Goal: Task Accomplishment & Management: Manage account settings

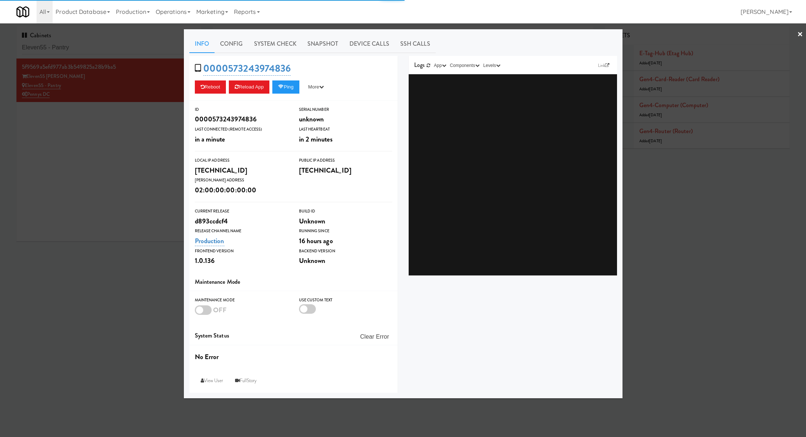
click at [299, 49] on link "System Check" at bounding box center [275, 44] width 53 height 18
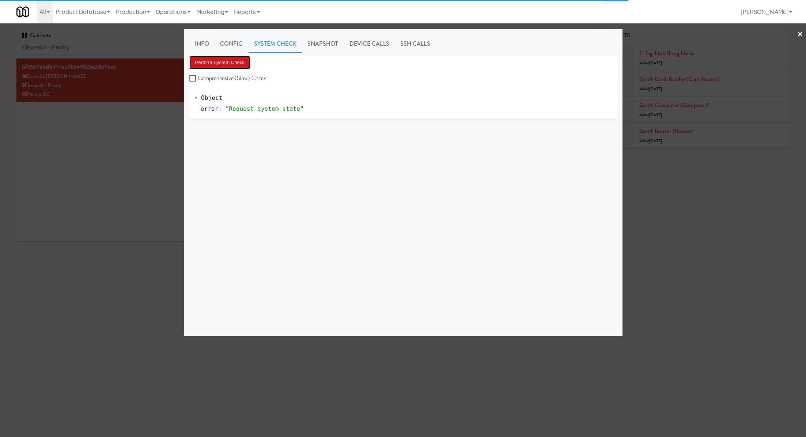
click at [239, 65] on button "Perform System Check" at bounding box center [219, 62] width 61 height 13
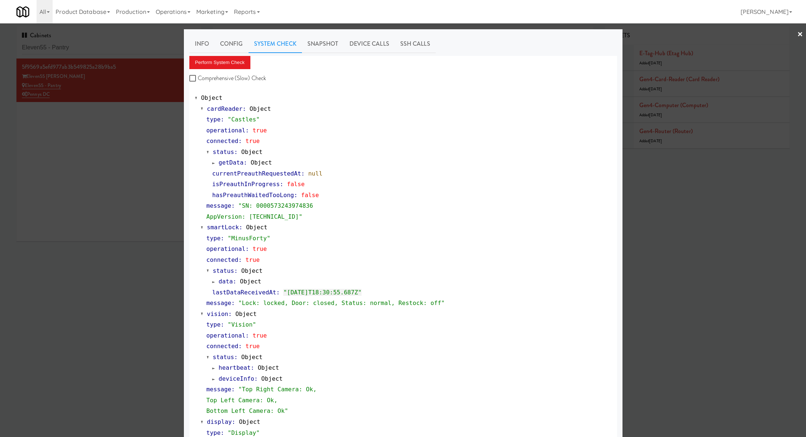
click at [129, 135] on div at bounding box center [403, 218] width 806 height 437
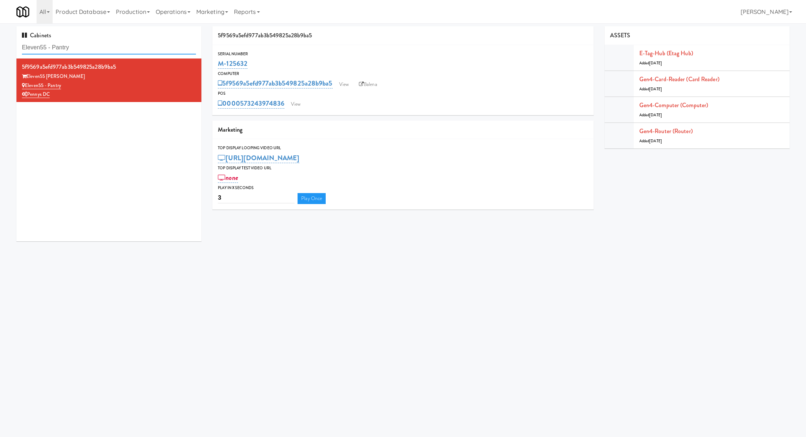
click at [110, 46] on input "Eleven55 - Pantry" at bounding box center [109, 48] width 174 height 14
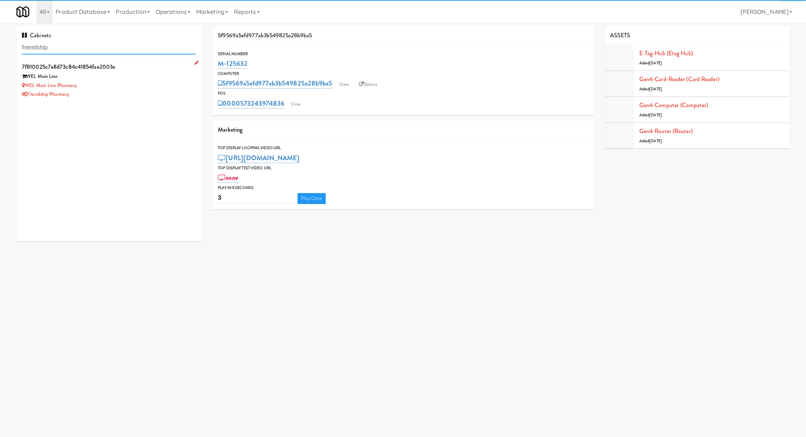
type input "friendship"
click at [157, 82] on div "WEL Main Line Pharmacy" at bounding box center [109, 85] width 174 height 9
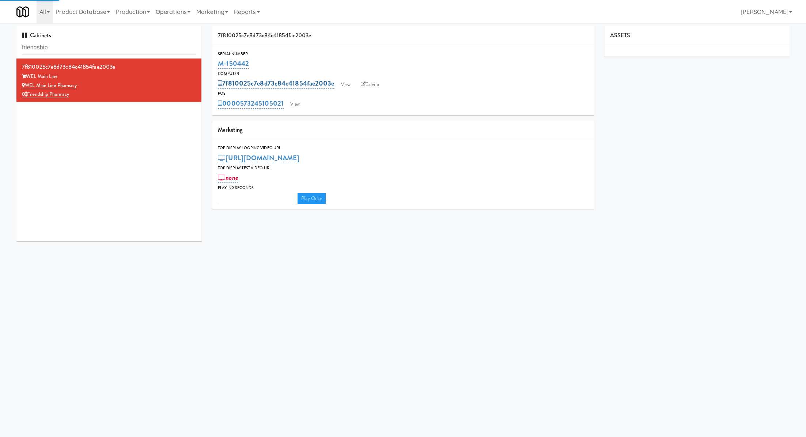
type input "3"
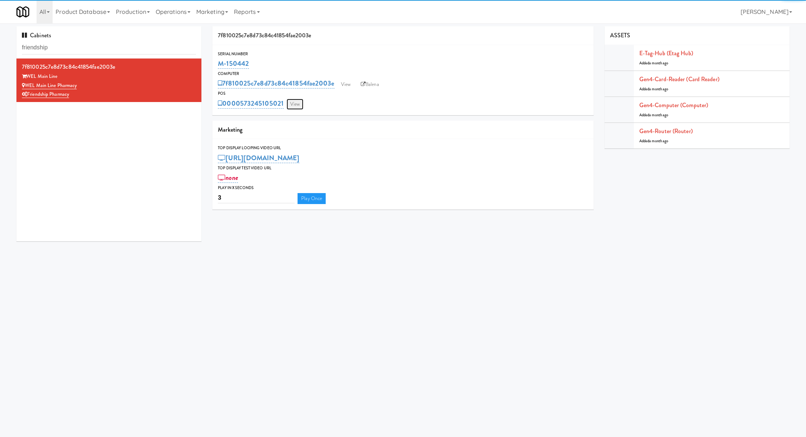
click at [291, 102] on link "View" at bounding box center [295, 104] width 17 height 11
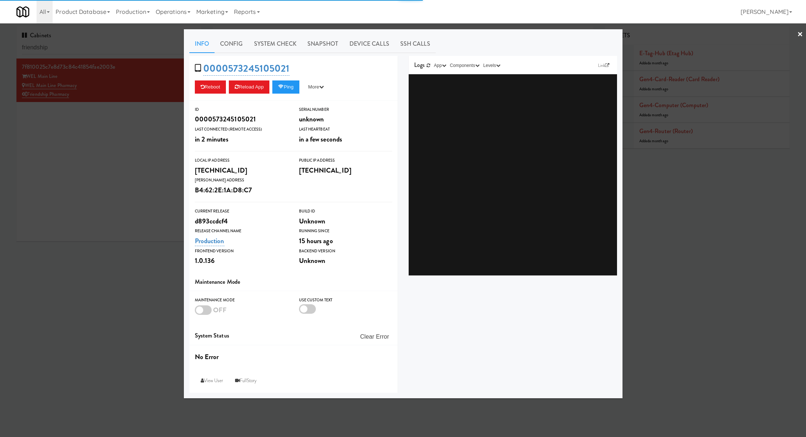
click at [129, 145] on div at bounding box center [403, 218] width 806 height 437
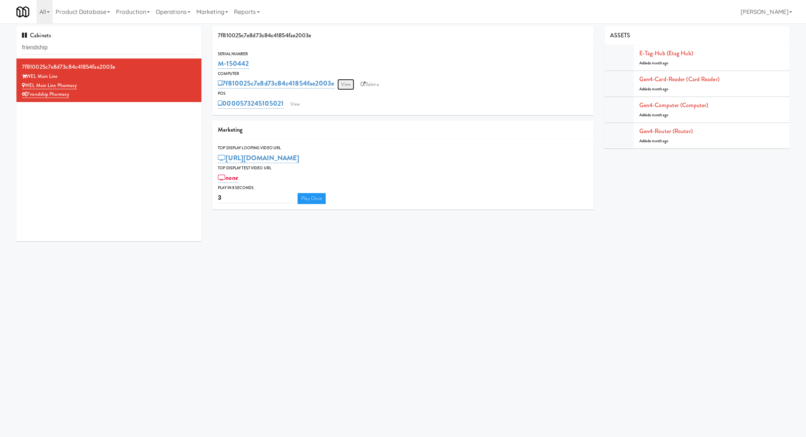
click at [340, 85] on link "View" at bounding box center [345, 84] width 17 height 11
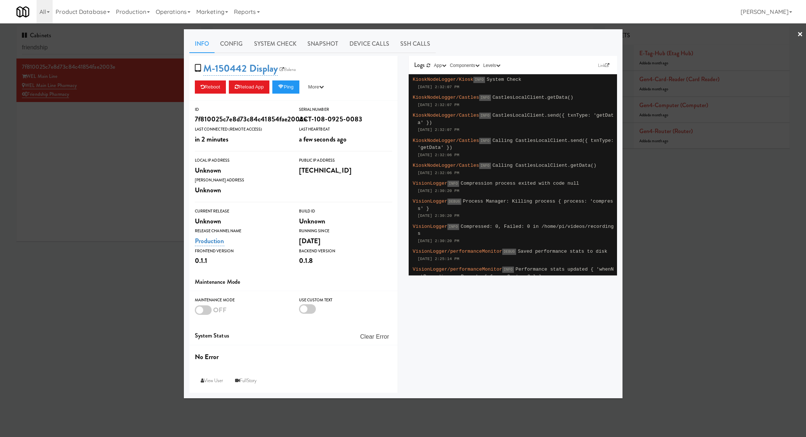
click at [159, 179] on div at bounding box center [403, 218] width 806 height 437
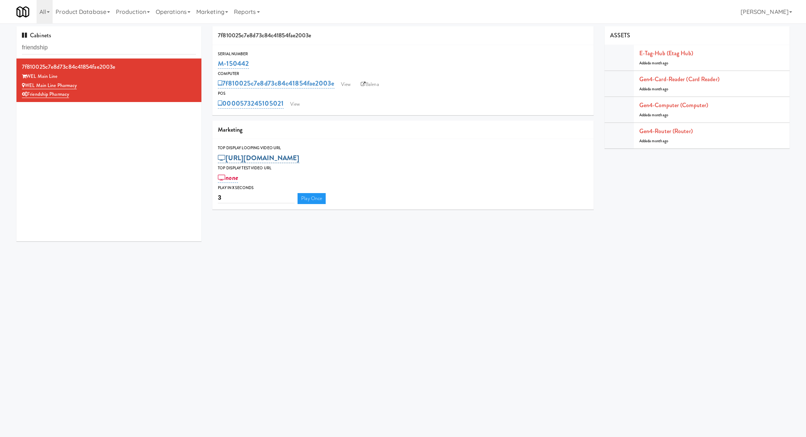
drag, startPoint x: 502, startPoint y: 155, endPoint x: 229, endPoint y: 158, distance: 273.5
click at [229, 158] on div "https://res.cloudinary.com/kitchenmate/video/upload/v1757454538/Gen4/Friendship…" at bounding box center [403, 158] width 370 height 12
copy link "https://res.cloudinary.com/kitchenmate/video/upload/v1757454538/Gen4/Friendship…"
click at [261, 162] on link "https://res.cloudinary.com/kitchenmate/video/upload/v1757454538/Gen4/Friendship…" at bounding box center [259, 158] width 82 height 10
drag, startPoint x: 85, startPoint y: 82, endPoint x: 27, endPoint y: 83, distance: 57.8
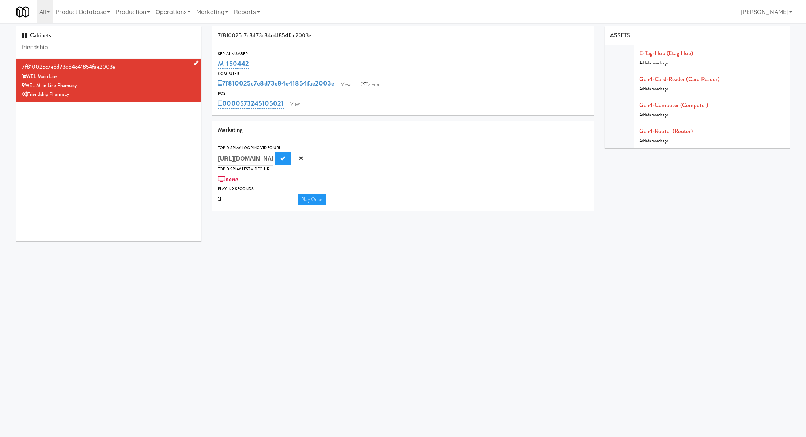
click at [27, 83] on div "WEL Main Line Pharmacy" at bounding box center [109, 85] width 174 height 9
copy link "WEL Main Line Pharmacy"
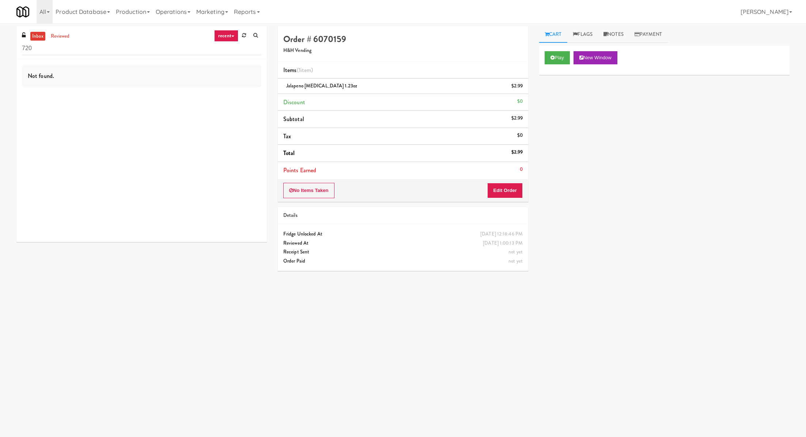
click at [92, 50] on input "720" at bounding box center [141, 49] width 239 height 14
type input "Eleven55 - Pantry"
click at [117, 96] on div "Pennys DC" at bounding box center [156, 93] width 210 height 9
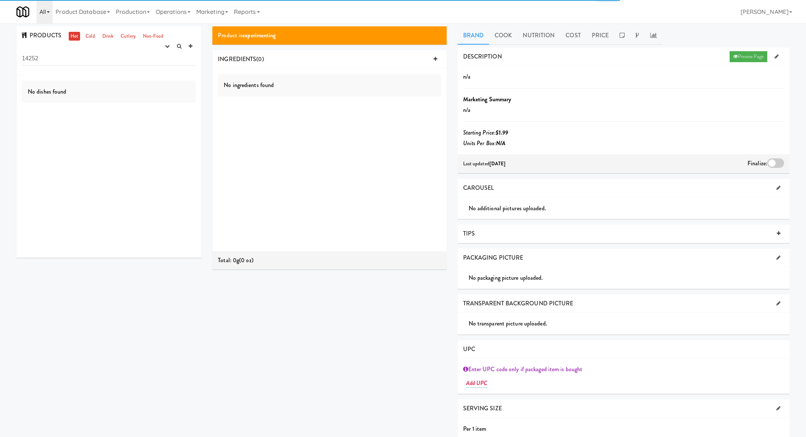
click at [49, 18] on link "All" at bounding box center [45, 11] width 16 height 23
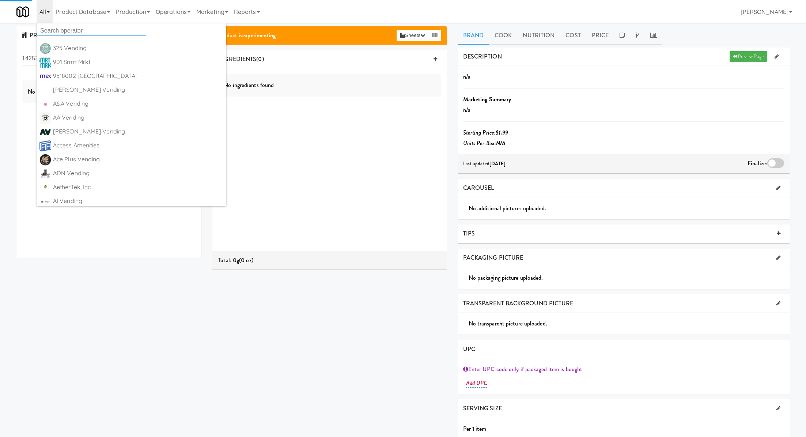
click at [53, 34] on input "text" at bounding box center [92, 30] width 110 height 11
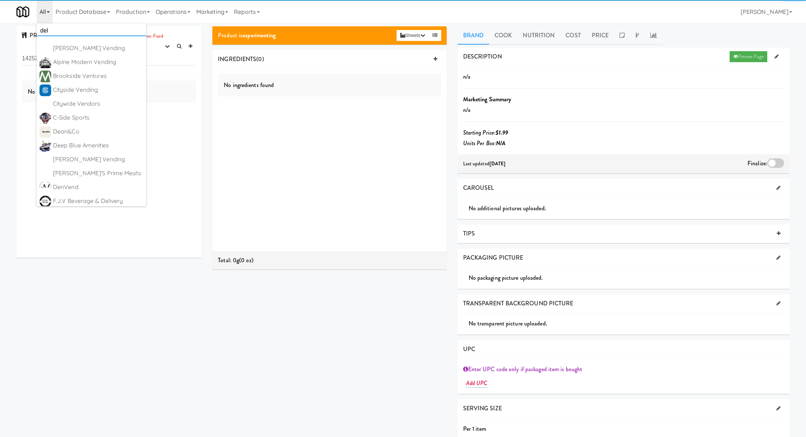
type input "dels"
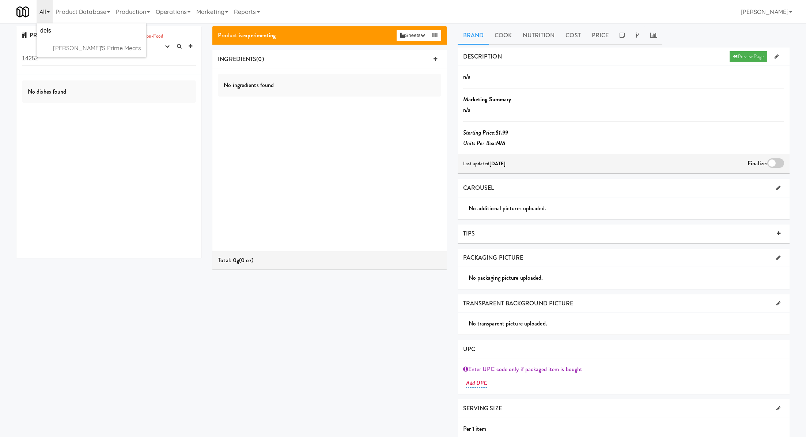
click at [66, 56] on ul "dels [PERSON_NAME]'s Prime Meats [URL][DOMAIN_NAME]" at bounding box center [92, 40] width 110 height 34
click at [86, 37] on link "Cold" at bounding box center [90, 36] width 13 height 9
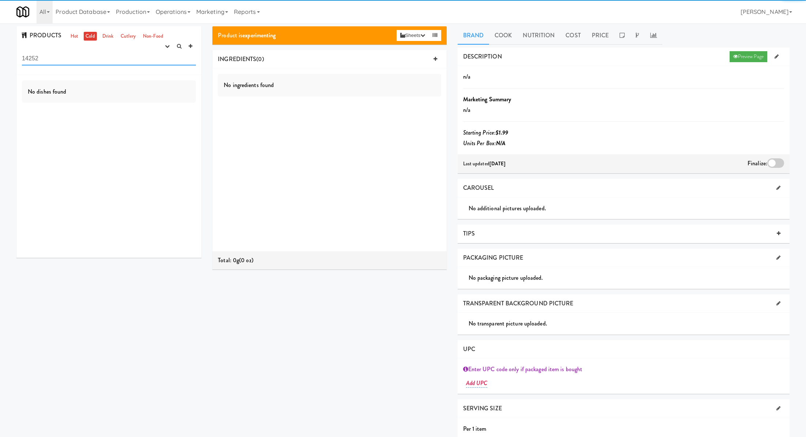
click at [77, 60] on input "14252" at bounding box center [109, 59] width 174 height 14
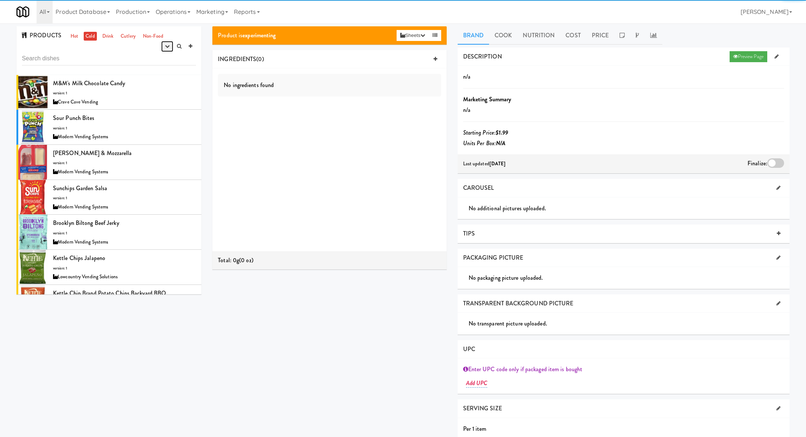
click at [168, 48] on icon "button" at bounding box center [167, 46] width 5 height 5
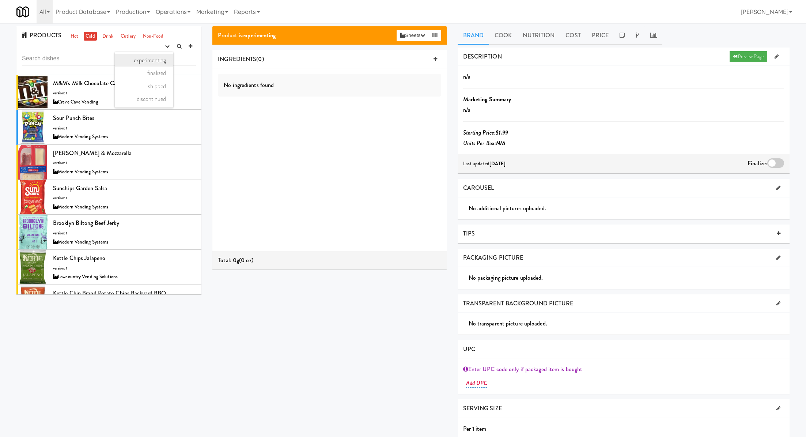
click at [162, 57] on link "experimenting" at bounding box center [144, 60] width 58 height 13
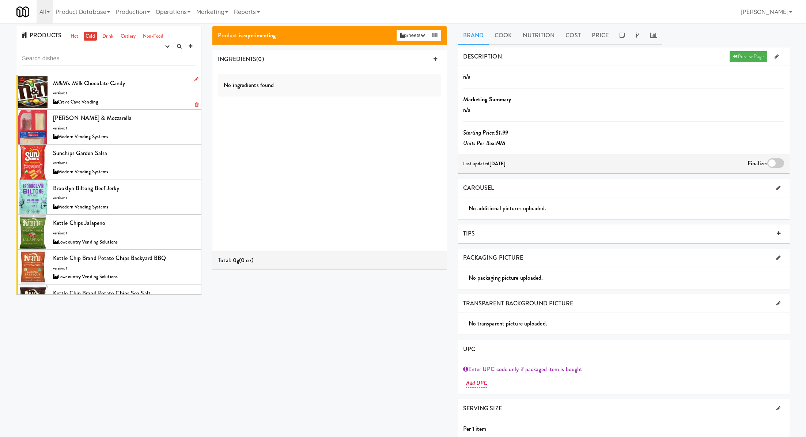
click at [162, 80] on div "M&M's Milk Chocolate Candy version: 1 Crave Cave Vending" at bounding box center [124, 92] width 143 height 29
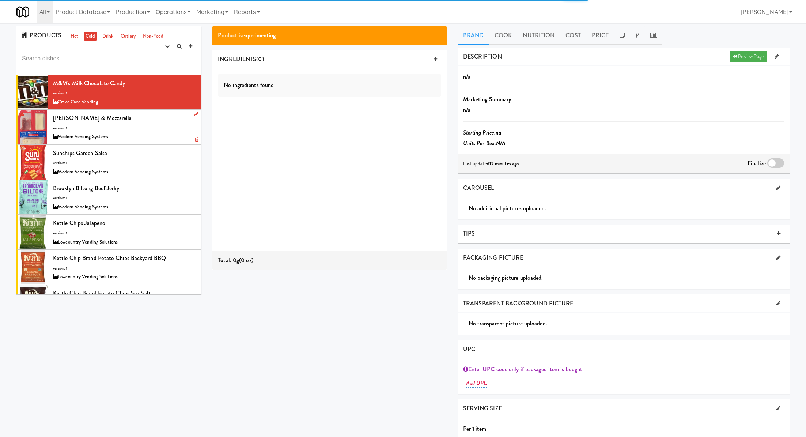
click at [163, 129] on div "Olli Prosciutto & Mozzarella version: 1 Modern Vending Systems" at bounding box center [124, 127] width 143 height 29
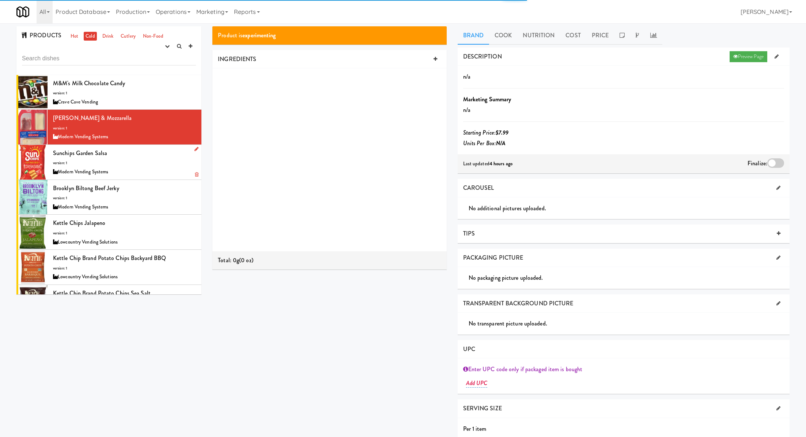
click at [161, 160] on div "Sunchips Garden Salsa version: 1 Modern Vending Systems" at bounding box center [124, 162] width 143 height 29
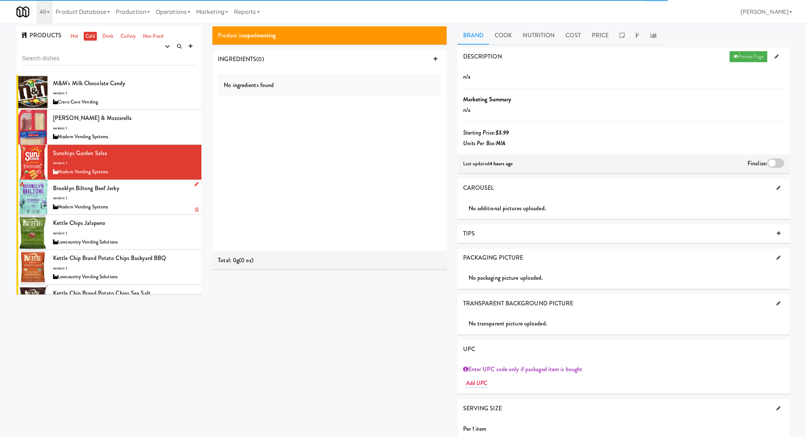
click at [146, 188] on div "Brooklyn Biltong Beef Jerky version: 1 Modern Vending Systems" at bounding box center [124, 197] width 143 height 29
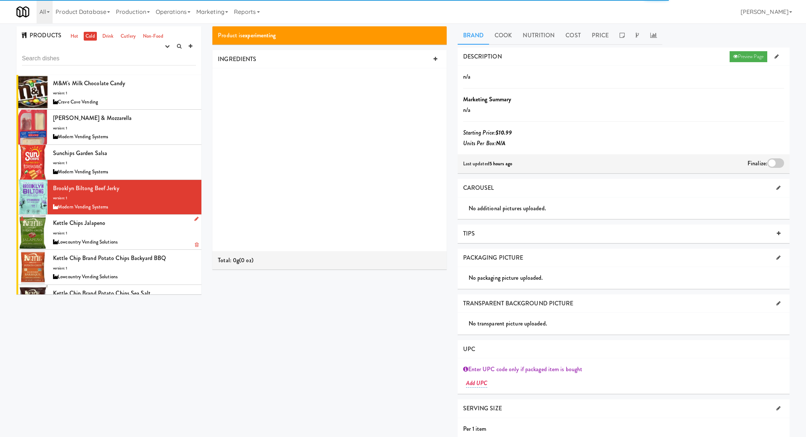
click at [144, 224] on div "Kettle Chips Jalapeno version: 1 Lowcountry Vending Solutions" at bounding box center [124, 232] width 143 height 29
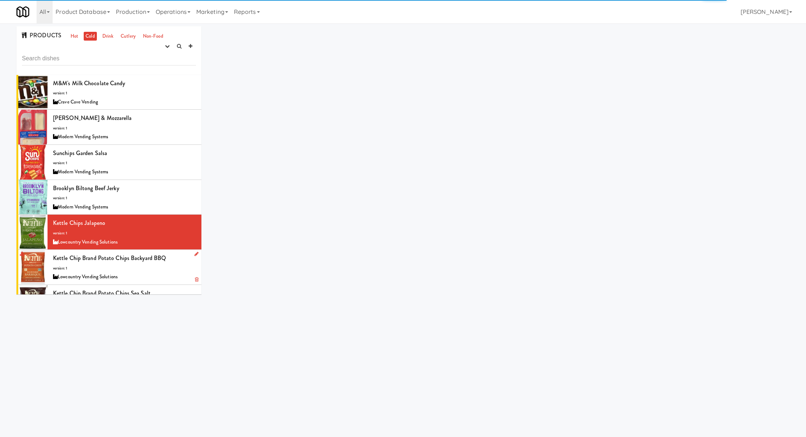
click at [161, 276] on div "Lowcountry Vending Solutions" at bounding box center [124, 276] width 143 height 9
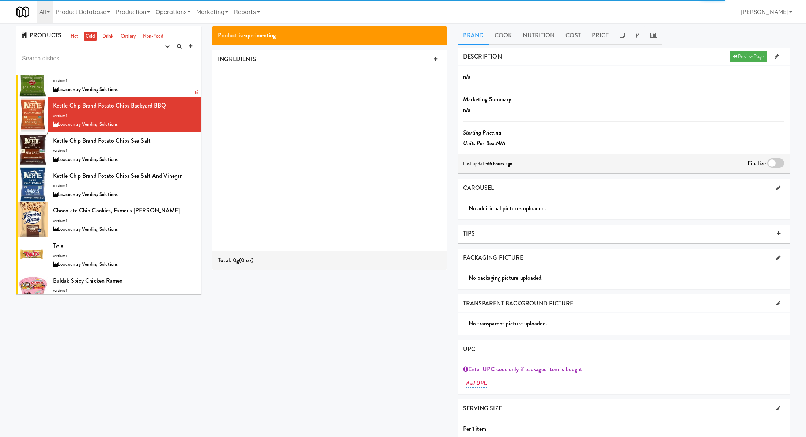
scroll to position [171, 0]
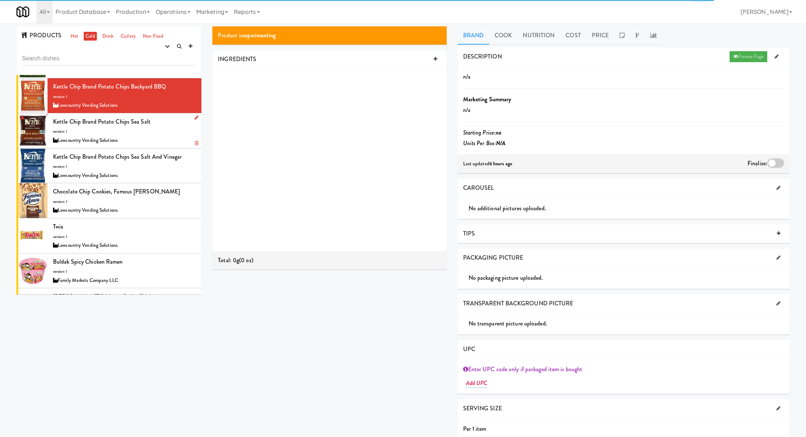
click at [164, 137] on div "Lowcountry Vending Solutions" at bounding box center [124, 140] width 143 height 9
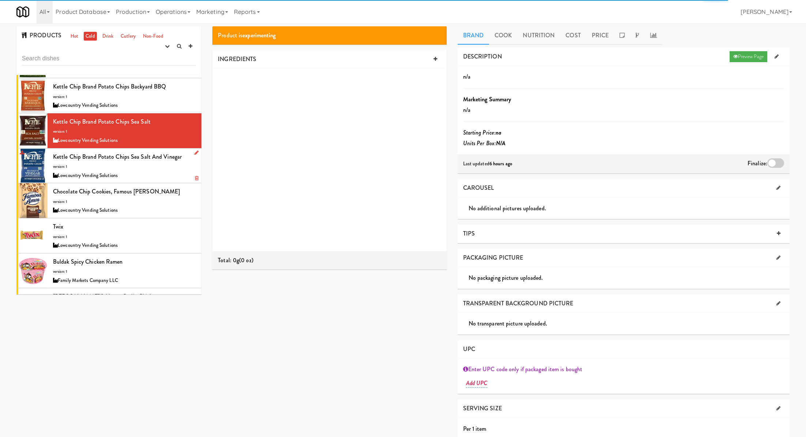
click at [167, 168] on div "Kettle Chip Brand Potato Chips Sea Salt and Vinegar version: 1 Lowcountry Vendi…" at bounding box center [124, 165] width 143 height 29
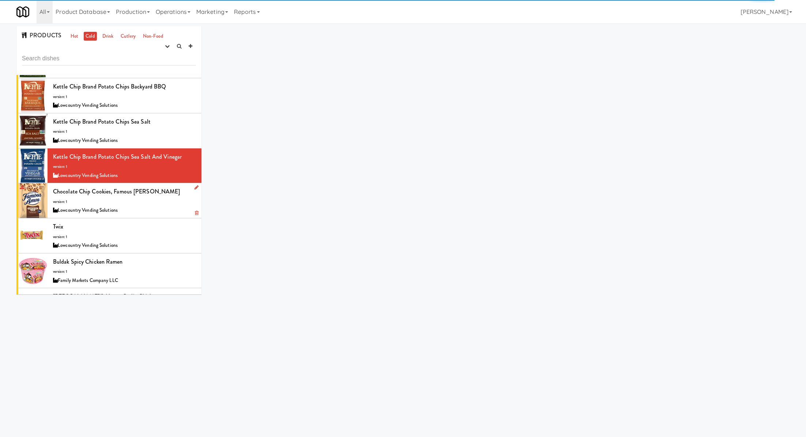
click at [171, 199] on div "Chocolate Chip Cookies, Famous Amos version: 1 Lowcountry Vending Solutions" at bounding box center [124, 200] width 143 height 29
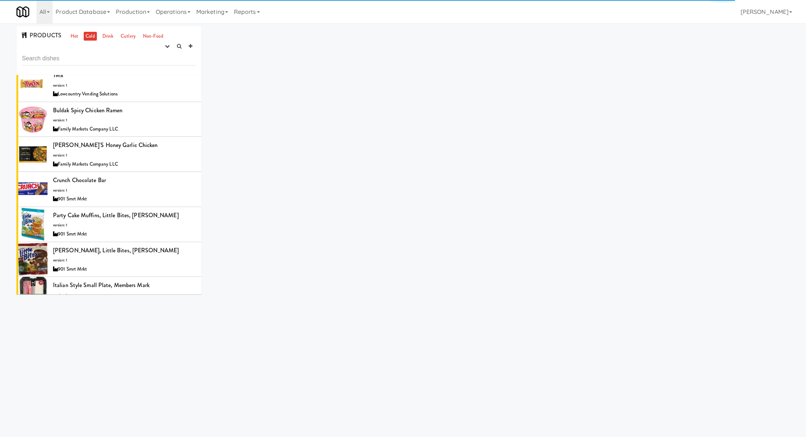
scroll to position [326, 0]
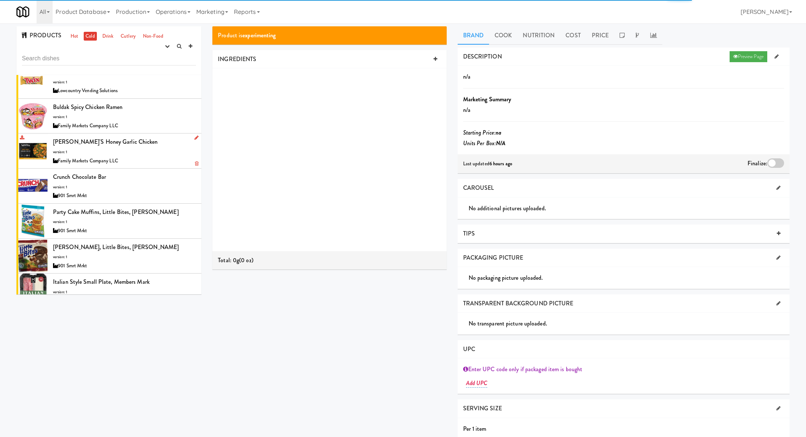
click at [159, 161] on div "Family Markets Company LLC" at bounding box center [124, 160] width 143 height 9
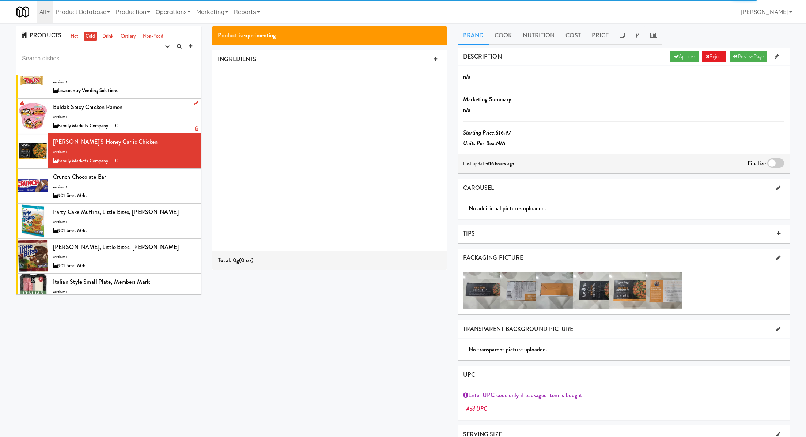
click at [156, 112] on div "Buldak Spicy Chicken Ramen version: 1 Family Markets Company LLC" at bounding box center [124, 116] width 143 height 29
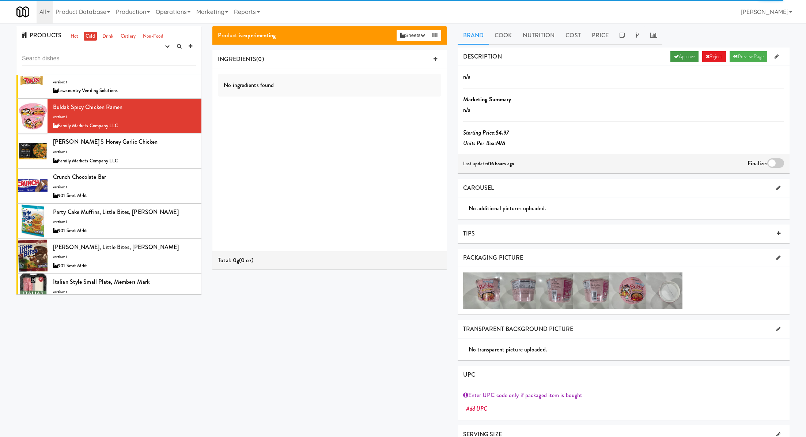
click at [679, 53] on link "Approve" at bounding box center [685, 56] width 28 height 11
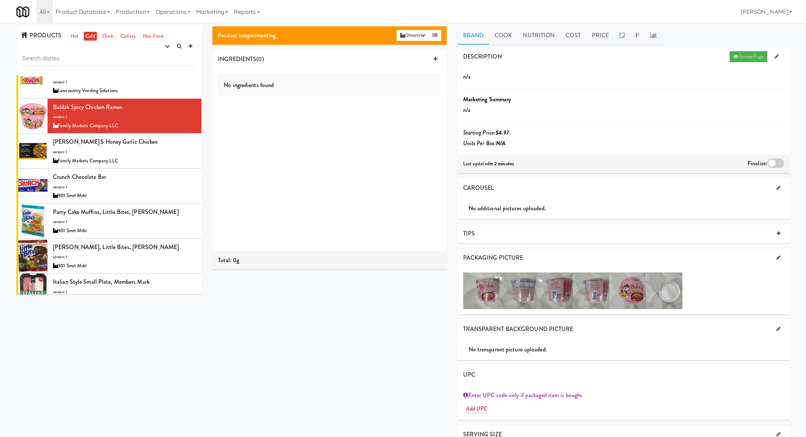
click at [771, 162] on div at bounding box center [775, 163] width 17 height 10
click at [0, 0] on input "checkbox" at bounding box center [0, 0] width 0 height 0
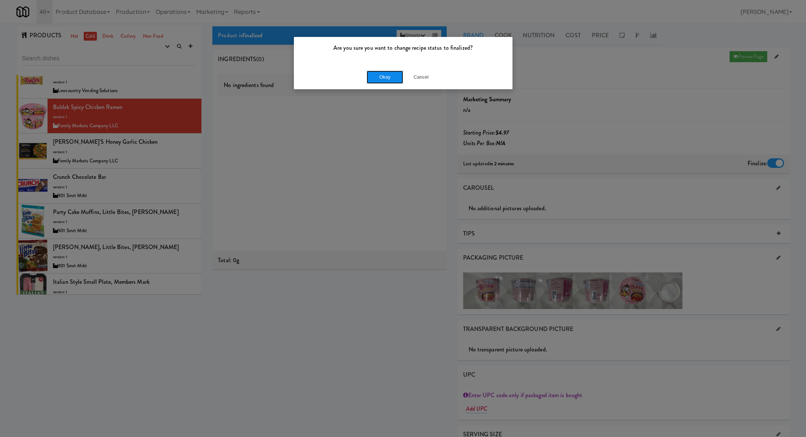
click at [383, 79] on button "Okay" at bounding box center [385, 77] width 37 height 13
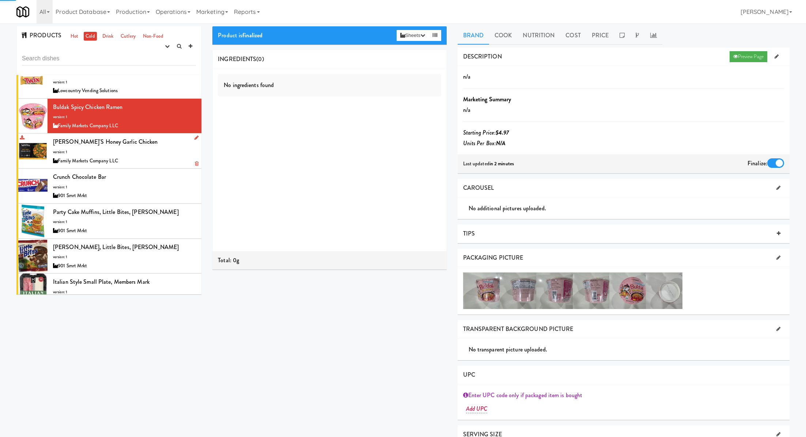
scroll to position [304, 0]
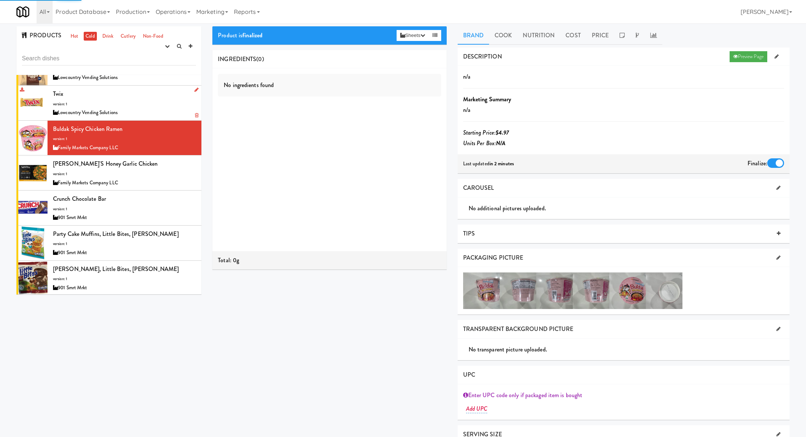
click at [147, 106] on div "Twix version: 1 Lowcountry Vending Solutions" at bounding box center [124, 102] width 143 height 29
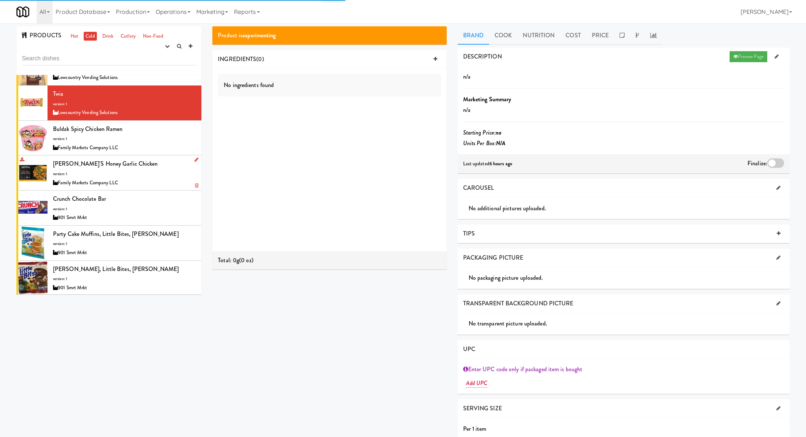
click at [142, 180] on div "Family Markets Company LLC" at bounding box center [124, 182] width 143 height 9
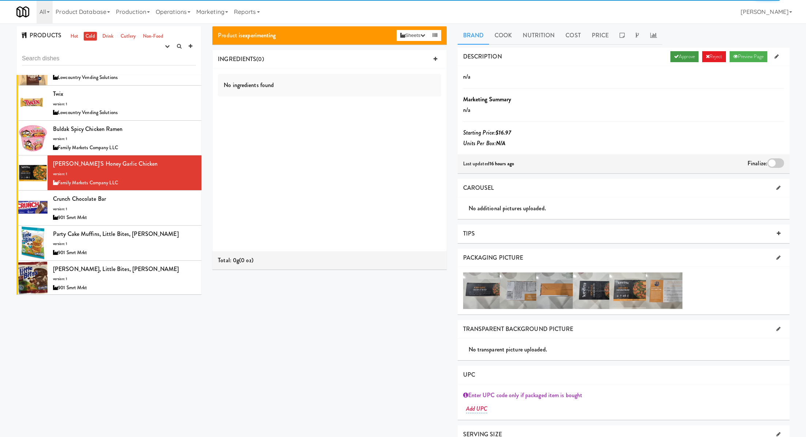
click at [674, 58] on icon at bounding box center [676, 56] width 5 height 5
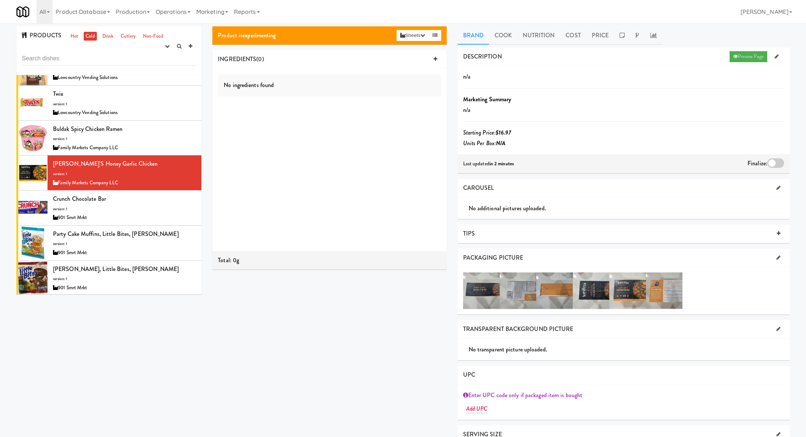
click at [772, 161] on div at bounding box center [775, 163] width 17 height 10
click at [0, 0] on input "checkbox" at bounding box center [0, 0] width 0 height 0
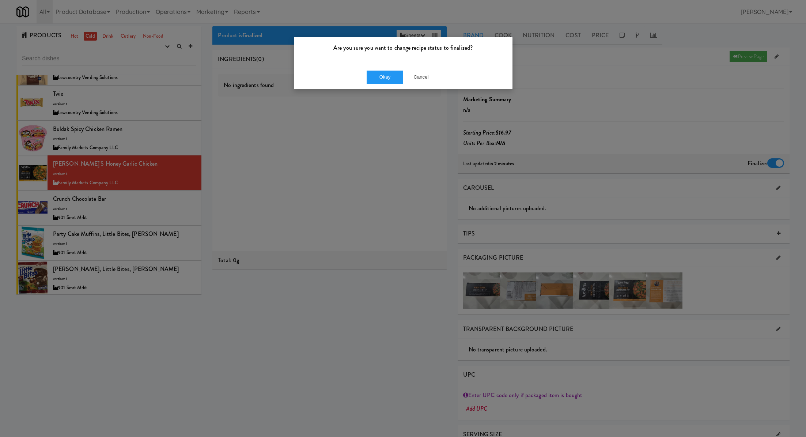
click at [399, 68] on div "Okay Cancel" at bounding box center [403, 77] width 219 height 24
click at [378, 74] on button "Okay" at bounding box center [385, 77] width 37 height 13
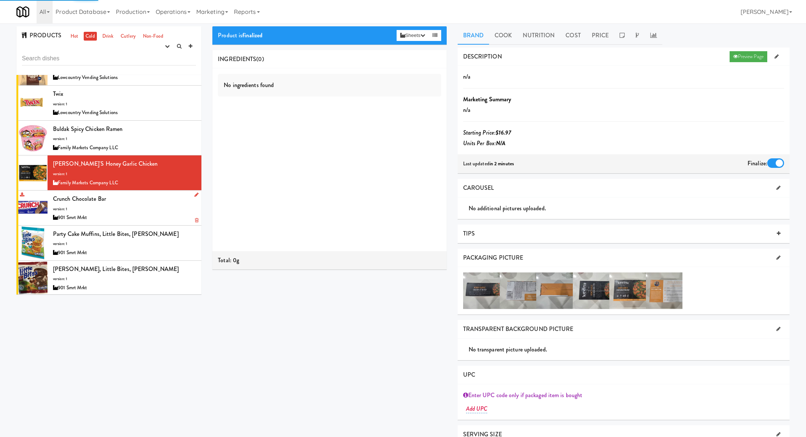
click at [155, 213] on div "901 Smrt Mrkt" at bounding box center [124, 217] width 143 height 9
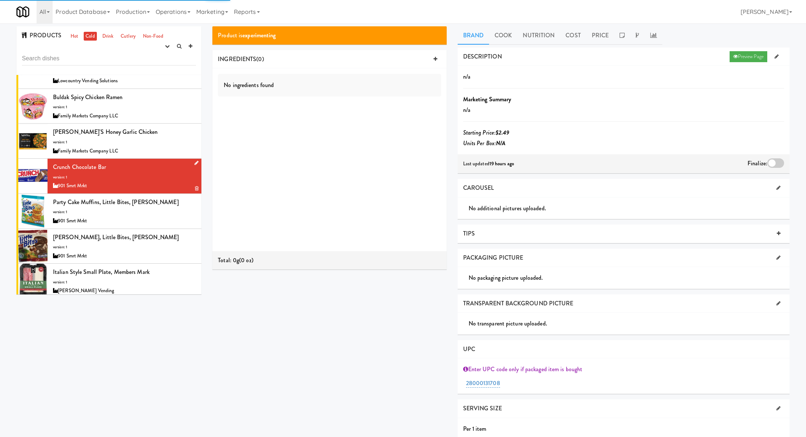
scroll to position [337, 0]
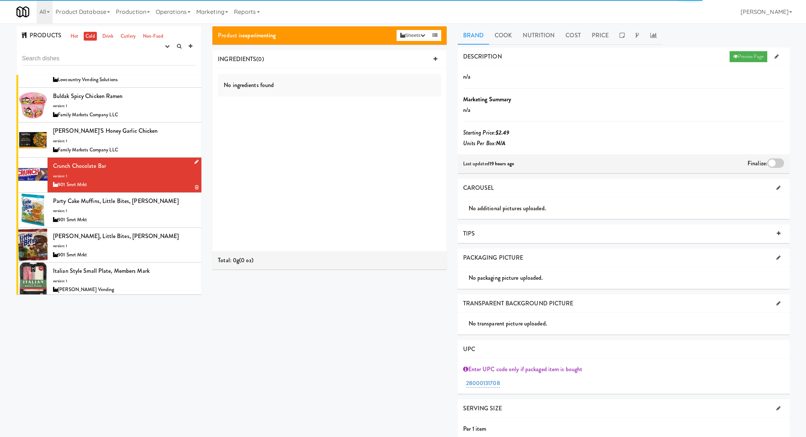
click at [155, 212] on div "Party Cake Muffins, Little Bites, Entenmann's version: 1 901 Smrt Mrkt" at bounding box center [124, 210] width 143 height 29
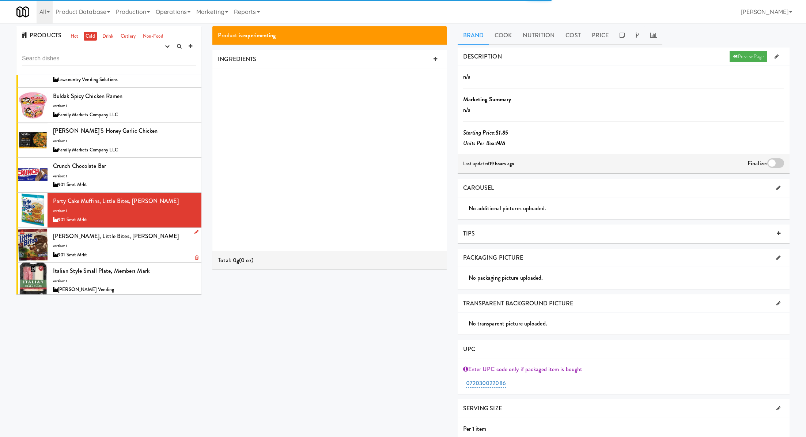
click at [158, 234] on div "Fudge Brownie, Little Bites, Entenmann's version: 1 901 Smrt Mrkt" at bounding box center [124, 245] width 143 height 29
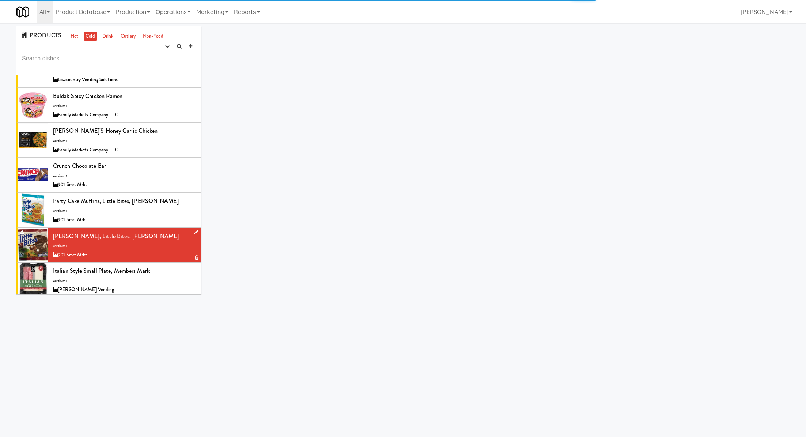
click at [158, 234] on div "Fudge Brownie, Little Bites, Entenmann's version: 1 901 Smrt Mrkt" at bounding box center [124, 245] width 143 height 29
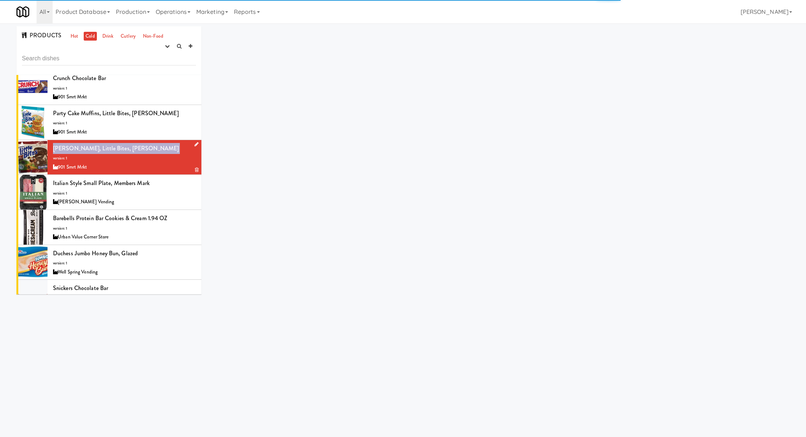
scroll to position [441, 0]
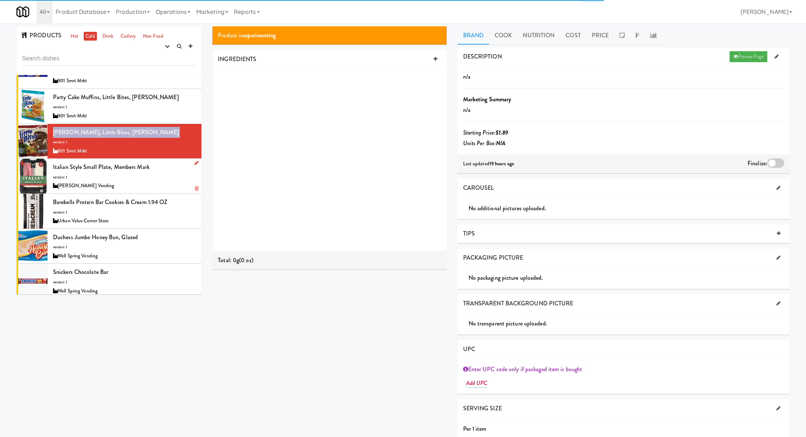
click at [154, 181] on div "[PERSON_NAME] Vending" at bounding box center [124, 185] width 143 height 9
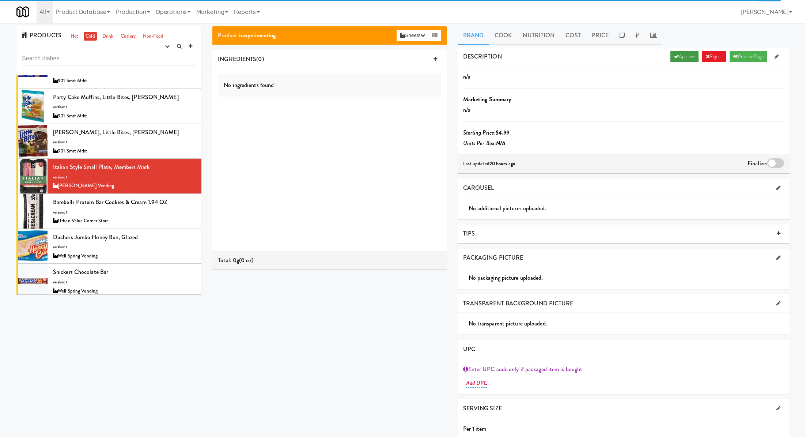
click at [675, 57] on link "Approve" at bounding box center [685, 56] width 28 height 11
click at [770, 160] on div at bounding box center [775, 163] width 17 height 10
click at [0, 0] on input "checkbox" at bounding box center [0, 0] width 0 height 0
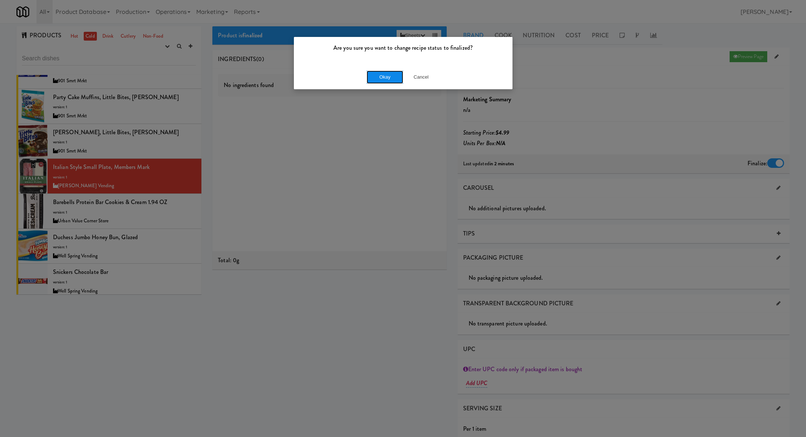
click at [380, 75] on button "Okay" at bounding box center [385, 77] width 37 height 13
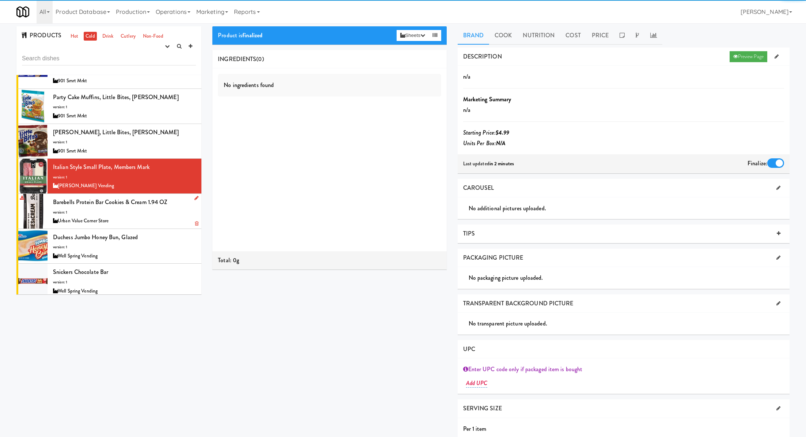
click at [175, 209] on div "Barebells Protein Bar Cookies & Cream 1.94 OZ version: 1 Urban Value Corner Sto…" at bounding box center [124, 211] width 143 height 29
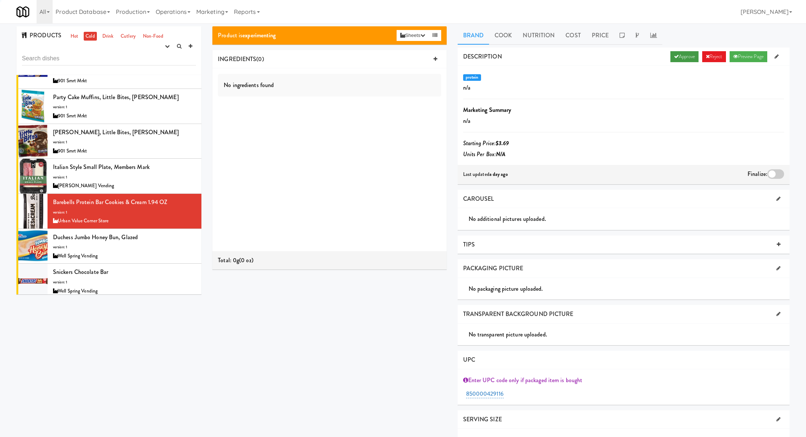
click at [684, 57] on link "Approve" at bounding box center [685, 56] width 28 height 11
click at [774, 171] on div at bounding box center [775, 174] width 17 height 10
click at [0, 0] on input "checkbox" at bounding box center [0, 0] width 0 height 0
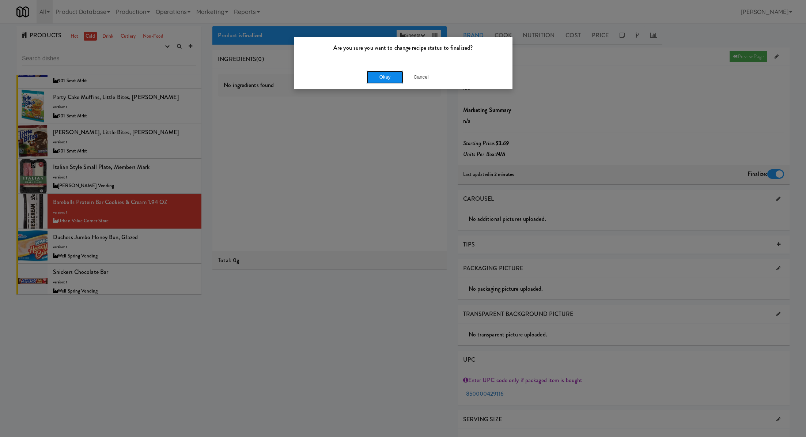
click at [379, 75] on button "Okay" at bounding box center [385, 77] width 37 height 13
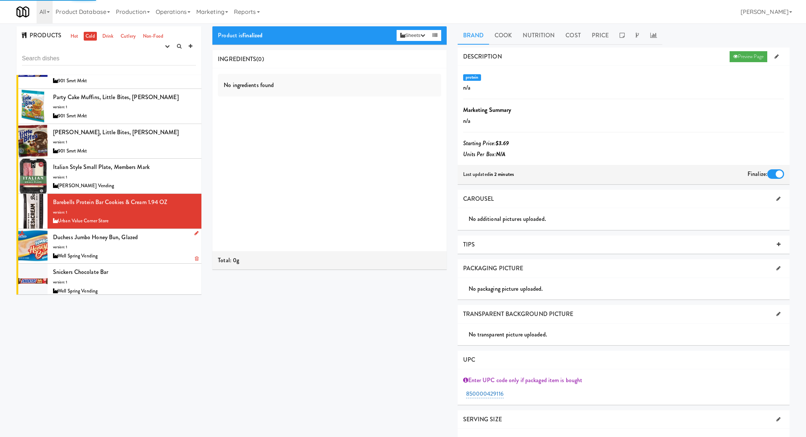
click at [148, 233] on div "Duchess Jumbo Honey Bun, Glazed version: 1 Well Spring Vending" at bounding box center [124, 246] width 143 height 29
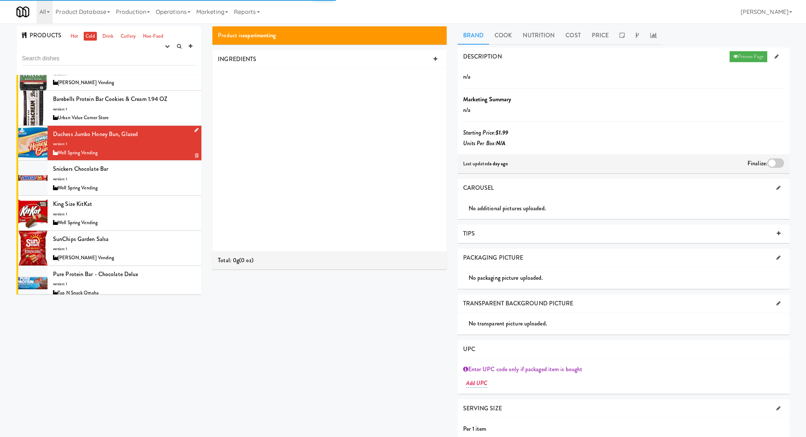
scroll to position [556, 0]
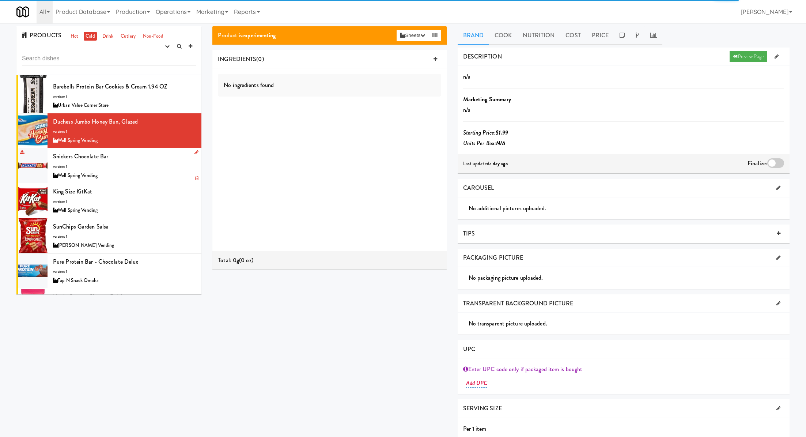
click at [154, 163] on div "Snickers Chocolate Bar version: 1 Well Spring Vending" at bounding box center [124, 165] width 143 height 29
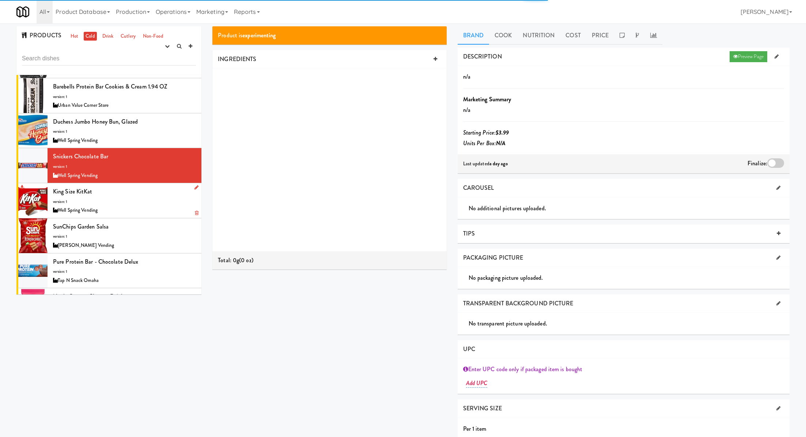
click at [149, 195] on div "King Size KitKat version: 1 Well Spring Vending" at bounding box center [124, 200] width 143 height 29
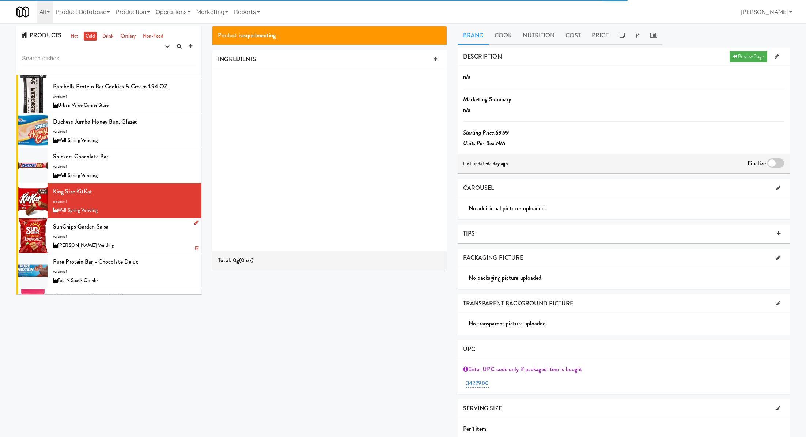
click at [152, 224] on div "SunChips Garden Salsa version: 1 Stuckey Vending" at bounding box center [124, 235] width 143 height 29
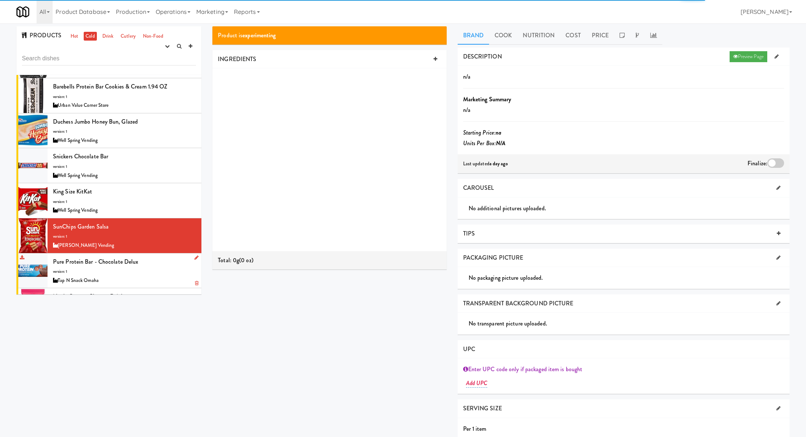
click at [156, 258] on div "Pure Protein Bar - Chocolate Delux version: 1 Tap N Snack Omaha" at bounding box center [124, 270] width 143 height 29
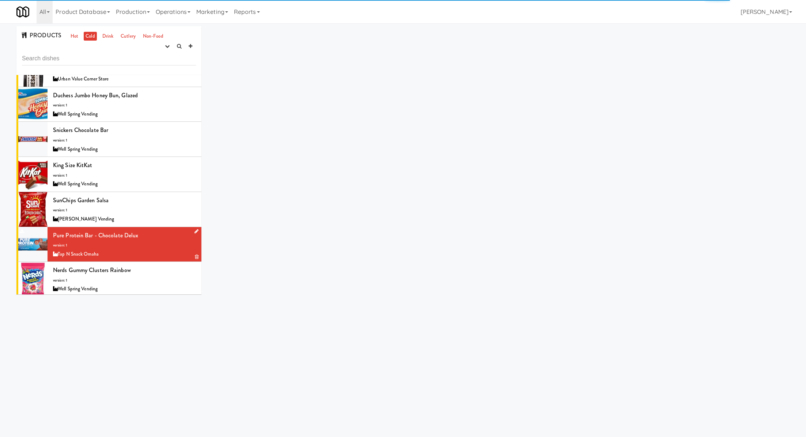
scroll to position [670, 0]
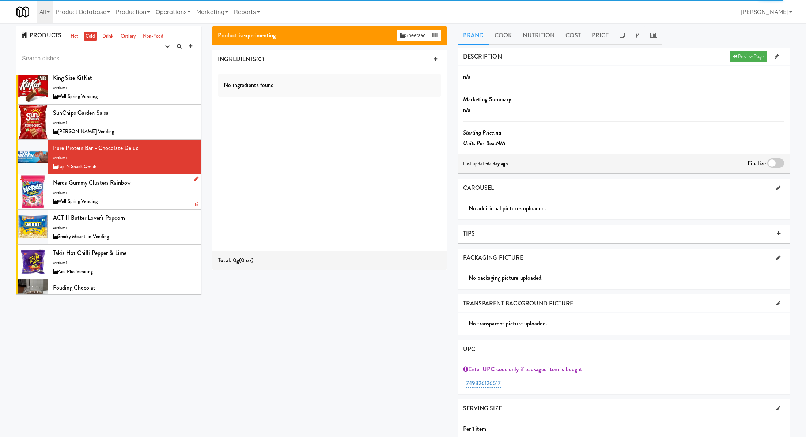
click at [154, 193] on div "Nerds Gummy Clusters Rainbow version: 1 Well Spring Vending" at bounding box center [124, 191] width 143 height 29
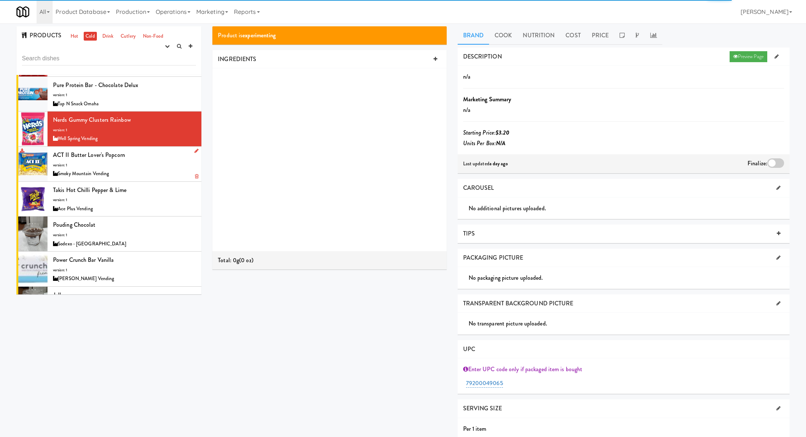
scroll to position [755, 0]
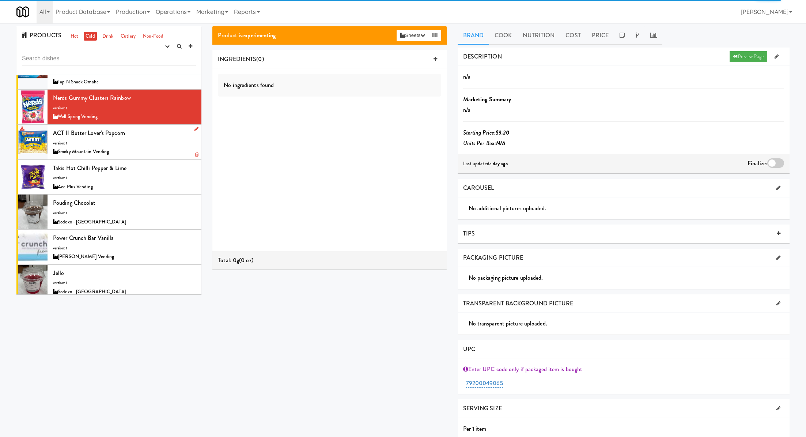
click at [148, 149] on div "Smoky Mountain Vending" at bounding box center [124, 151] width 143 height 9
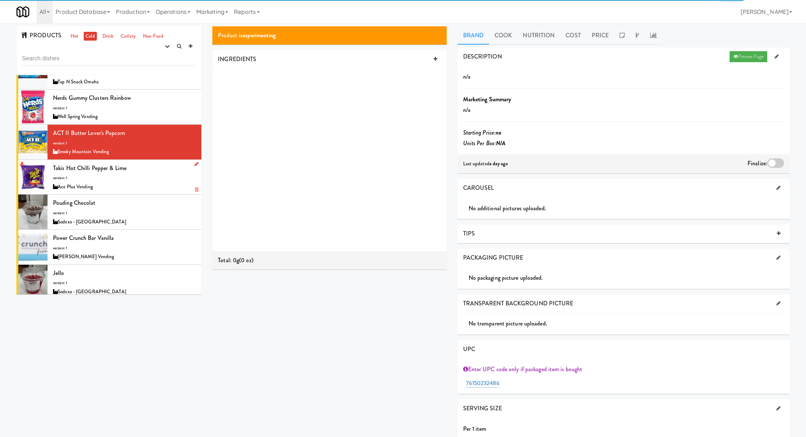
click at [152, 173] on div "Takis Hot Chilli Pepper & Lime version: 1 Ace Plus Vending" at bounding box center [124, 177] width 143 height 29
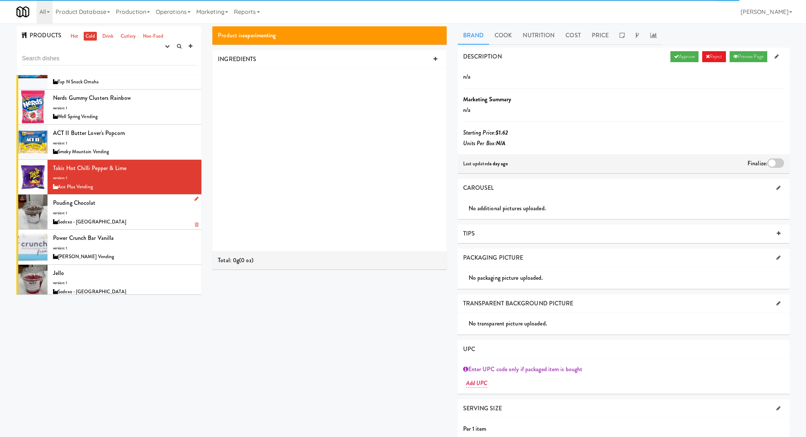
click at [152, 207] on div "Pouding chocolat version: 1 Sodexo - Université Laval" at bounding box center [124, 211] width 143 height 29
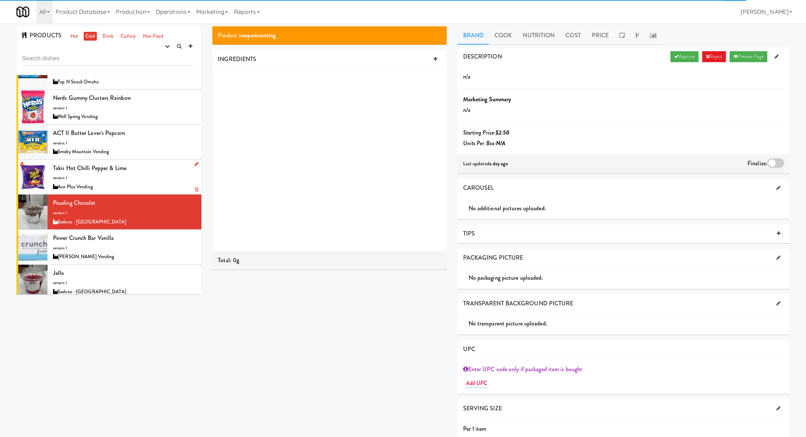
click at [147, 182] on div "Ace Plus Vending" at bounding box center [124, 186] width 143 height 9
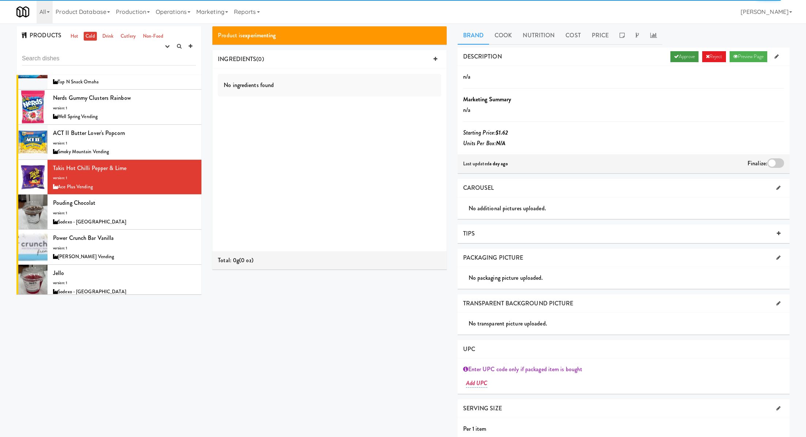
click at [674, 57] on icon at bounding box center [676, 56] width 5 height 5
click at [774, 156] on div "Last updated in 2 minutes Finalize:" at bounding box center [624, 163] width 332 height 19
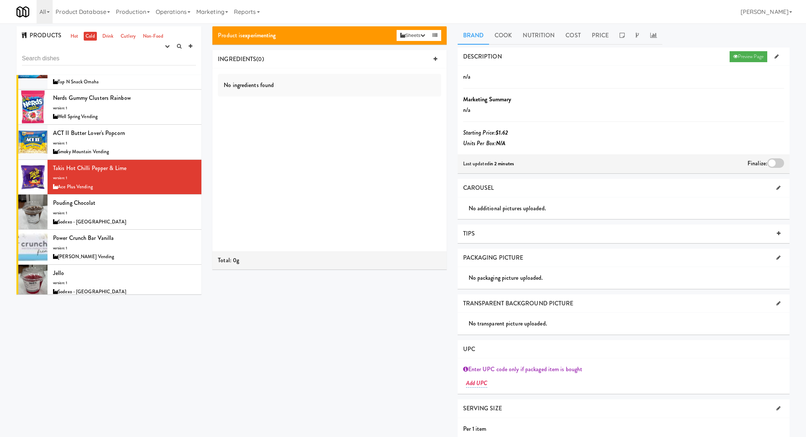
click at [776, 163] on div at bounding box center [775, 163] width 17 height 10
click at [0, 0] on input "checkbox" at bounding box center [0, 0] width 0 height 0
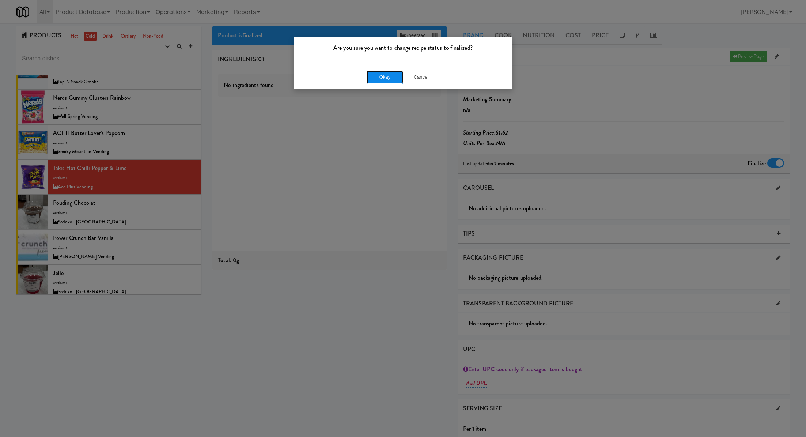
click at [397, 76] on button "Okay" at bounding box center [385, 77] width 37 height 13
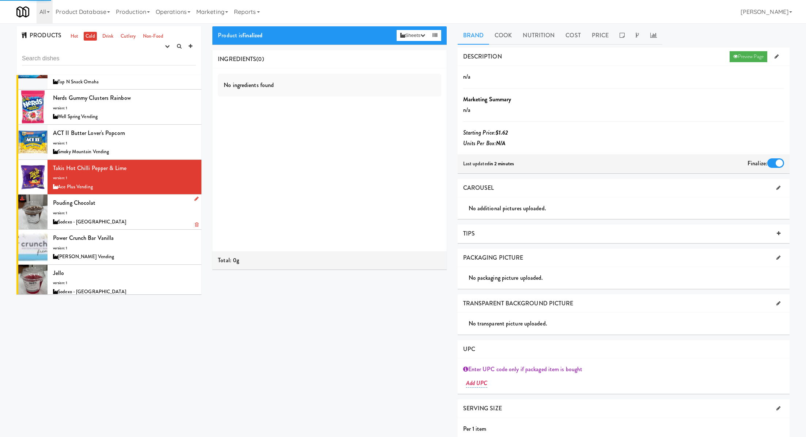
click at [152, 204] on div "Pouding chocolat version: 1 Sodexo - Université Laval" at bounding box center [124, 211] width 143 height 29
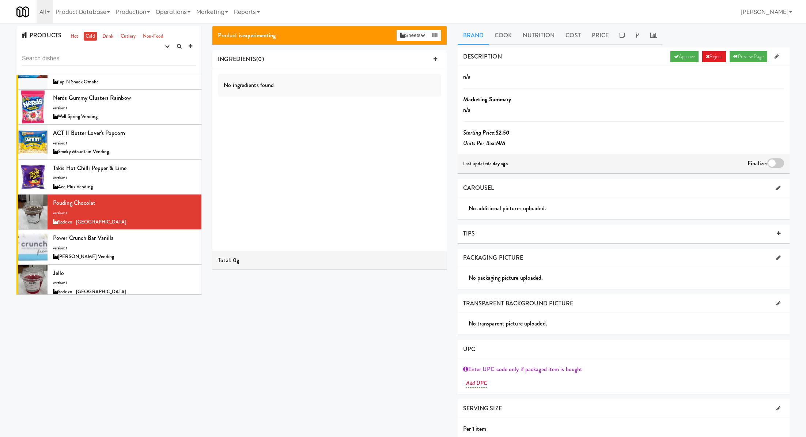
click at [675, 63] on div "DESCRIPTION Approve Reject Preview Page" at bounding box center [624, 57] width 332 height 19
click at [676, 60] on link "Approve" at bounding box center [685, 56] width 28 height 11
click at [772, 163] on div at bounding box center [775, 163] width 17 height 10
click at [0, 0] on input "checkbox" at bounding box center [0, 0] width 0 height 0
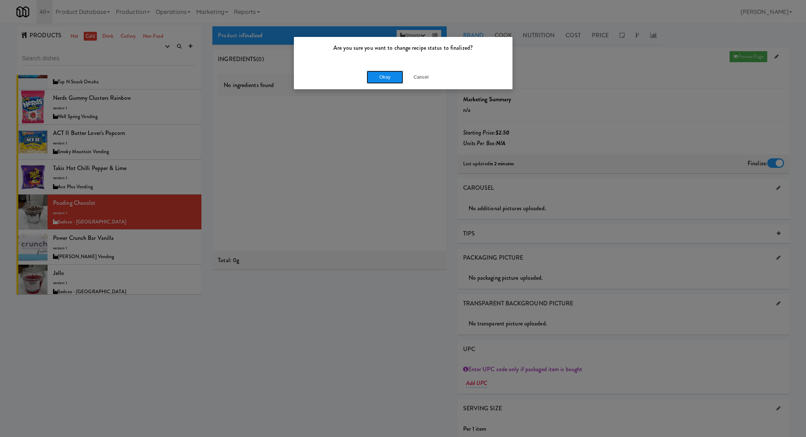
click at [387, 79] on button "Okay" at bounding box center [385, 77] width 37 height 13
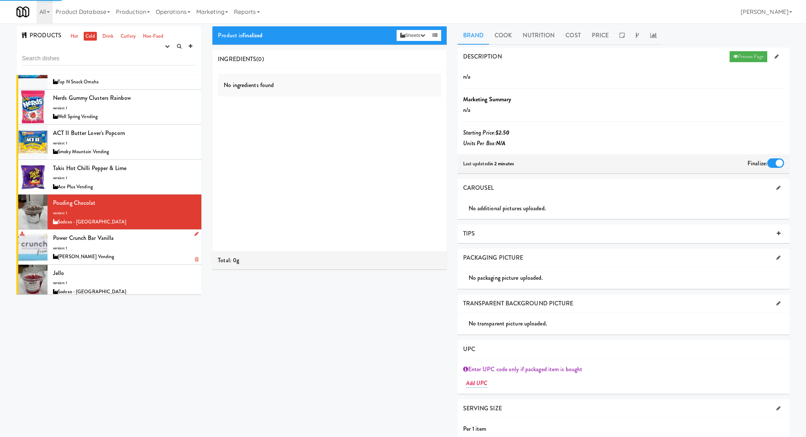
click at [155, 243] on div "Power Crunch Bar Vanilla version: 1 Cordray Vending" at bounding box center [124, 247] width 143 height 29
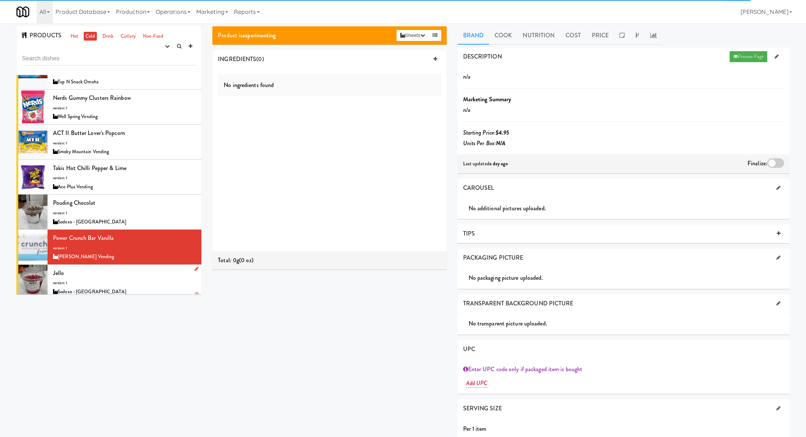
click at [167, 268] on div "Jello version: 1 Sodexo - Université Laval" at bounding box center [124, 282] width 143 height 29
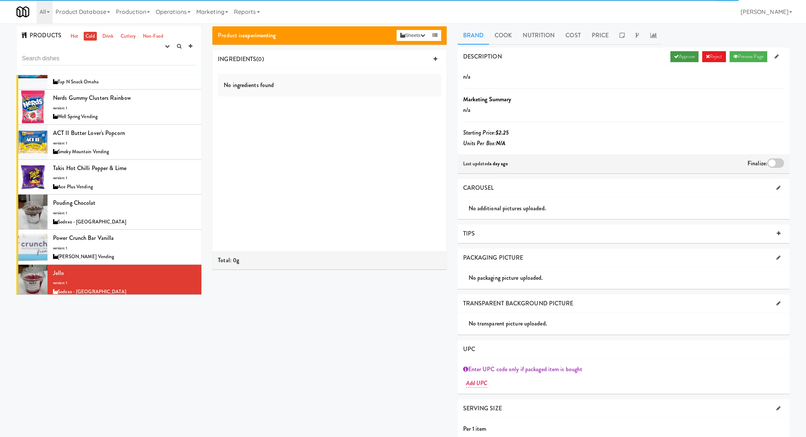
click at [683, 59] on link "Approve" at bounding box center [685, 56] width 28 height 11
click at [778, 167] on div at bounding box center [775, 163] width 17 height 10
click at [0, 0] on input "checkbox" at bounding box center [0, 0] width 0 height 0
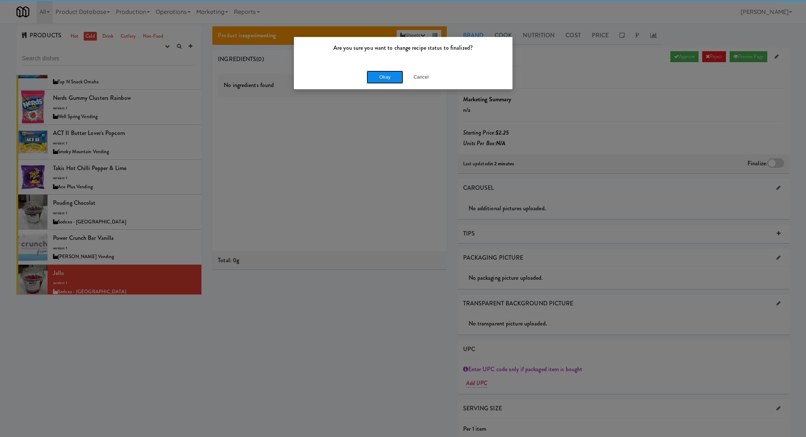
click at [382, 74] on button "Okay" at bounding box center [385, 77] width 37 height 13
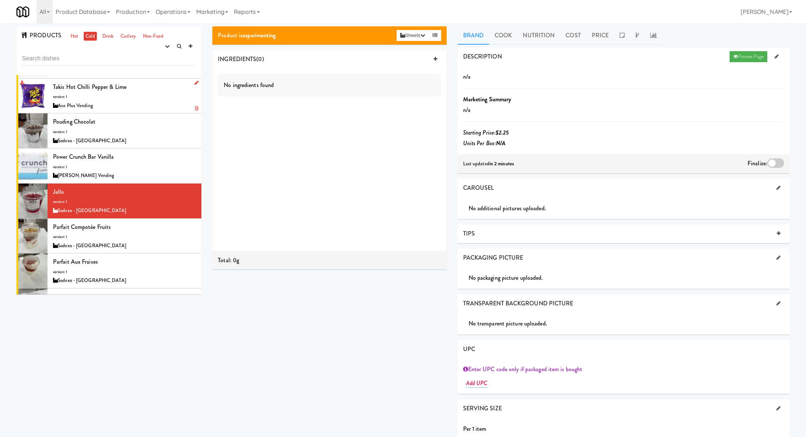
scroll to position [859, 0]
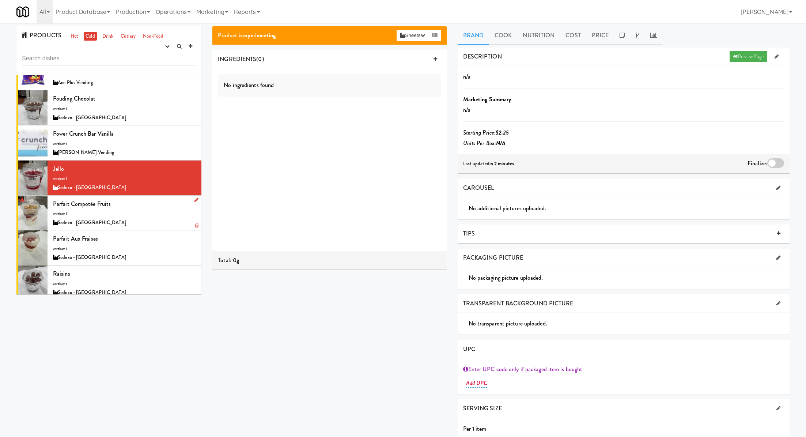
click at [145, 196] on li "Parfait compotée fruits version: 1 Sodexo - Université Laval" at bounding box center [108, 213] width 185 height 35
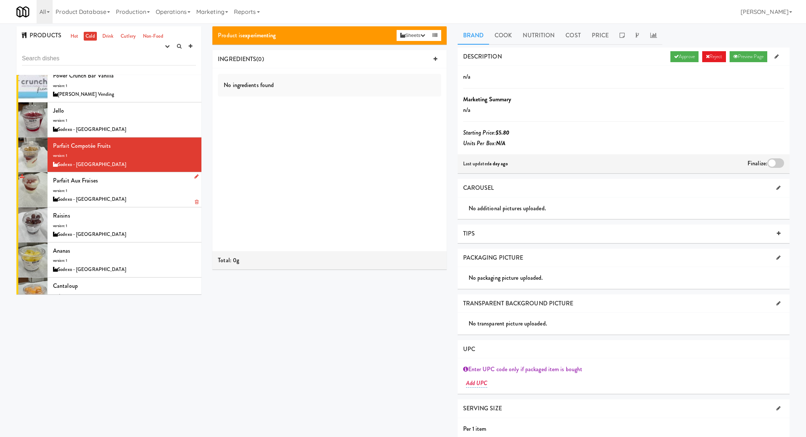
scroll to position [924, 0]
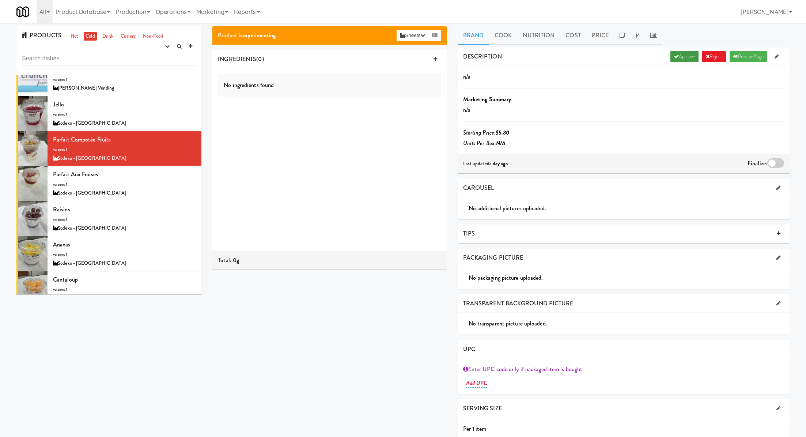
click at [681, 60] on link "Approve" at bounding box center [685, 56] width 28 height 11
click at [770, 163] on div at bounding box center [775, 163] width 17 height 10
click at [0, 0] on input "checkbox" at bounding box center [0, 0] width 0 height 0
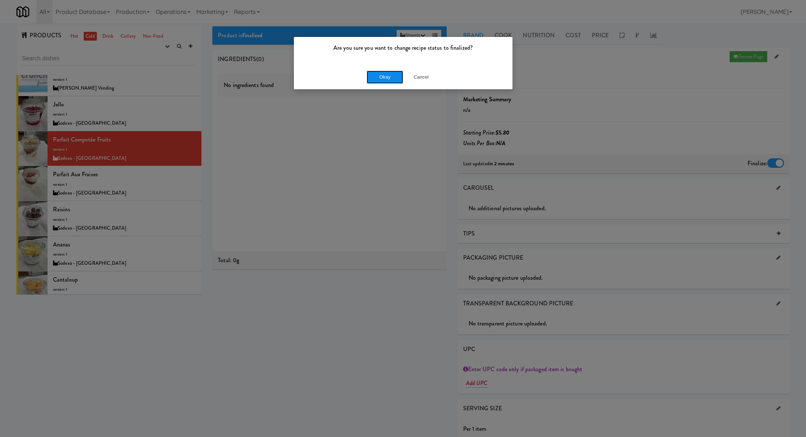
click at [378, 82] on button "Okay" at bounding box center [385, 77] width 37 height 13
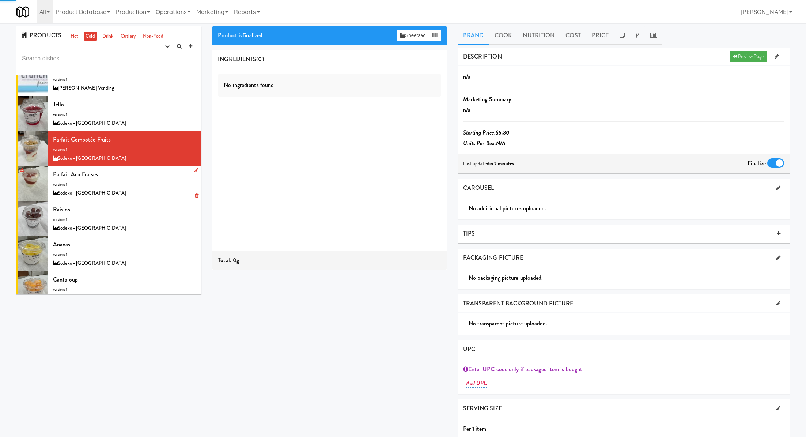
click at [165, 181] on div "Parfait aux fraises version: 1 Sodexo - Université Laval" at bounding box center [124, 183] width 143 height 29
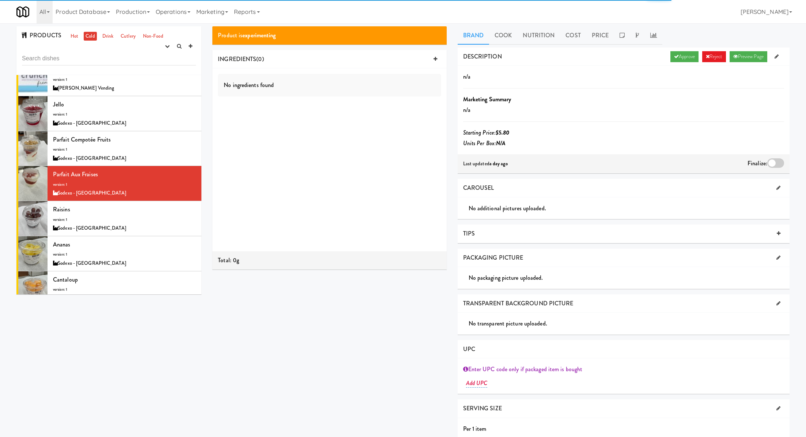
click at [686, 63] on div "DESCRIPTION Approve Reject Preview Page" at bounding box center [624, 57] width 332 height 19
click at [686, 59] on link "Approve" at bounding box center [685, 56] width 28 height 11
click at [775, 163] on div at bounding box center [775, 163] width 17 height 10
click at [0, 0] on input "checkbox" at bounding box center [0, 0] width 0 height 0
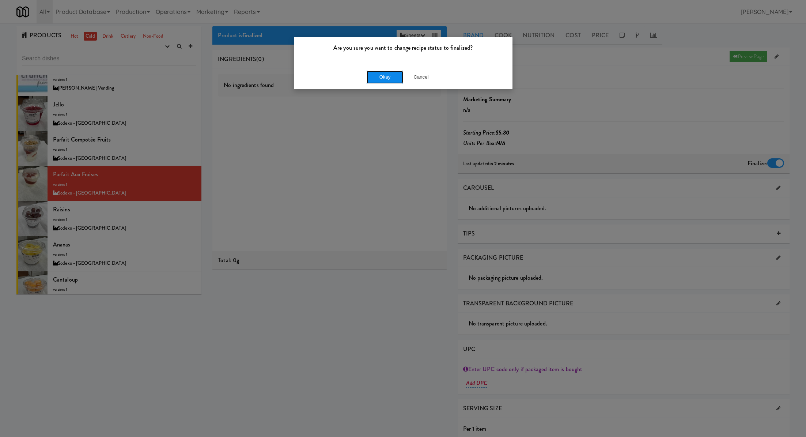
click at [384, 79] on button "Okay" at bounding box center [385, 77] width 37 height 13
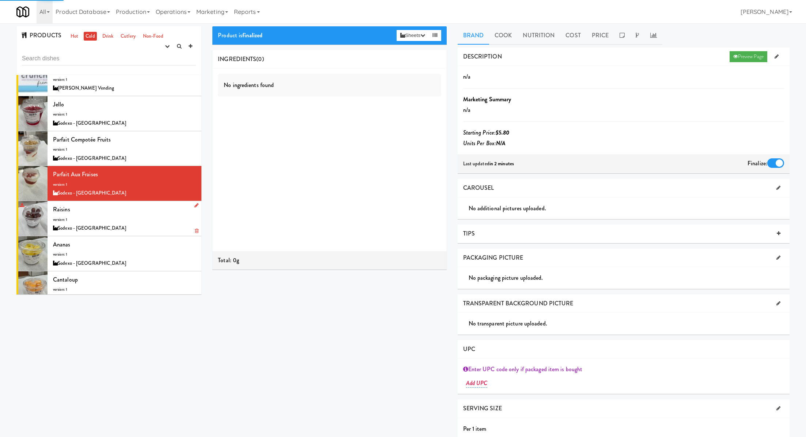
click at [154, 208] on div "Raisins version: 1 Sodexo - Université Laval" at bounding box center [124, 218] width 143 height 29
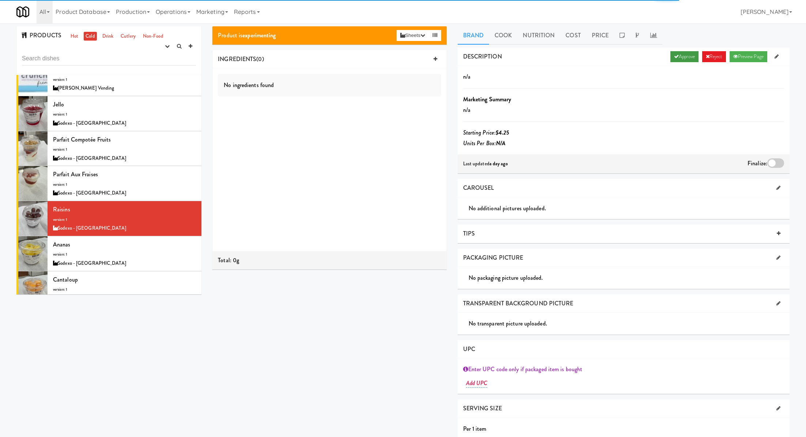
click at [681, 53] on link "Approve" at bounding box center [685, 56] width 28 height 11
click at [778, 166] on div at bounding box center [775, 163] width 17 height 10
click at [0, 0] on input "checkbox" at bounding box center [0, 0] width 0 height 0
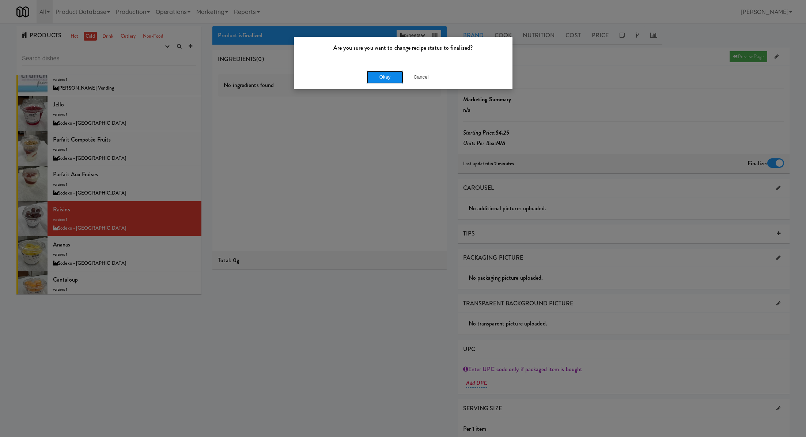
click at [377, 75] on button "Okay" at bounding box center [385, 77] width 37 height 13
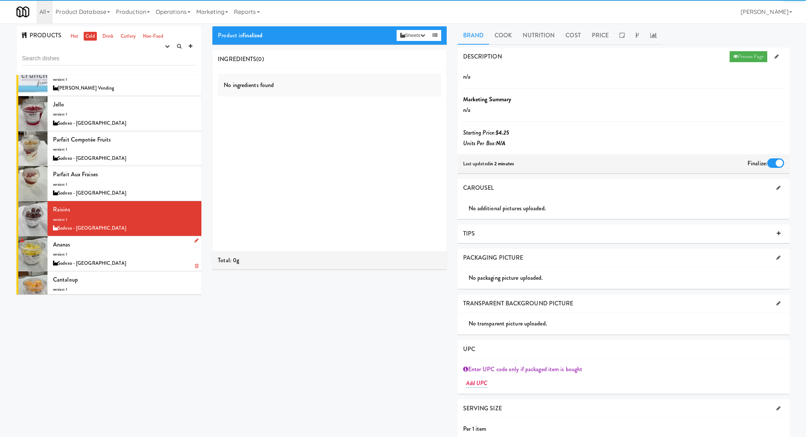
click at [150, 259] on div "Sodexo - [GEOGRAPHIC_DATA]" at bounding box center [124, 263] width 143 height 9
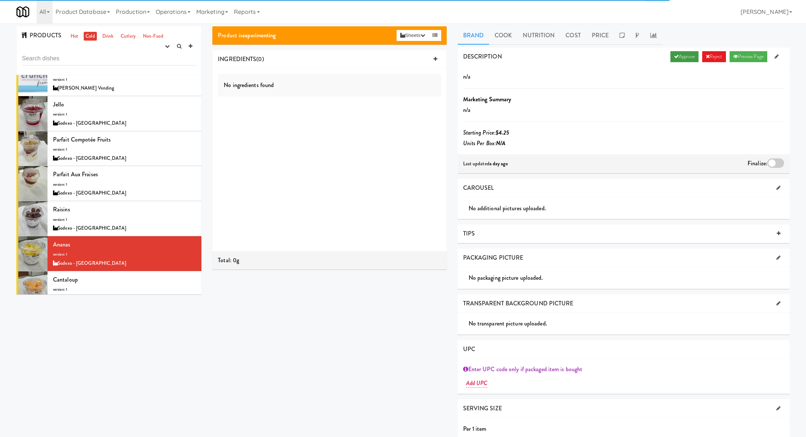
click at [679, 54] on link "Approve" at bounding box center [685, 56] width 28 height 11
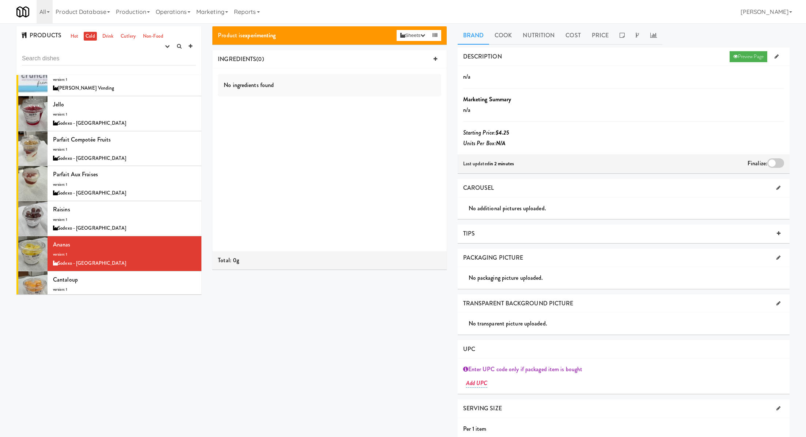
click at [774, 161] on div at bounding box center [775, 163] width 17 height 10
click at [0, 0] on input "checkbox" at bounding box center [0, 0] width 0 height 0
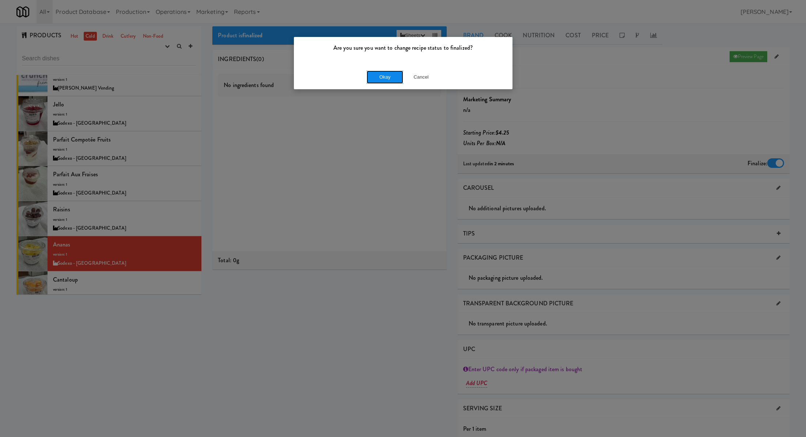
click at [393, 81] on button "Okay" at bounding box center [385, 77] width 37 height 13
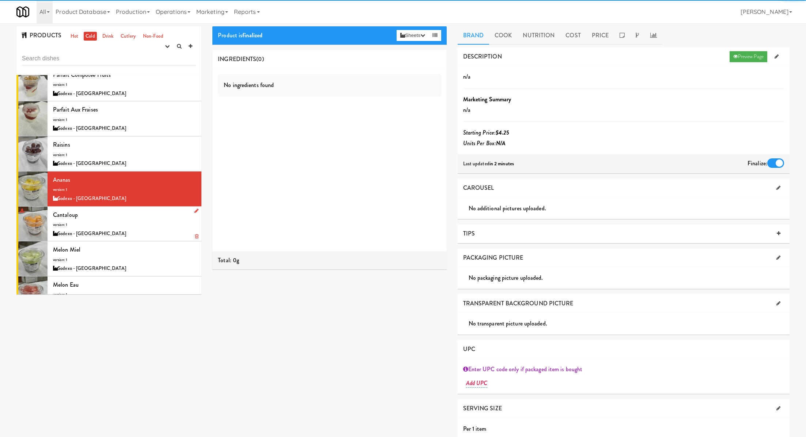
scroll to position [993, 0]
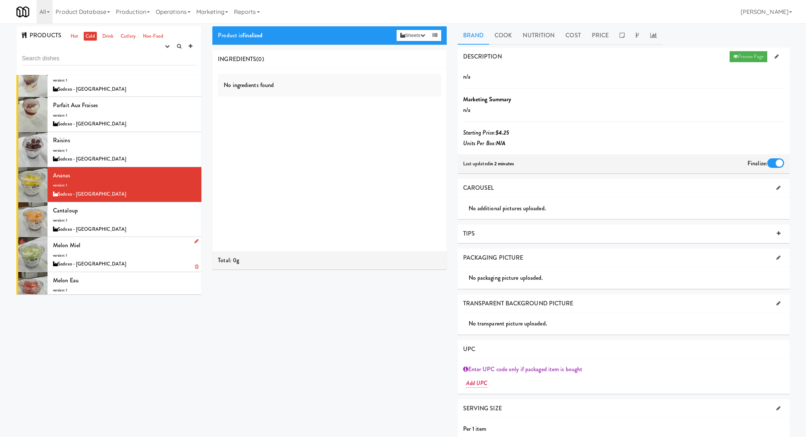
click at [169, 237] on li "Melon miel version: 1 Sodexo - Université Laval" at bounding box center [108, 254] width 185 height 35
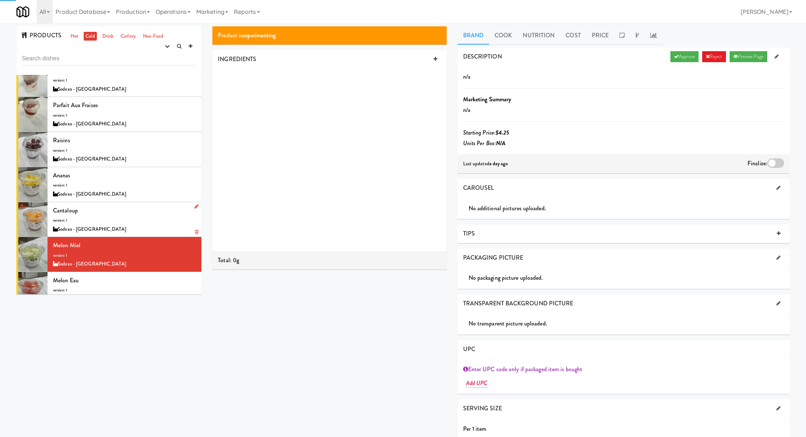
click at [155, 225] on div "Sodexo - [GEOGRAPHIC_DATA]" at bounding box center [124, 229] width 143 height 9
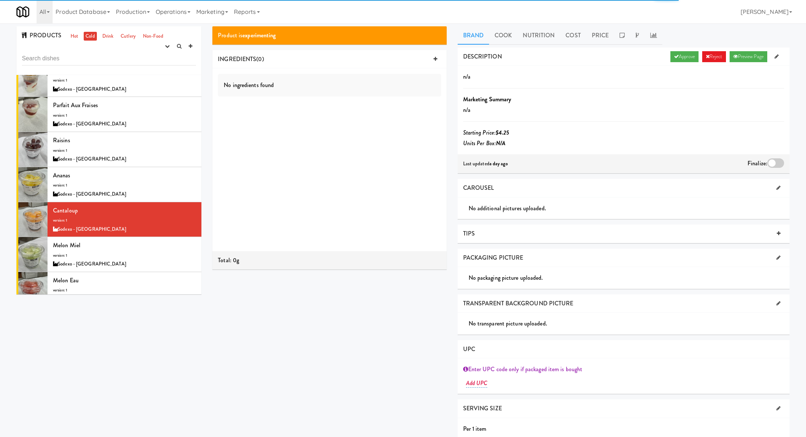
click at [677, 50] on div "DESCRIPTION Approve Reject Preview Page" at bounding box center [624, 57] width 332 height 19
click at [679, 54] on link "Approve" at bounding box center [685, 56] width 28 height 11
click at [774, 169] on div "Last updated in 2 minutes Finalize:" at bounding box center [624, 163] width 332 height 19
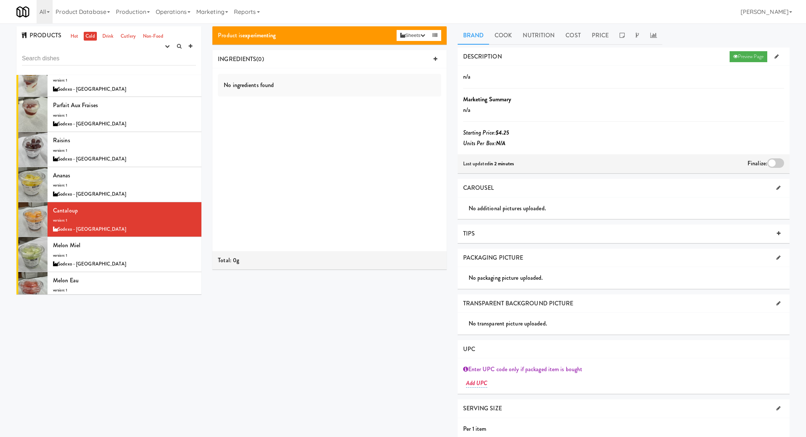
click at [774, 161] on div at bounding box center [775, 163] width 17 height 10
click at [0, 0] on input "checkbox" at bounding box center [0, 0] width 0 height 0
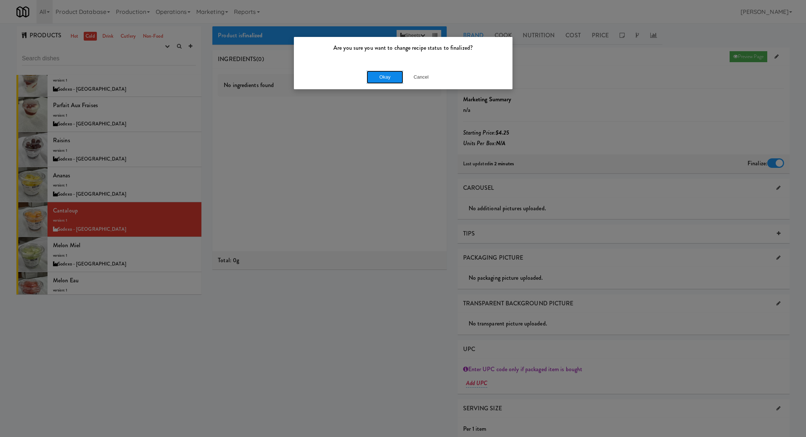
click at [388, 82] on button "Okay" at bounding box center [385, 77] width 37 height 13
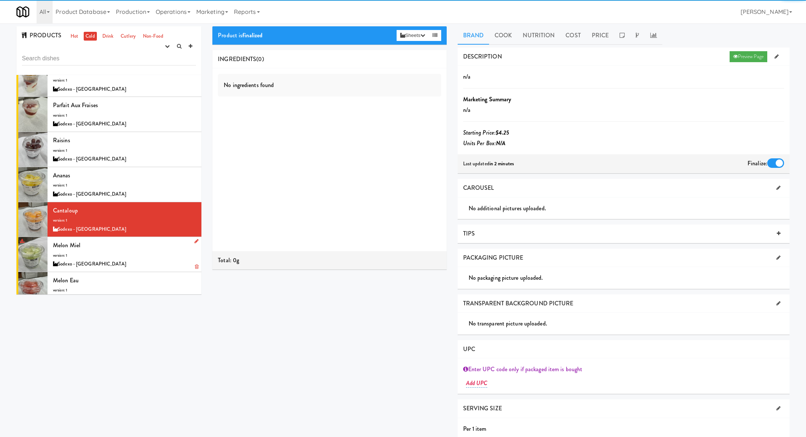
click at [162, 243] on div "Melon miel version: 1 Sodexo - Université Laval" at bounding box center [124, 254] width 143 height 29
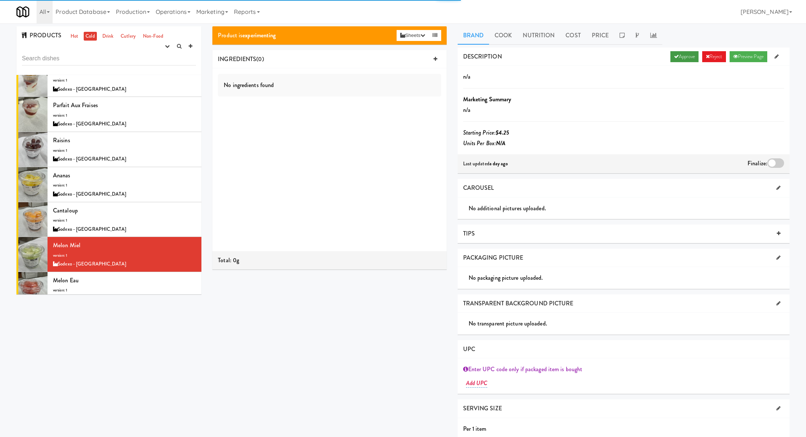
click at [684, 58] on link "Approve" at bounding box center [685, 56] width 28 height 11
click at [777, 158] on div "Finalize:" at bounding box center [766, 164] width 37 height 12
click at [778, 161] on div at bounding box center [775, 163] width 17 height 10
click at [0, 0] on input "checkbox" at bounding box center [0, 0] width 0 height 0
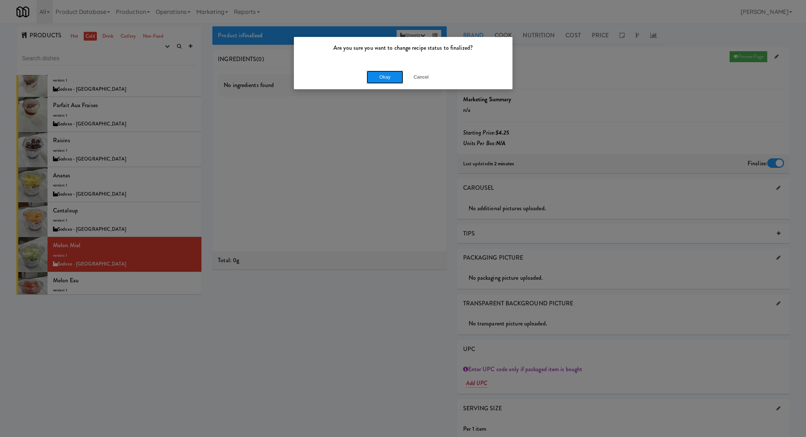
click at [388, 76] on button "Okay" at bounding box center [385, 77] width 37 height 13
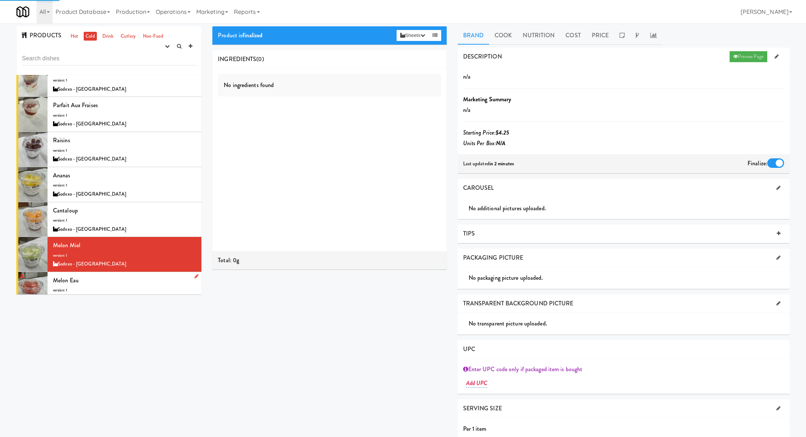
click at [163, 279] on div "Melon eau version: 1 Sodexo - Université Laval" at bounding box center [124, 289] width 143 height 29
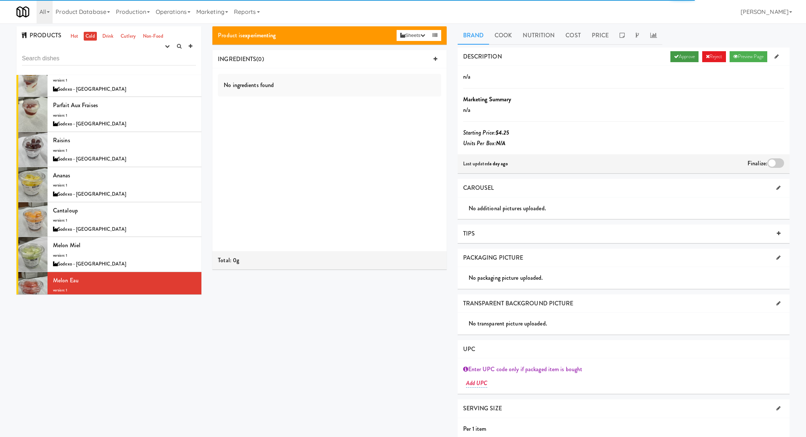
click at [673, 60] on link "Approve" at bounding box center [685, 56] width 28 height 11
click at [779, 159] on div at bounding box center [775, 163] width 17 height 10
click at [0, 0] on input "checkbox" at bounding box center [0, 0] width 0 height 0
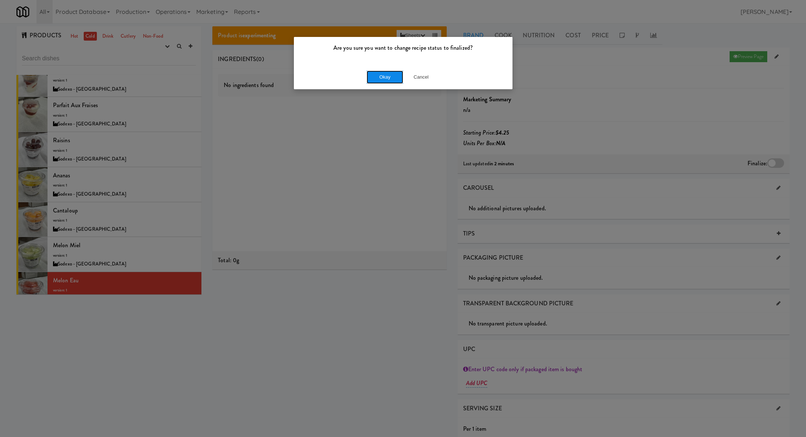
click at [399, 72] on button "Okay" at bounding box center [385, 77] width 37 height 13
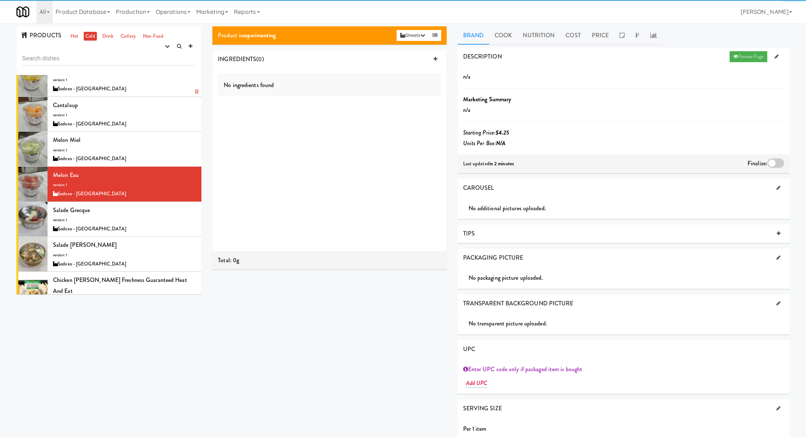
scroll to position [1100, 0]
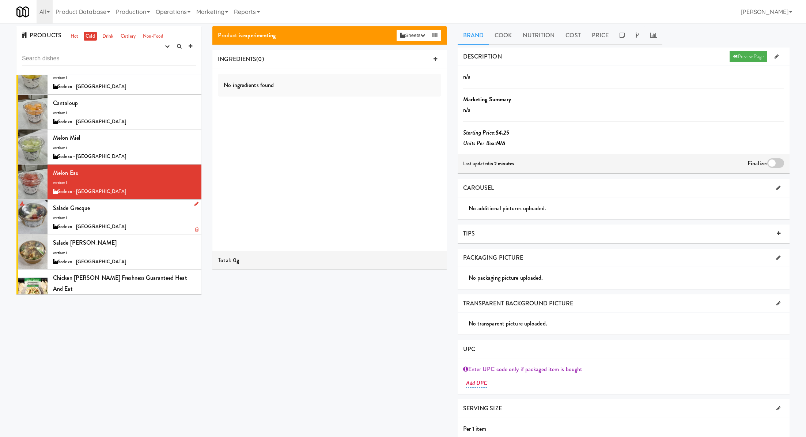
click at [150, 205] on div "Salade grecque version: 1 Sodexo - Université Laval" at bounding box center [124, 217] width 143 height 29
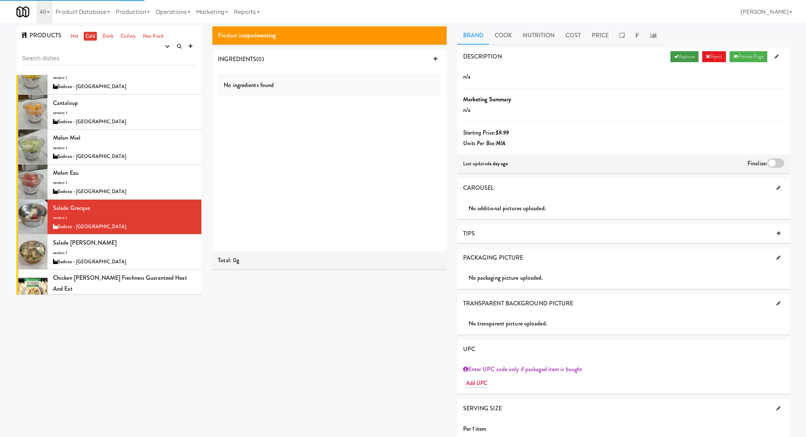
click at [682, 60] on link "Approve" at bounding box center [685, 56] width 28 height 11
click at [770, 165] on div at bounding box center [775, 163] width 17 height 10
click at [0, 0] on input "checkbox" at bounding box center [0, 0] width 0 height 0
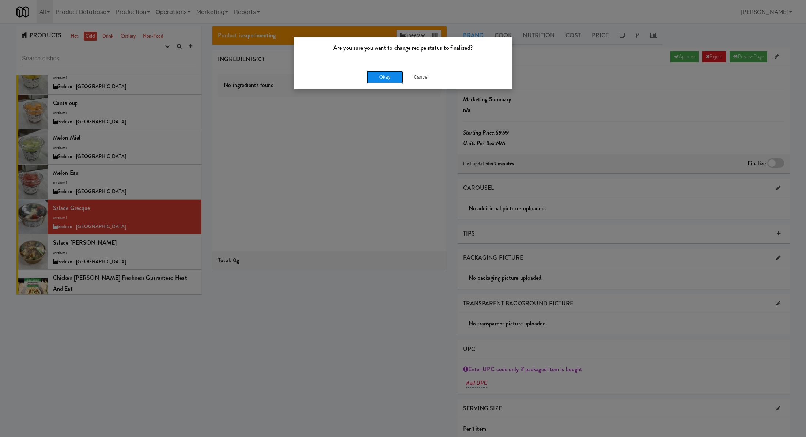
click at [386, 78] on button "Okay" at bounding box center [385, 77] width 37 height 13
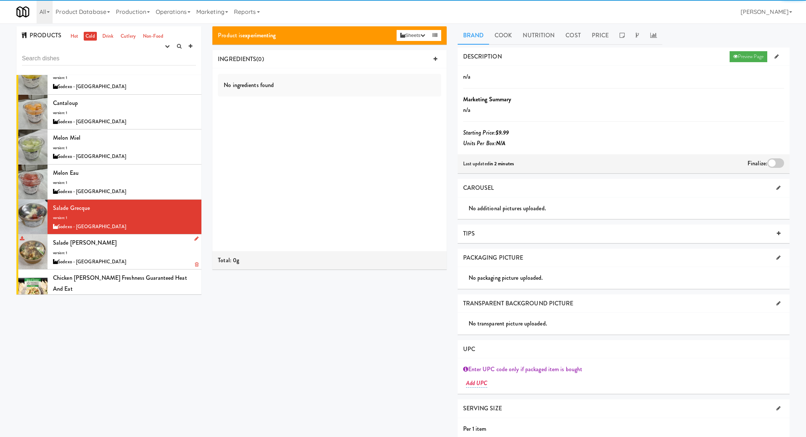
click at [159, 249] on div "Salade césar poulet version: 1 Sodexo - Université Laval" at bounding box center [124, 251] width 143 height 29
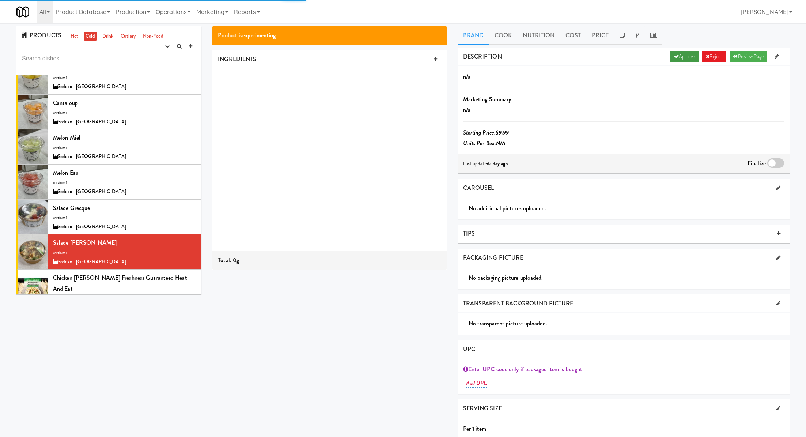
click at [671, 59] on link "Approve" at bounding box center [685, 56] width 28 height 11
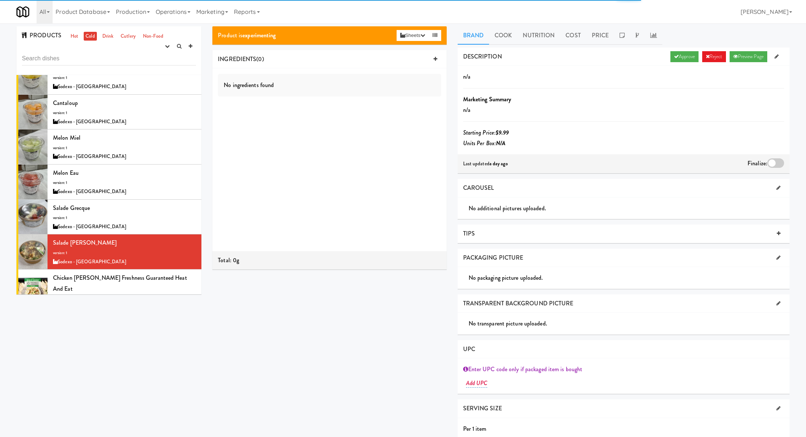
click at [778, 162] on div at bounding box center [775, 163] width 17 height 10
click at [0, 0] on input "checkbox" at bounding box center [0, 0] width 0 height 0
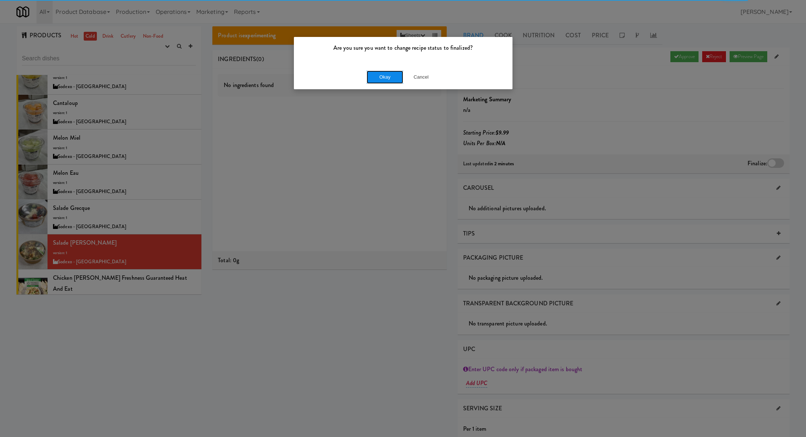
click at [386, 80] on button "Okay" at bounding box center [385, 77] width 37 height 13
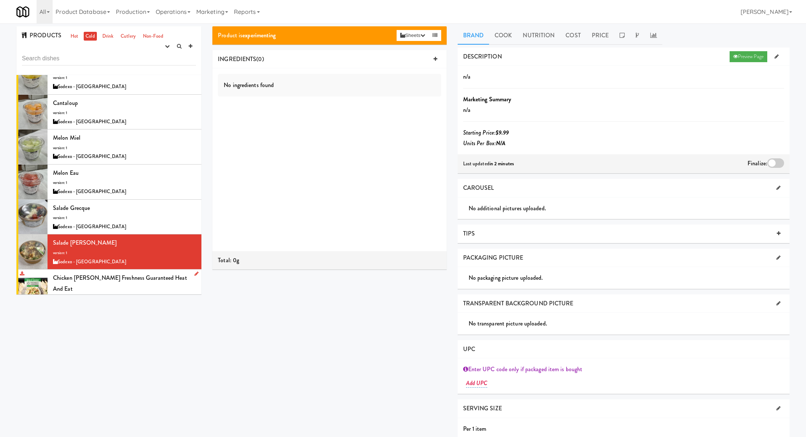
click at [175, 285] on div "Chicken Alfredo Freshness Guaranteed Heat and Eat version: 1 HatchHSV" at bounding box center [124, 291] width 143 height 39
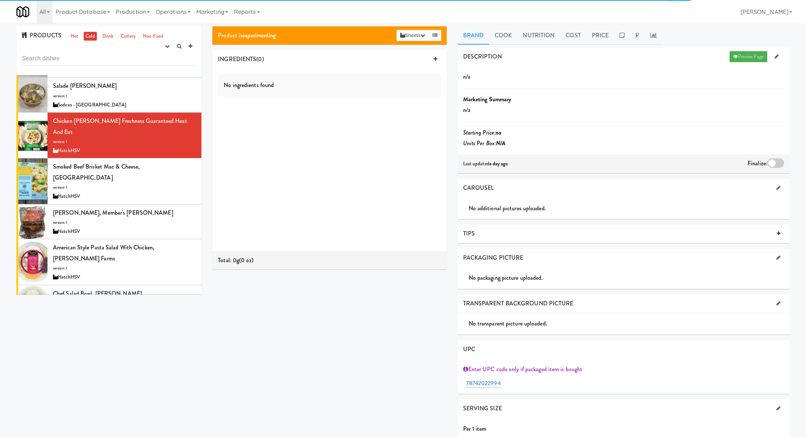
scroll to position [1308, 0]
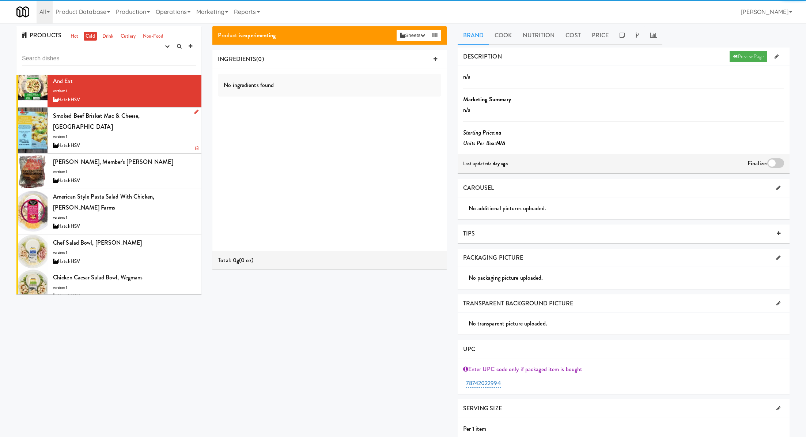
click at [161, 125] on li "Smoked Beef Brisket Mac & Cheese, Park Street Deli version: 1 HatchHSV" at bounding box center [108, 130] width 185 height 46
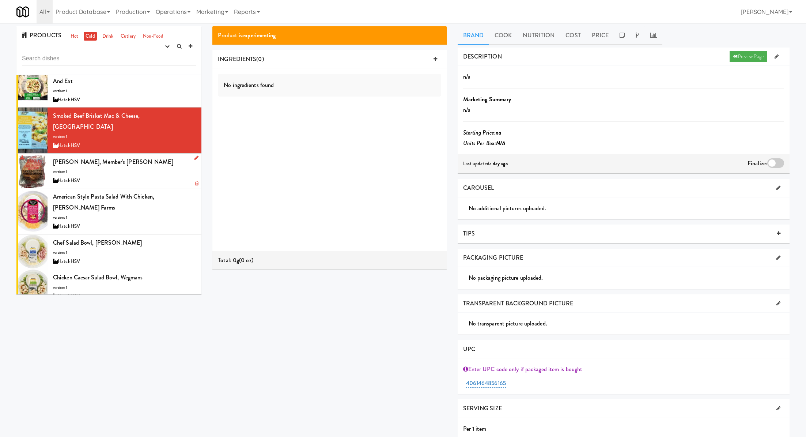
click at [168, 156] on div "Angus Cheeseburger, Member's Mark version: 1 HatchHSV" at bounding box center [124, 170] width 143 height 29
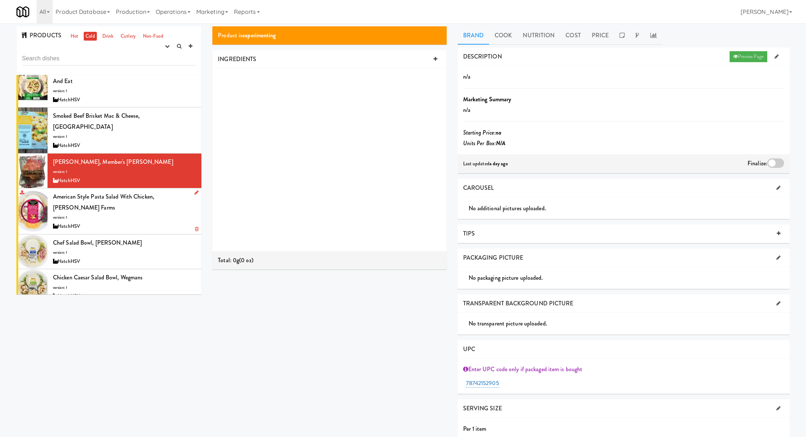
click at [162, 222] on div "HatchHSV" at bounding box center [124, 226] width 143 height 9
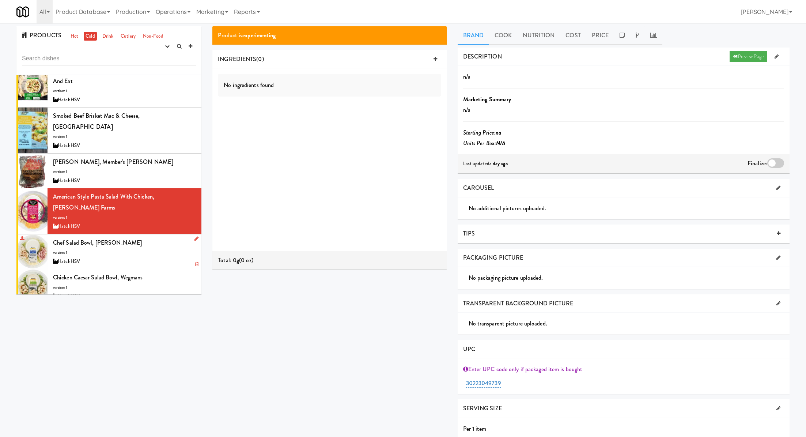
click at [160, 237] on div "Chef Salad Bowl, Wegmans version: 1 HatchHSV" at bounding box center [124, 251] width 143 height 29
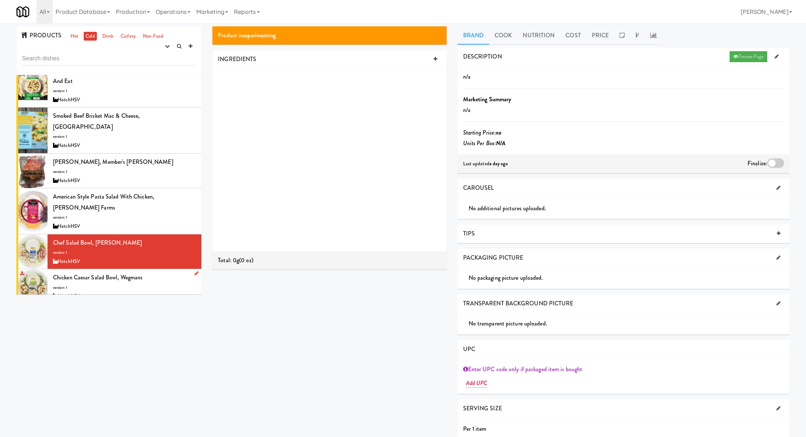
click at [161, 272] on div "Chicken Caesar Salad Bowl, Wegmans version: 1 HatchHSV" at bounding box center [124, 286] width 143 height 29
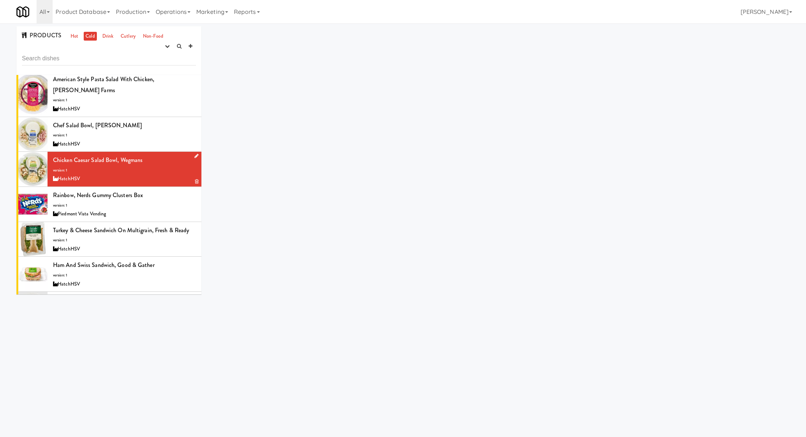
scroll to position [1429, 0]
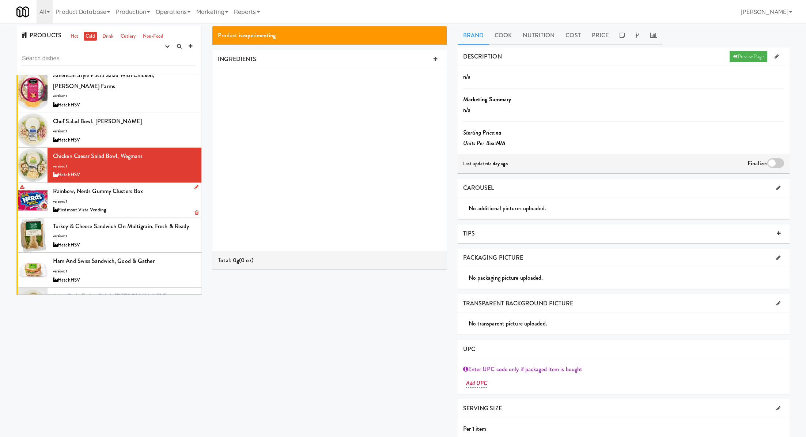
click at [162, 186] on div "Rainbow, Nerds Gummy Clusters Box version: 1 Piedmont Vista Vending" at bounding box center [124, 200] width 143 height 29
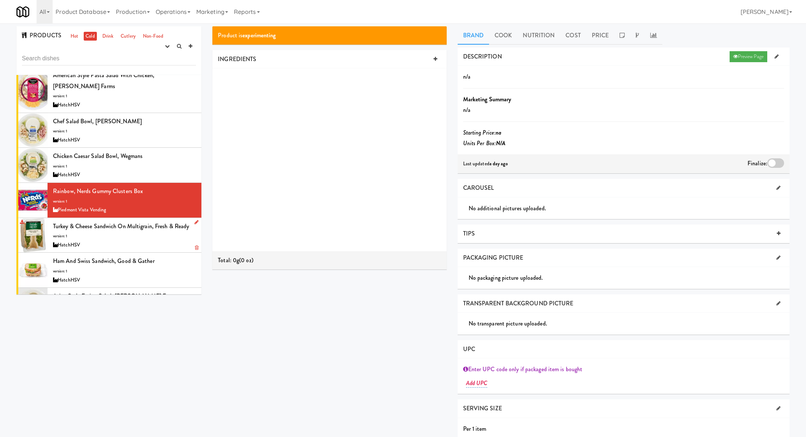
click at [166, 241] on div "HatchHSV" at bounding box center [124, 245] width 143 height 9
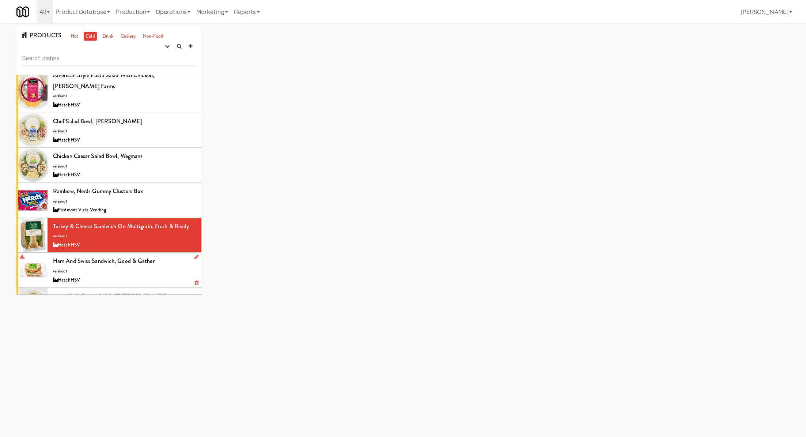
click at [169, 256] on div "Ham and Swiss Sandwich, Good & Gather version: 1 HatchHSV" at bounding box center [124, 270] width 143 height 29
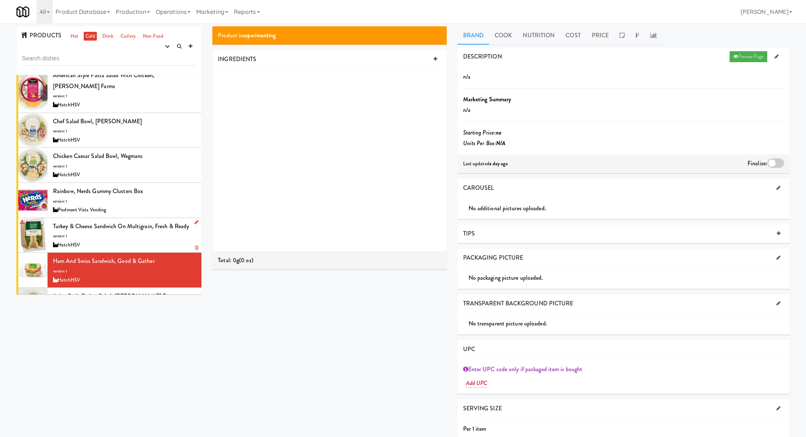
click at [161, 221] on div "Turkey & Cheese Sandwich on Multigrain, Fresh & Ready version: 1 HatchHSV" at bounding box center [124, 235] width 143 height 29
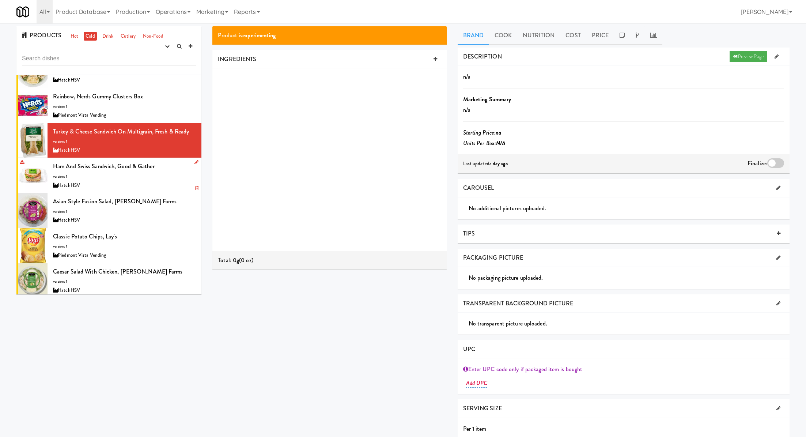
scroll to position [1572, 0]
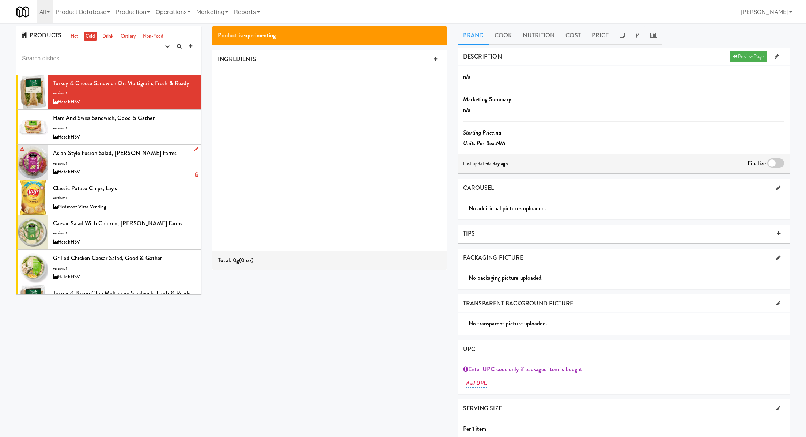
click at [149, 148] on div "Asian Style Fusion Salad, Taylor Farms version: 1 HatchHSV" at bounding box center [124, 162] width 143 height 29
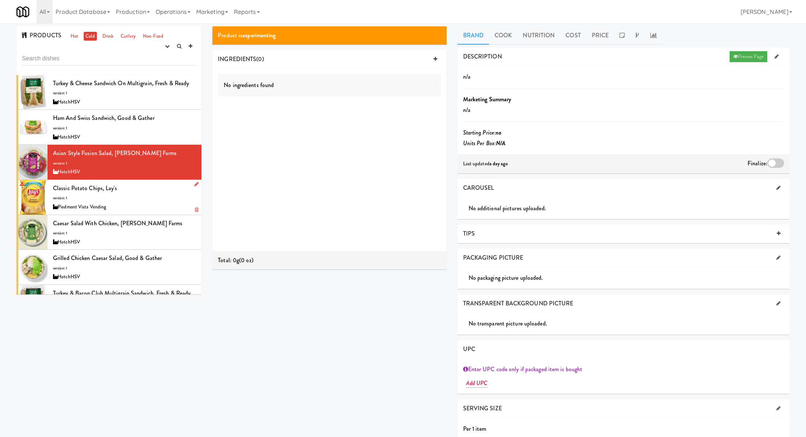
click at [155, 183] on div "Classic Potato Chips, Lay's version: 1 Piedmont Vista Vending" at bounding box center [124, 197] width 143 height 29
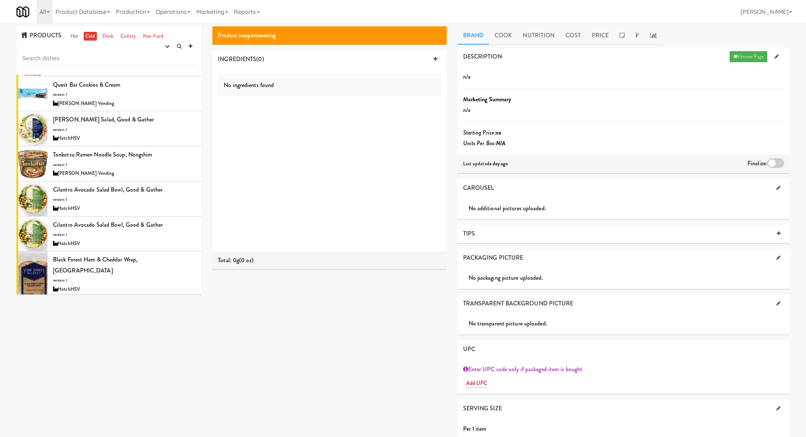
scroll to position [1962, 0]
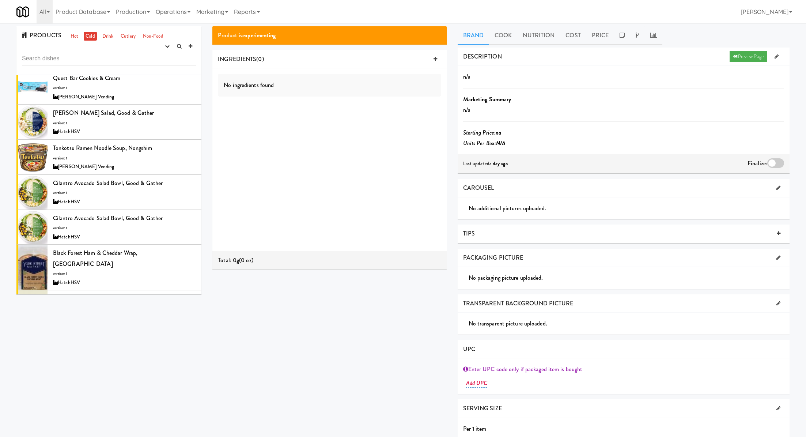
click at [155, 233] on div "HatchHSV" at bounding box center [124, 237] width 143 height 9
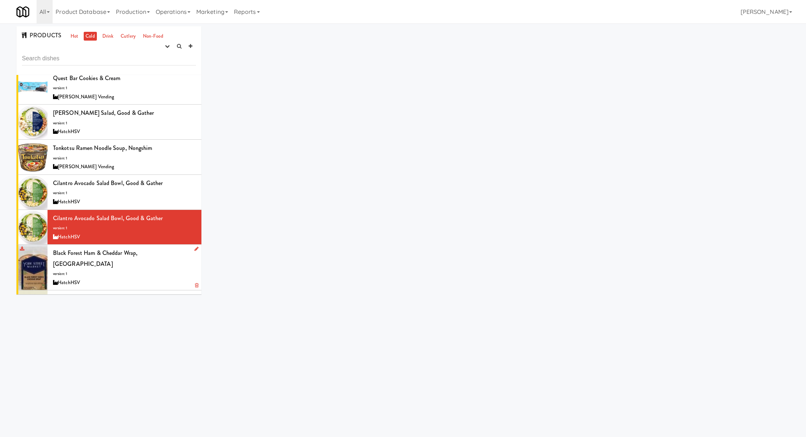
click at [160, 248] on div "Black Forest Ham & Cheddar Wrap, York Street Market version: 1 HatchHSV" at bounding box center [124, 267] width 143 height 39
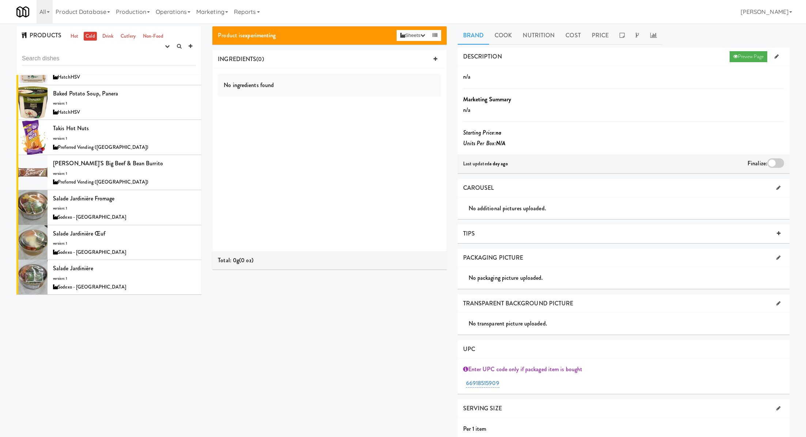
scroll to position [2463, 0]
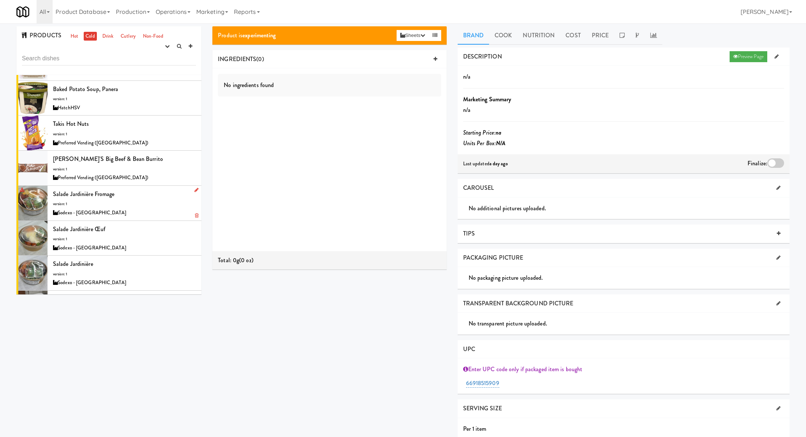
click at [150, 189] on div "Salade jardinière fromage version: 1 Sodexo - Université Laval" at bounding box center [124, 203] width 143 height 29
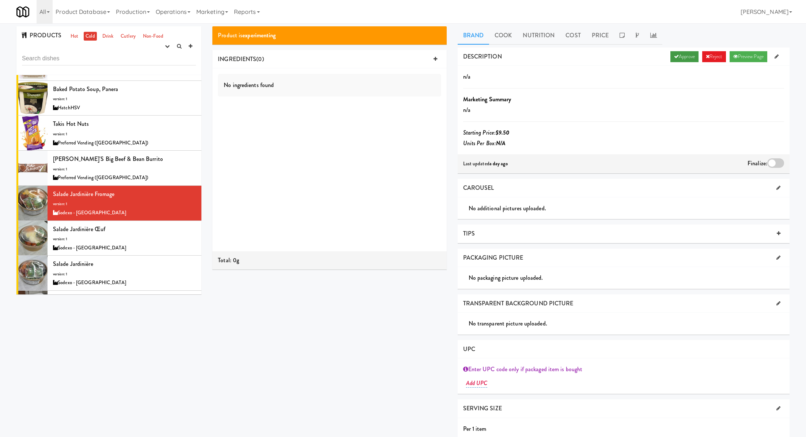
click at [673, 53] on link "Approve" at bounding box center [685, 56] width 28 height 11
click at [775, 161] on div at bounding box center [775, 163] width 17 height 10
click at [0, 0] on input "checkbox" at bounding box center [0, 0] width 0 height 0
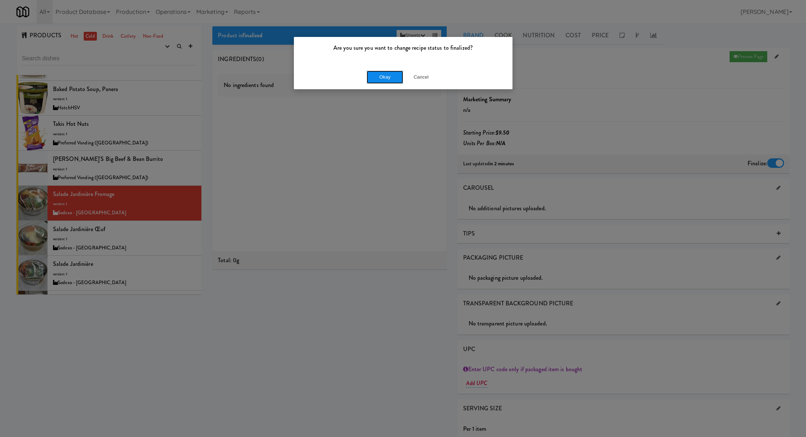
click at [384, 71] on button "Okay" at bounding box center [385, 77] width 37 height 13
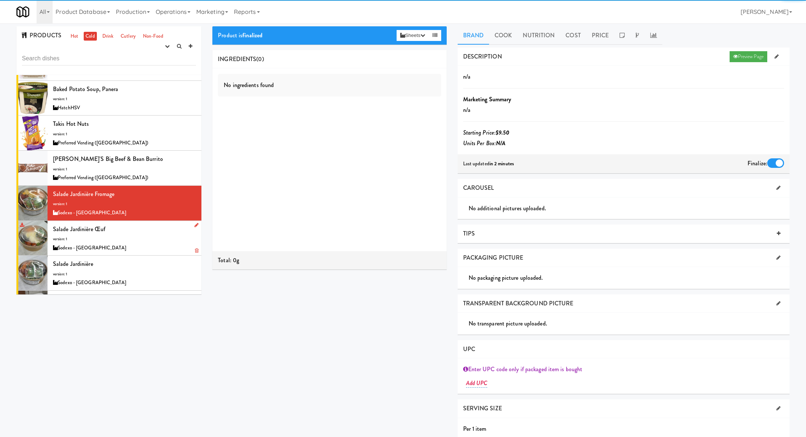
click at [156, 224] on div "Salade jardinière œuf version: 1 Sodexo - Université Laval" at bounding box center [124, 238] width 143 height 29
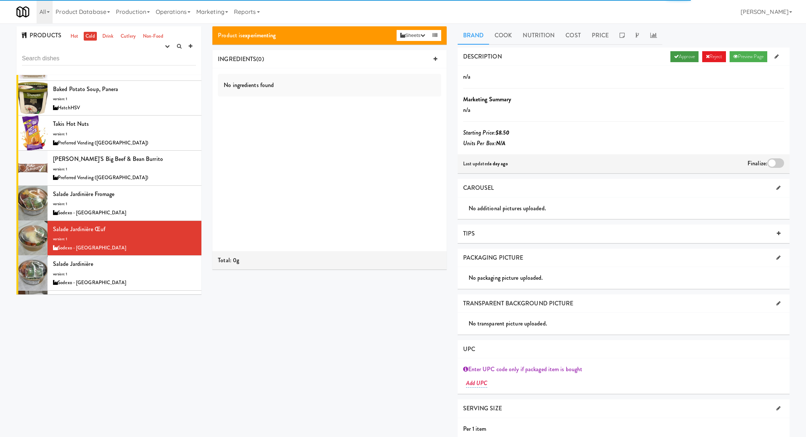
click at [678, 59] on link "Approve" at bounding box center [685, 56] width 28 height 11
click at [779, 161] on div at bounding box center [775, 163] width 17 height 10
click at [0, 0] on input "checkbox" at bounding box center [0, 0] width 0 height 0
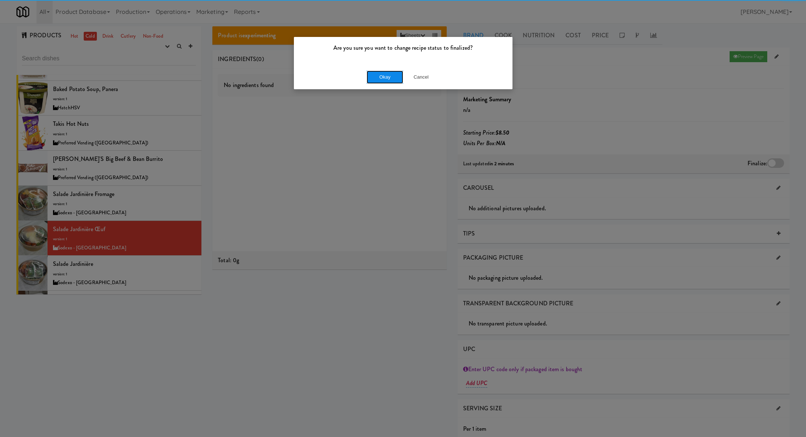
click at [380, 76] on button "Okay" at bounding box center [385, 77] width 37 height 13
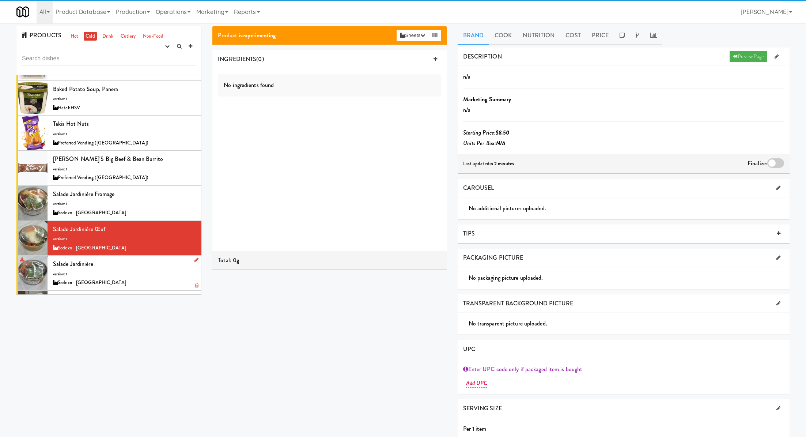
click at [165, 258] on div "Salade jardinière version: 1 Sodexo - Université Laval" at bounding box center [124, 272] width 143 height 29
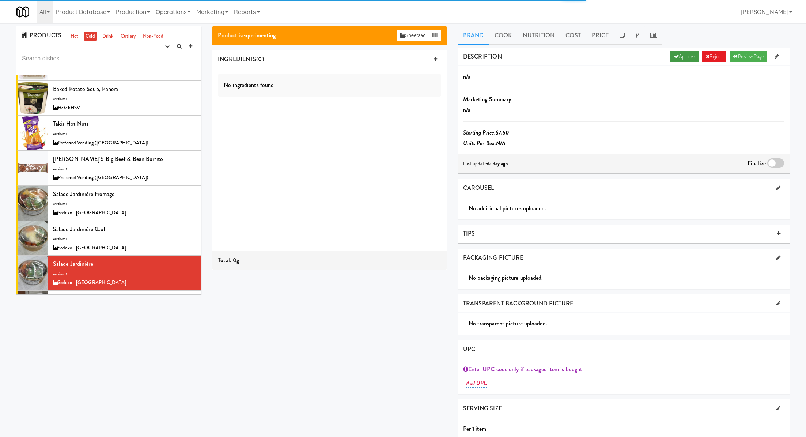
click at [676, 58] on link "Approve" at bounding box center [685, 56] width 28 height 11
click at [781, 164] on div at bounding box center [775, 163] width 17 height 10
click at [0, 0] on input "checkbox" at bounding box center [0, 0] width 0 height 0
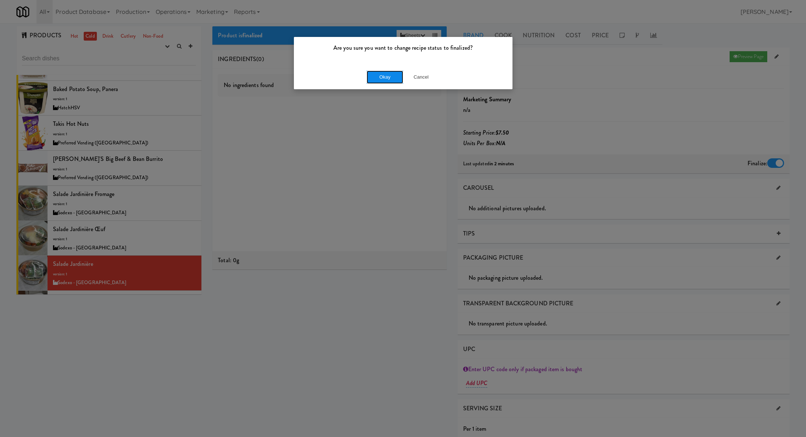
click at [382, 72] on button "Okay" at bounding box center [385, 77] width 37 height 13
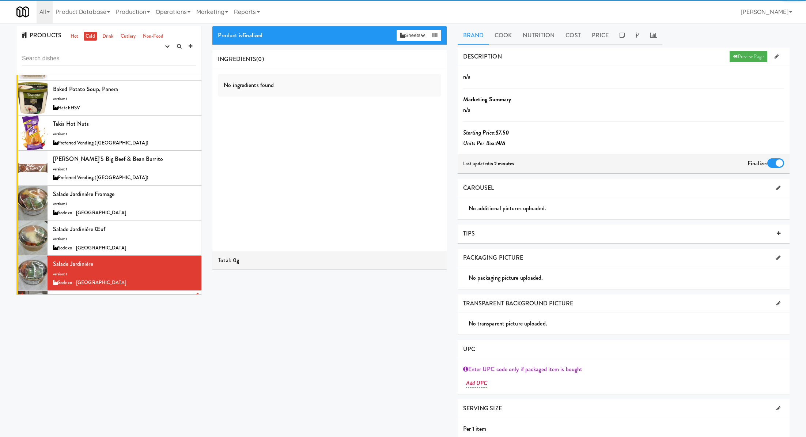
click at [165, 294] on div "Salade d'édamames version: 1 Sodexo - Université Laval" at bounding box center [124, 308] width 143 height 29
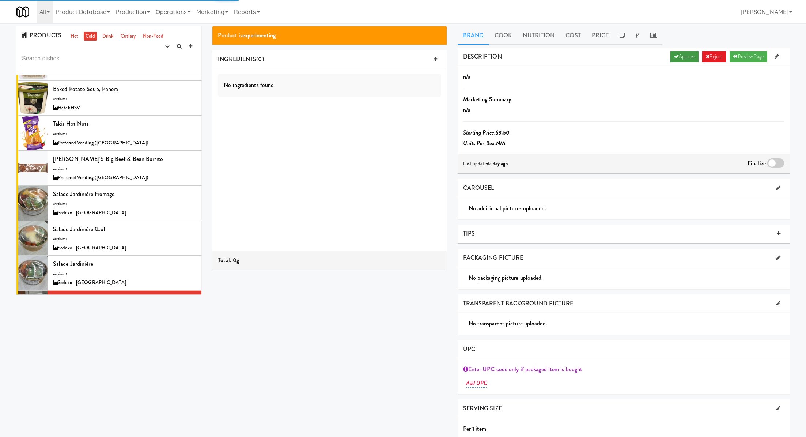
click at [673, 59] on link "Approve" at bounding box center [685, 56] width 28 height 11
click at [770, 161] on div at bounding box center [775, 163] width 17 height 10
click at [0, 0] on input "checkbox" at bounding box center [0, 0] width 0 height 0
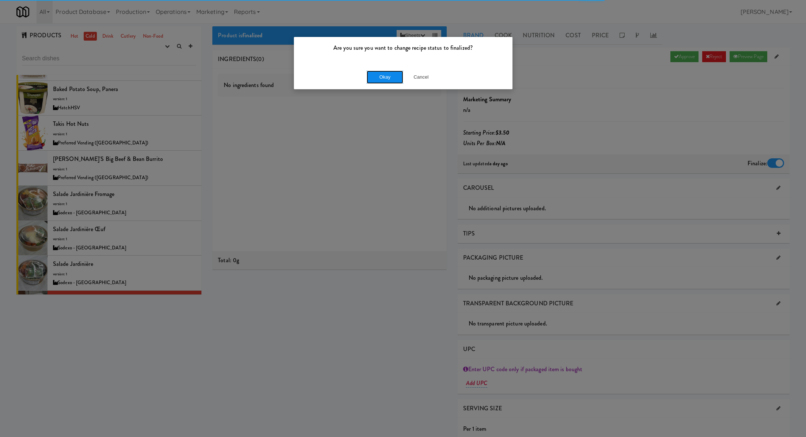
click at [367, 73] on button "Okay" at bounding box center [385, 77] width 37 height 13
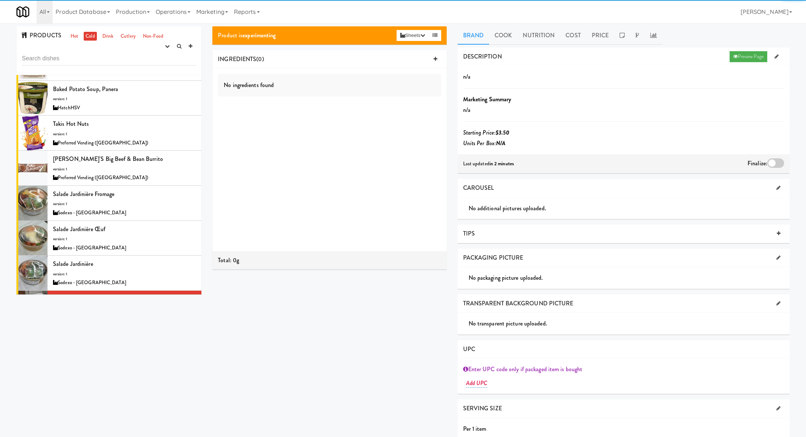
click at [162, 329] on div "Salade macaroni version: 1 Sodexo - Université Laval" at bounding box center [124, 343] width 143 height 29
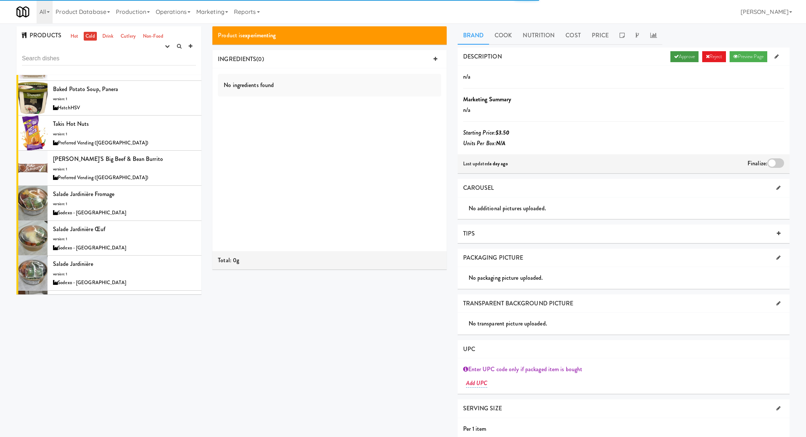
click at [674, 54] on icon at bounding box center [676, 56] width 5 height 5
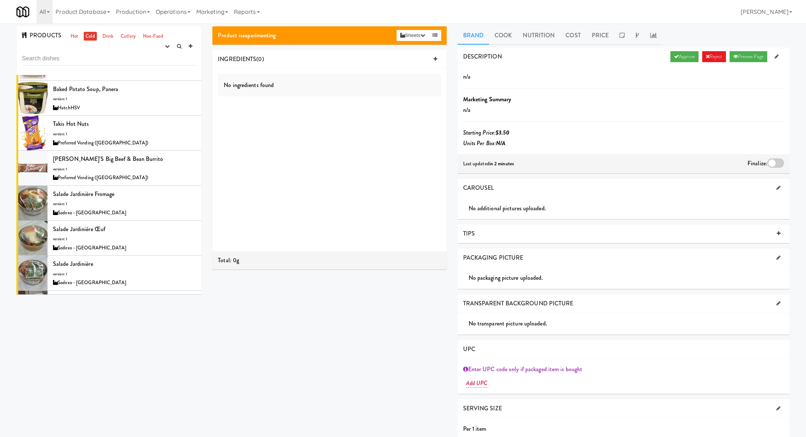
click at [779, 163] on div at bounding box center [775, 163] width 17 height 10
click at [0, 0] on input "checkbox" at bounding box center [0, 0] width 0 height 0
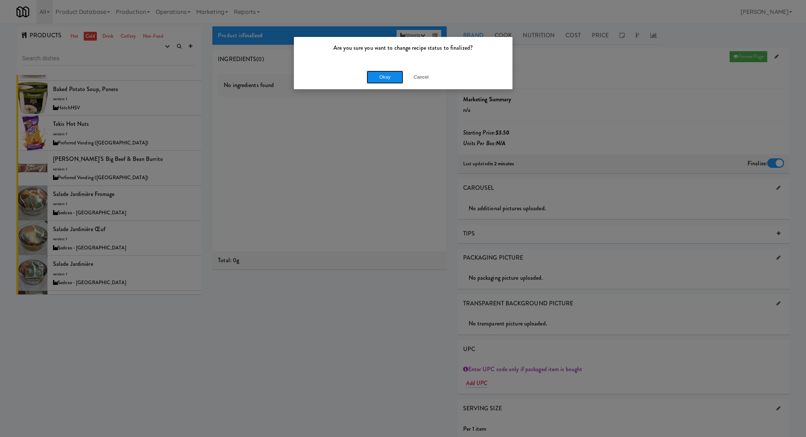
click at [393, 78] on button "Okay" at bounding box center [385, 77] width 37 height 13
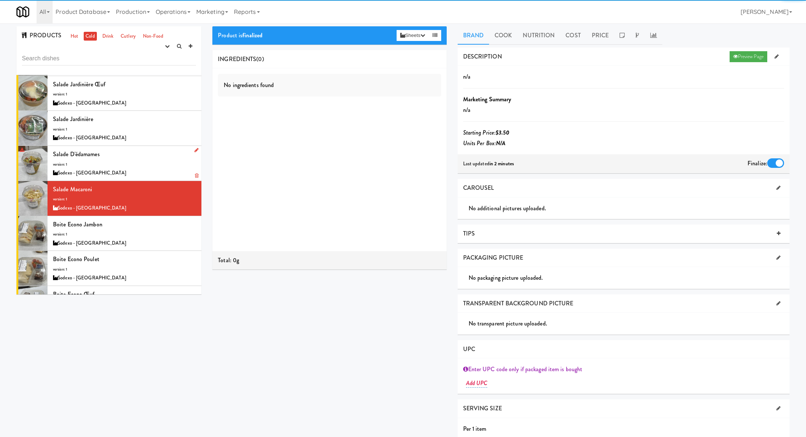
scroll to position [2616, 0]
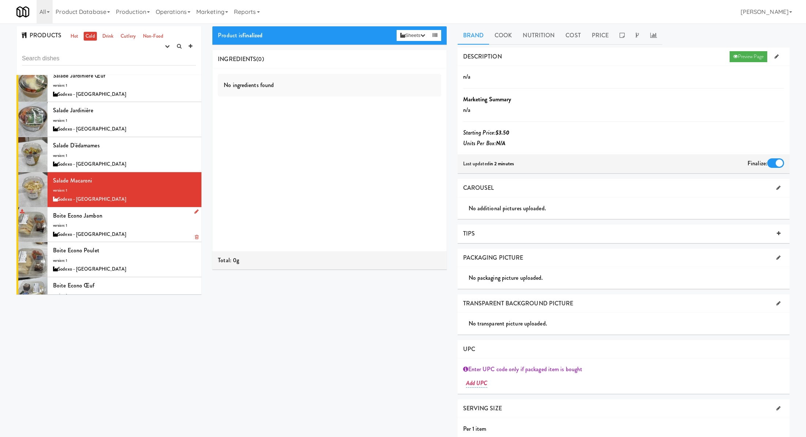
click at [128, 210] on div "Boite econo jambon version: 1 Sodexo - Université Laval" at bounding box center [124, 224] width 143 height 29
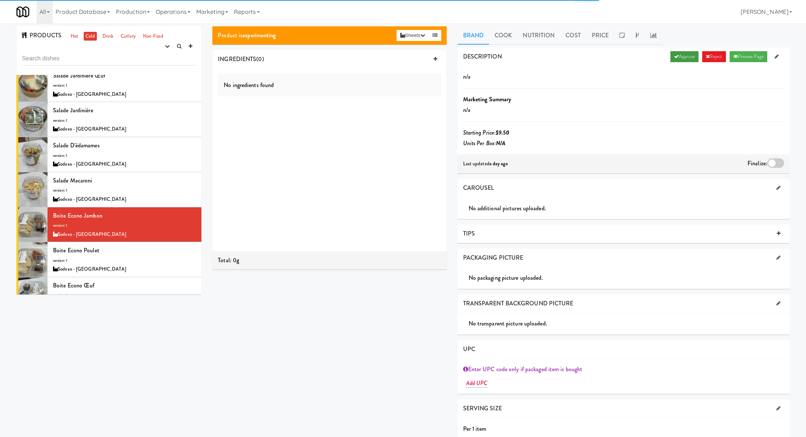
click at [674, 58] on icon at bounding box center [676, 56] width 5 height 5
click at [776, 162] on div at bounding box center [775, 163] width 17 height 10
click at [0, 0] on input "checkbox" at bounding box center [0, 0] width 0 height 0
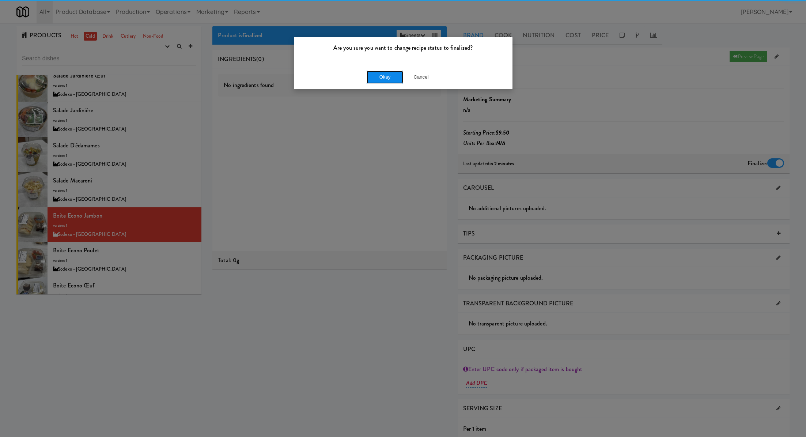
click at [396, 77] on button "Okay" at bounding box center [385, 77] width 37 height 13
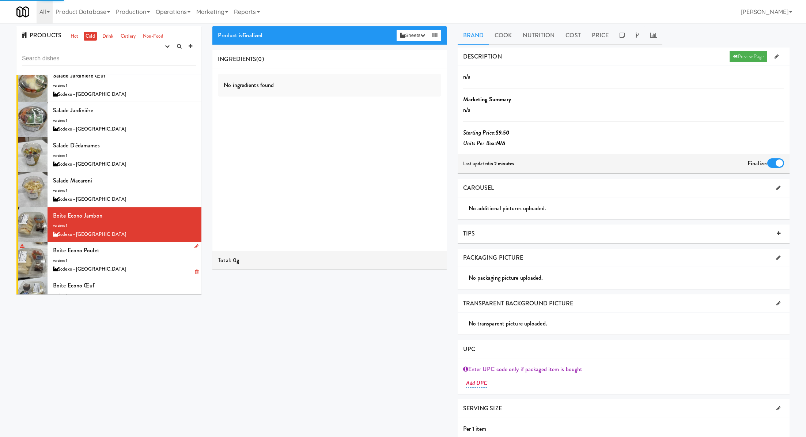
click at [151, 265] on div "Sodexo - [GEOGRAPHIC_DATA]" at bounding box center [124, 269] width 143 height 9
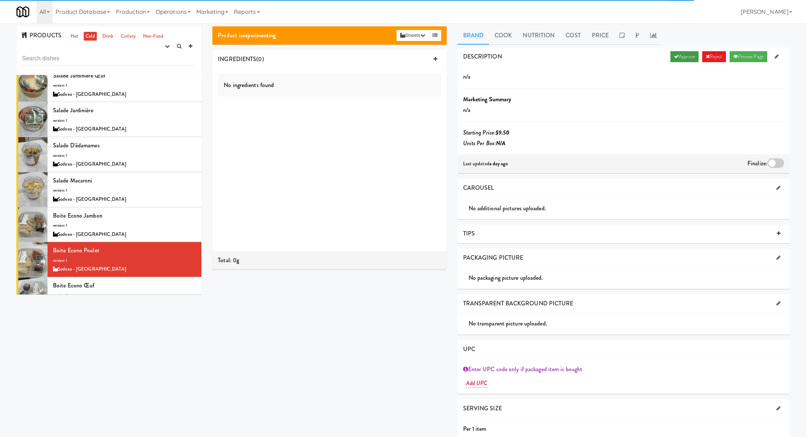
click at [674, 56] on icon at bounding box center [676, 56] width 5 height 5
click at [775, 165] on div at bounding box center [775, 163] width 17 height 10
click at [0, 0] on input "checkbox" at bounding box center [0, 0] width 0 height 0
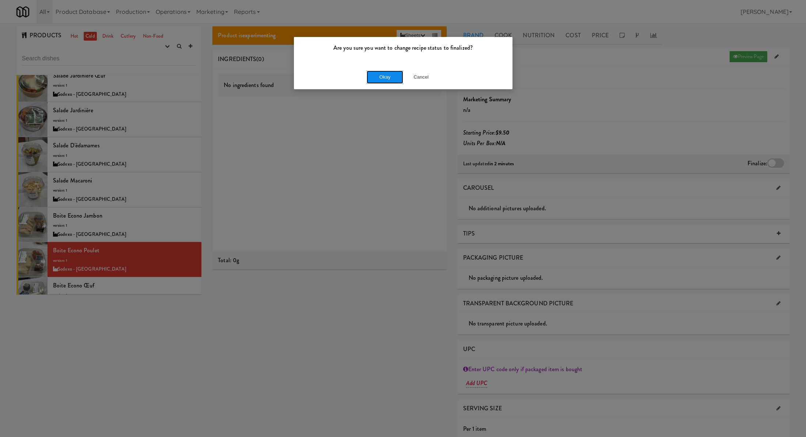
click at [388, 75] on button "Okay" at bounding box center [385, 77] width 37 height 13
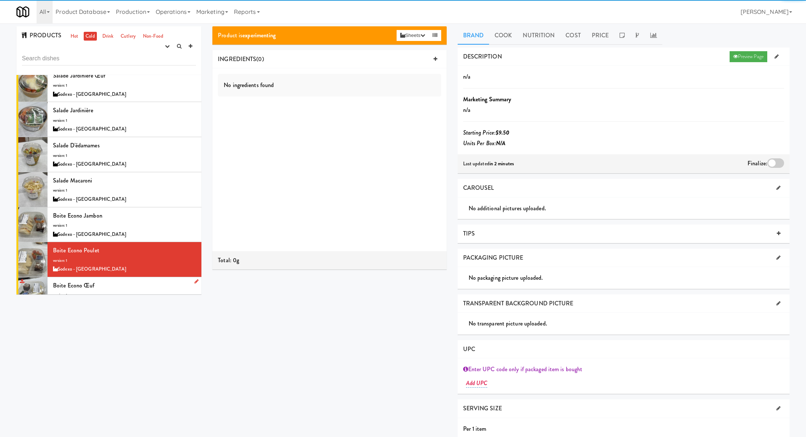
click at [141, 280] on div "Boite econo œuf version: 1 Sodexo - Université Laval" at bounding box center [124, 294] width 143 height 29
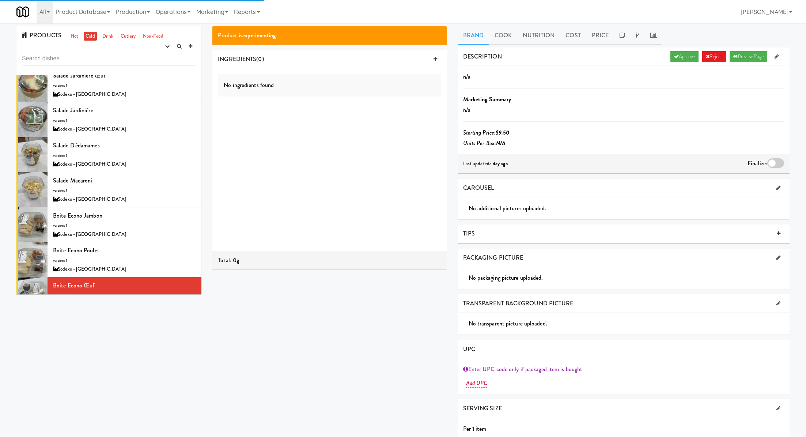
click at [675, 63] on div "DESCRIPTION Approve Reject Preview Page" at bounding box center [624, 57] width 332 height 19
click at [688, 56] on link "Approve" at bounding box center [685, 56] width 28 height 11
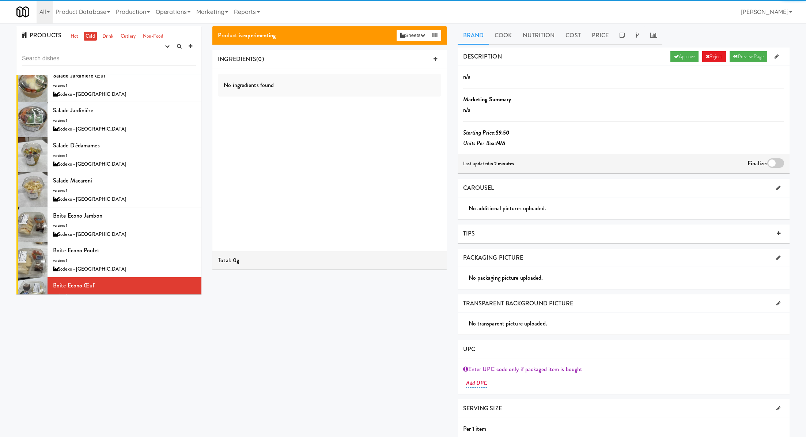
click at [777, 165] on div at bounding box center [775, 163] width 17 height 10
click at [0, 0] on input "checkbox" at bounding box center [0, 0] width 0 height 0
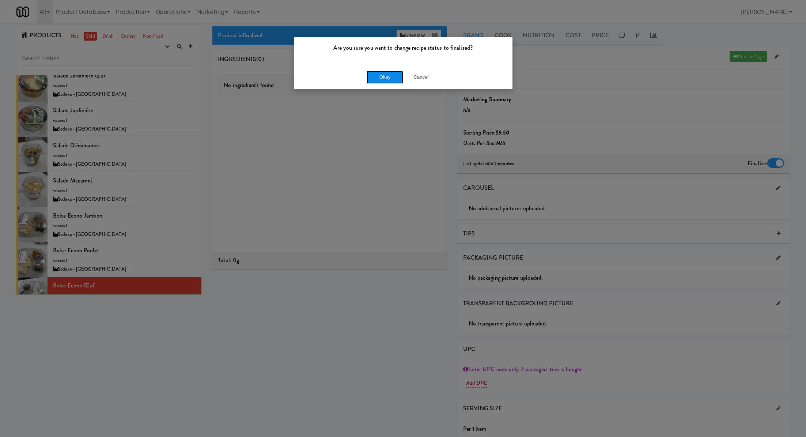
click at [381, 82] on button "Okay" at bounding box center [385, 77] width 37 height 13
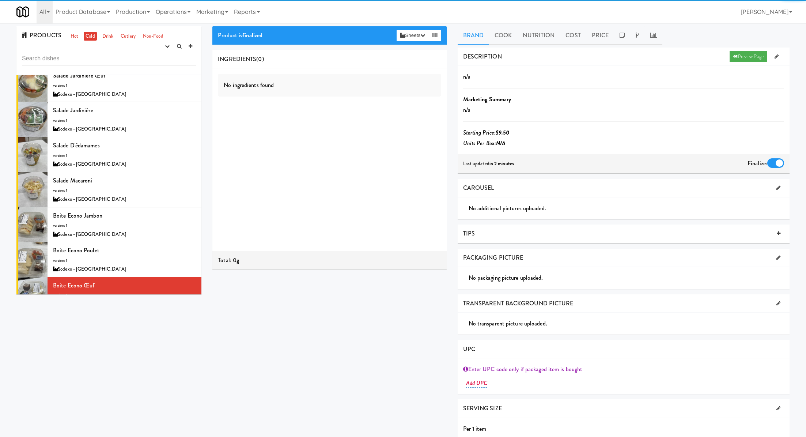
click at [169, 315] on div "Sandwich au poulet version: 1 Sodexo - Université Laval" at bounding box center [124, 329] width 143 height 29
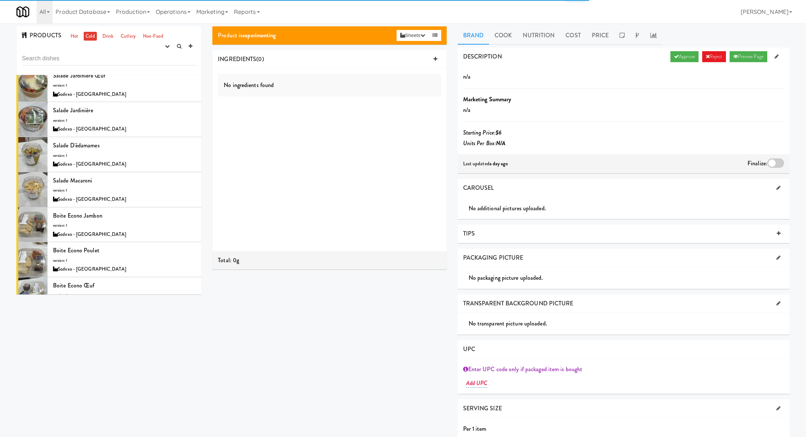
click at [676, 63] on div "DESCRIPTION Approve Reject Preview Page" at bounding box center [624, 57] width 332 height 19
click at [678, 58] on link "Approve" at bounding box center [685, 56] width 28 height 11
click at [775, 163] on div at bounding box center [775, 163] width 17 height 10
click at [0, 0] on input "checkbox" at bounding box center [0, 0] width 0 height 0
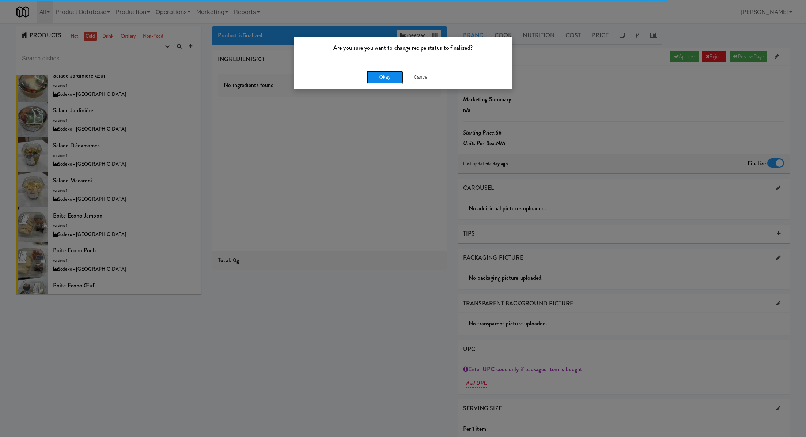
click at [386, 83] on button "Okay" at bounding box center [385, 77] width 37 height 13
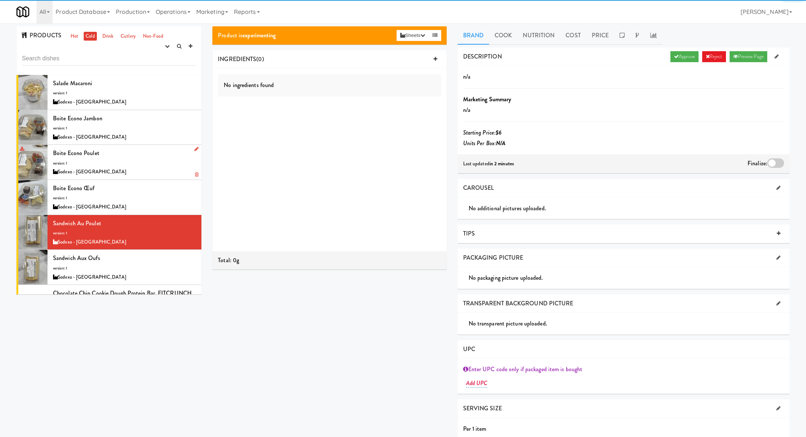
scroll to position [2720, 0]
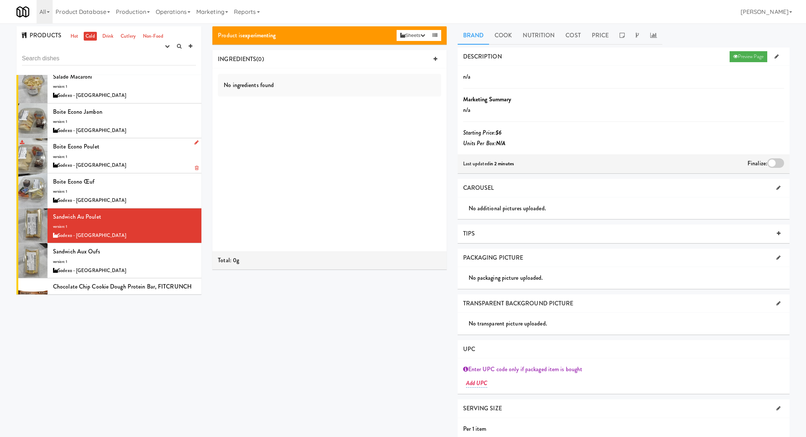
click at [136, 246] on div "Sandwich Aux Oufs version: 1 Sodexo - Université Laval" at bounding box center [124, 260] width 143 height 29
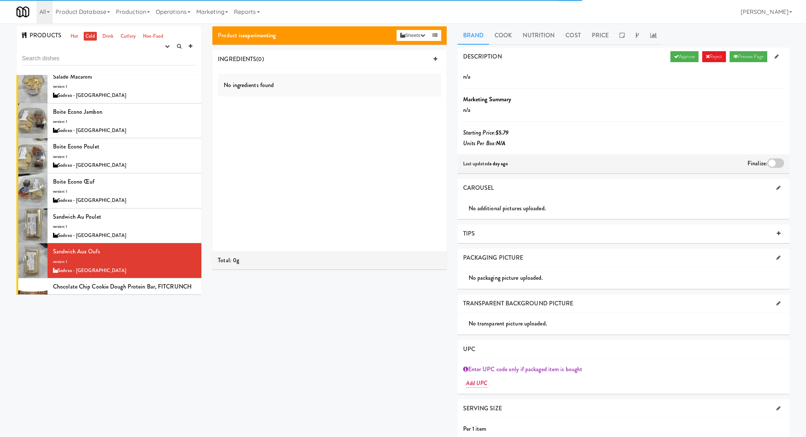
click at [677, 63] on div "DESCRIPTION Approve Reject Preview Page" at bounding box center [624, 57] width 332 height 19
click at [677, 56] on link "Approve" at bounding box center [685, 56] width 28 height 11
click at [781, 160] on div at bounding box center [775, 163] width 17 height 10
click at [0, 0] on input "checkbox" at bounding box center [0, 0] width 0 height 0
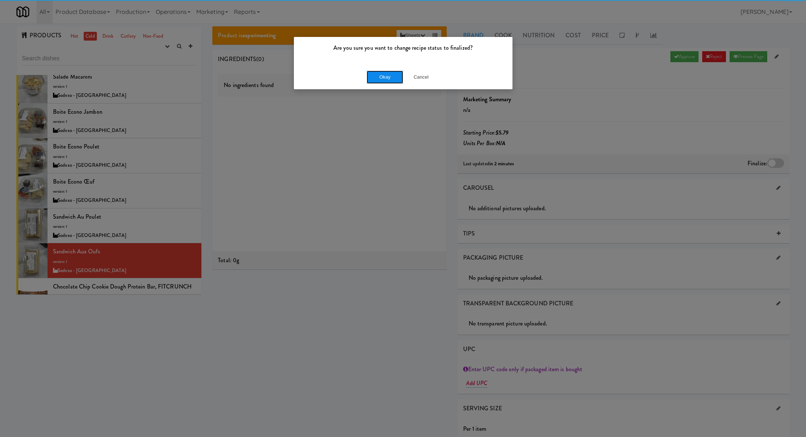
click at [384, 75] on button "Okay" at bounding box center [385, 77] width 37 height 13
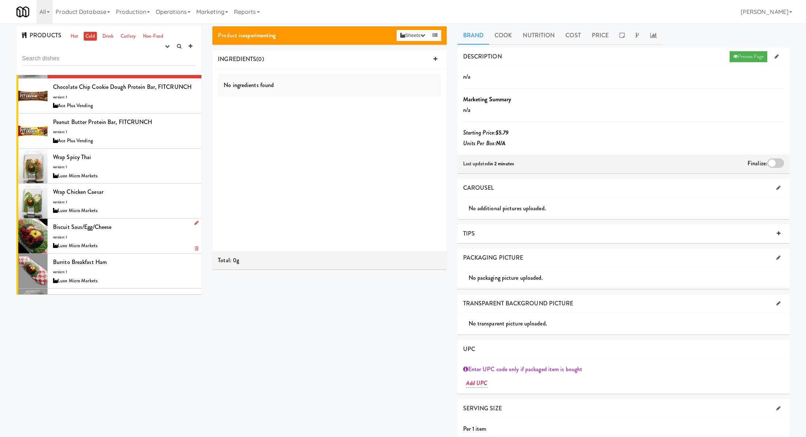
scroll to position [2913, 0]
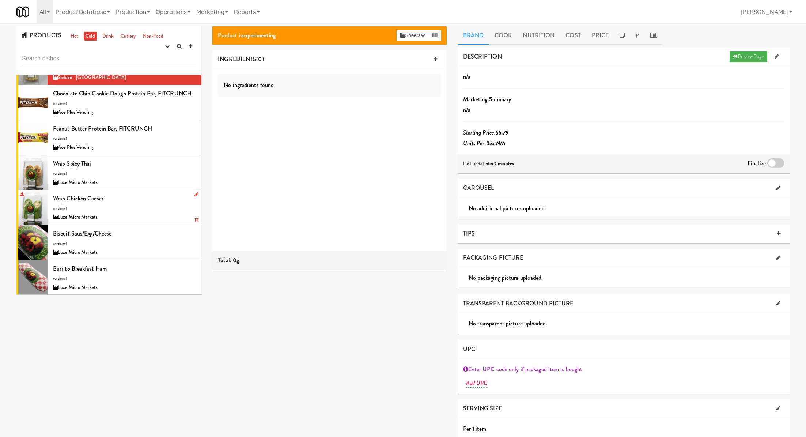
click at [145, 193] on div "Wrap Chicken Caesar version: 1 Luxe Micro Markets" at bounding box center [124, 207] width 143 height 29
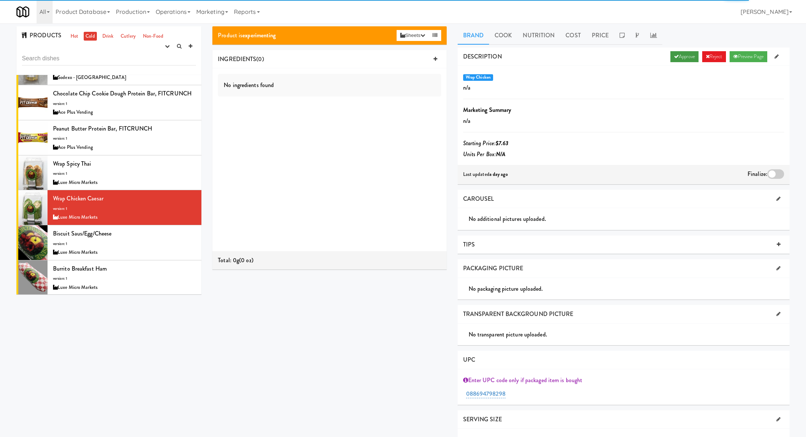
click at [680, 58] on link "Approve" at bounding box center [685, 56] width 28 height 11
click at [781, 173] on div at bounding box center [775, 174] width 17 height 10
click at [0, 0] on input "checkbox" at bounding box center [0, 0] width 0 height 0
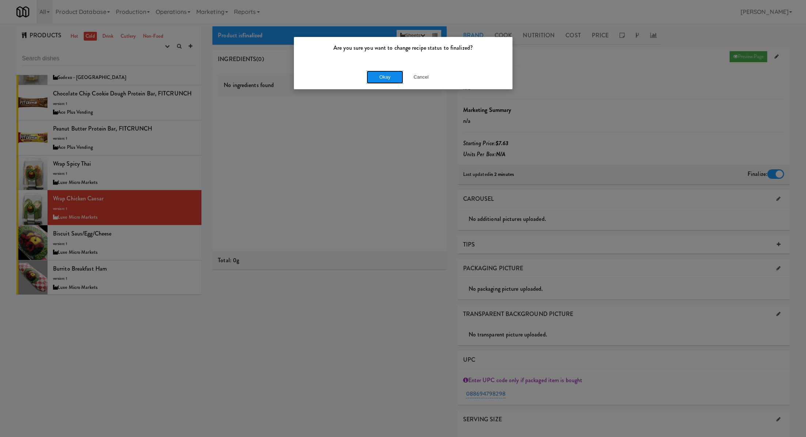
click at [372, 81] on button "Okay" at bounding box center [385, 77] width 37 height 13
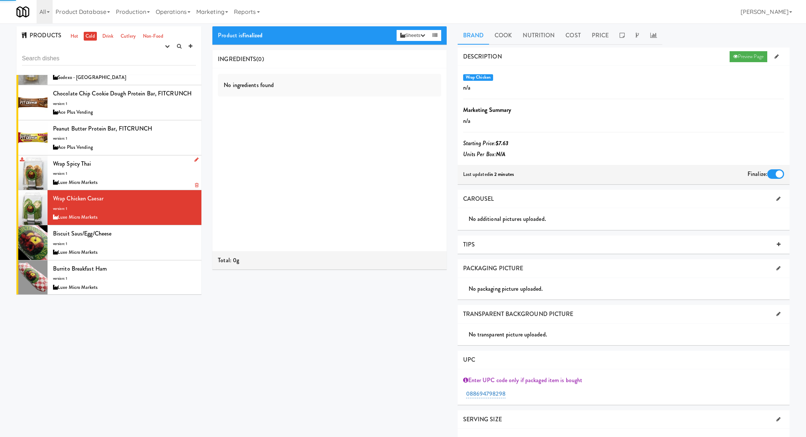
click at [174, 158] on div "Wrap Spicy Thai version: 1 Luxe Micro Markets" at bounding box center [124, 172] width 143 height 29
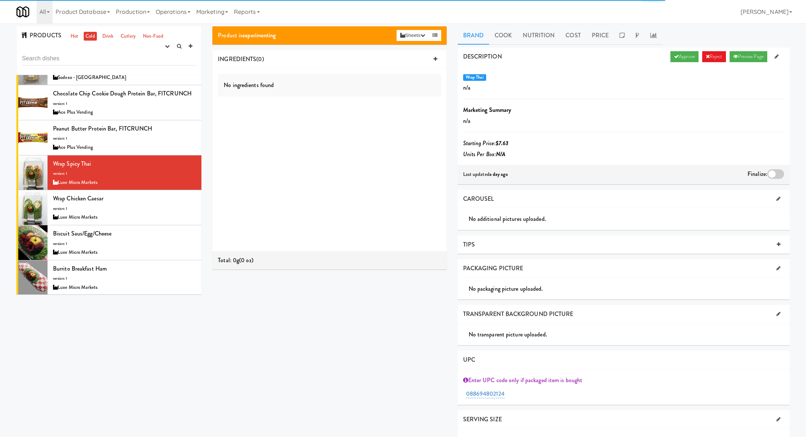
click at [669, 63] on div "DESCRIPTION Approve Reject Preview Page" at bounding box center [624, 57] width 332 height 19
click at [674, 58] on icon at bounding box center [676, 56] width 5 height 5
click at [768, 172] on div at bounding box center [775, 174] width 17 height 10
click at [0, 0] on input "checkbox" at bounding box center [0, 0] width 0 height 0
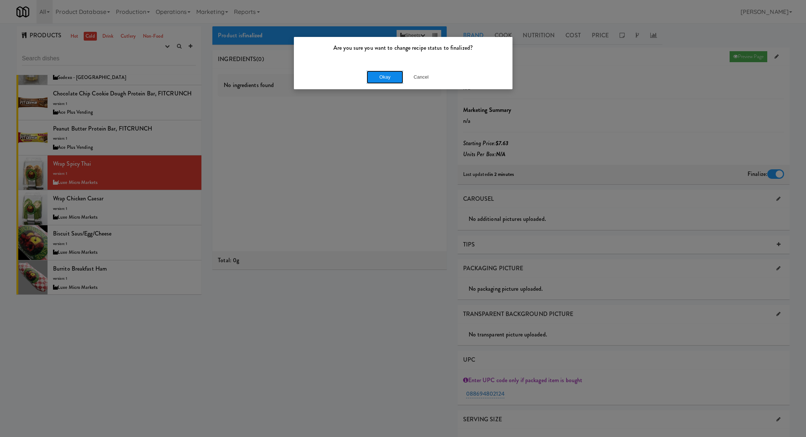
click at [392, 79] on button "Okay" at bounding box center [385, 77] width 37 height 13
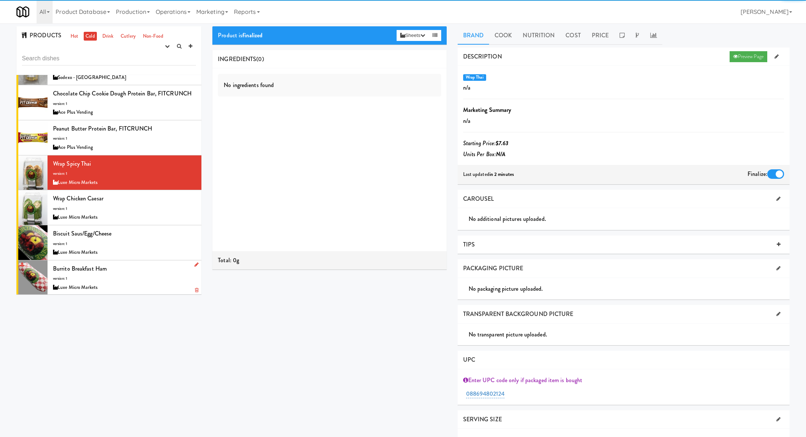
click at [134, 263] on div "Burrito Breakfast Ham version: 1 Luxe Micro Markets" at bounding box center [124, 277] width 143 height 29
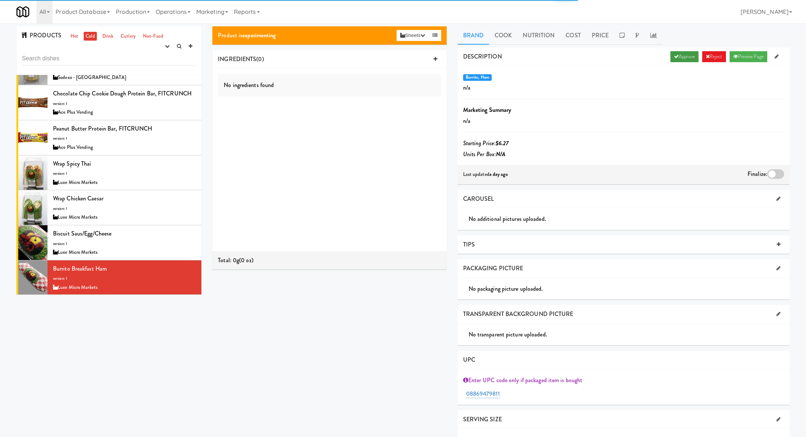
click at [679, 53] on link "Approve" at bounding box center [685, 56] width 28 height 11
click at [778, 173] on div at bounding box center [775, 174] width 17 height 10
click at [0, 0] on input "checkbox" at bounding box center [0, 0] width 0 height 0
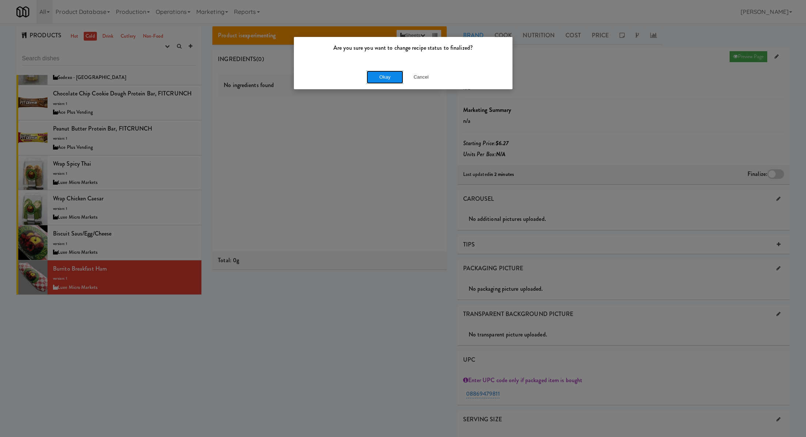
click at [395, 78] on button "Okay" at bounding box center [385, 77] width 37 height 13
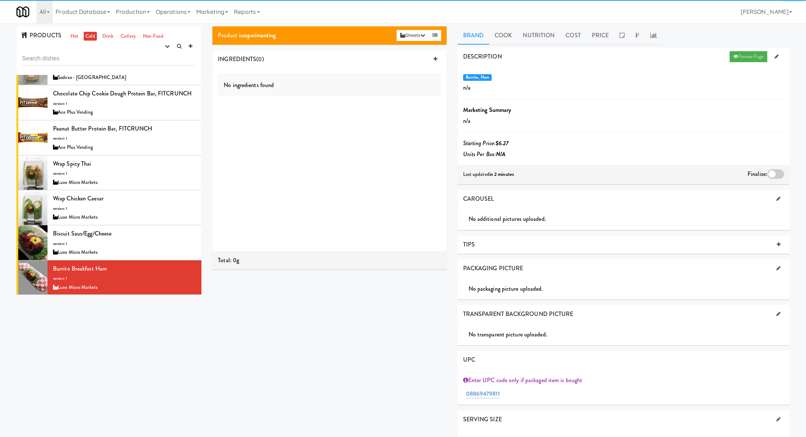
click at [145, 298] on div "Brioche Tur/Bac/Ched version: 1 Luxe Micro Markets" at bounding box center [124, 312] width 143 height 29
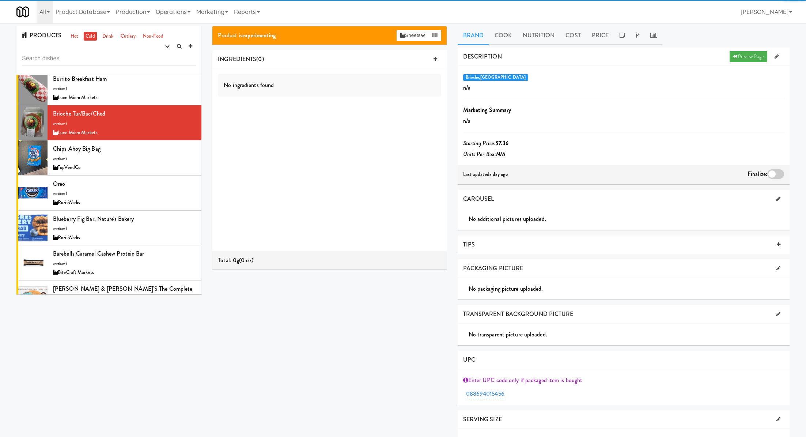
scroll to position [3126, 0]
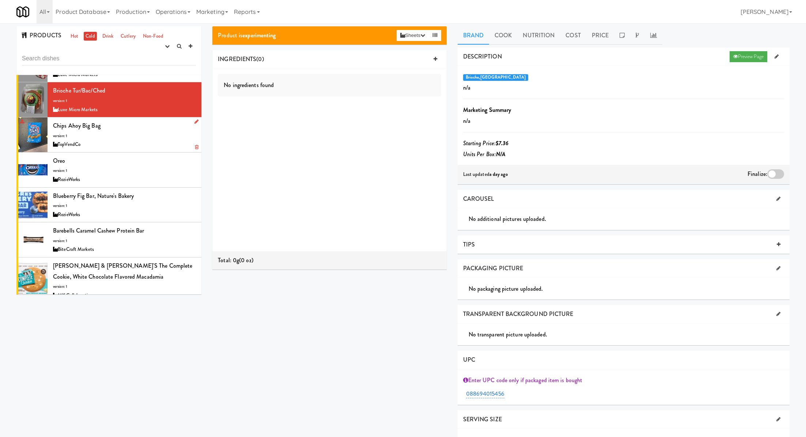
click at [132, 140] on div "TopVendCo" at bounding box center [124, 144] width 143 height 9
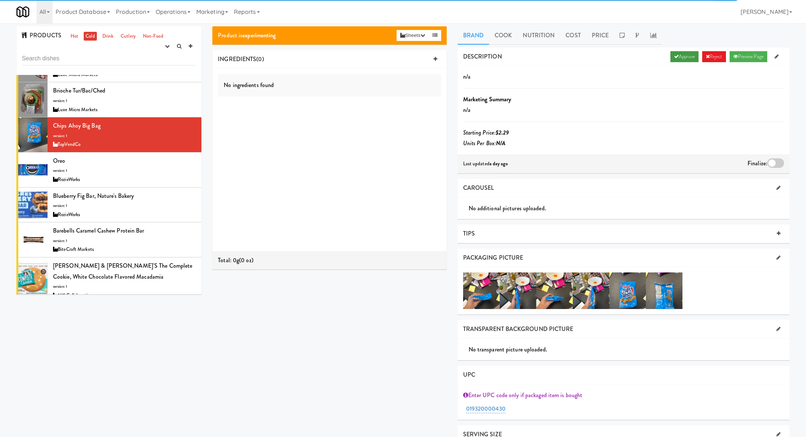
click at [674, 56] on icon at bounding box center [676, 56] width 5 height 5
click at [775, 158] on div "Finalize:" at bounding box center [766, 164] width 37 height 12
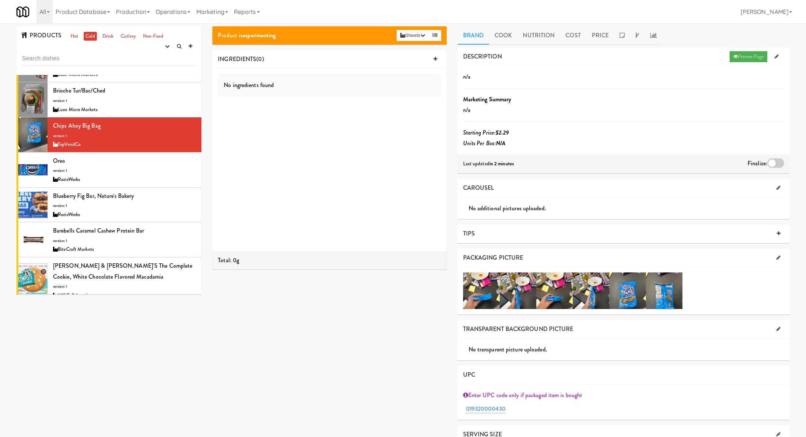
click at [778, 162] on div at bounding box center [775, 163] width 17 height 10
click at [0, 0] on input "checkbox" at bounding box center [0, 0] width 0 height 0
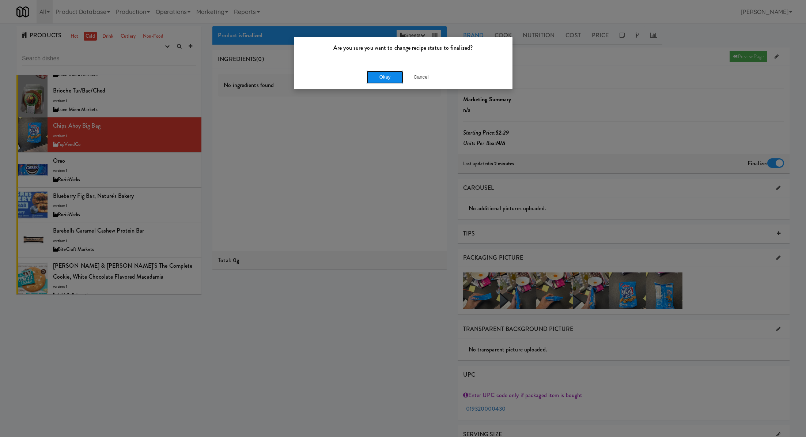
click at [389, 79] on button "Okay" at bounding box center [385, 77] width 37 height 13
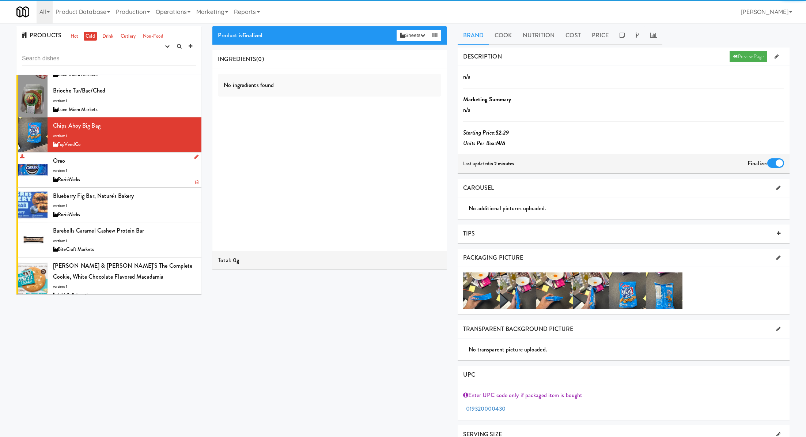
click at [144, 155] on div "Oreo version: 1 RozieWorks" at bounding box center [124, 169] width 143 height 29
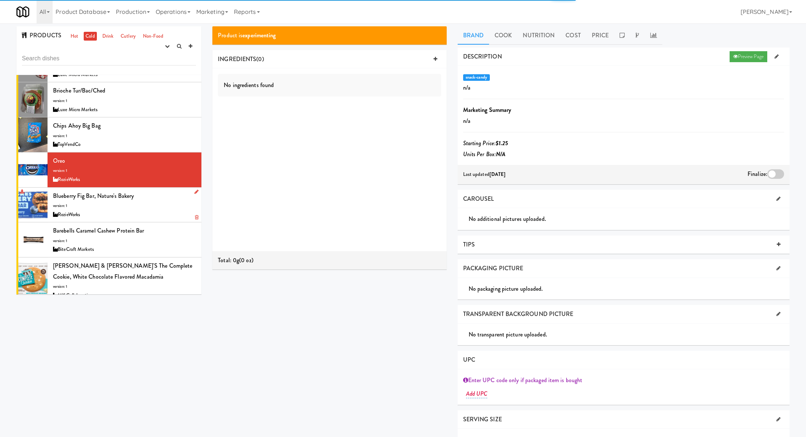
click at [151, 210] on div "RozieWorks" at bounding box center [124, 214] width 143 height 9
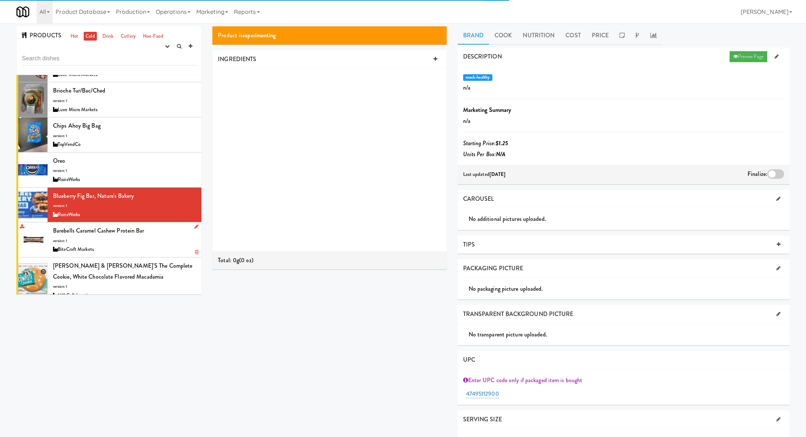
click at [157, 225] on div "Barebells Caramel Cashew Protein Bar version: 1 BiteCraft Markets" at bounding box center [124, 239] width 143 height 29
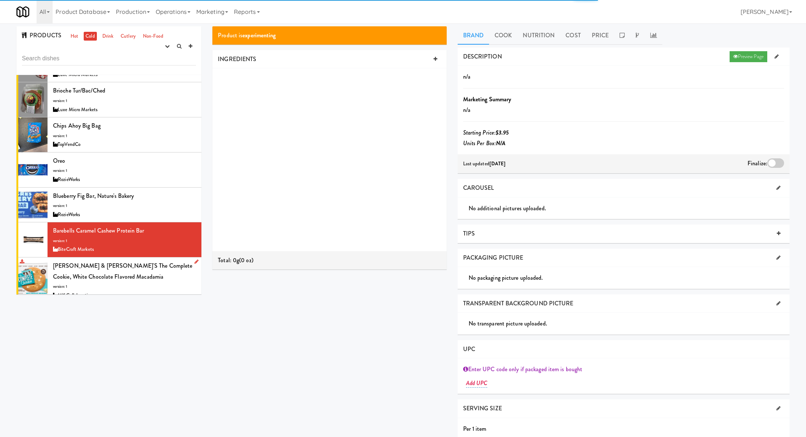
click at [159, 260] on div "Lenny & Larry's The Complete Cookie, White Chocolate Flavored Macadamia version…" at bounding box center [124, 279] width 143 height 39
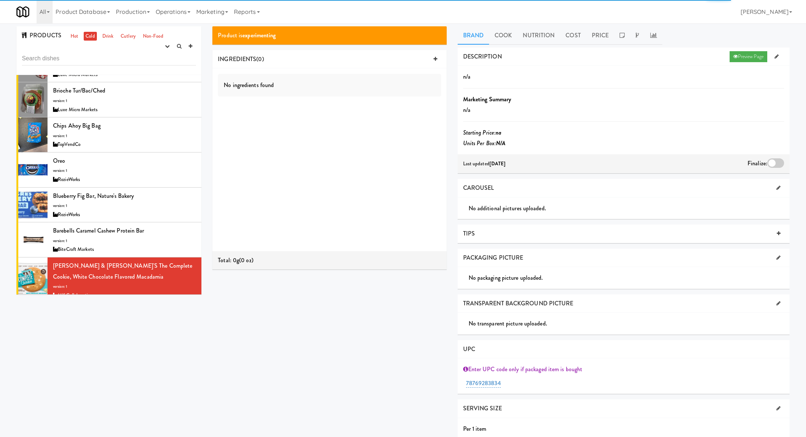
click at [154, 306] on div "Sea Salt Garden Veggie Straws version: 1 MK Collaborative" at bounding box center [124, 320] width 143 height 29
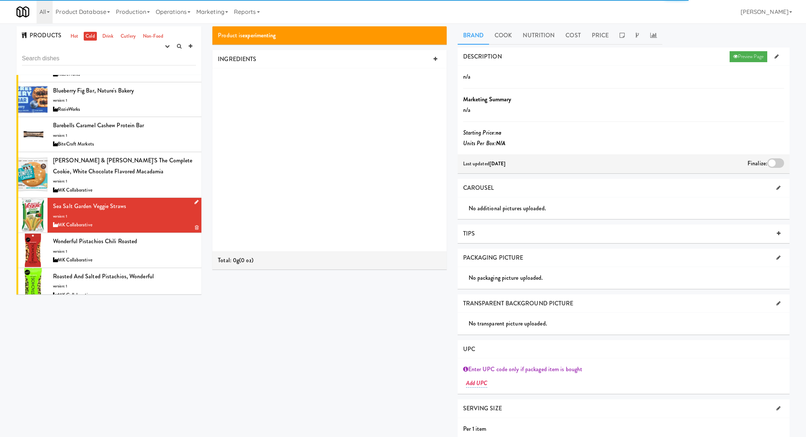
scroll to position [3283, 0]
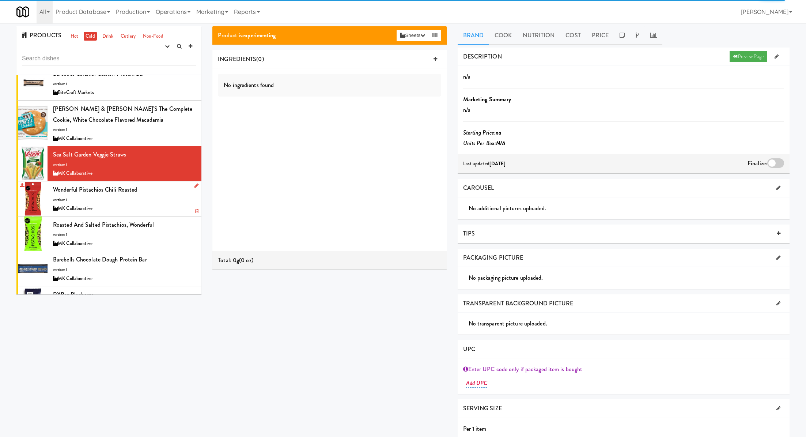
click at [151, 184] on div "Wonderful Pistachios Chili Roasted version: 1 MK Collaborative" at bounding box center [124, 198] width 143 height 29
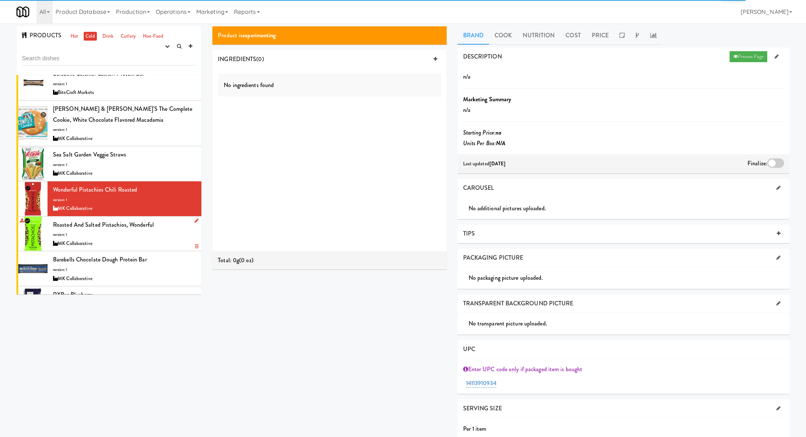
click at [158, 239] on div "MK Collaborative" at bounding box center [124, 243] width 143 height 9
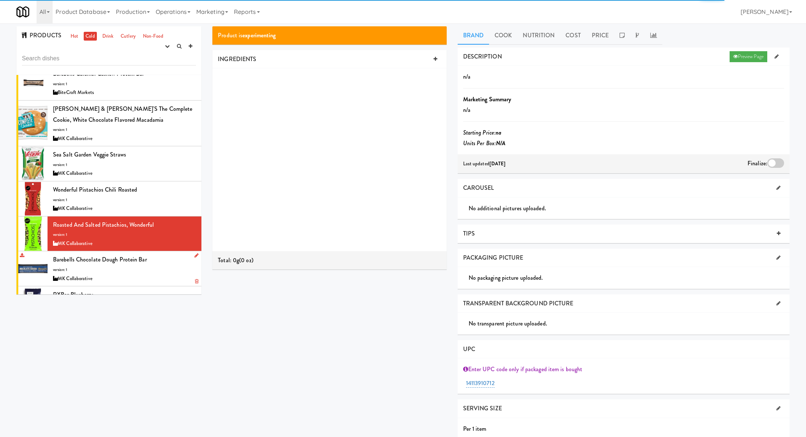
click at [168, 254] on div "Barebells Chocolate Dough Protein Bar version: 1 MK Collaborative" at bounding box center [124, 268] width 143 height 29
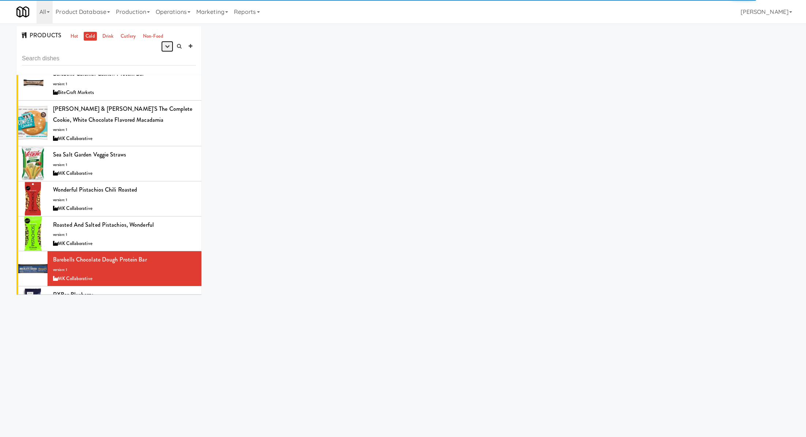
click at [166, 42] on button "button" at bounding box center [167, 46] width 12 height 11
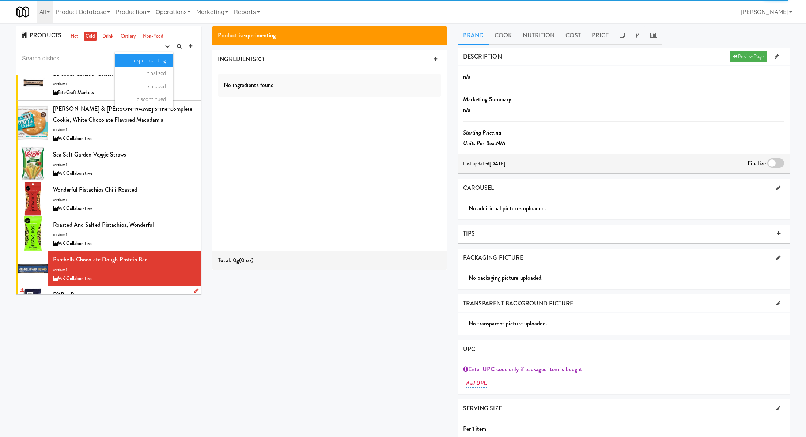
click at [154, 289] on div "RXBar Blueberry version: 1 MK Collaborative" at bounding box center [124, 303] width 143 height 29
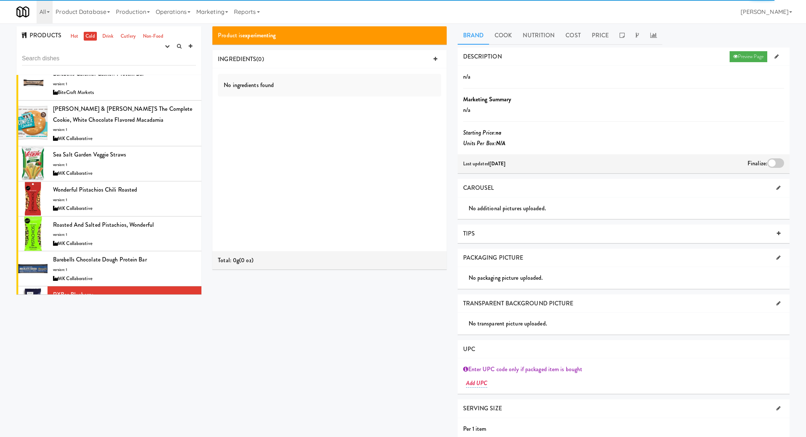
click at [159, 324] on div "RXBar Chocolate Sea Salt version: 1 MK Collaborative" at bounding box center [124, 338] width 143 height 29
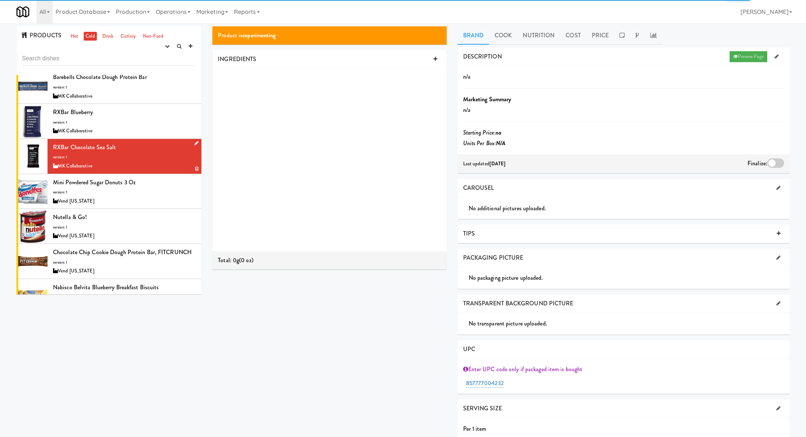
scroll to position [3488, 0]
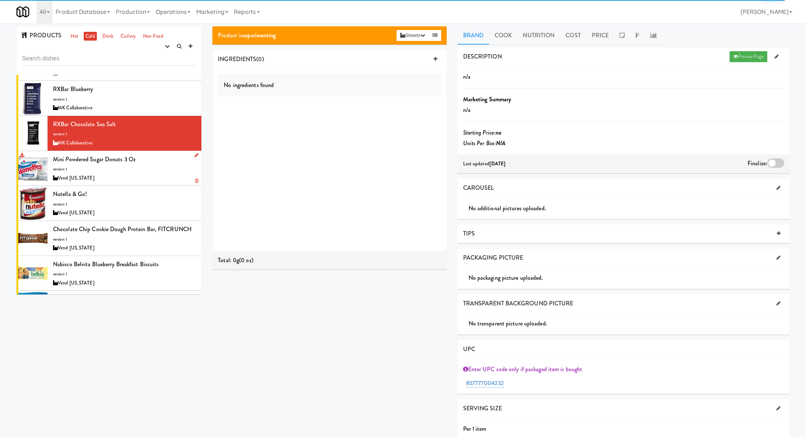
click at [152, 174] on div "Vend [US_STATE]" at bounding box center [124, 178] width 143 height 9
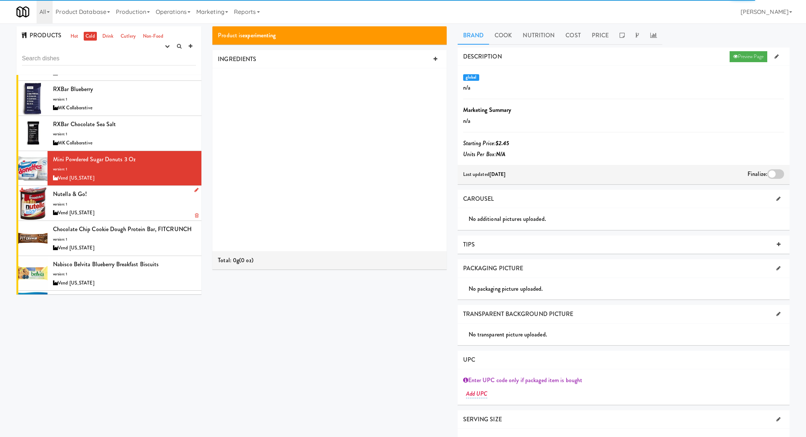
click at [155, 189] on div "Nutella & Go! version: 1 Vend Colorado" at bounding box center [124, 203] width 143 height 29
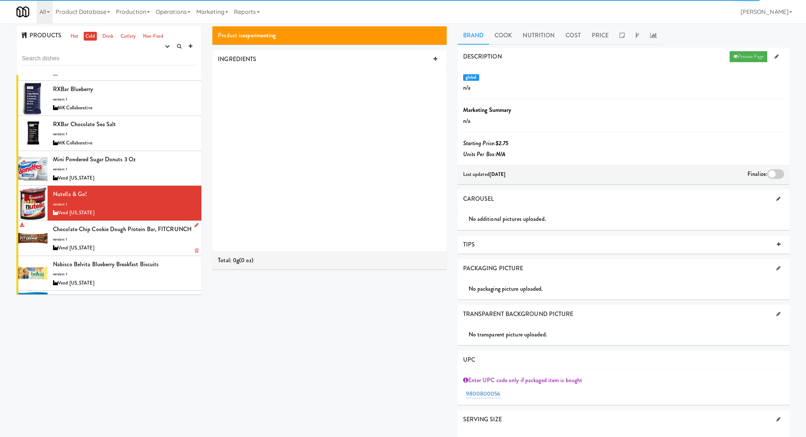
click at [158, 243] on div "Vend [US_STATE]" at bounding box center [124, 247] width 143 height 9
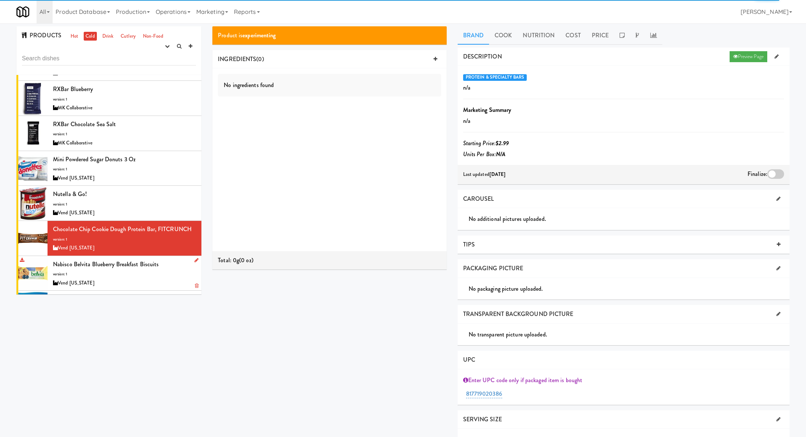
click at [165, 259] on div "Nabisco Belvita Blueberry Breakfast Biscuits version: 1 Vend Colorado" at bounding box center [124, 273] width 143 height 29
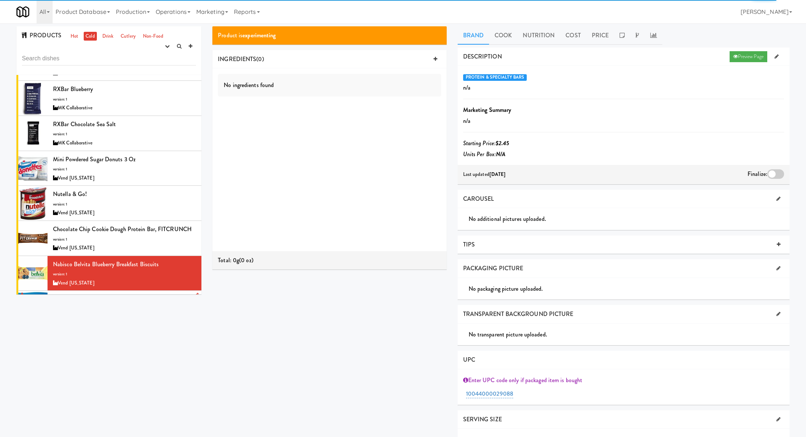
click at [163, 294] on div "Duchess Jumbo Honey Bun, Glazed version: 1 Vend Colorado" at bounding box center [124, 308] width 143 height 29
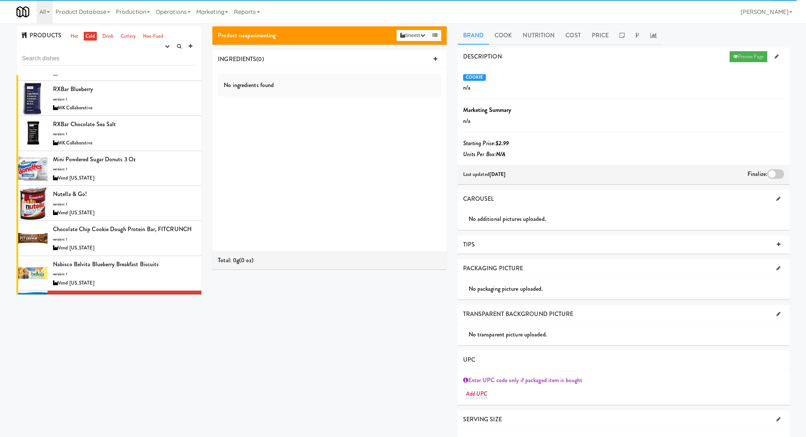
click at [167, 329] on div "Cheez-It version: 1 Vend Colorado" at bounding box center [124, 343] width 143 height 29
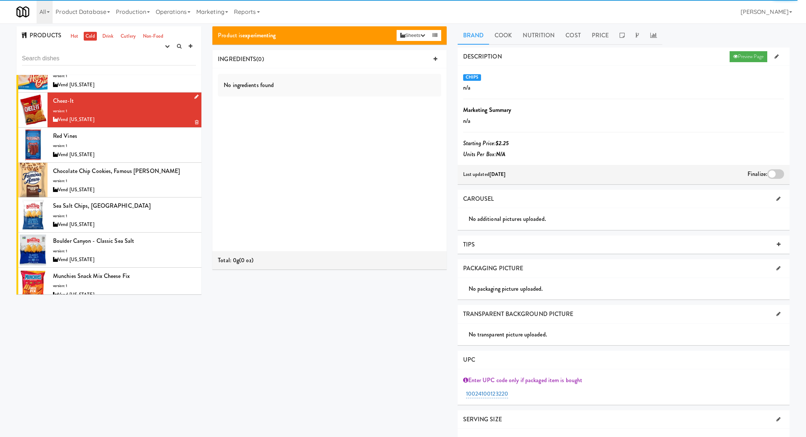
scroll to position [3722, 0]
click at [151, 150] on div "Vend [US_STATE]" at bounding box center [124, 154] width 143 height 9
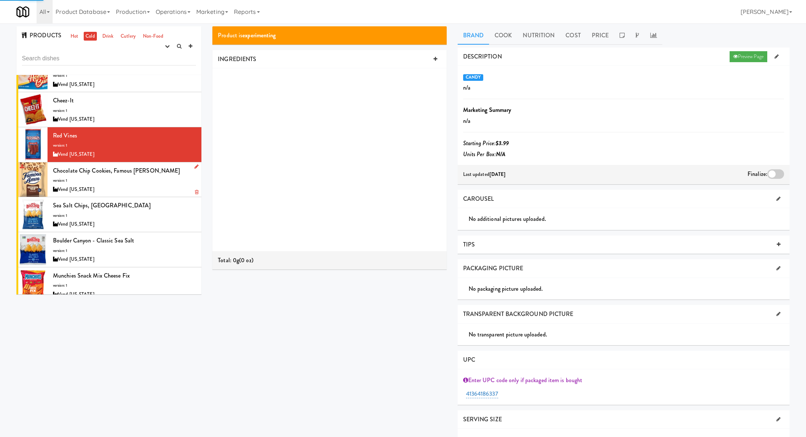
click at [155, 165] on div "Chocolate Chip Cookies, Famous Amos version: 1 Vend Colorado" at bounding box center [124, 179] width 143 height 29
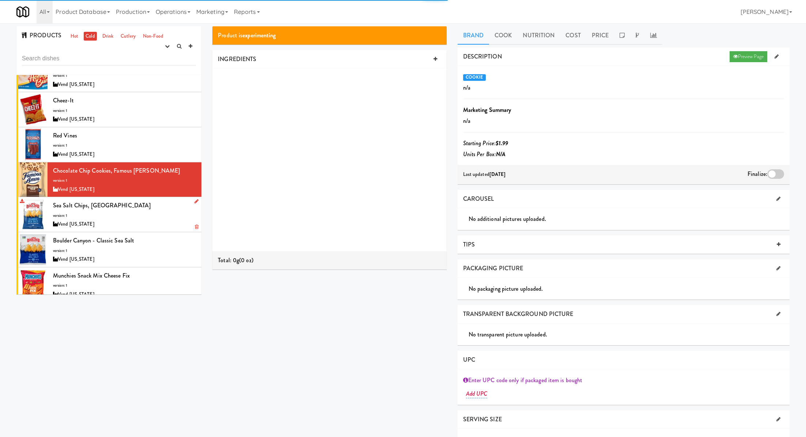
click at [158, 200] on div "Sea Salt Chips, Boulder Canyon version: 1 Vend Colorado" at bounding box center [124, 214] width 143 height 29
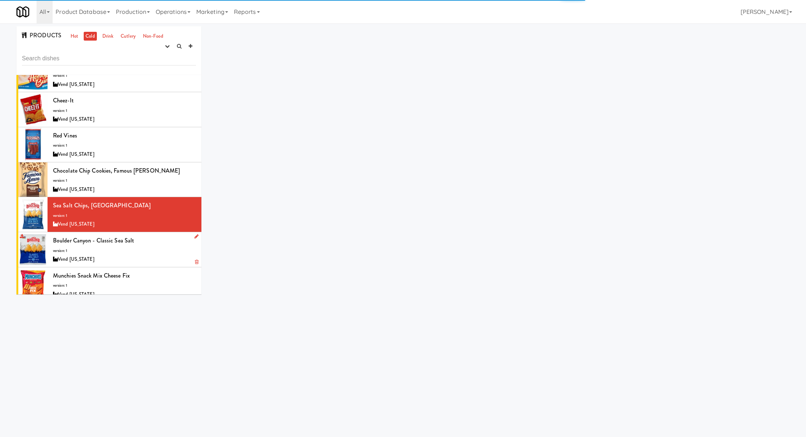
click at [166, 235] on div "Boulder Canyon - Classic Sea Salt version: 1 Vend Colorado" at bounding box center [124, 249] width 143 height 29
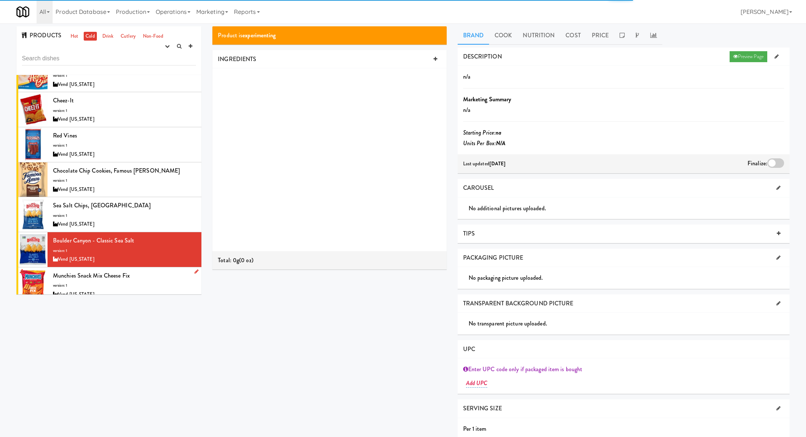
click at [170, 270] on div "Munchies Snack Mix Cheese Fix version: 1 Vend Colorado" at bounding box center [124, 284] width 143 height 29
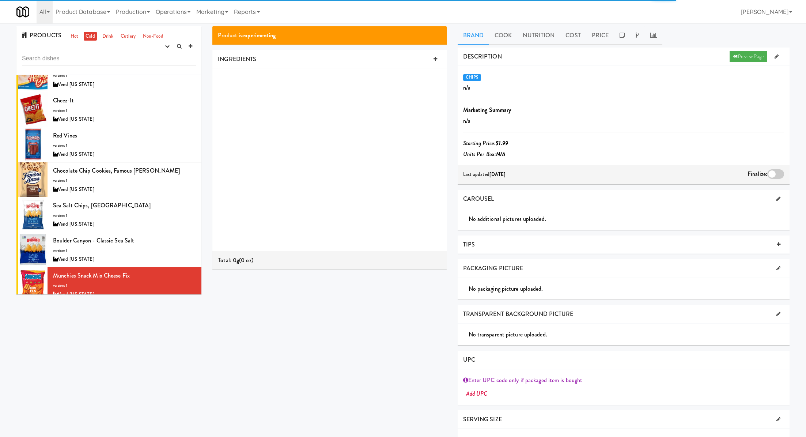
click at [170, 325] on div "Vend [US_STATE]" at bounding box center [124, 329] width 143 height 9
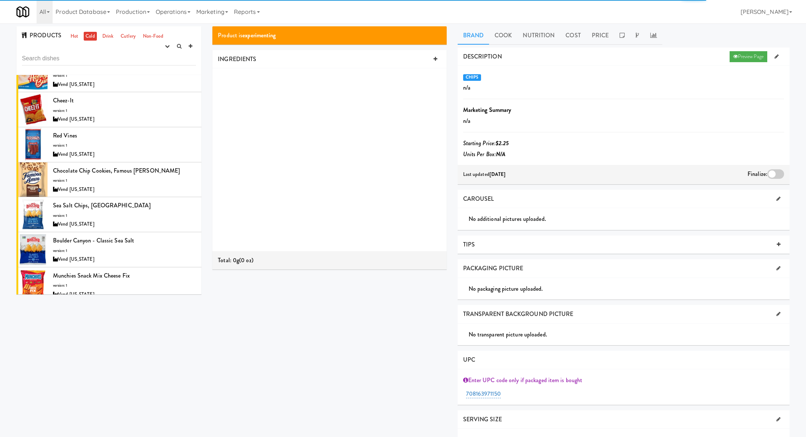
click at [176, 340] on div "Zapp's Jalapeno Kettle Chips version: 1 Vend Colorado" at bounding box center [124, 354] width 143 height 29
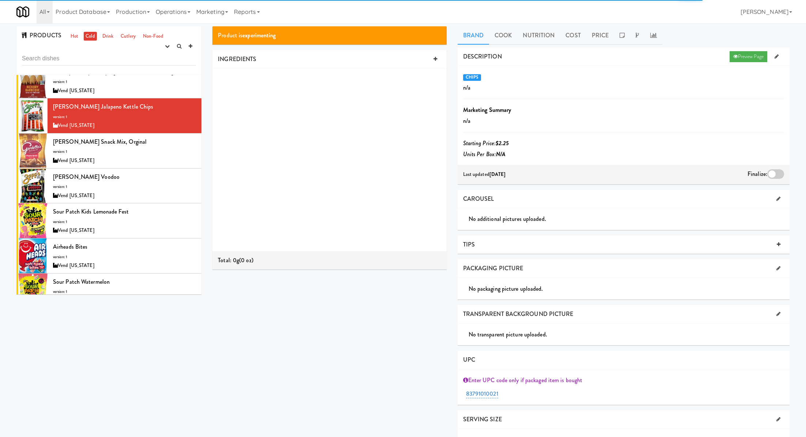
scroll to position [3967, 0]
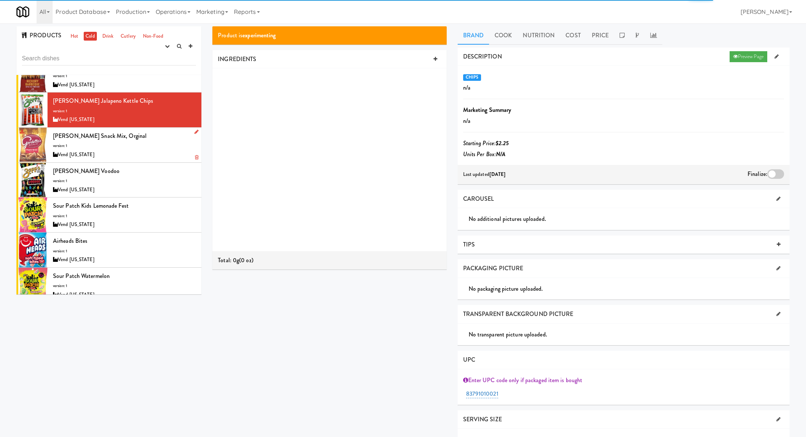
click at [148, 131] on div "Gardetto's Snack Mix, Orginal version: 1 Vend Colorado" at bounding box center [124, 145] width 143 height 29
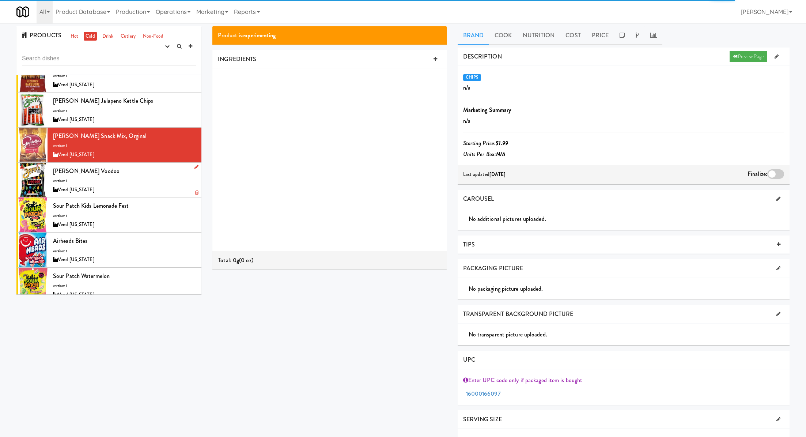
click at [151, 166] on div "Zapp's Voodoo version: 1 Vend Colorado" at bounding box center [124, 180] width 143 height 29
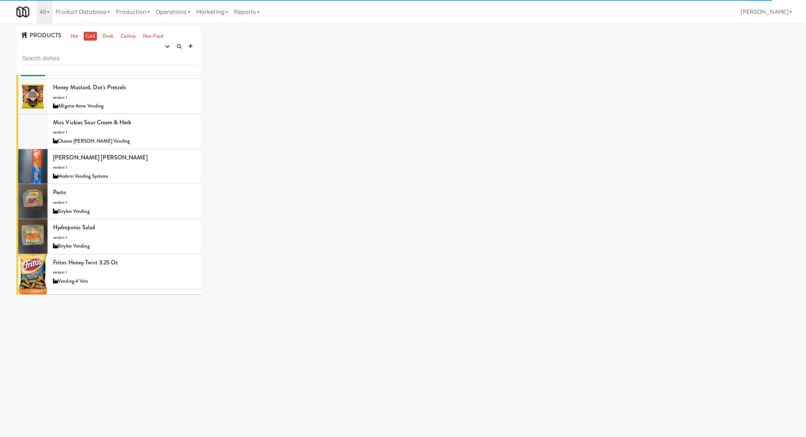
scroll to position [4233, 0]
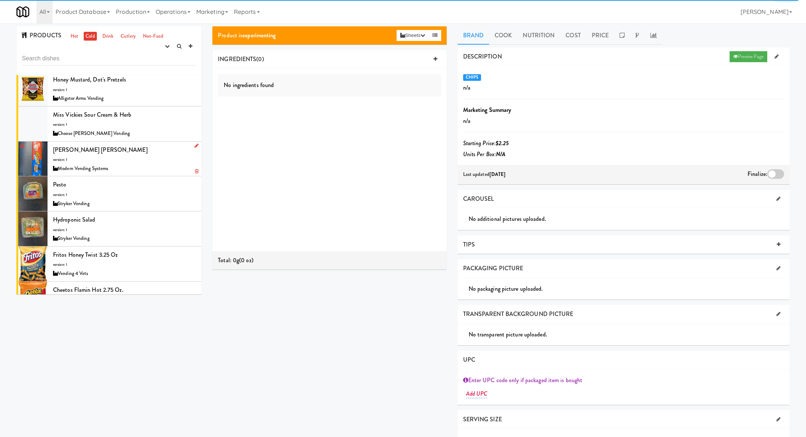
click at [140, 164] on div "Modern Vending Systems" at bounding box center [124, 168] width 143 height 9
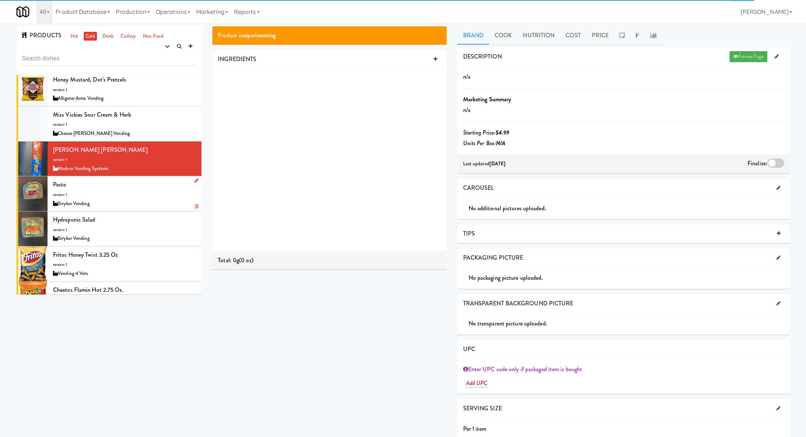
click at [146, 179] on div "Pesto version: 1 Stryker Vending" at bounding box center [124, 193] width 143 height 29
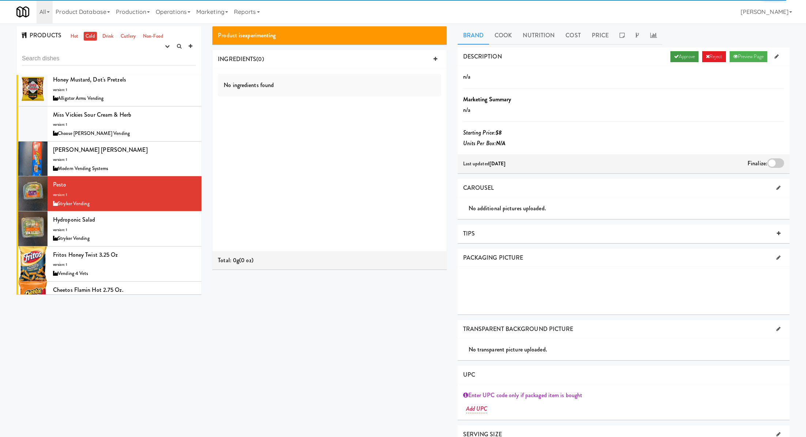
click at [671, 52] on link "Approve" at bounding box center [685, 56] width 28 height 11
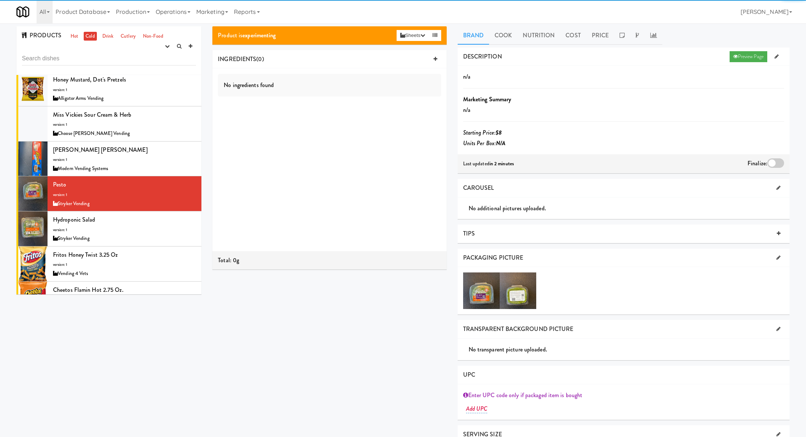
click at [775, 161] on div at bounding box center [775, 163] width 17 height 10
click at [0, 0] on input "checkbox" at bounding box center [0, 0] width 0 height 0
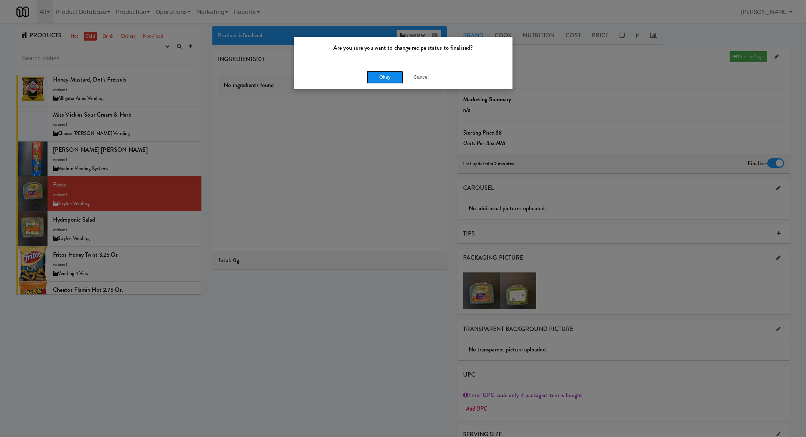
click at [390, 79] on button "Okay" at bounding box center [385, 77] width 37 height 13
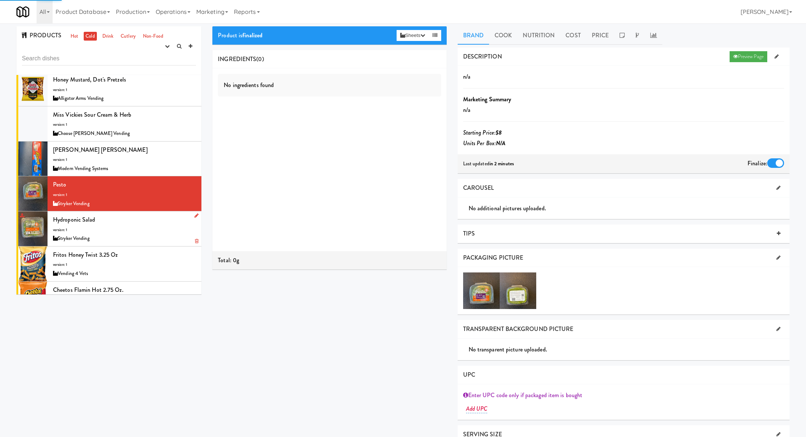
click at [177, 214] on div "Hydroponic Salad version: 1 Stryker Vending" at bounding box center [124, 228] width 143 height 29
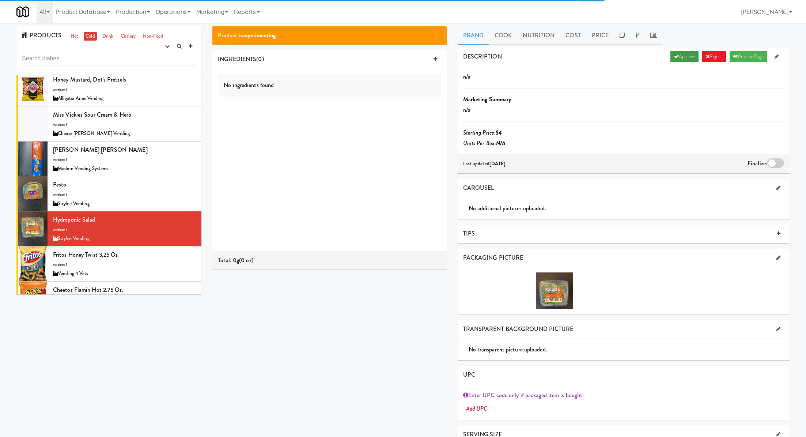
click at [671, 57] on link "Approve" at bounding box center [685, 56] width 28 height 11
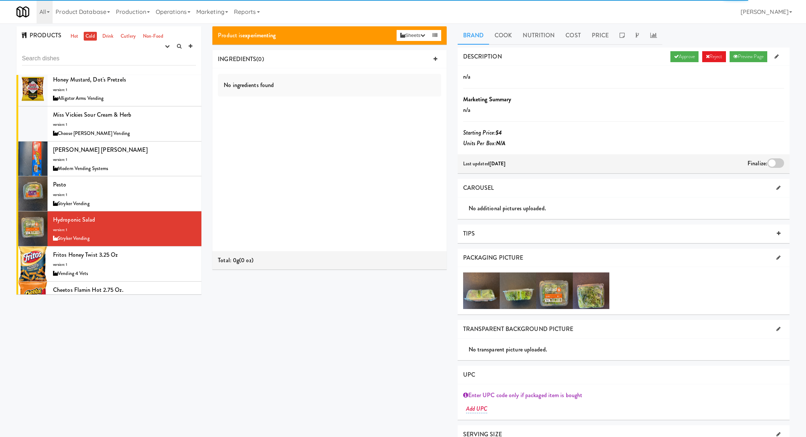
click at [783, 159] on div at bounding box center [775, 163] width 17 height 10
click at [0, 0] on input "checkbox" at bounding box center [0, 0] width 0 height 0
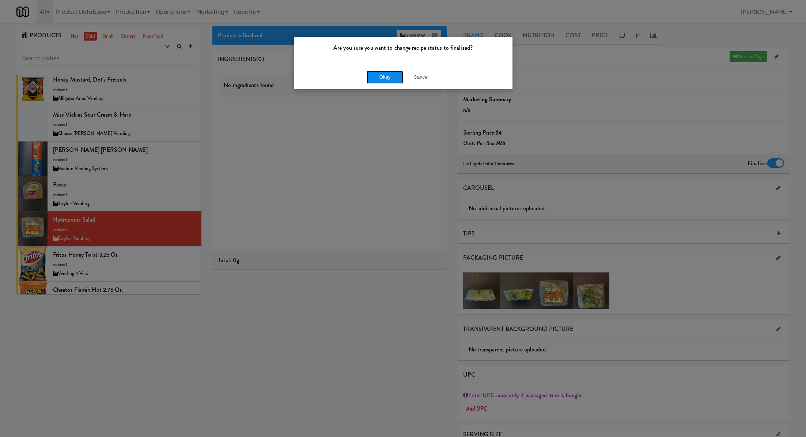
click at [394, 78] on button "Okay" at bounding box center [385, 77] width 37 height 13
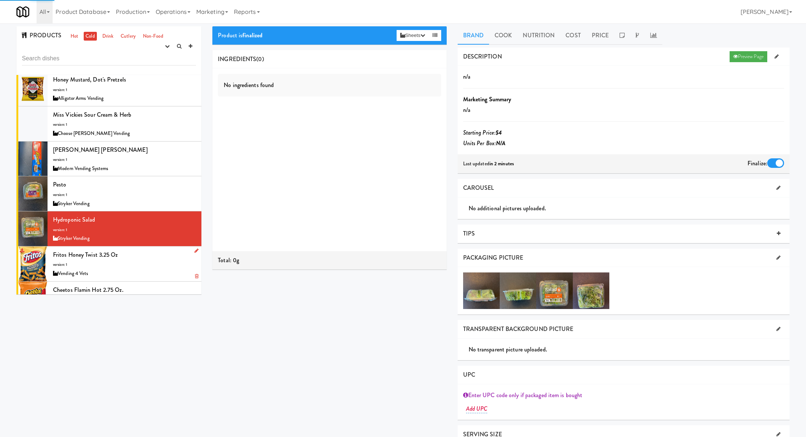
click at [169, 249] on div "Fritos Honey Twist 3.25 oz version: 1 Vending 4 Vets" at bounding box center [124, 263] width 143 height 29
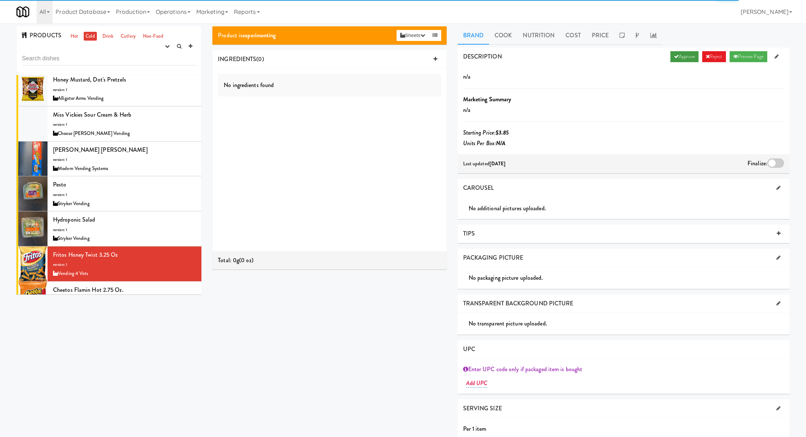
click at [682, 55] on link "Approve" at bounding box center [685, 56] width 28 height 11
click at [773, 158] on div at bounding box center [775, 163] width 17 height 10
click at [0, 0] on input "checkbox" at bounding box center [0, 0] width 0 height 0
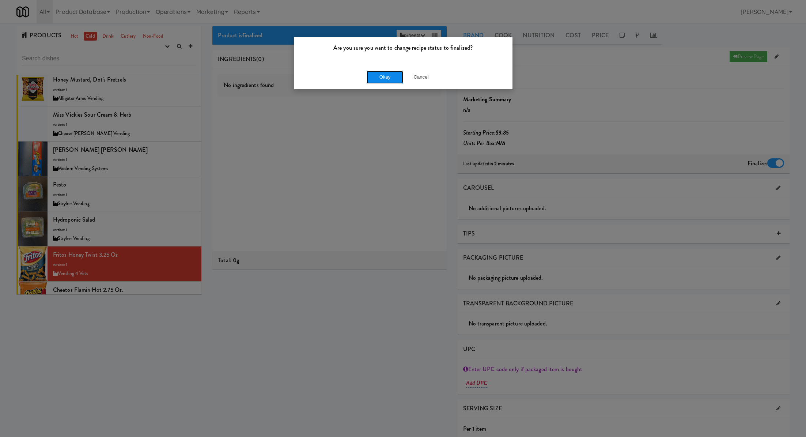
click at [375, 74] on button "Okay" at bounding box center [385, 77] width 37 height 13
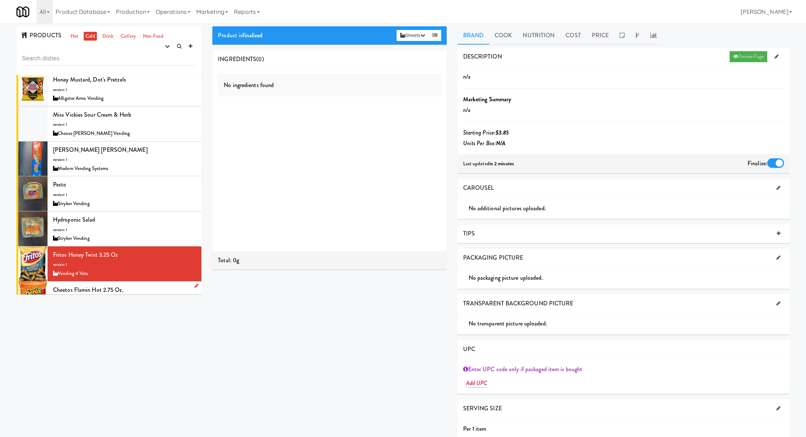
click at [177, 284] on div "Cheetos Flamin Hot 2.75 oz. version: 1 Vending 4 Vets" at bounding box center [124, 298] width 143 height 29
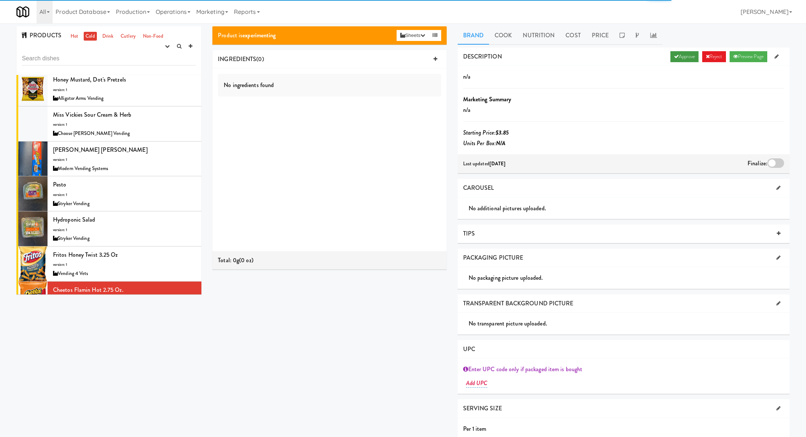
click at [674, 57] on icon at bounding box center [676, 56] width 5 height 5
click at [773, 154] on div "Last updated 2 days ago Finalize:" at bounding box center [624, 163] width 332 height 19
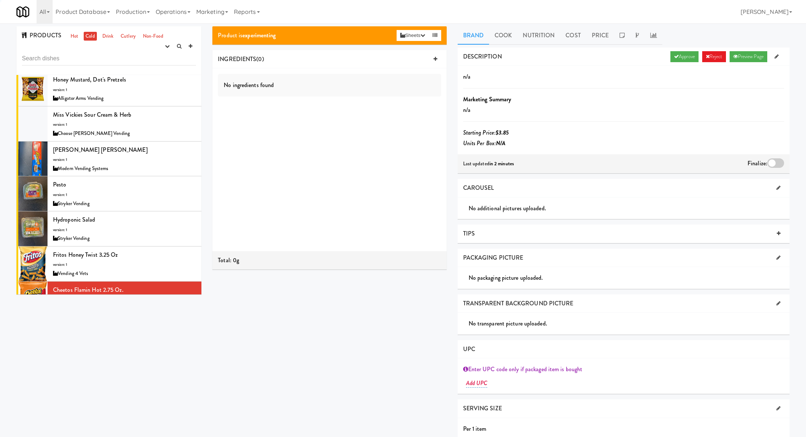
click at [773, 160] on div at bounding box center [775, 163] width 17 height 10
click at [0, 0] on input "checkbox" at bounding box center [0, 0] width 0 height 0
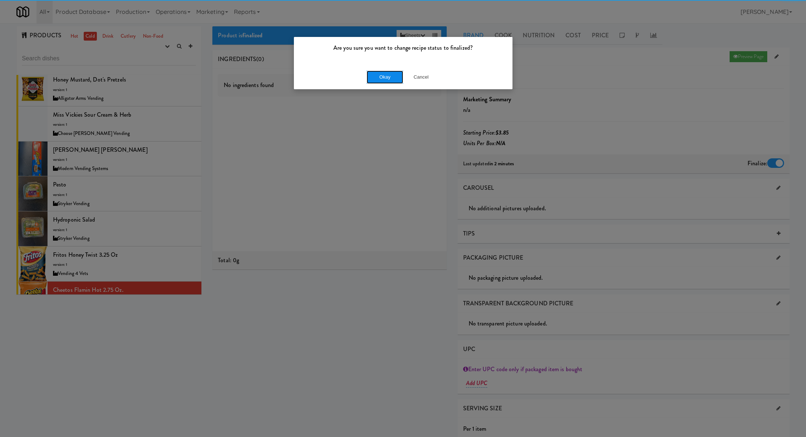
click at [386, 77] on button "Okay" at bounding box center [385, 77] width 37 height 13
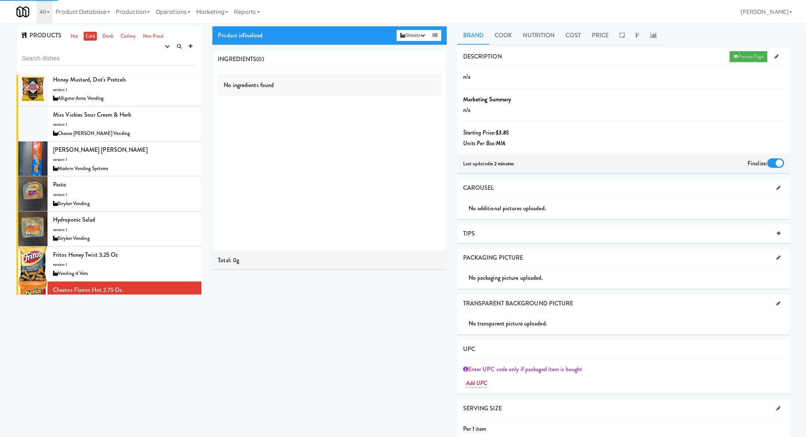
click at [166, 339] on div "Global" at bounding box center [124, 343] width 143 height 9
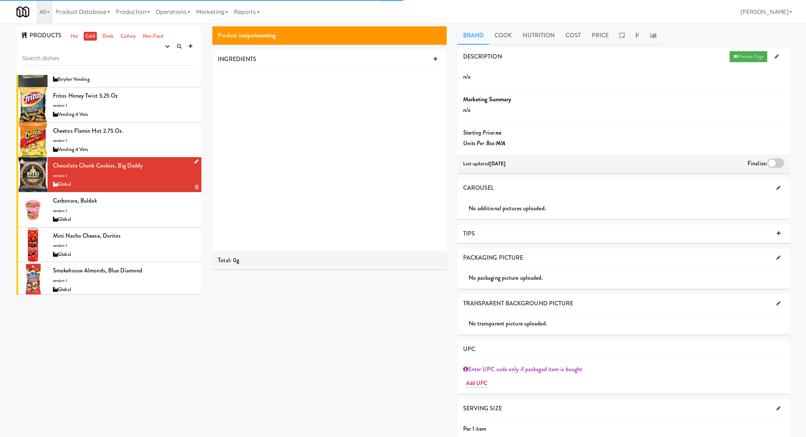
scroll to position [4396, 0]
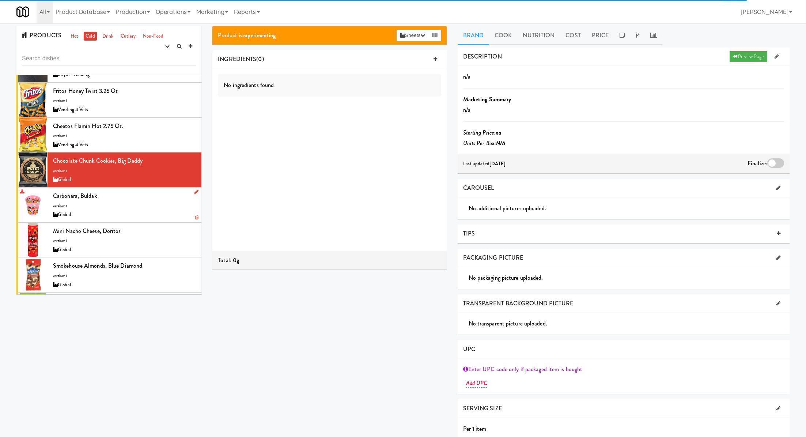
click at [117, 190] on div "Carbonara, Buldak version: 1 Global" at bounding box center [124, 204] width 143 height 29
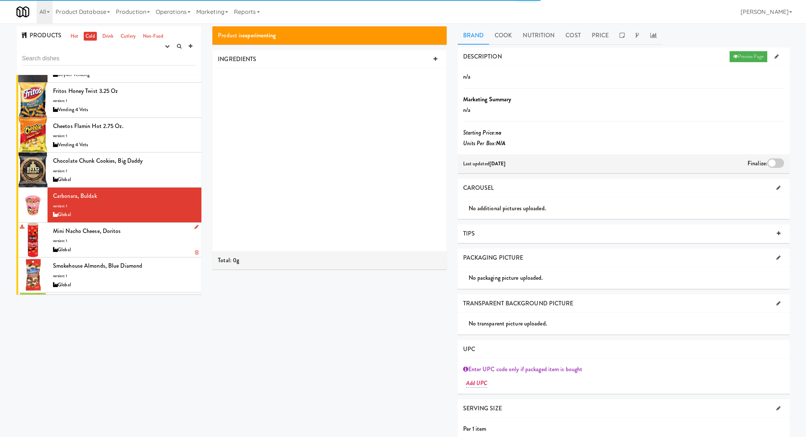
click at [152, 226] on div "Mini Nacho Cheese, Doritos version: 1 Global" at bounding box center [124, 240] width 143 height 29
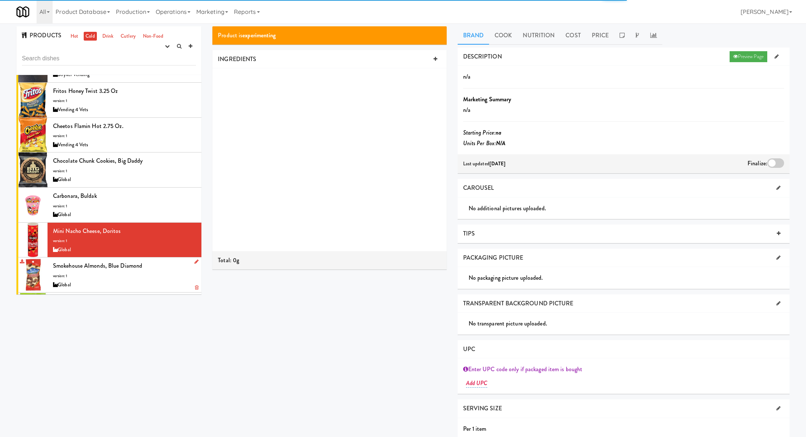
click at [164, 260] on div "Smokehouse Almonds, Blue Diamond version: 1 Global" at bounding box center [124, 274] width 143 height 29
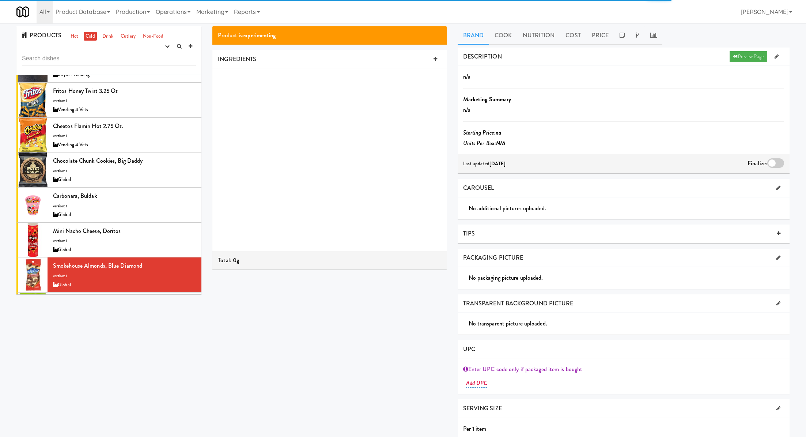
click at [167, 292] on li "Family size, Sour Patch Kids version: 1 Global" at bounding box center [108, 309] width 185 height 35
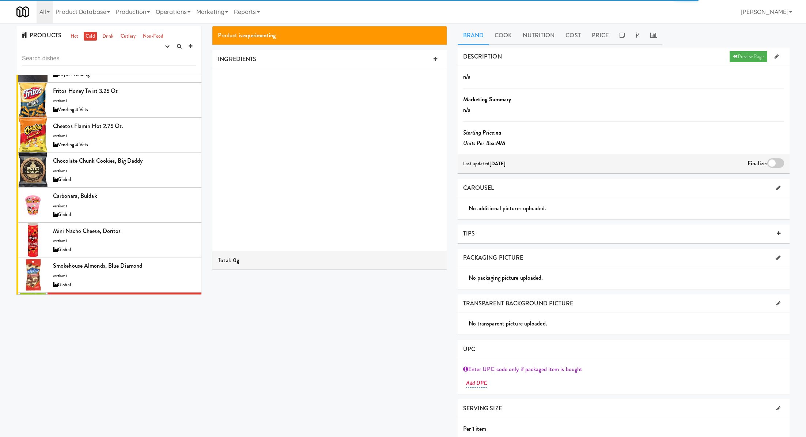
click at [169, 331] on div "Sea Salt & Malt Vinegar, Miss Vickie's version: 1 Global" at bounding box center [124, 345] width 143 height 29
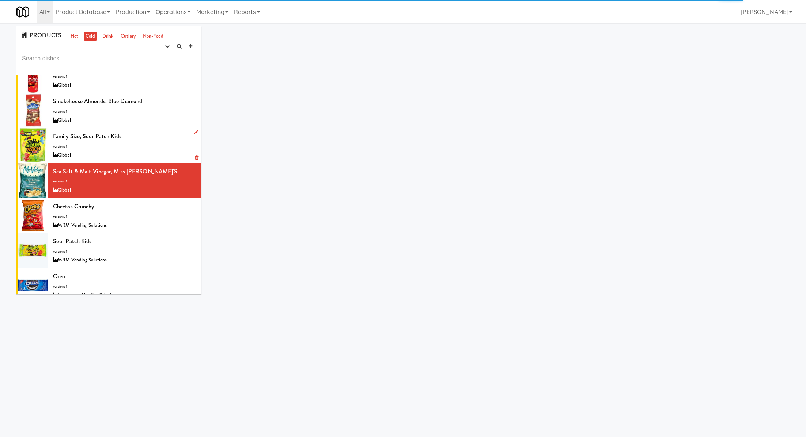
scroll to position [4564, 0]
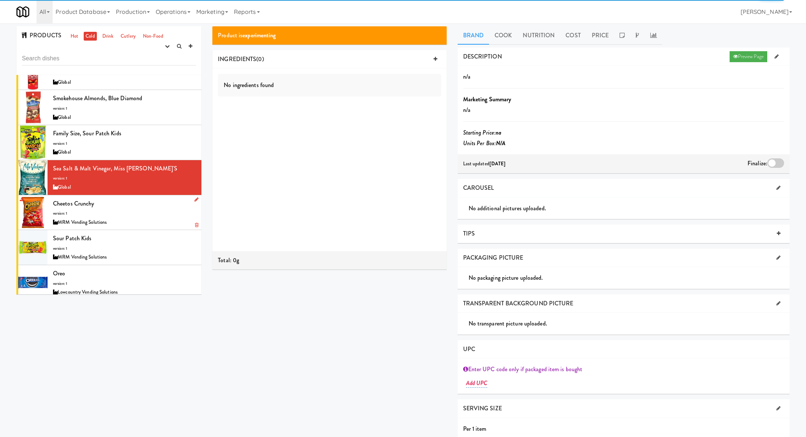
click at [133, 198] on div "Cheetos Crunchy version: 1 MRM Vending Solutions" at bounding box center [124, 212] width 143 height 29
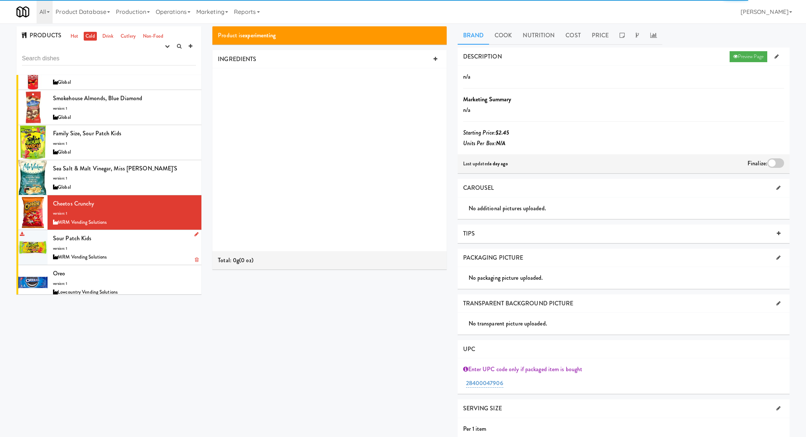
click at [145, 233] on div "Sour Patch Kids version: 1 MRM Vending Solutions" at bounding box center [124, 247] width 143 height 29
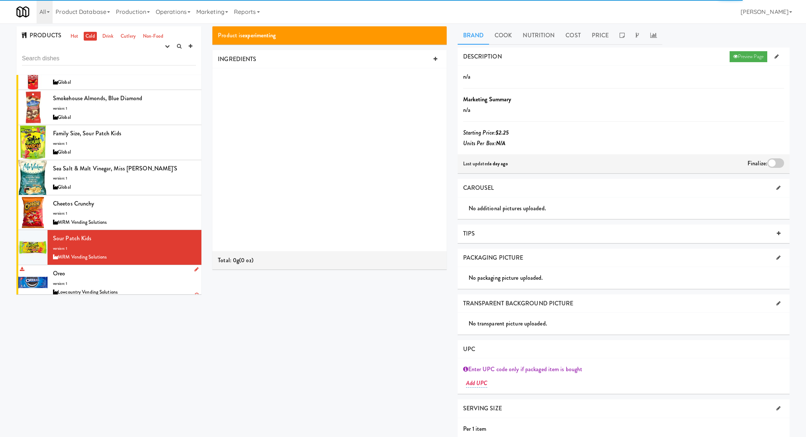
click at [146, 268] on div "Oreo version: 1 Lowcountry Vending Solutions" at bounding box center [124, 282] width 143 height 29
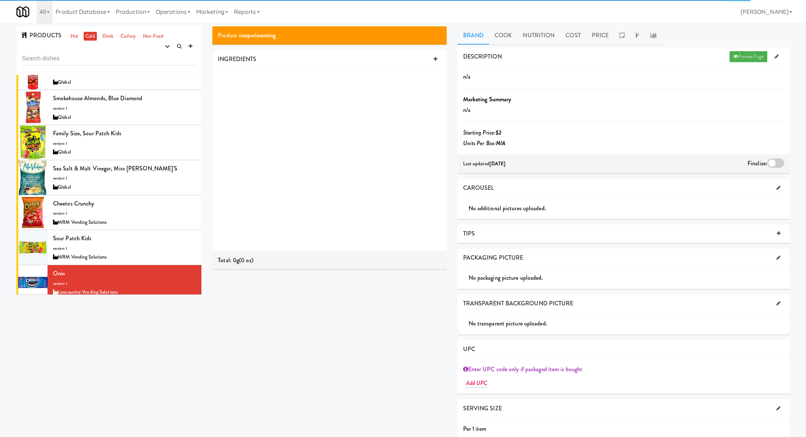
click at [148, 303] on div "Doritos Spicy Sweet Chili version: 1 AVI Foodsystems" at bounding box center [124, 317] width 143 height 29
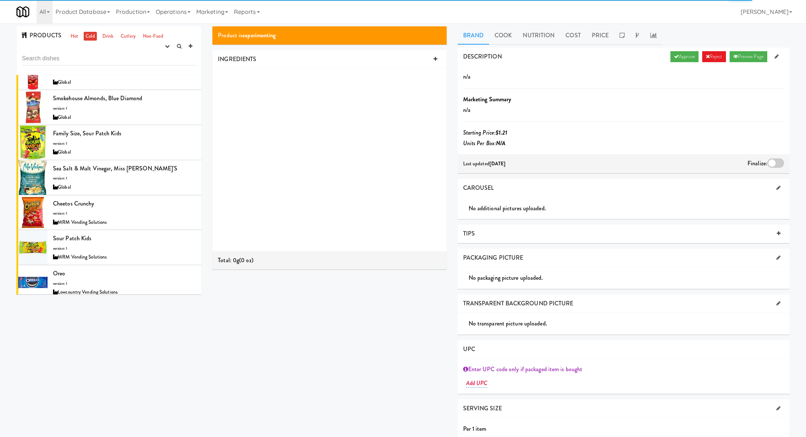
click at [150, 338] on div "Cheddar and Sour Cream, Ruffles version: 1 AVI Foodsystems" at bounding box center [124, 352] width 143 height 29
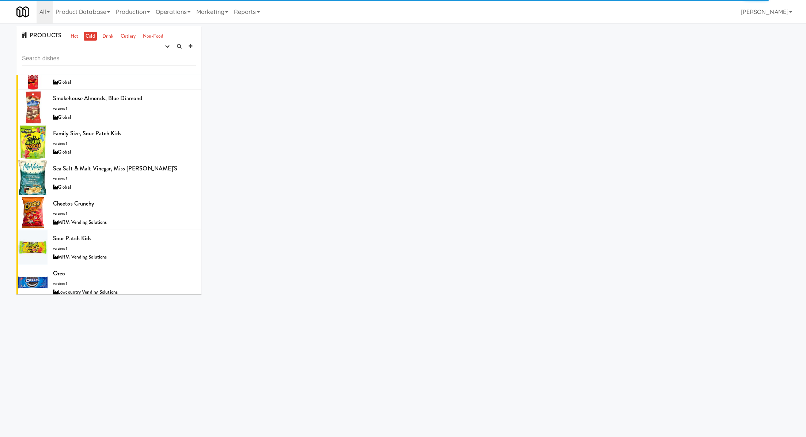
click at [147, 303] on div "Doritos Spicy Sweet Chili version: 1 AVI Foodsystems" at bounding box center [124, 317] width 143 height 29
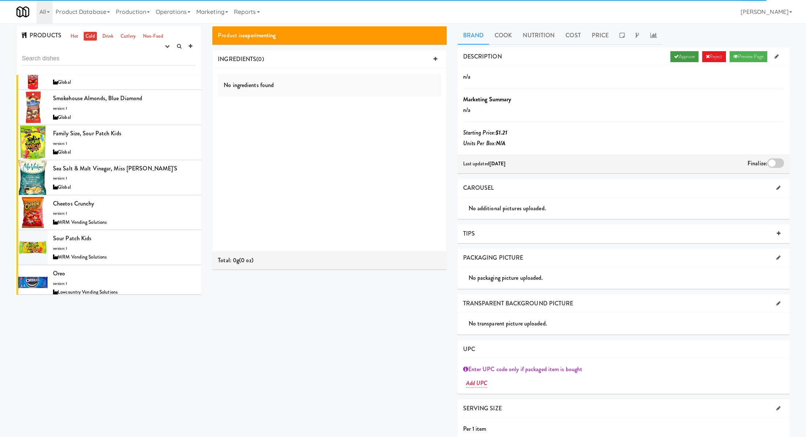
click at [682, 53] on link "Approve" at bounding box center [685, 56] width 28 height 11
click at [774, 163] on div at bounding box center [775, 163] width 17 height 10
click at [0, 0] on input "checkbox" at bounding box center [0, 0] width 0 height 0
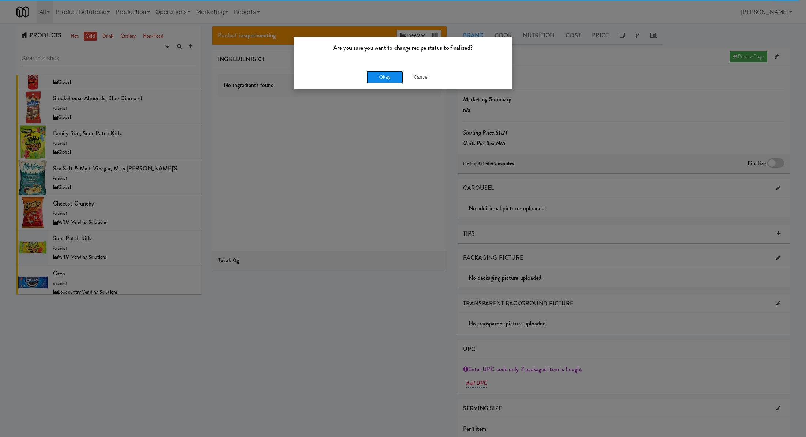
click at [380, 82] on button "Okay" at bounding box center [385, 77] width 37 height 13
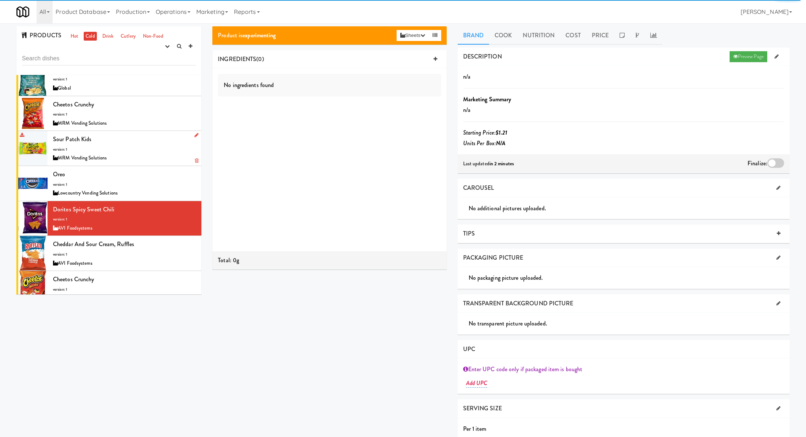
scroll to position [4693, 0]
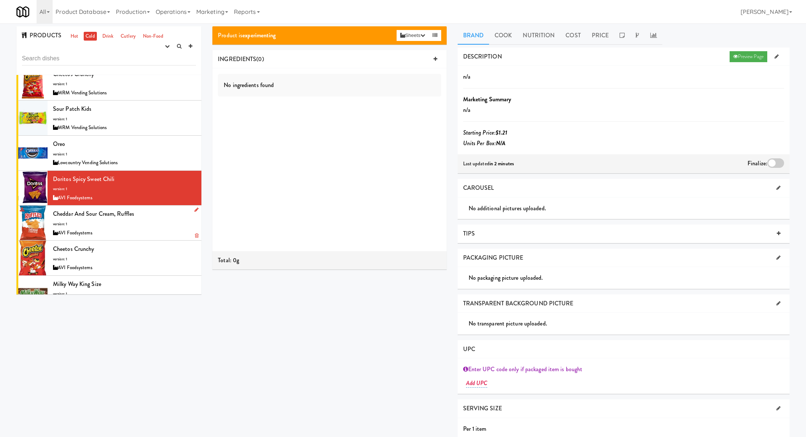
click at [164, 208] on div "Cheddar and Sour Cream, Ruffles version: 1 AVI Foodsystems" at bounding box center [124, 222] width 143 height 29
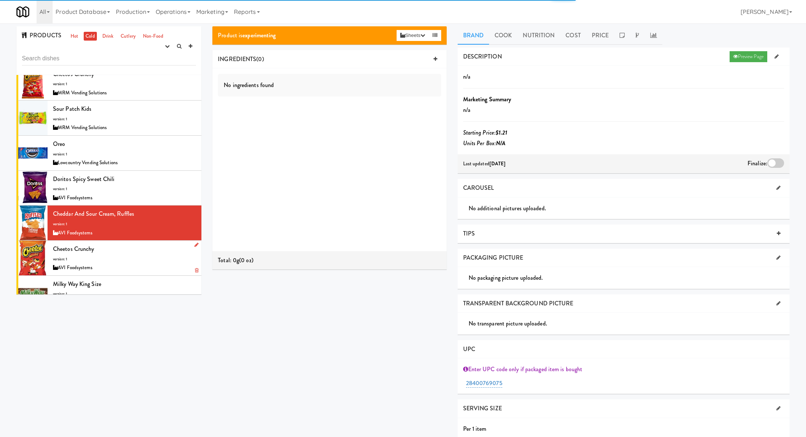
click at [163, 243] on div "Cheetos Crunchy version: 1 AVI Foodsystems" at bounding box center [124, 257] width 143 height 29
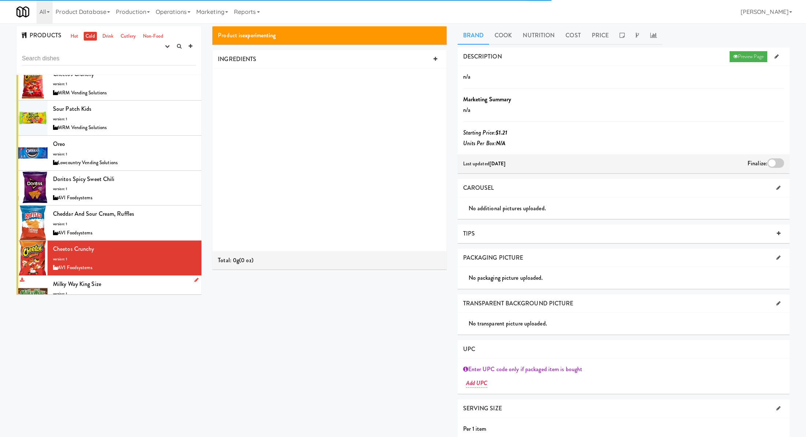
click at [160, 279] on div "Milky Way King Size version: 1 AVI Foodsystems" at bounding box center [124, 293] width 143 height 29
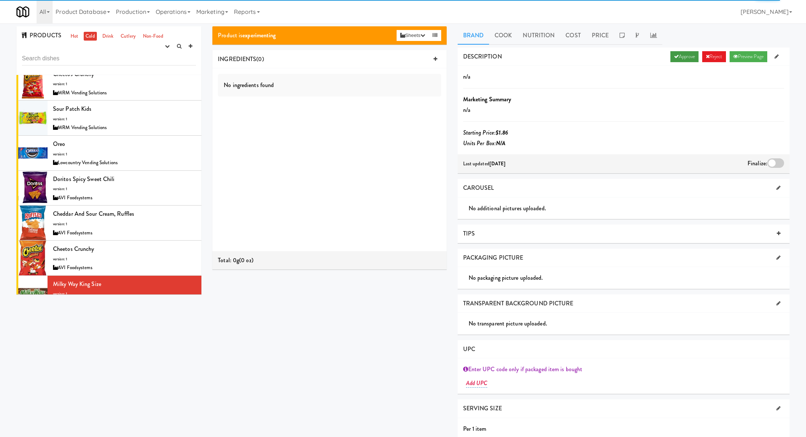
click at [681, 53] on link "Approve" at bounding box center [685, 56] width 28 height 11
click at [771, 162] on div at bounding box center [775, 163] width 17 height 10
click at [0, 0] on input "checkbox" at bounding box center [0, 0] width 0 height 0
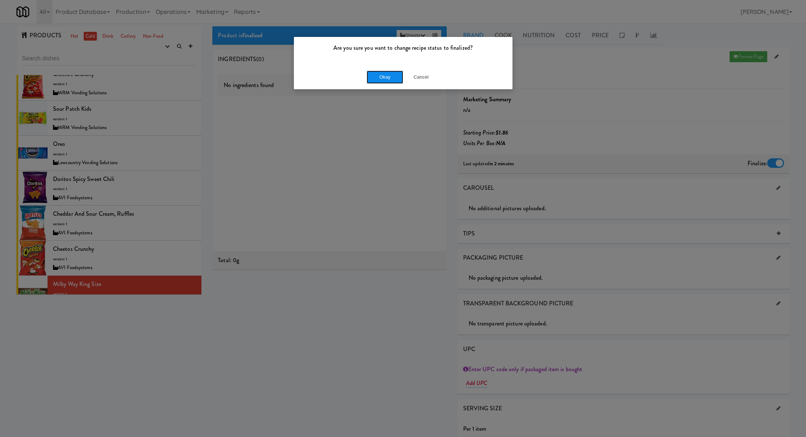
click at [373, 83] on button "Okay" at bounding box center [385, 77] width 37 height 13
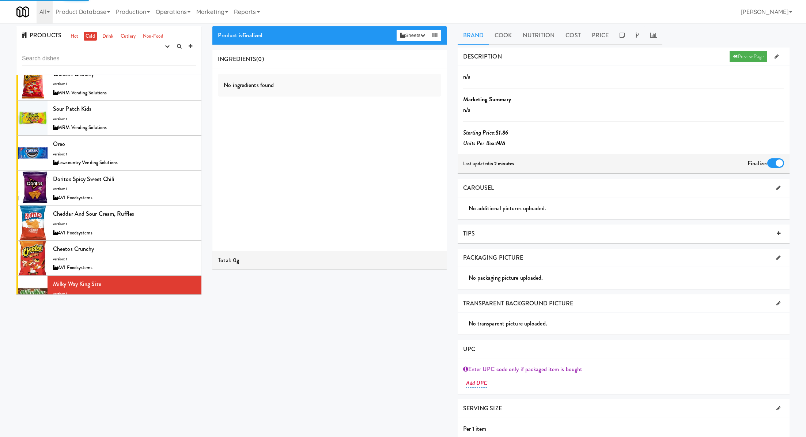
click at [143, 314] on div "Milky Way Chocolate Bar version: 1 AVI Foodsystems" at bounding box center [124, 328] width 143 height 29
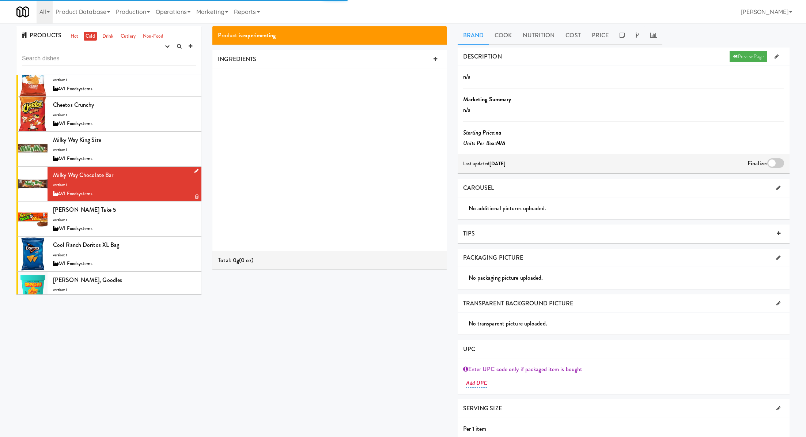
scroll to position [4838, 0]
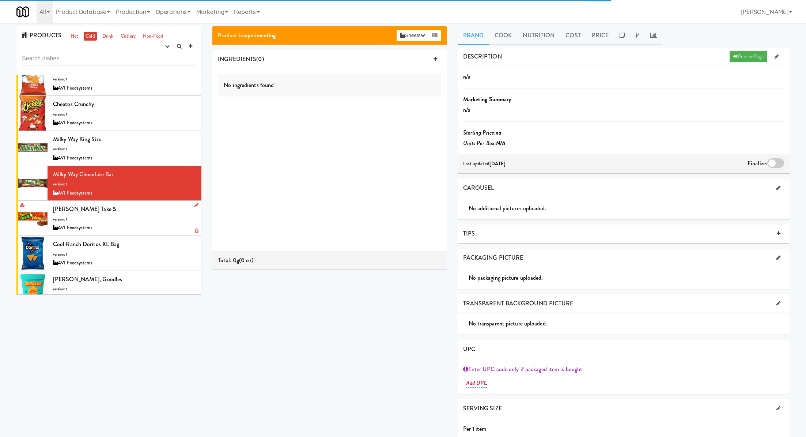
click at [143, 204] on div "Reese's Take 5 version: 1 AVI Foodsystems" at bounding box center [124, 218] width 143 height 29
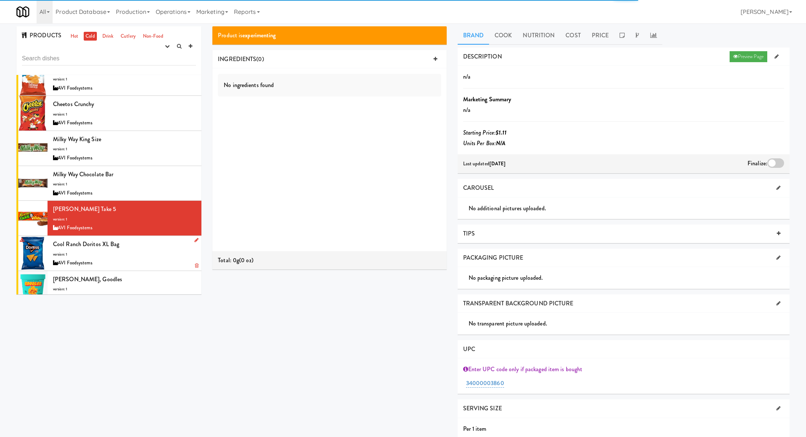
click at [144, 239] on div "Cool Ranch Doritos XL Bag version: 1 AVI Foodsystems" at bounding box center [124, 253] width 143 height 29
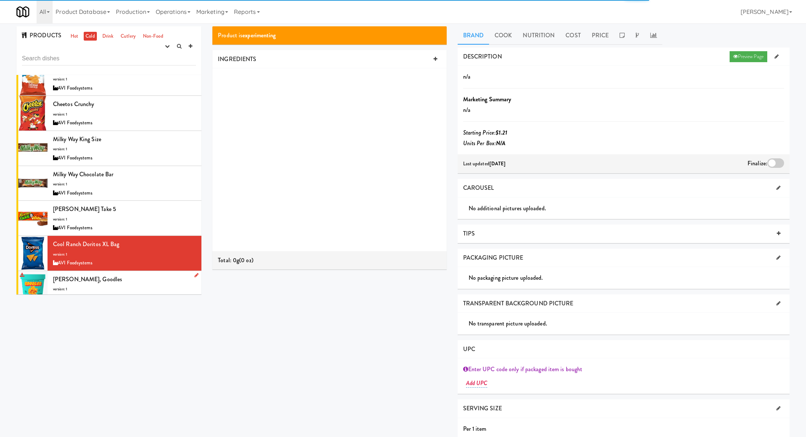
click at [148, 274] on div "Cheddy Mac, Goodles version: 1 JRS Vending Ventures" at bounding box center [124, 288] width 143 height 29
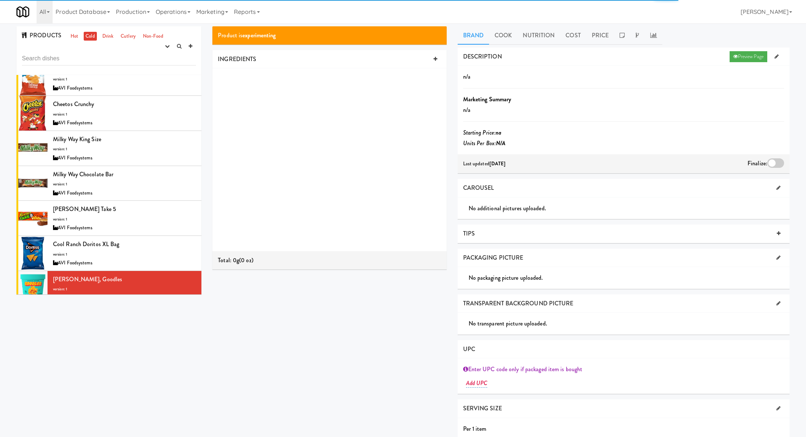
click at [148, 309] on div "Field Trip Everything Jerk version: 1 Star Family Markets" at bounding box center [124, 323] width 143 height 29
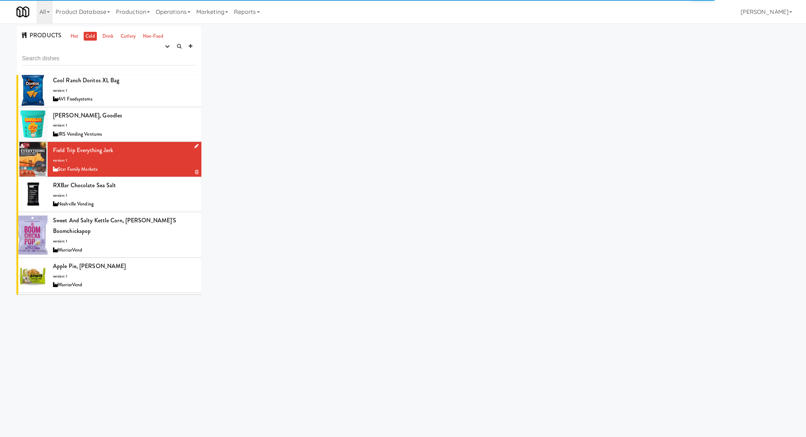
scroll to position [5005, 0]
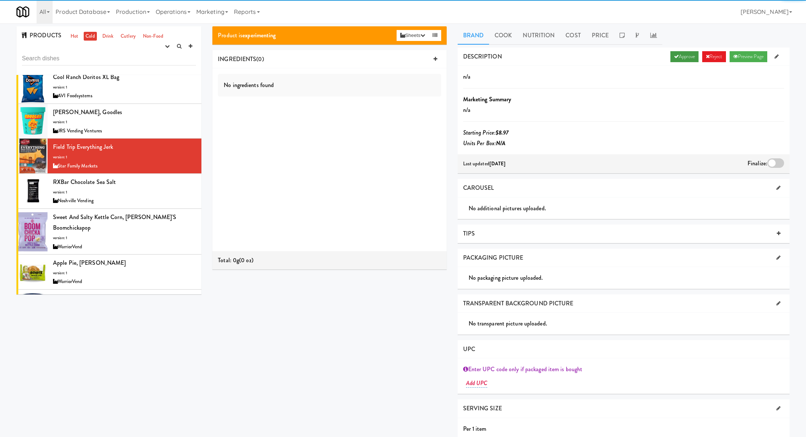
click at [690, 56] on link "Approve" at bounding box center [685, 56] width 28 height 11
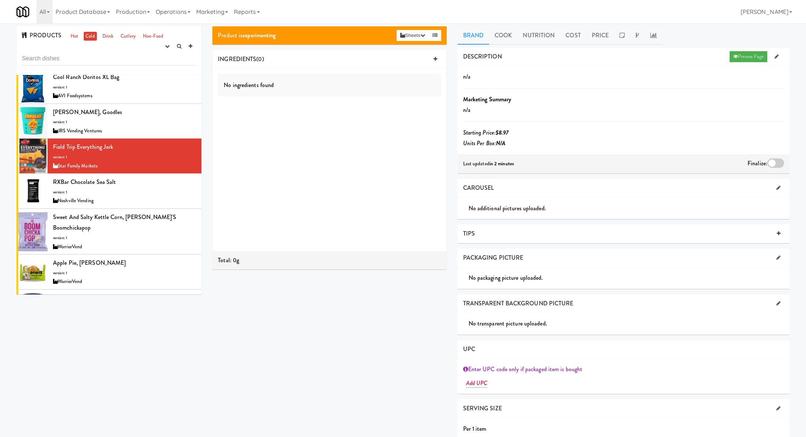
click at [773, 158] on div at bounding box center [775, 163] width 17 height 10
click at [0, 0] on input "checkbox" at bounding box center [0, 0] width 0 height 0
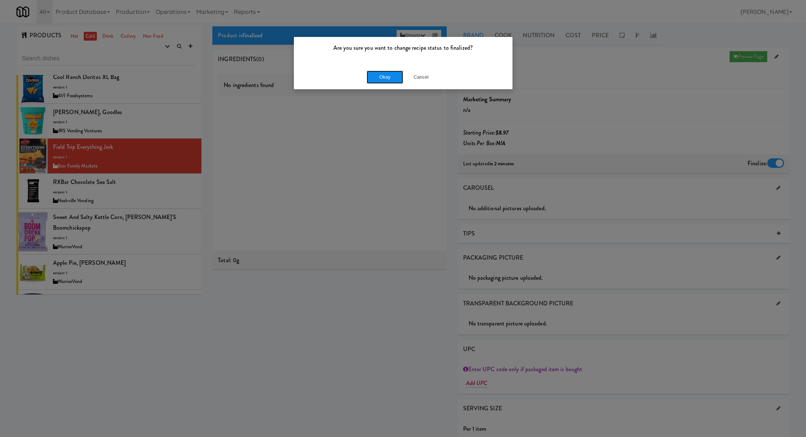
click at [380, 77] on button "Okay" at bounding box center [385, 77] width 37 height 13
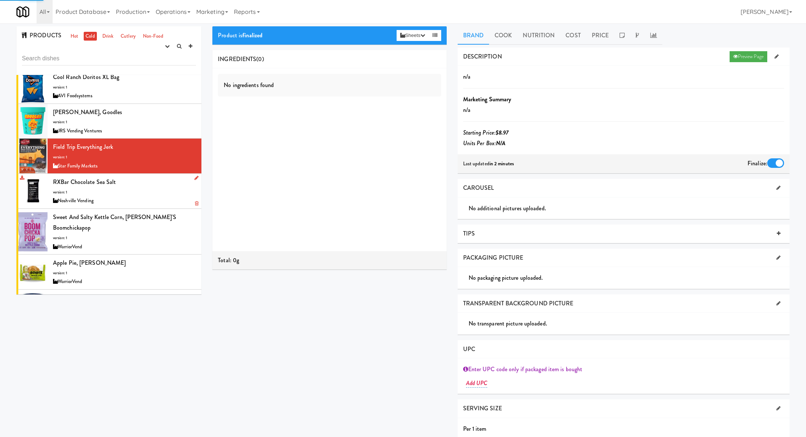
click at [171, 177] on div "RXBar Chocolate Sea Salt version: 1 Noshville Vending" at bounding box center [124, 191] width 143 height 29
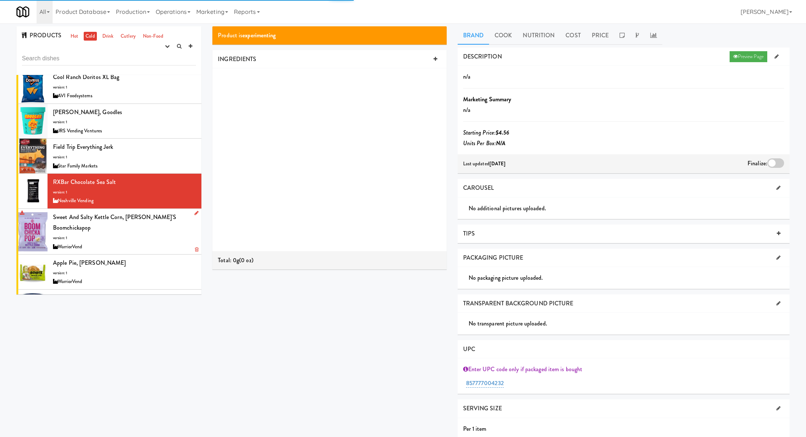
click at [161, 212] on div "Sweet and Salty Kettle Corn, Angie's Boomchickapop version: 1 WarriorVend" at bounding box center [124, 231] width 143 height 39
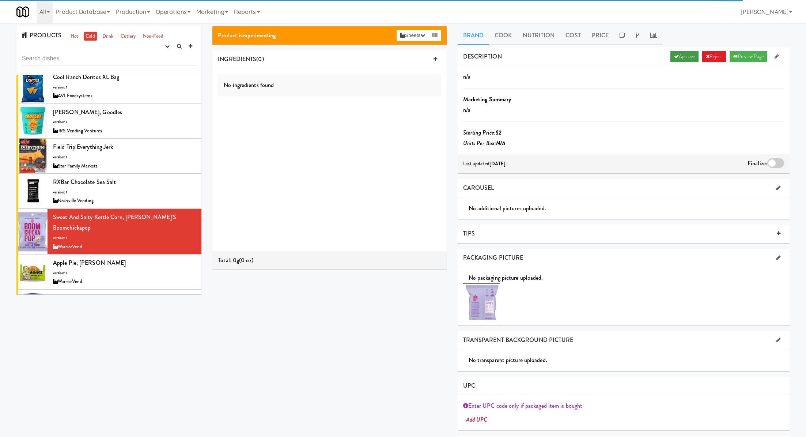
click at [674, 57] on icon at bounding box center [676, 56] width 5 height 5
click at [776, 162] on div at bounding box center [775, 163] width 17 height 10
click at [0, 0] on input "checkbox" at bounding box center [0, 0] width 0 height 0
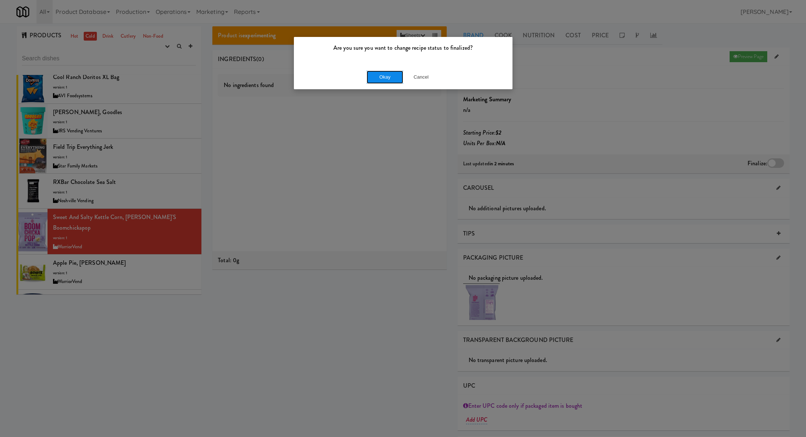
click at [382, 75] on button "Okay" at bounding box center [385, 77] width 37 height 13
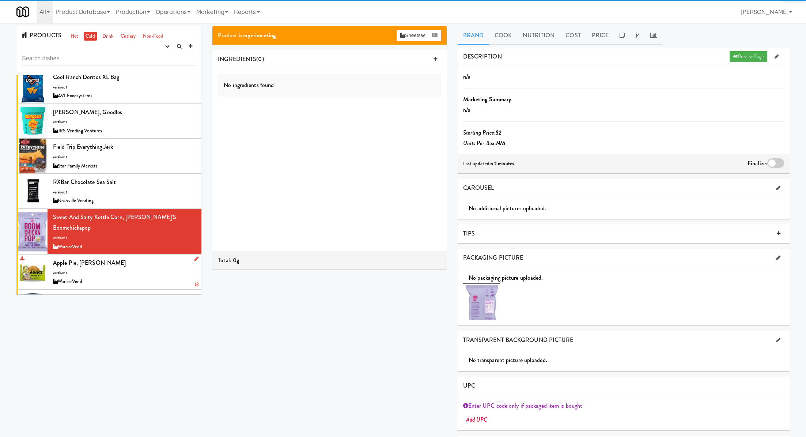
click at [163, 257] on div "Apple Pie, Bobo's version: 1 WarriorVend" at bounding box center [124, 271] width 143 height 29
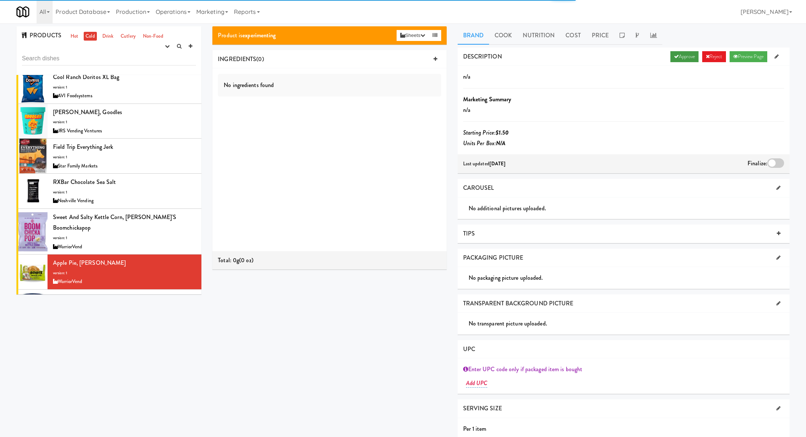
click at [682, 58] on link "Approve" at bounding box center [685, 56] width 28 height 11
click at [772, 164] on div at bounding box center [775, 163] width 17 height 10
click at [0, 0] on input "checkbox" at bounding box center [0, 0] width 0 height 0
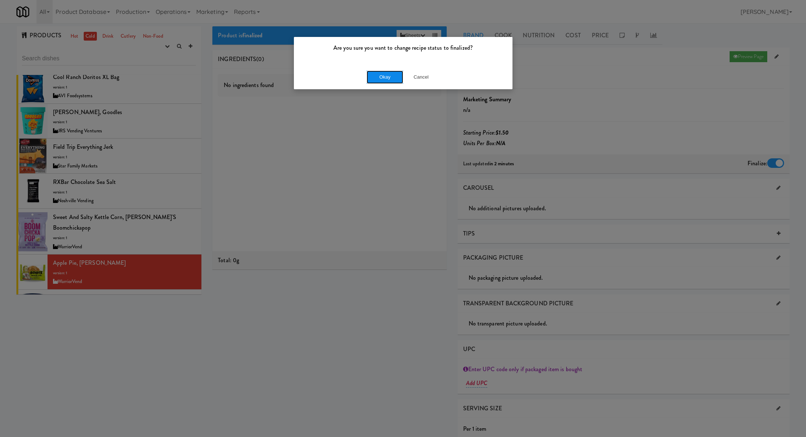
click at [392, 75] on button "Okay" at bounding box center [385, 77] width 37 height 13
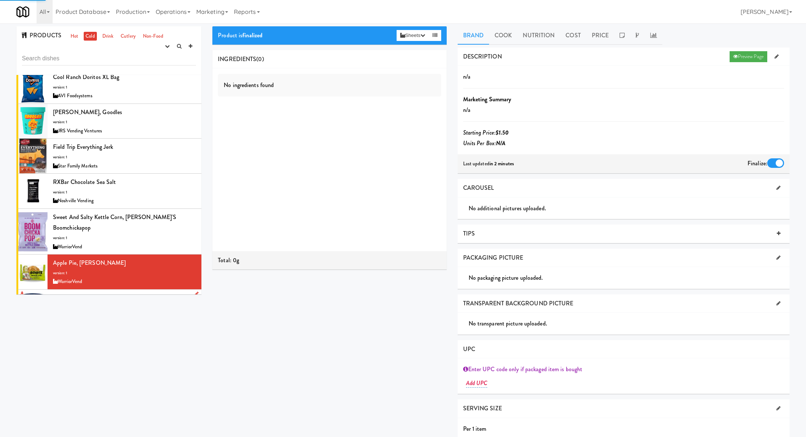
click at [158, 292] on div "Chobani Cherry Berry Cup version: 1 WarriorVend" at bounding box center [124, 306] width 143 height 29
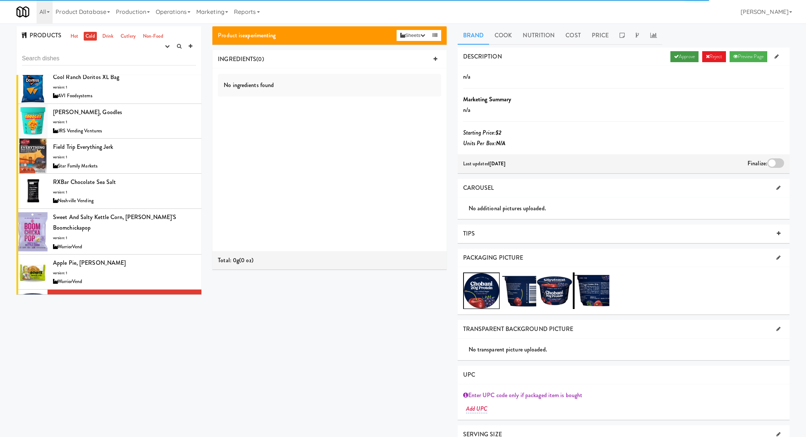
click at [678, 53] on link "Approve" at bounding box center [685, 56] width 28 height 11
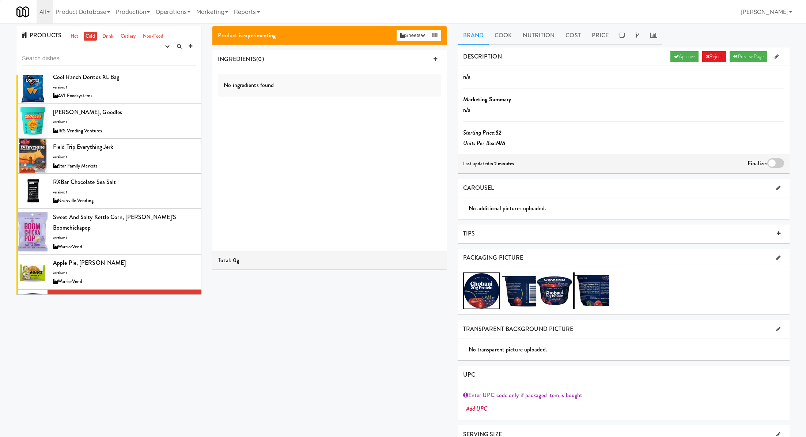
click at [775, 158] on div at bounding box center [775, 163] width 17 height 10
click at [0, 0] on input "checkbox" at bounding box center [0, 0] width 0 height 0
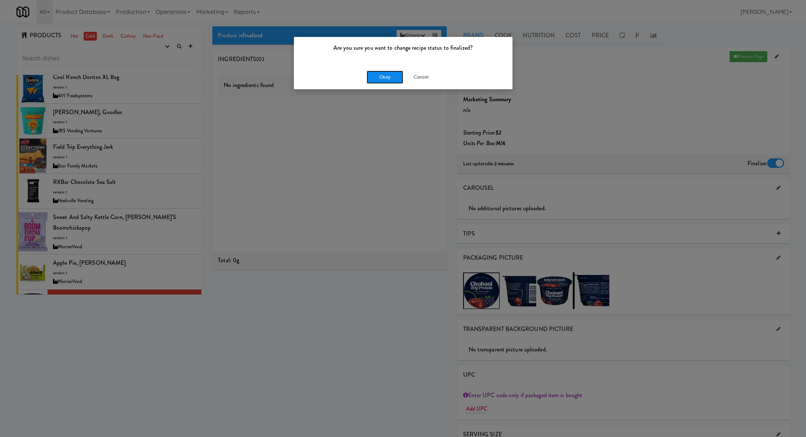
click at [394, 77] on button "Okay" at bounding box center [385, 77] width 37 height 13
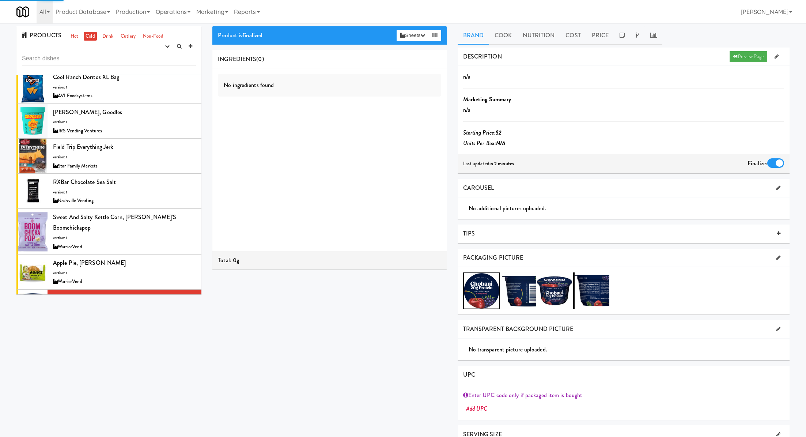
click at [158, 328] on div "Chobani Cup Vanilla version: 1 WarriorVend" at bounding box center [124, 342] width 143 height 29
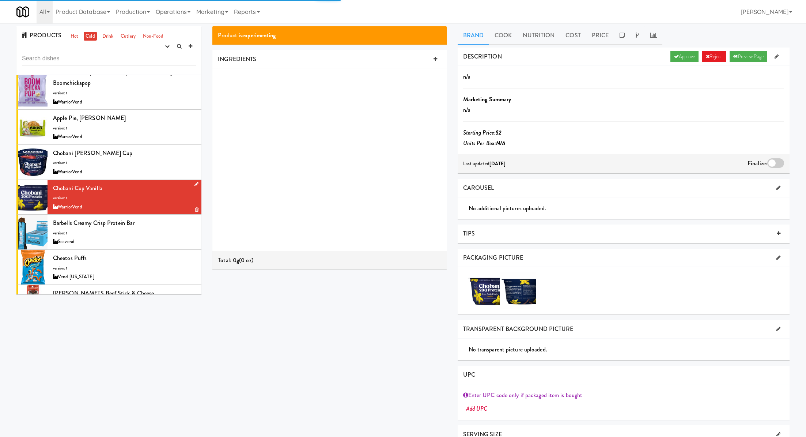
scroll to position [5154, 0]
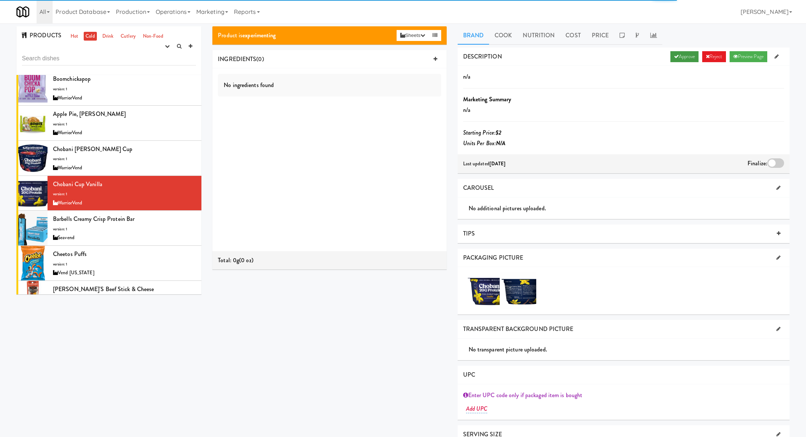
click at [678, 54] on link "Approve" at bounding box center [685, 56] width 28 height 11
click at [771, 156] on div "Last updated in 2 minutes Finalize:" at bounding box center [624, 163] width 332 height 19
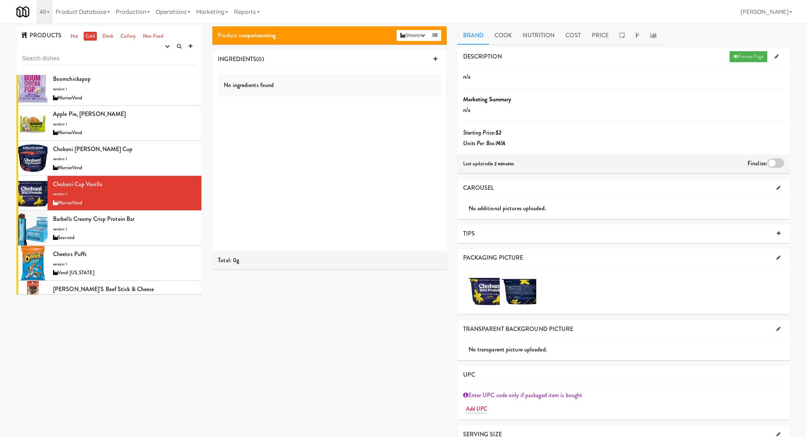
click at [781, 162] on div at bounding box center [775, 163] width 17 height 10
click at [0, 0] on input "checkbox" at bounding box center [0, 0] width 0 height 0
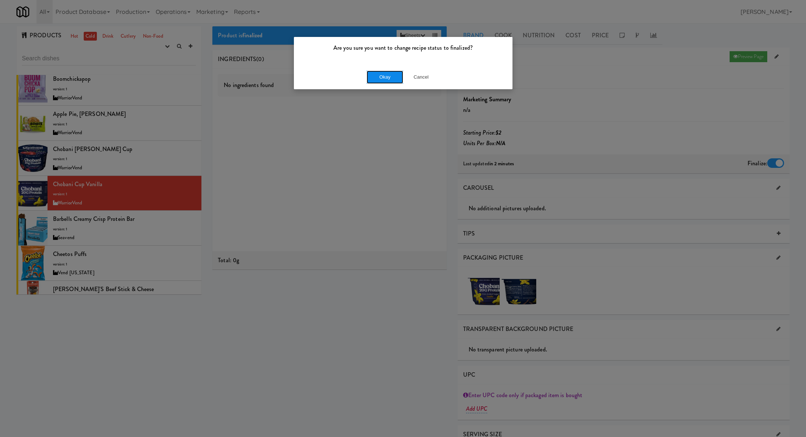
click at [386, 80] on button "Okay" at bounding box center [385, 77] width 37 height 13
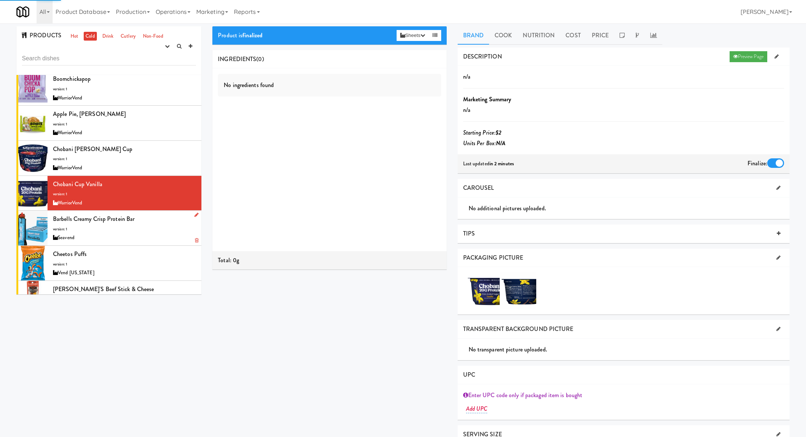
click at [169, 214] on div "Barbells Creamy Crisp Protein Bar version: 1 Seavend" at bounding box center [124, 228] width 143 height 29
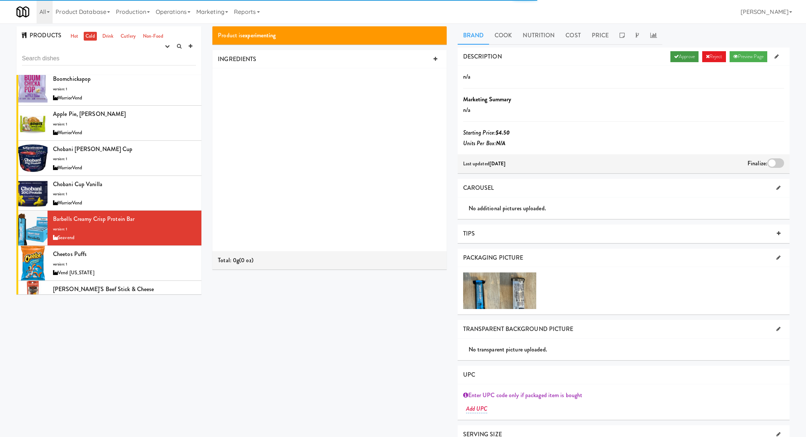
click at [685, 57] on link "Approve" at bounding box center [685, 56] width 28 height 11
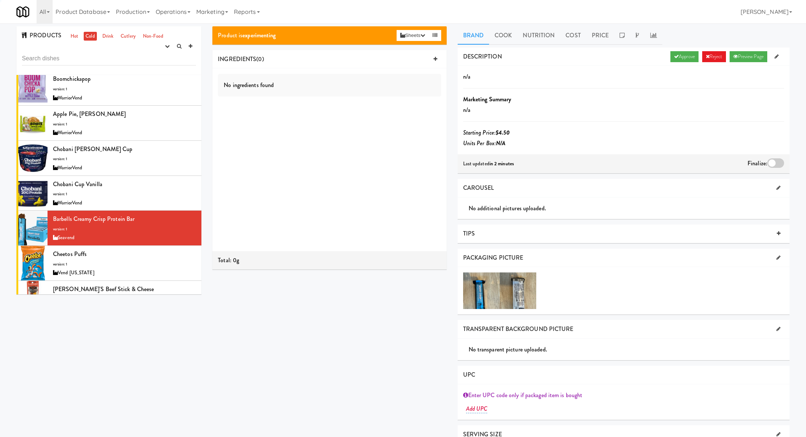
click at [776, 158] on div at bounding box center [775, 163] width 17 height 10
click at [0, 0] on input "checkbox" at bounding box center [0, 0] width 0 height 0
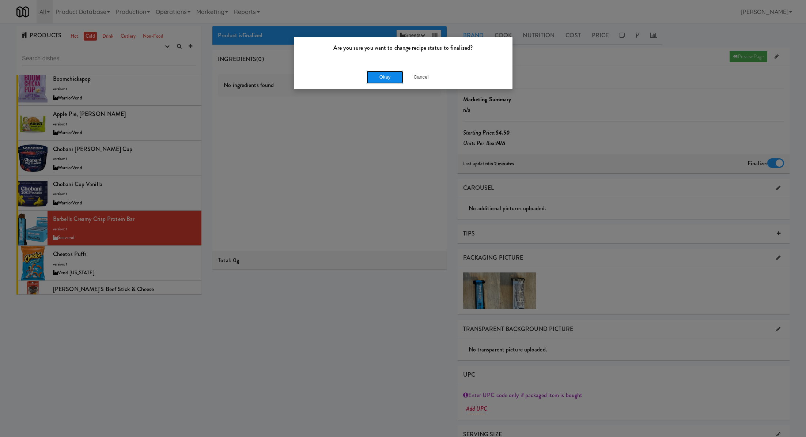
click at [397, 72] on button "Okay" at bounding box center [385, 77] width 37 height 13
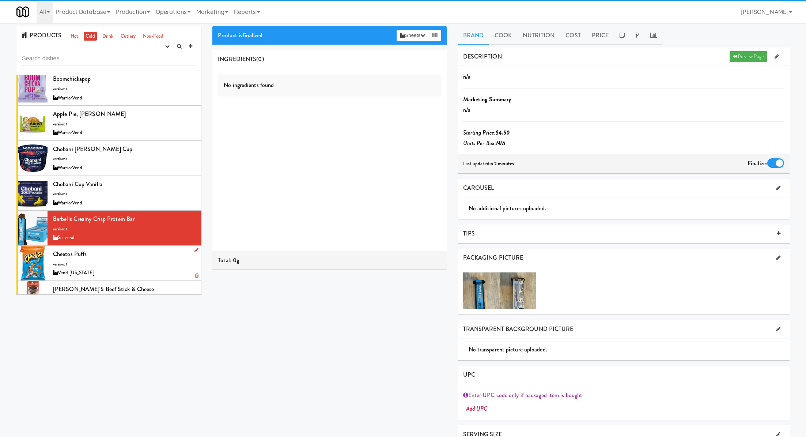
click at [161, 249] on div "Cheetos Puffs version: 1 Vend Colorado" at bounding box center [124, 263] width 143 height 29
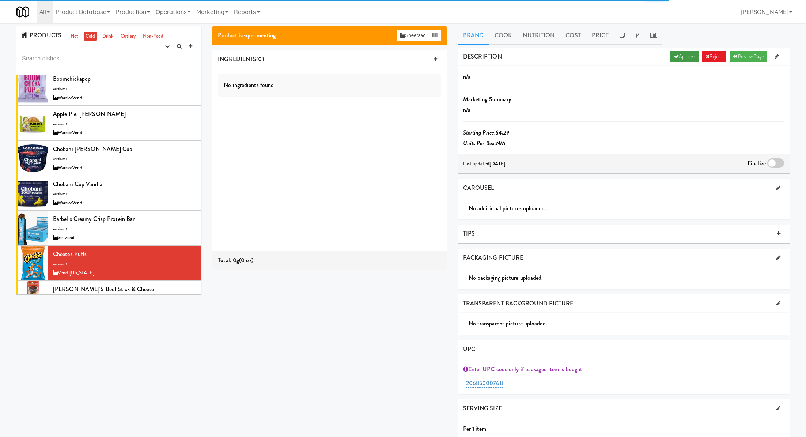
click at [682, 56] on link "Approve" at bounding box center [685, 56] width 28 height 11
click at [773, 164] on div at bounding box center [775, 163] width 17 height 10
click at [0, 0] on input "checkbox" at bounding box center [0, 0] width 0 height 0
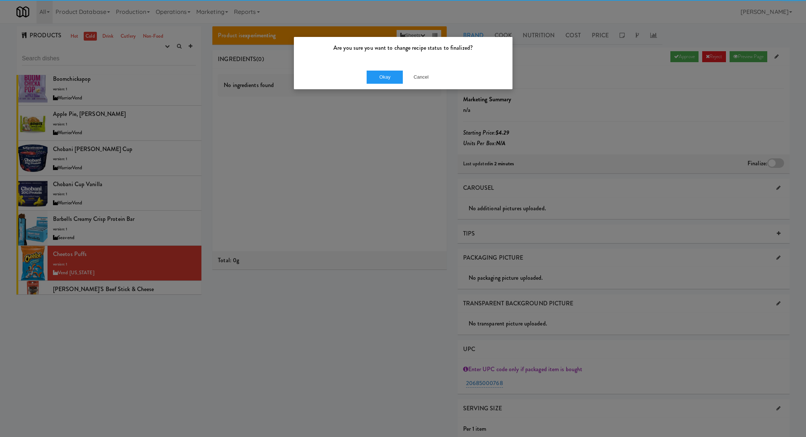
click at [386, 84] on div "Okay Cancel" at bounding box center [403, 77] width 219 height 24
click at [381, 73] on button "Okay" at bounding box center [385, 77] width 37 height 13
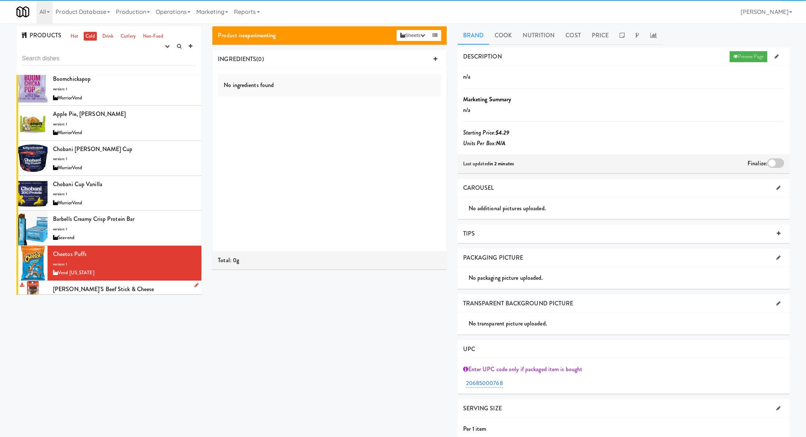
click at [151, 284] on div "Jack Link's Beef Stick & Cheese version: 1 Vend Colorado" at bounding box center [124, 298] width 143 height 29
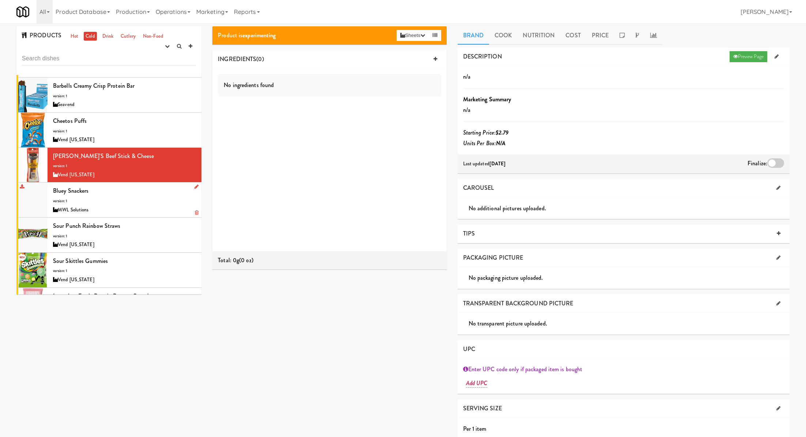
scroll to position [5296, 0]
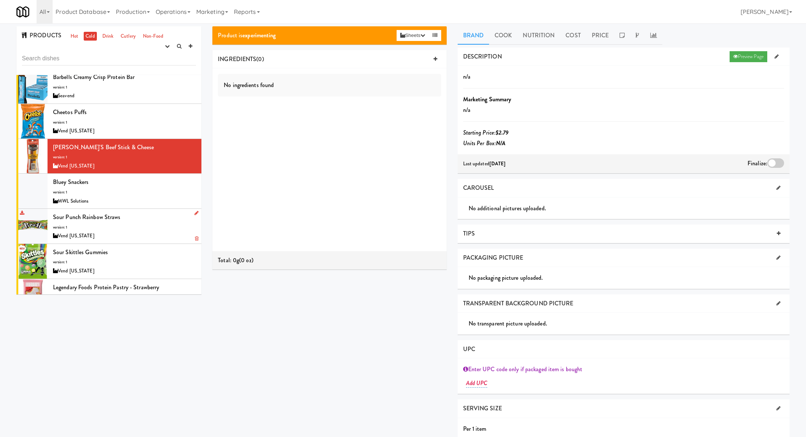
click at [134, 212] on div "Sour Punch Rainbow Straws version: 1 Vend Colorado" at bounding box center [124, 226] width 143 height 29
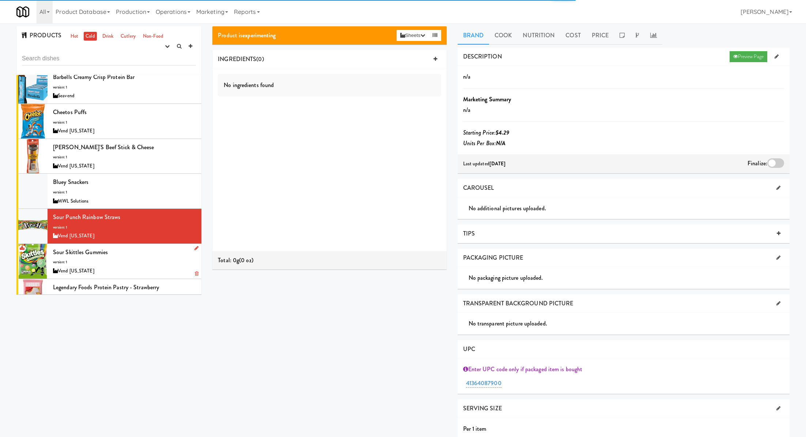
click at [140, 247] on div "Sour Skittles Gummies version: 1 Vend Colorado" at bounding box center [124, 261] width 143 height 29
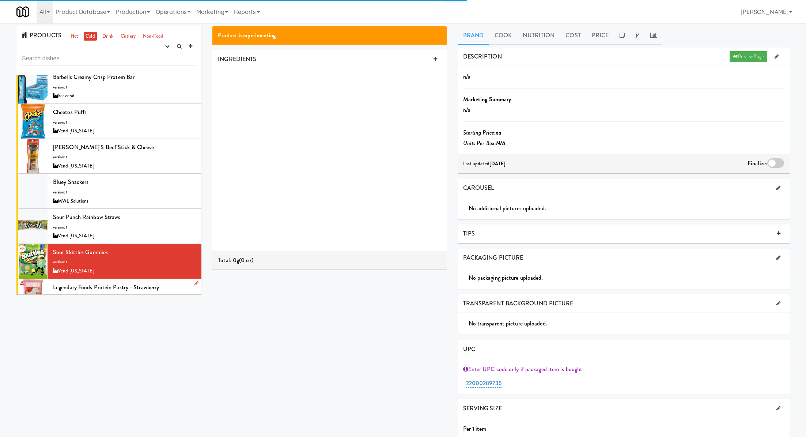
click at [151, 282] on div "Legendary Foods Protein Pastry - Strawberry version: 1 Vend Colorado" at bounding box center [124, 296] width 143 height 29
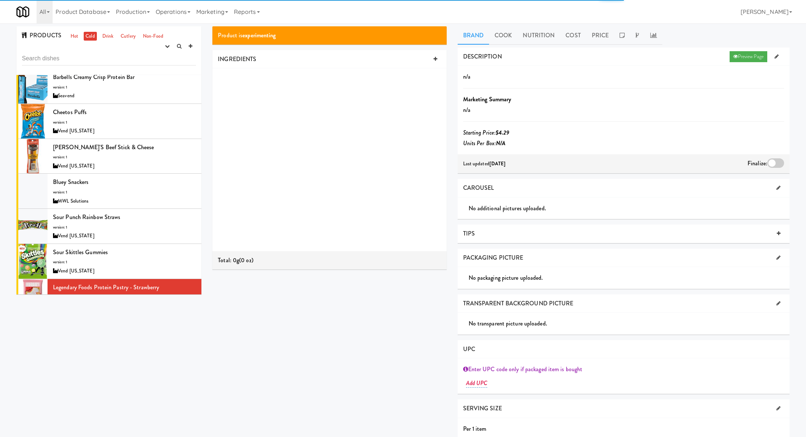
click at [158, 317] on div "Barebells Cookies & Cream Protein Bar version: 1 Vend Colorado" at bounding box center [124, 331] width 143 height 29
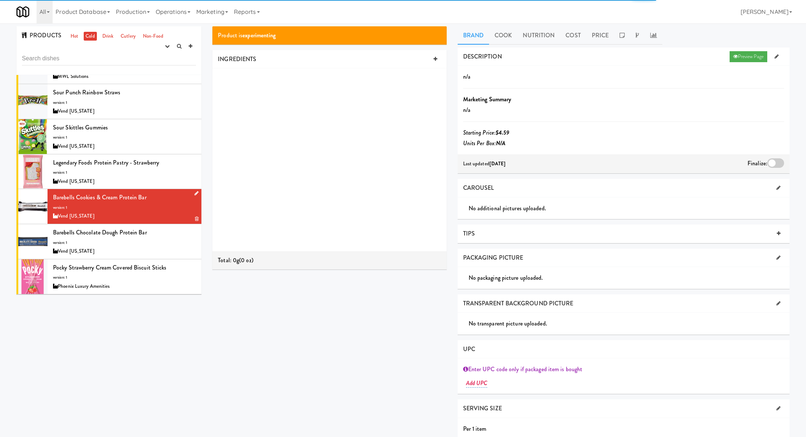
scroll to position [5440, 0]
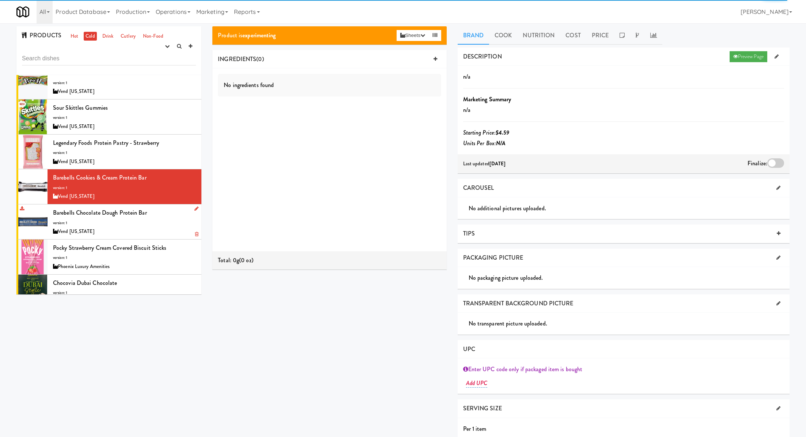
click at [150, 227] on div "Vend [US_STATE]" at bounding box center [124, 231] width 143 height 9
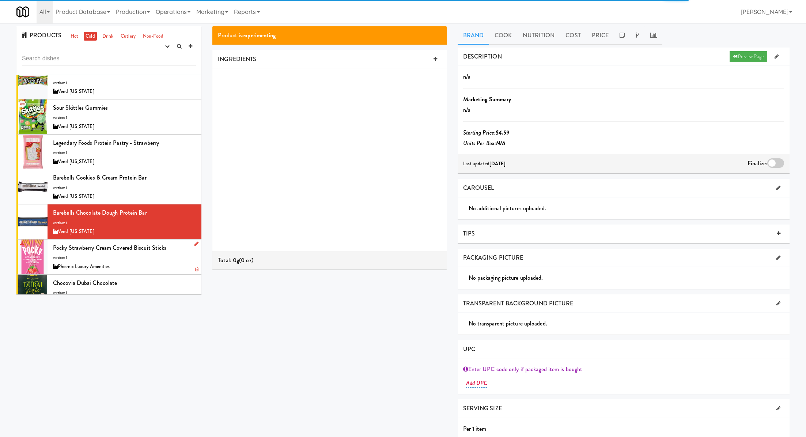
click at [158, 262] on div "Phoenix Luxury Amenities" at bounding box center [124, 266] width 143 height 9
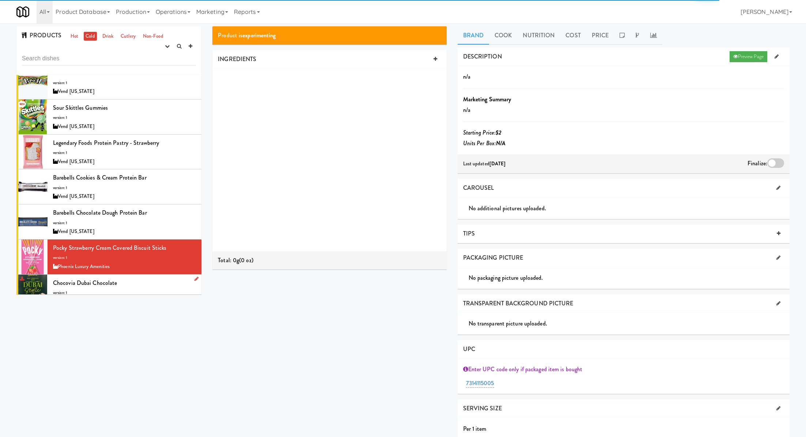
click at [165, 277] on div "Chocovia Dubai Chocolate version: 1 Phoenix Luxury Amenities" at bounding box center [124, 291] width 143 height 29
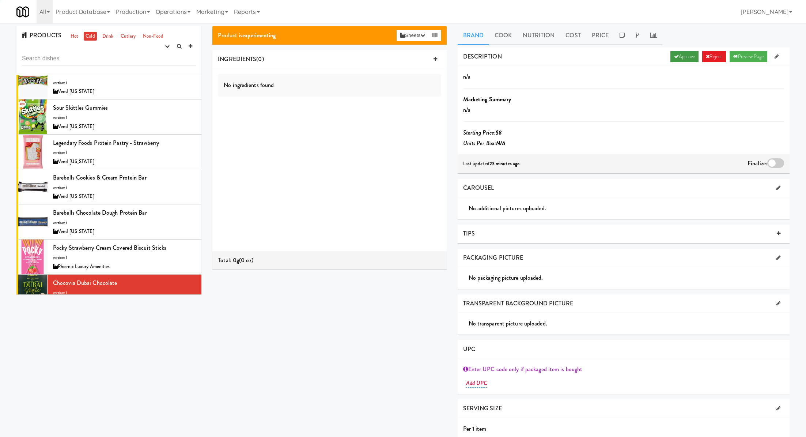
click at [675, 56] on link "Approve" at bounding box center [685, 56] width 28 height 11
click at [772, 161] on div at bounding box center [775, 163] width 17 height 10
click at [0, 0] on input "checkbox" at bounding box center [0, 0] width 0 height 0
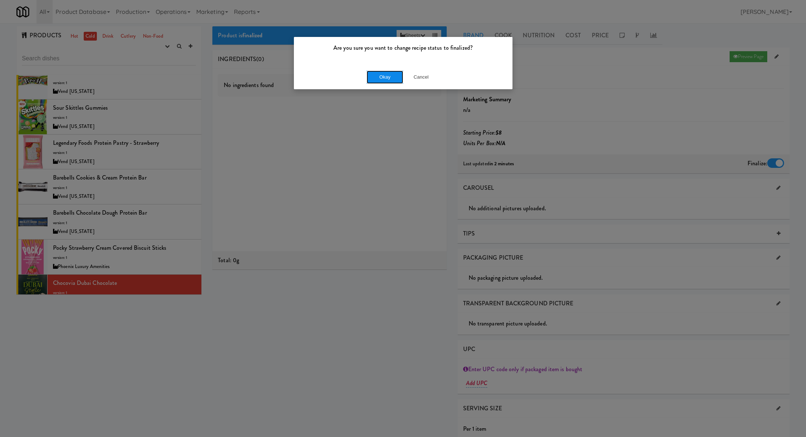
click at [369, 79] on button "Okay" at bounding box center [385, 77] width 37 height 13
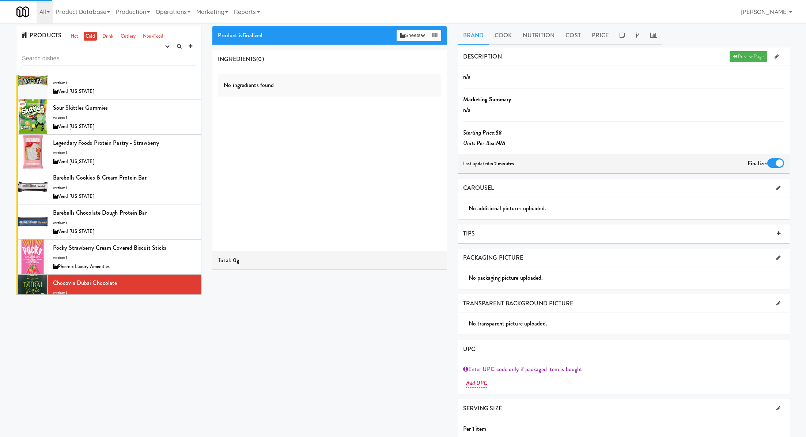
click at [163, 312] on div "RXBar Blueberry version: 1 Digital Vending" at bounding box center [124, 326] width 143 height 29
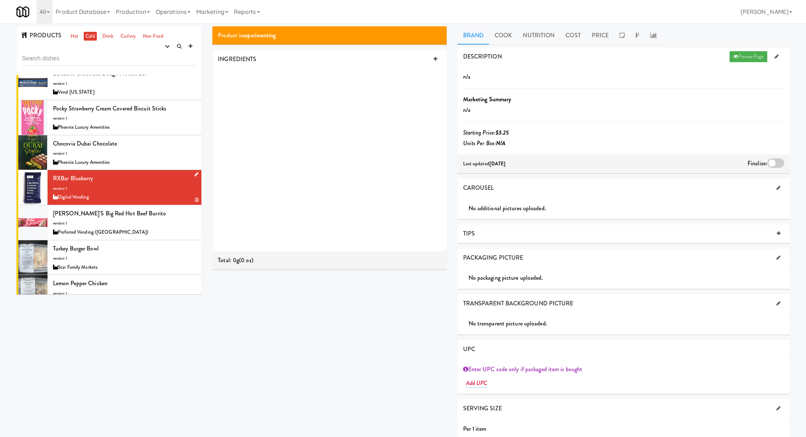
scroll to position [5592, 0]
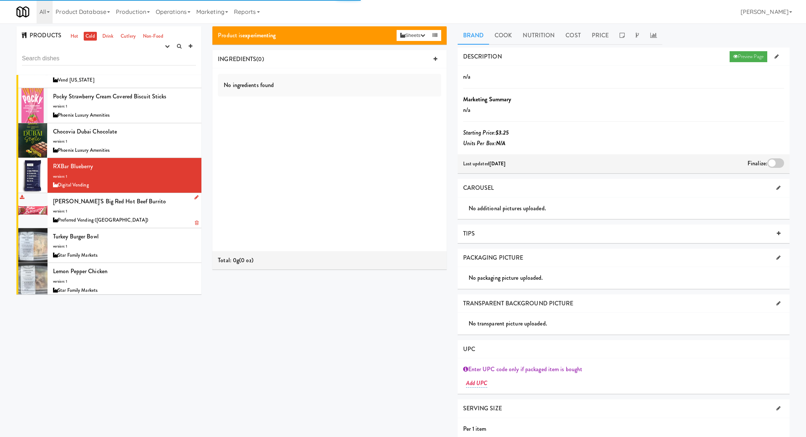
click at [147, 196] on div "Tina's Big Red Hot Beef Burrito version: 1 Preferred Vending (Southview)" at bounding box center [124, 210] width 143 height 29
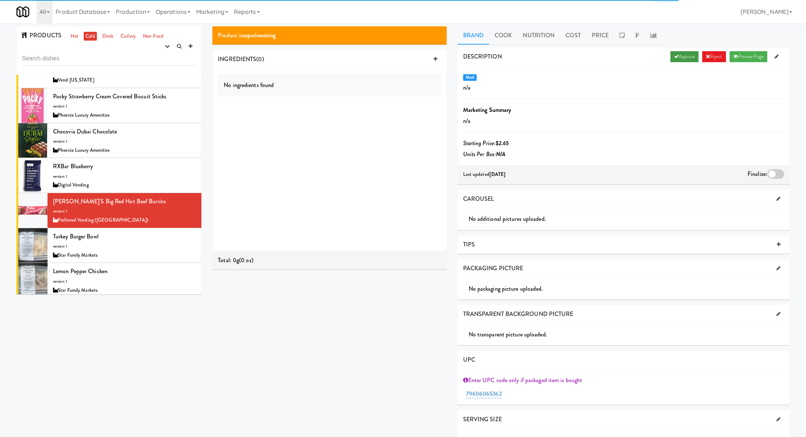
click at [671, 60] on link "Approve" at bounding box center [685, 56] width 28 height 11
click at [777, 172] on div at bounding box center [775, 174] width 17 height 10
click at [0, 0] on input "checkbox" at bounding box center [0, 0] width 0 height 0
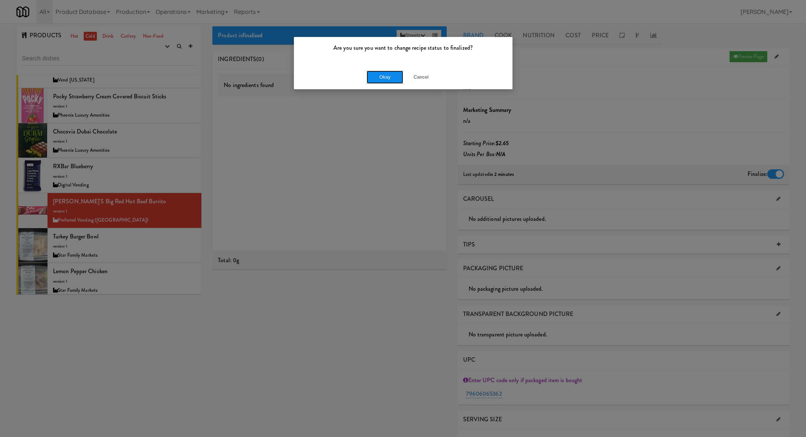
click at [378, 71] on button "Okay" at bounding box center [385, 77] width 37 height 13
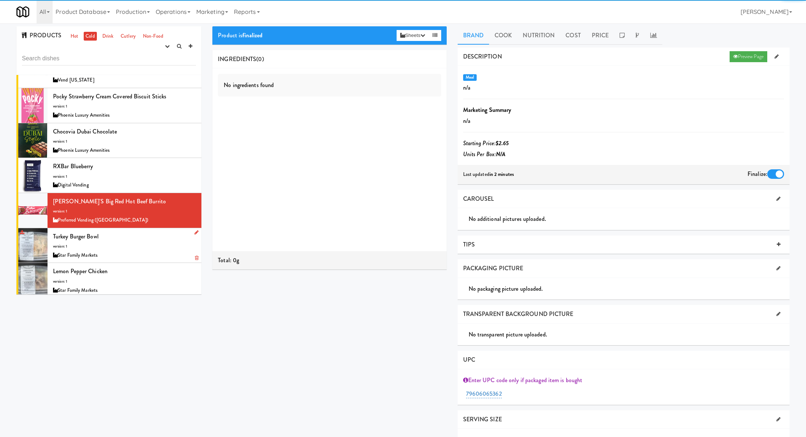
click at [156, 231] on div "Turkey Burger Bowl version: 1 Star Family Markets" at bounding box center [124, 245] width 143 height 29
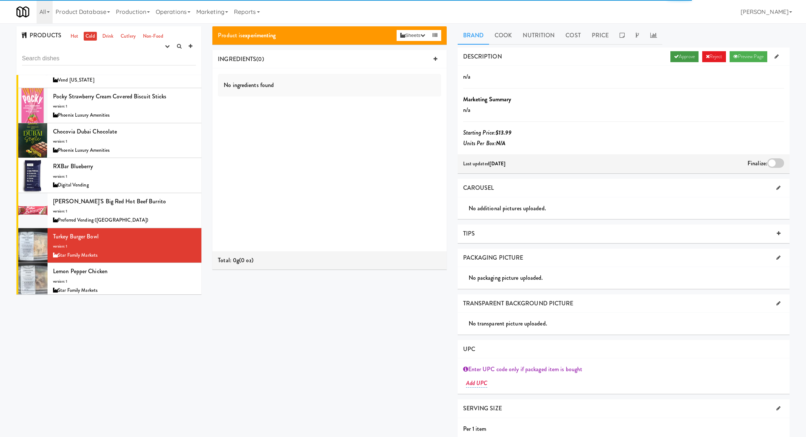
click at [679, 61] on link "Approve" at bounding box center [685, 56] width 28 height 11
click at [775, 164] on div at bounding box center [775, 163] width 17 height 10
click at [0, 0] on input "checkbox" at bounding box center [0, 0] width 0 height 0
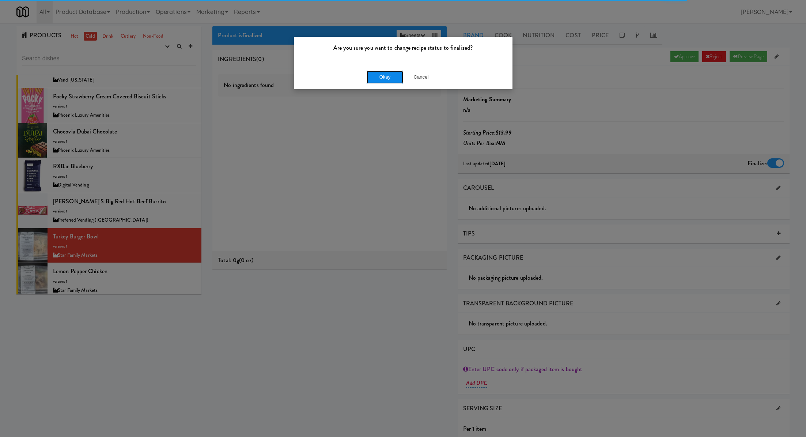
click at [386, 83] on button "Okay" at bounding box center [385, 77] width 37 height 13
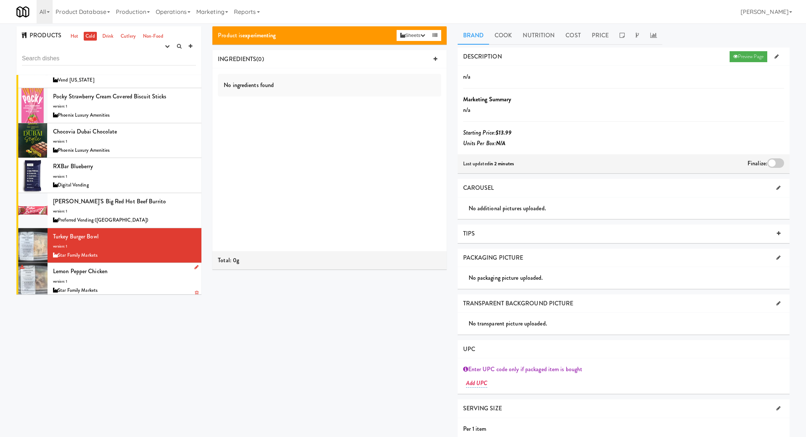
click at [161, 266] on div "Lemon Pepper Chicken version: 1 Star Family Markets" at bounding box center [124, 280] width 143 height 29
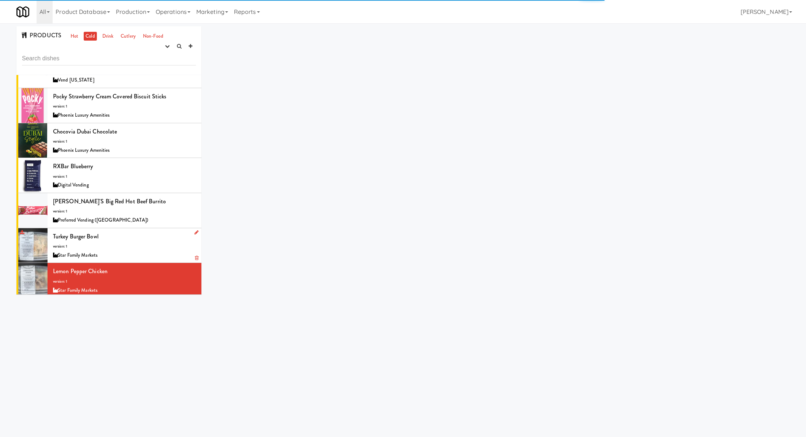
click at [145, 251] on div "Star Family Markets" at bounding box center [124, 255] width 143 height 9
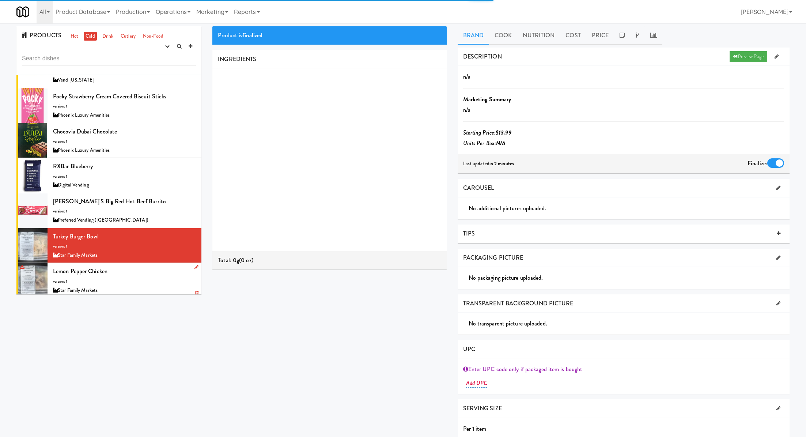
click at [139, 266] on div "Lemon Pepper Chicken version: 1 Star Family Markets" at bounding box center [124, 280] width 143 height 29
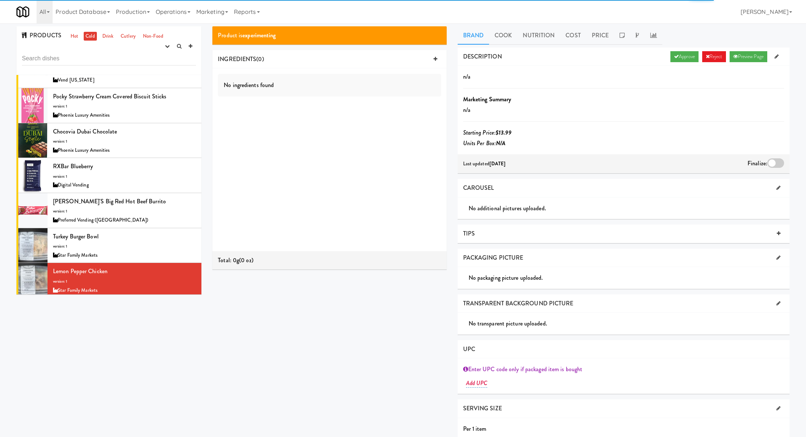
click at [678, 62] on div "DESCRIPTION Approve Reject Preview Page" at bounding box center [624, 57] width 332 height 19
click at [678, 57] on link "Approve" at bounding box center [685, 56] width 28 height 11
click at [777, 161] on div at bounding box center [775, 163] width 17 height 10
click at [0, 0] on input "checkbox" at bounding box center [0, 0] width 0 height 0
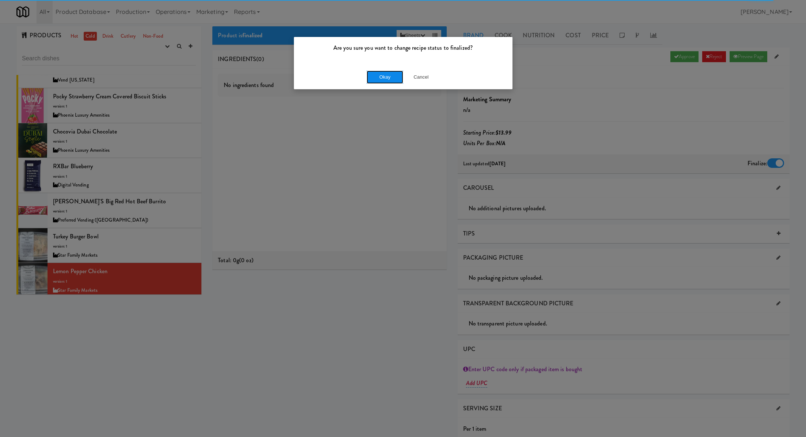
click at [388, 72] on button "Okay" at bounding box center [385, 77] width 37 height 13
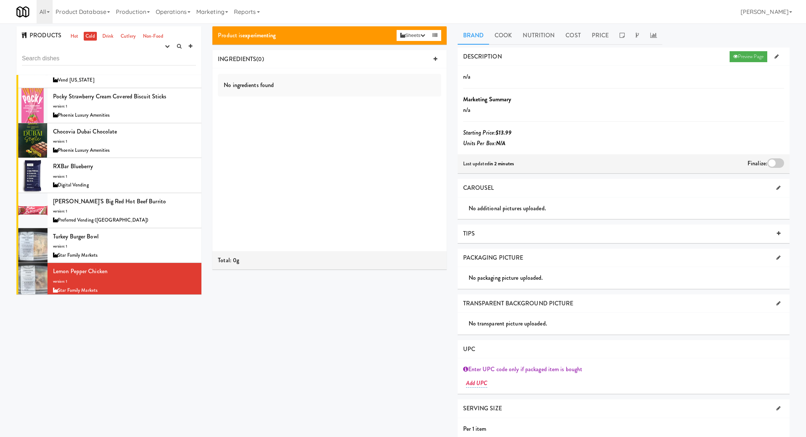
click at [145, 321] on div "Star Family Markets" at bounding box center [124, 325] width 143 height 9
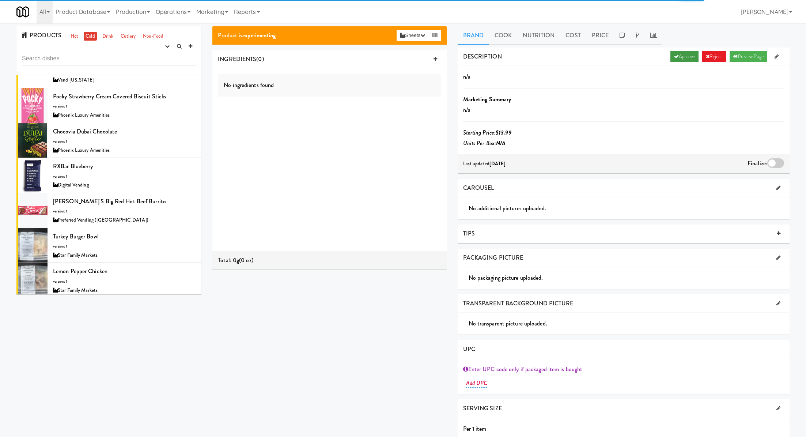
click at [676, 59] on link "Approve" at bounding box center [685, 56] width 28 height 11
click at [773, 158] on div at bounding box center [775, 163] width 17 height 10
click at [0, 0] on input "checkbox" at bounding box center [0, 0] width 0 height 0
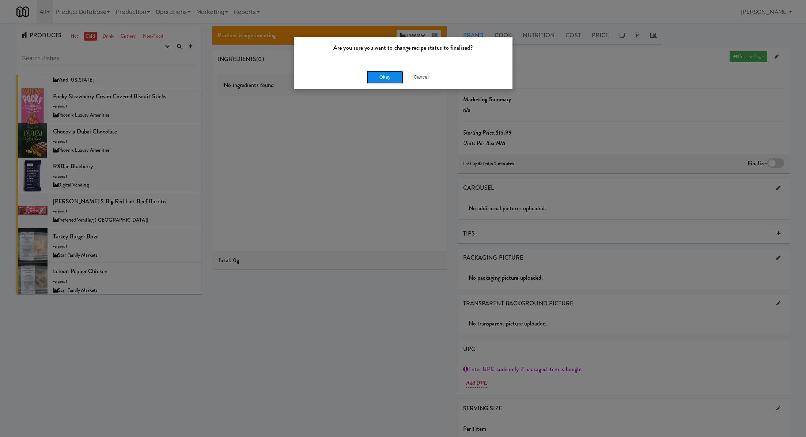
click at [376, 78] on button "Okay" at bounding box center [385, 77] width 37 height 13
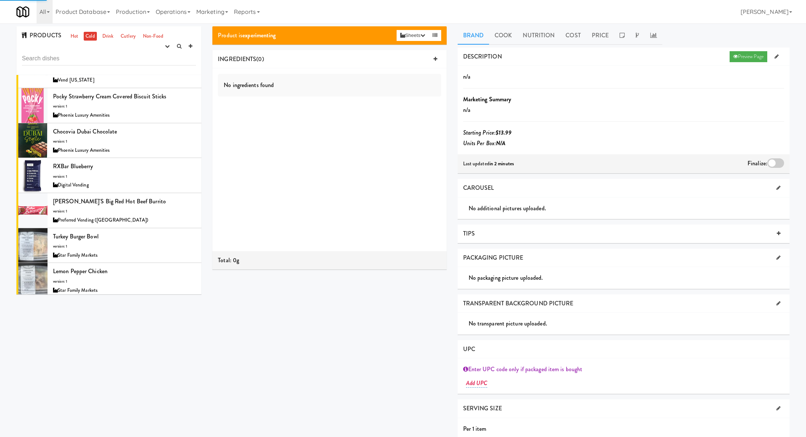
click at [155, 336] on div "Original Recipe Snack Mix, Gardetto’s version: 1 Nashville Vending Solutions" at bounding box center [124, 350] width 143 height 29
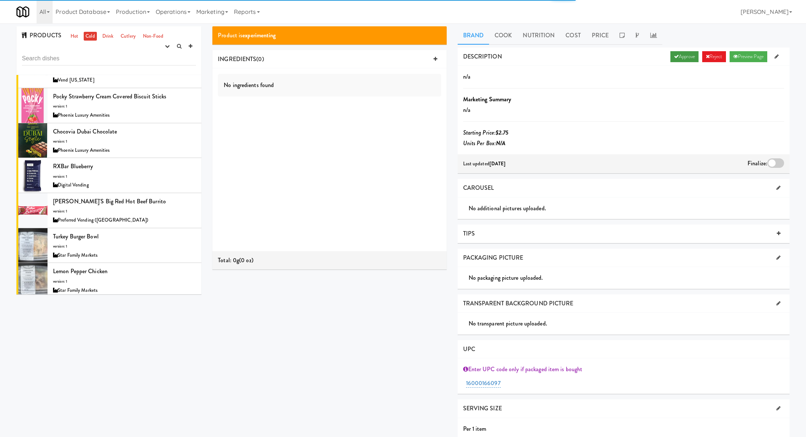
click at [676, 52] on link "Approve" at bounding box center [685, 56] width 28 height 11
click at [777, 159] on div at bounding box center [775, 163] width 17 height 10
click at [0, 0] on input "checkbox" at bounding box center [0, 0] width 0 height 0
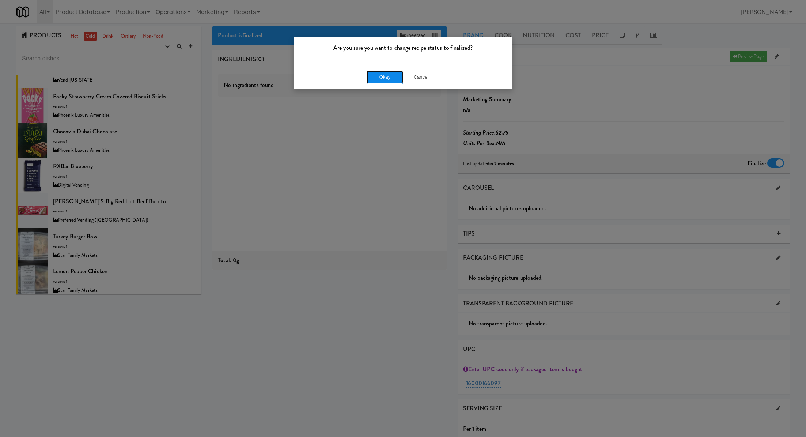
click at [380, 73] on button "Okay" at bounding box center [385, 77] width 37 height 13
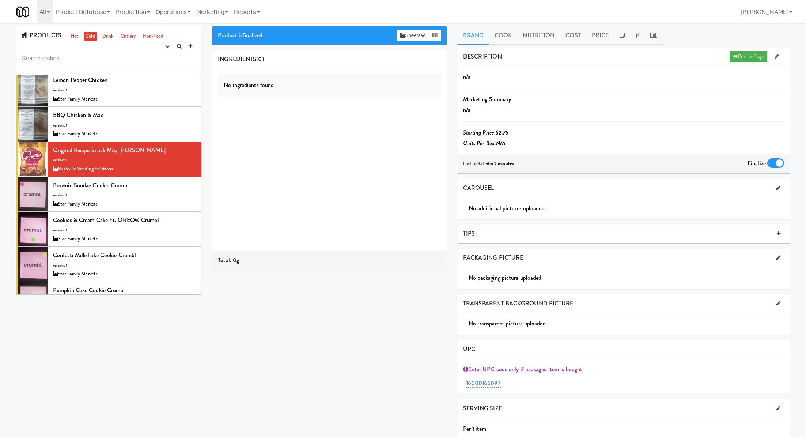
scroll to position [5786, 0]
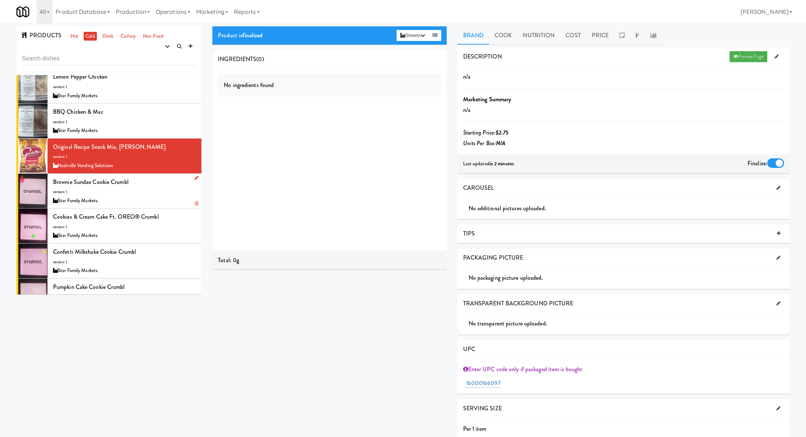
click at [165, 196] on div "Star Family Markets" at bounding box center [124, 200] width 143 height 9
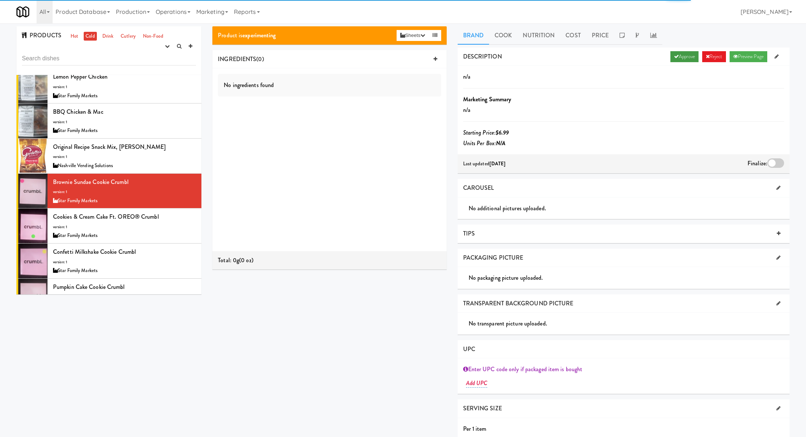
click at [683, 58] on link "Approve" at bounding box center [685, 56] width 28 height 11
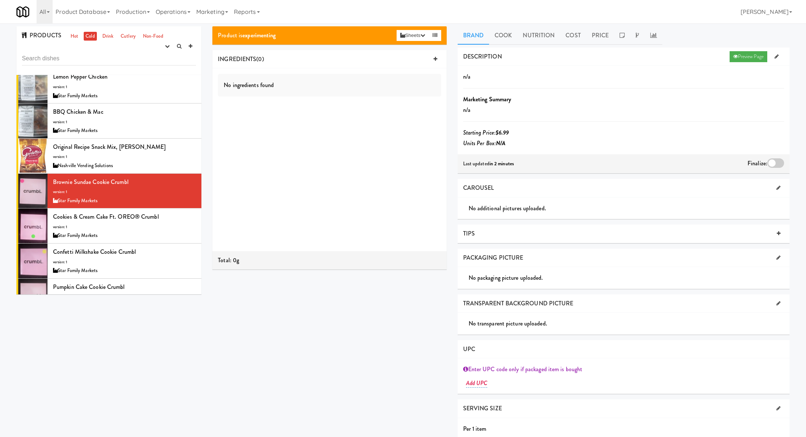
click at [773, 162] on div at bounding box center [775, 163] width 17 height 10
click at [0, 0] on input "checkbox" at bounding box center [0, 0] width 0 height 0
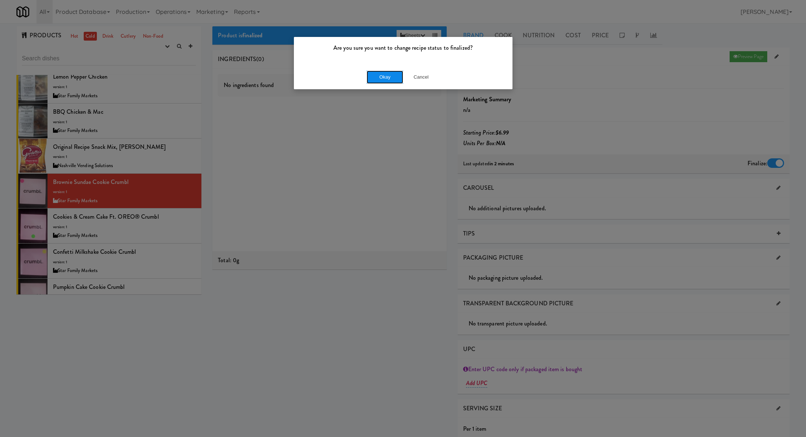
click at [379, 78] on button "Okay" at bounding box center [385, 77] width 37 height 13
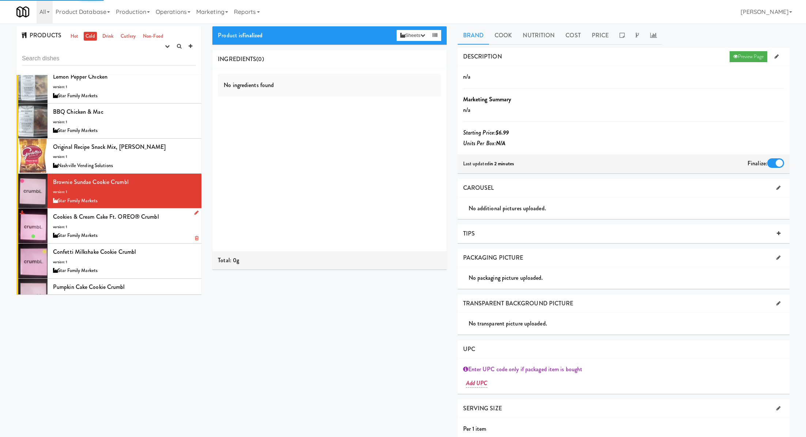
click at [167, 231] on div "Star Family Markets" at bounding box center [124, 235] width 143 height 9
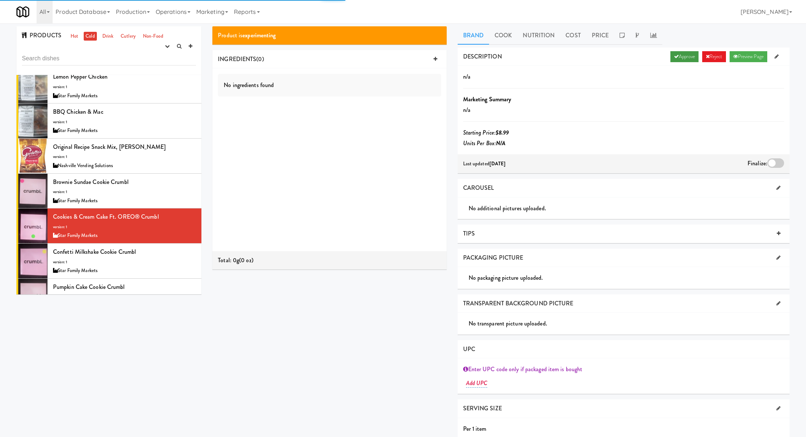
click at [680, 59] on link "Approve" at bounding box center [685, 56] width 28 height 11
click at [771, 162] on div at bounding box center [775, 163] width 17 height 10
click at [0, 0] on input "checkbox" at bounding box center [0, 0] width 0 height 0
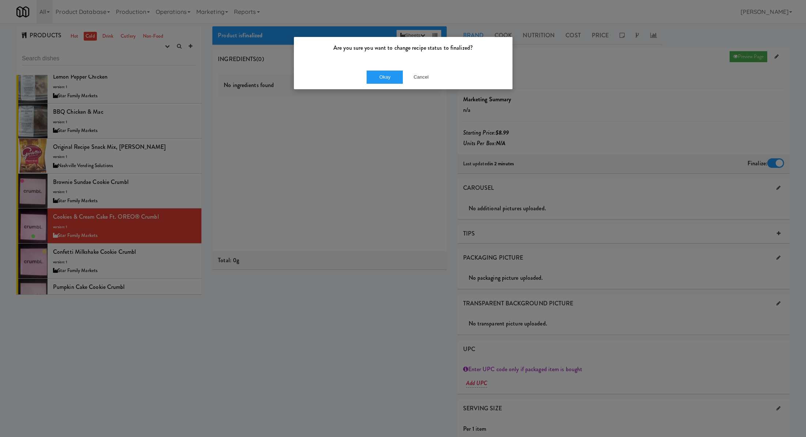
click at [374, 84] on div "Okay Cancel" at bounding box center [403, 77] width 219 height 24
click at [378, 76] on button "Okay" at bounding box center [385, 77] width 37 height 13
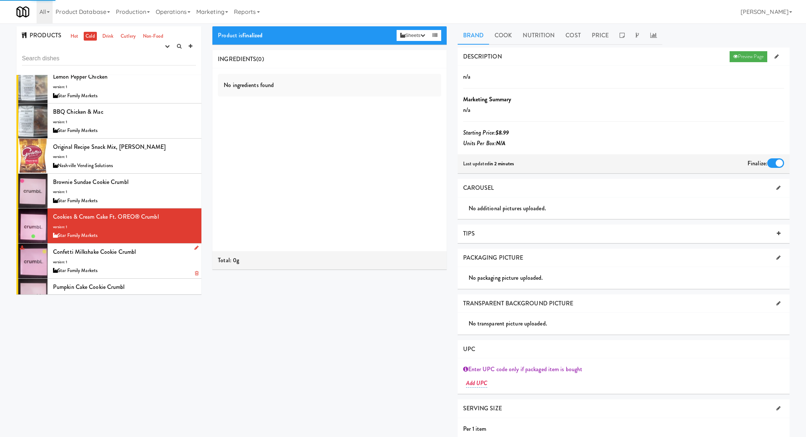
click at [167, 246] on div "Confetti Milkshake Cookie Crumbl version: 1 Star Family Markets" at bounding box center [124, 260] width 143 height 29
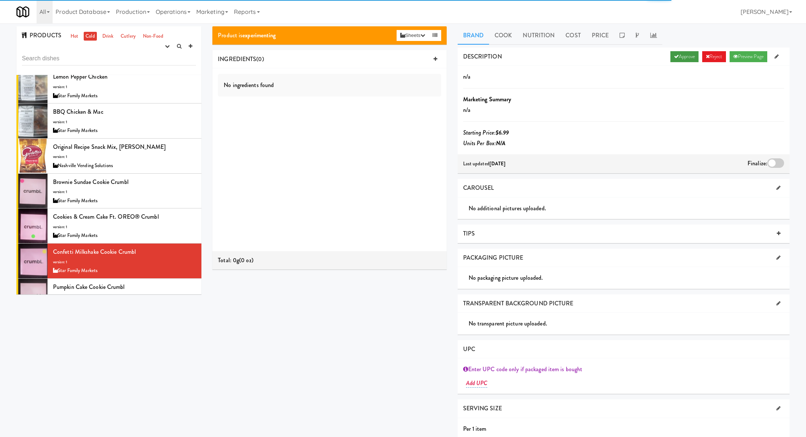
click at [677, 58] on link "Approve" at bounding box center [685, 56] width 28 height 11
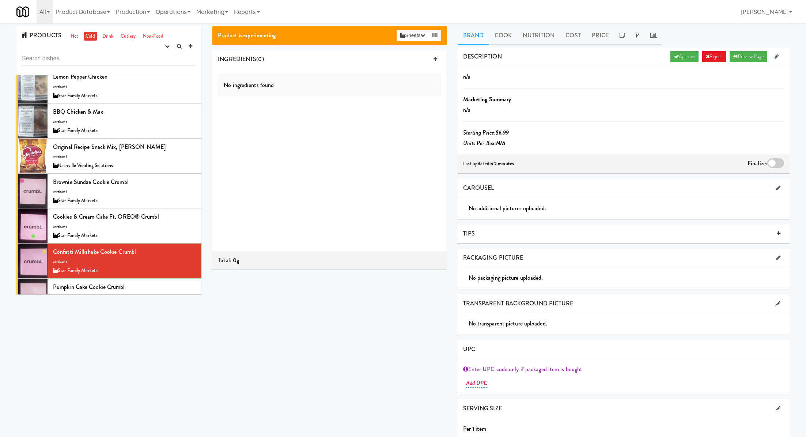
click at [777, 162] on div at bounding box center [775, 163] width 17 height 10
click at [0, 0] on input "checkbox" at bounding box center [0, 0] width 0 height 0
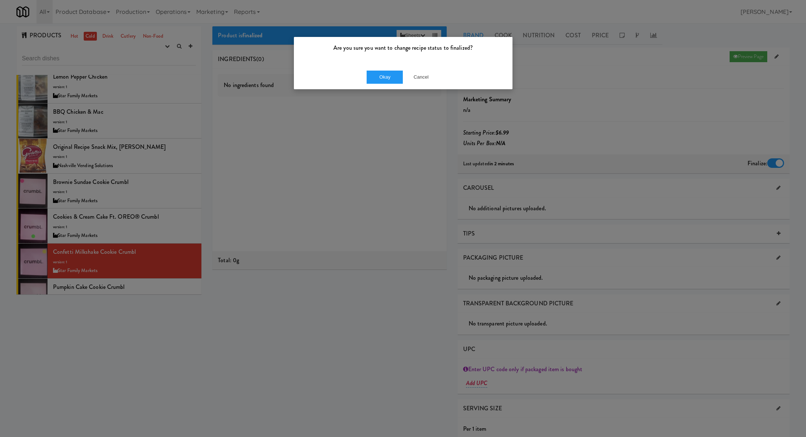
click at [392, 83] on div "Okay Cancel" at bounding box center [403, 77] width 219 height 24
click at [384, 79] on button "Okay" at bounding box center [385, 77] width 37 height 13
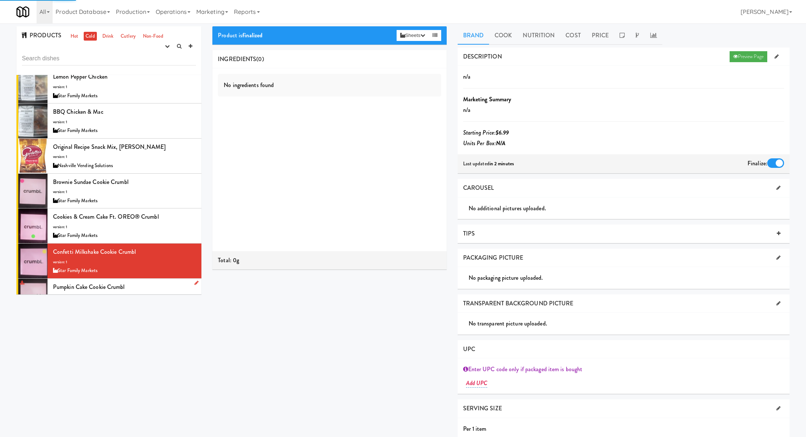
click at [167, 282] on div "Pumpkin Cake Cookie Crumbl version: 1 Star Family Markets" at bounding box center [124, 296] width 143 height 29
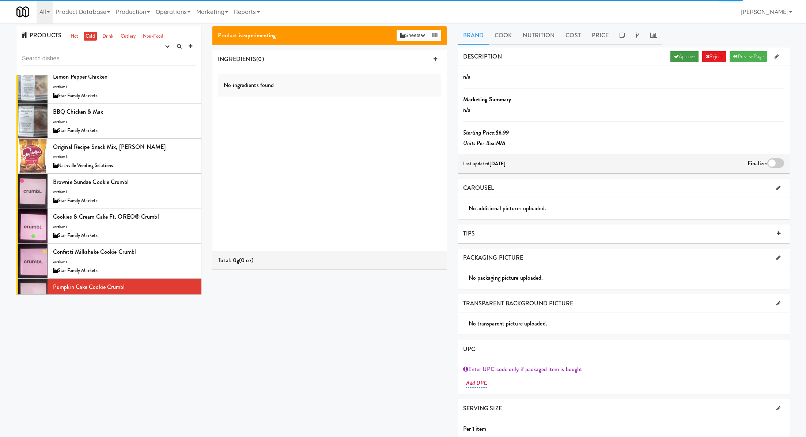
click at [672, 59] on link "Approve" at bounding box center [685, 56] width 28 height 11
click at [771, 158] on div at bounding box center [775, 163] width 17 height 10
click at [0, 0] on input "checkbox" at bounding box center [0, 0] width 0 height 0
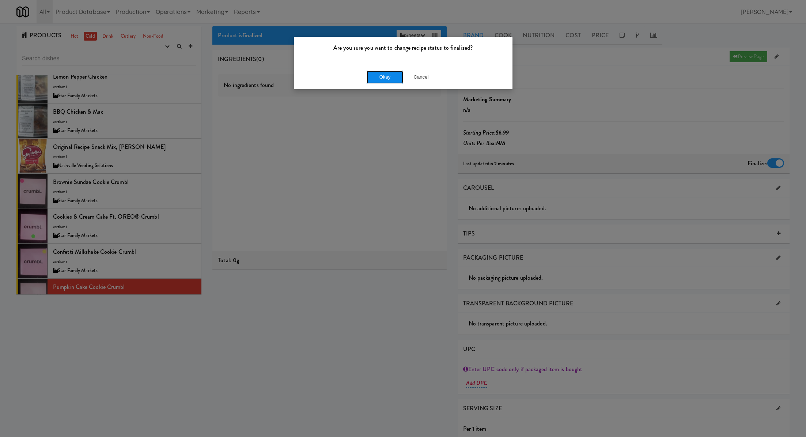
click at [382, 74] on button "Okay" at bounding box center [385, 77] width 37 height 13
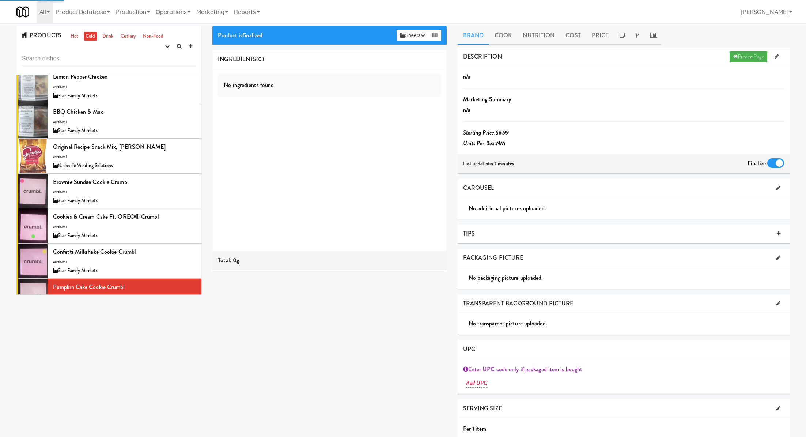
click at [147, 316] on div "Cheetos Crunchy version: 1 Modern Vending Systems" at bounding box center [124, 330] width 143 height 29
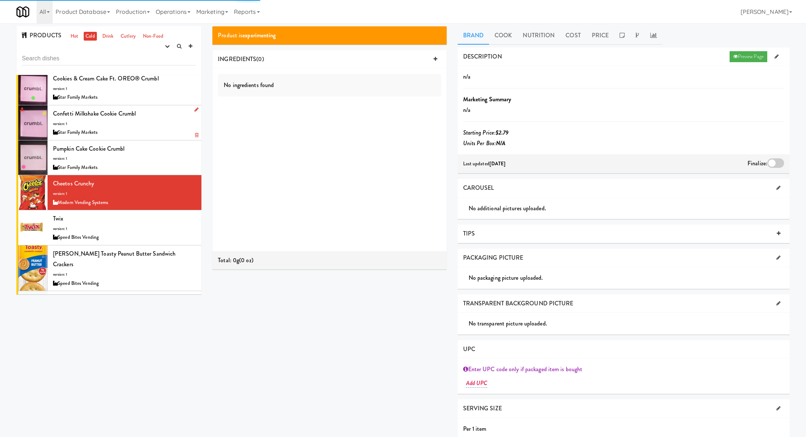
scroll to position [5925, 0]
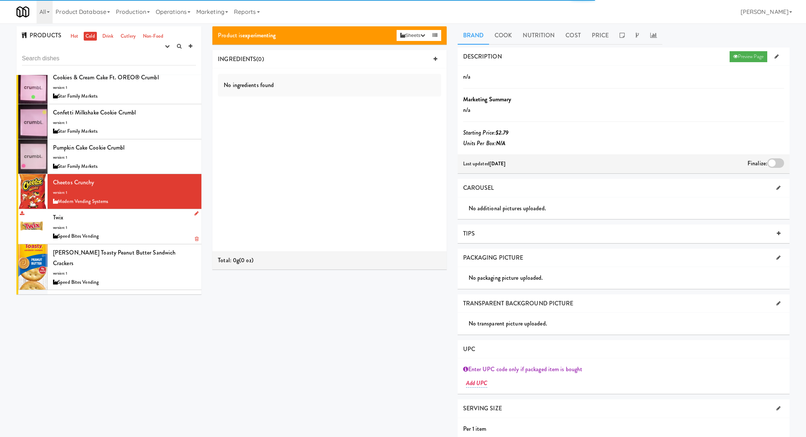
click at [157, 212] on div "Twix version: 1 Speed Bites Vending" at bounding box center [124, 226] width 143 height 29
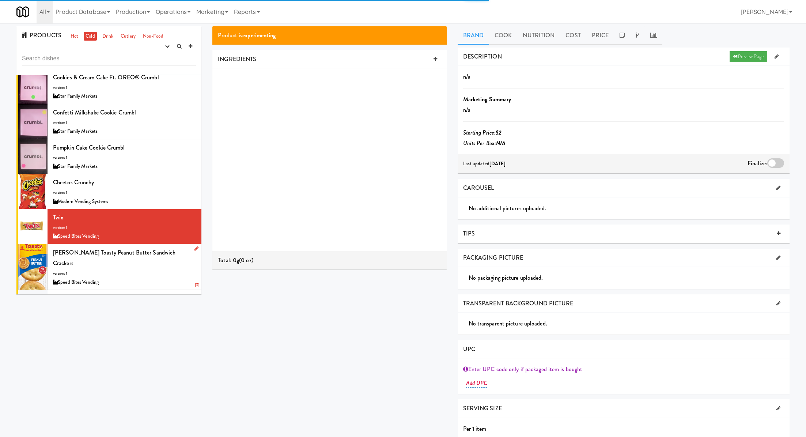
click at [165, 247] on div "Lance Toasty Peanut Butter Sandwich Crackers version: 1 Speed Bites Vending" at bounding box center [124, 266] width 143 height 39
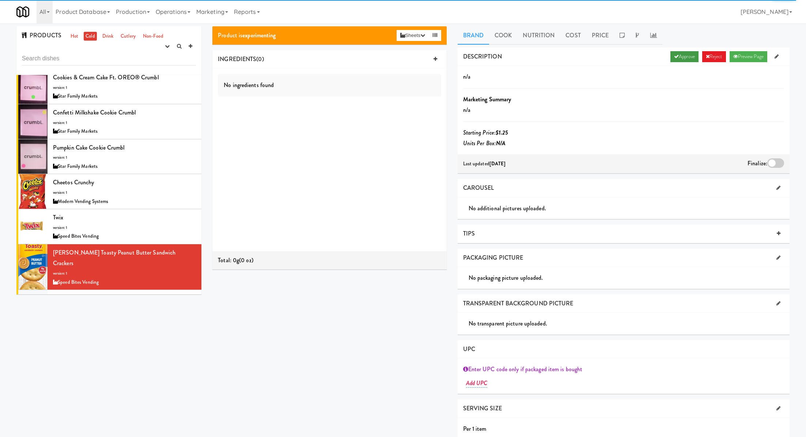
click at [689, 58] on link "Approve" at bounding box center [685, 56] width 28 height 11
click at [773, 160] on div at bounding box center [775, 163] width 17 height 10
click at [0, 0] on input "checkbox" at bounding box center [0, 0] width 0 height 0
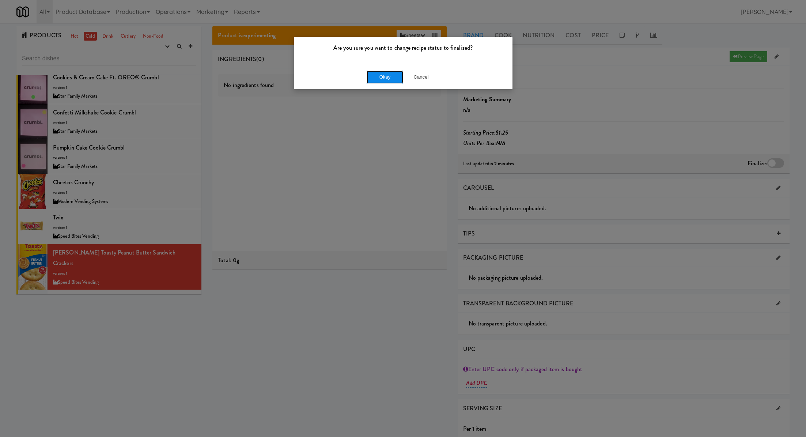
click at [382, 76] on button "Okay" at bounding box center [385, 77] width 37 height 13
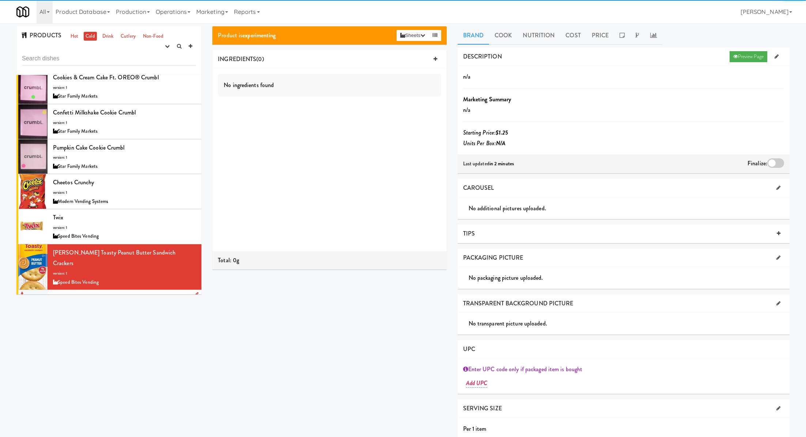
click at [150, 293] on div "Siete Chips Sea Salt version: 1 denVend" at bounding box center [124, 307] width 143 height 29
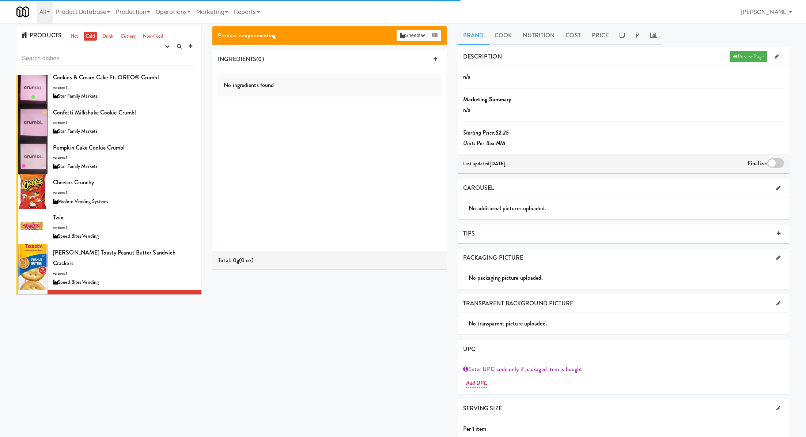
click at [157, 328] on div "Strawberry, Twizzlers (King Size) version: 1 Global" at bounding box center [124, 342] width 143 height 29
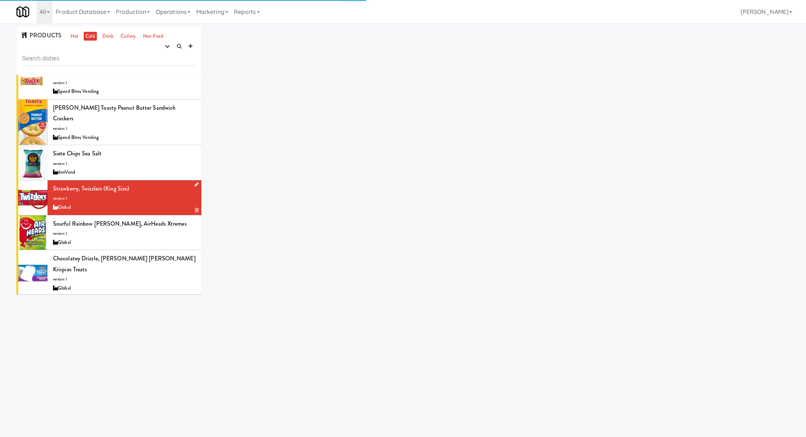
scroll to position [6074, 0]
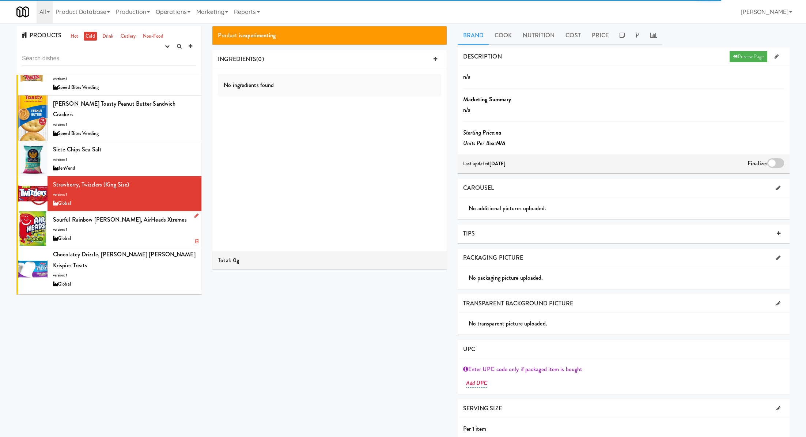
click at [165, 214] on div "Sourful Rainbow Berry, AirHeads Xtremes version: 1 Global" at bounding box center [124, 228] width 143 height 29
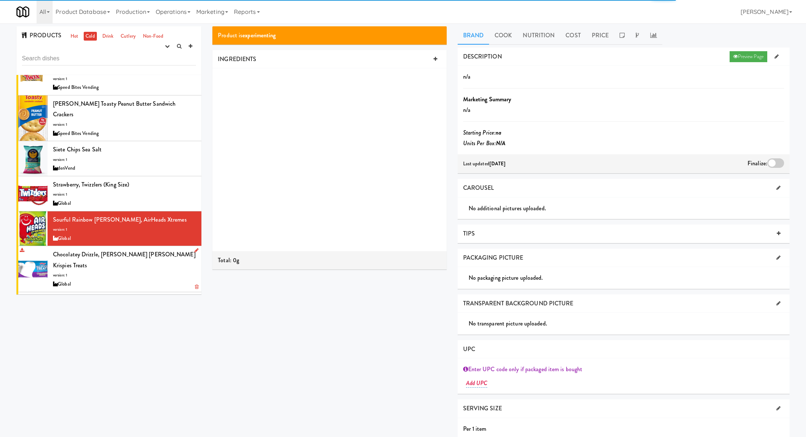
click at [167, 249] on div "Chocolatey Drizzle, Kellogg's Rice Krispies Treats version: 1 Global" at bounding box center [124, 268] width 143 height 39
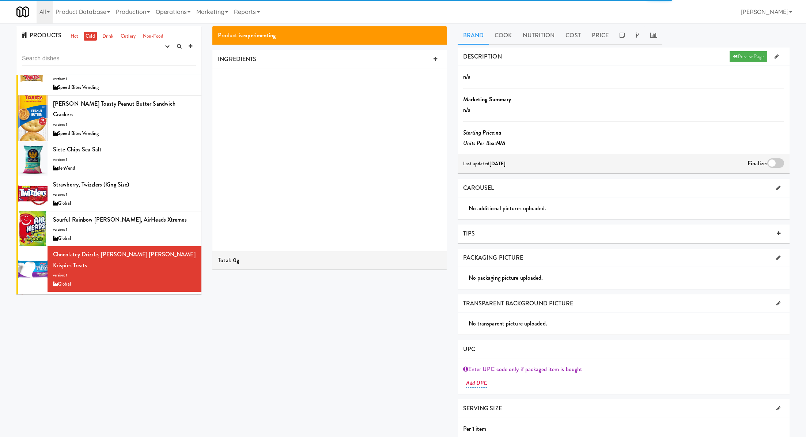
click at [171, 295] on div "Rainbow, Kellogg's Rice Krispies Treats version: 1 Global" at bounding box center [124, 314] width 143 height 39
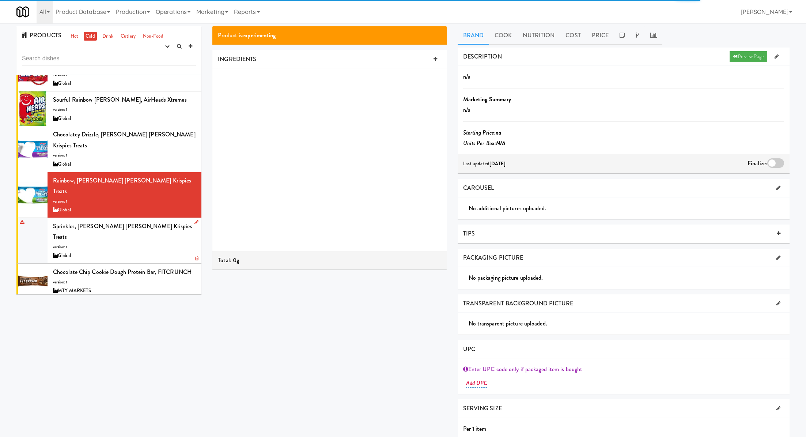
scroll to position [6203, 0]
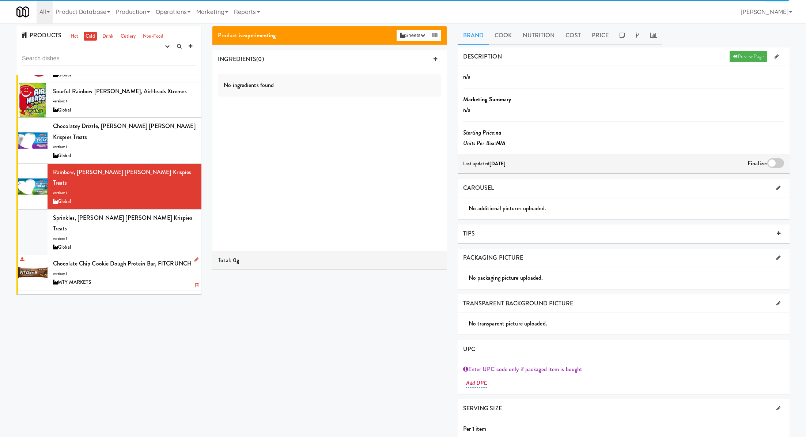
click at [155, 278] on div "MTY MARKETS" at bounding box center [124, 282] width 143 height 9
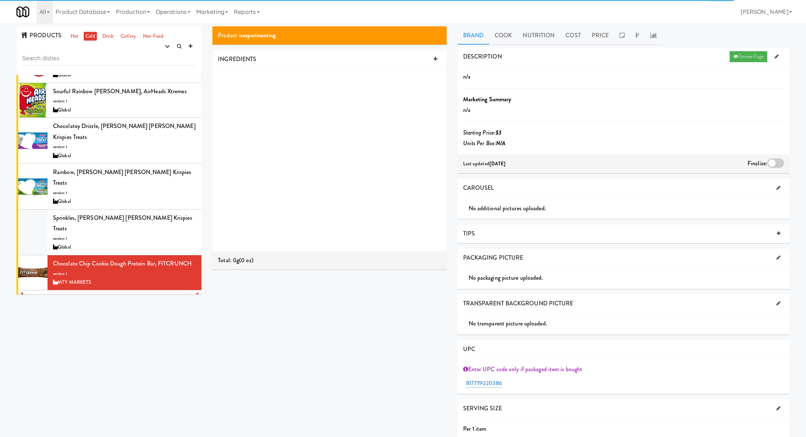
click at [156, 293] on div "Chocolate Peanut Butter Protein Bar, FITCRUNCH version: 1 MTY MARKETS" at bounding box center [124, 307] width 143 height 29
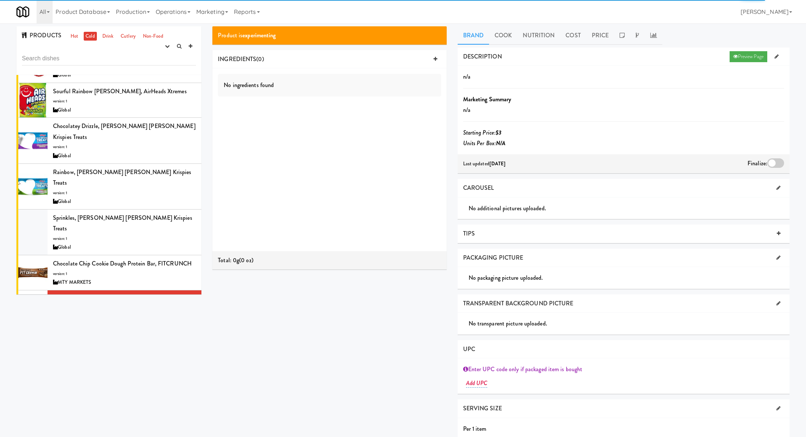
click at [157, 328] on div "Hot & Spicy, Quest Chips version: 1 Let it Rip Nutrition" at bounding box center [124, 342] width 143 height 29
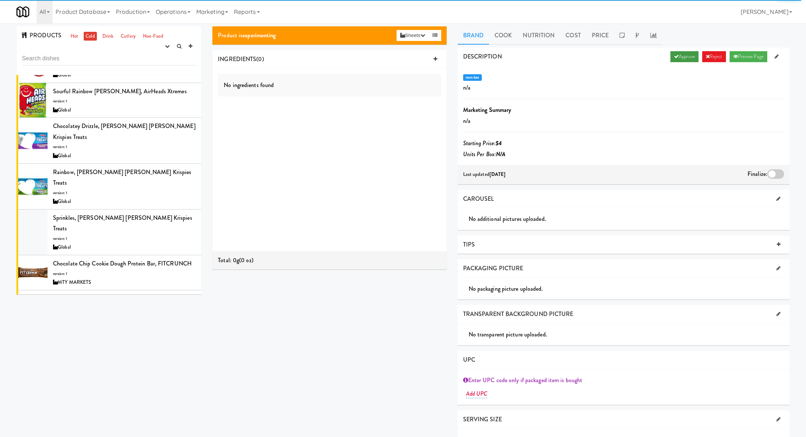
click at [681, 57] on link "Approve" at bounding box center [685, 56] width 28 height 11
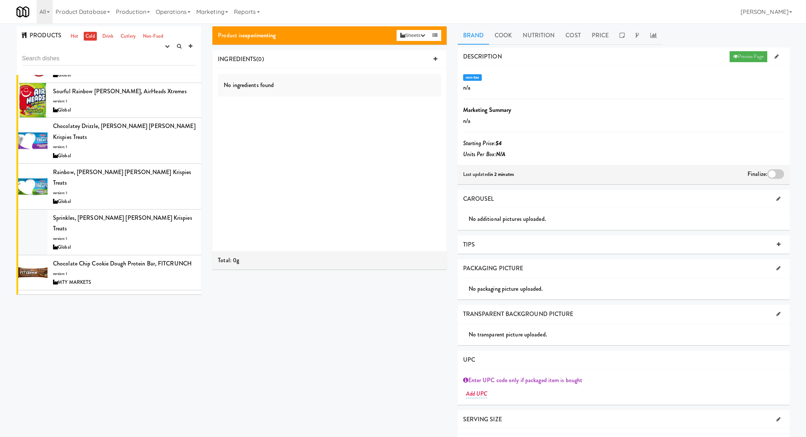
click at [776, 176] on div at bounding box center [775, 174] width 17 height 10
click at [0, 0] on input "checkbox" at bounding box center [0, 0] width 0 height 0
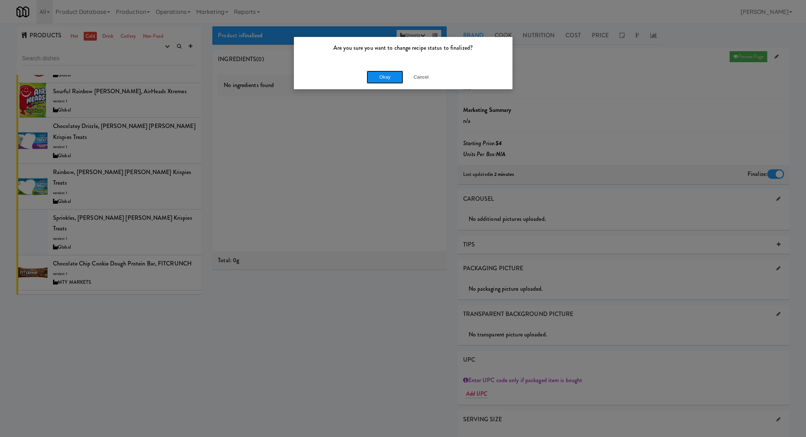
click at [388, 82] on button "Okay" at bounding box center [385, 77] width 37 height 13
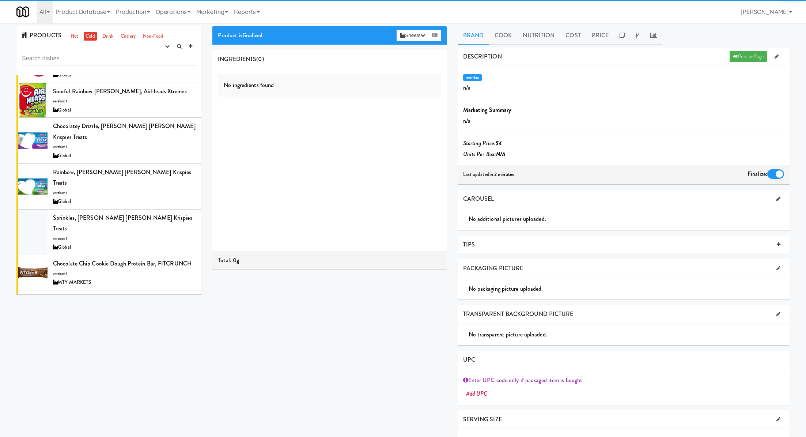
click at [141, 363] on div "Klik Balls version: 1 Vendico Shop" at bounding box center [124, 377] width 143 height 29
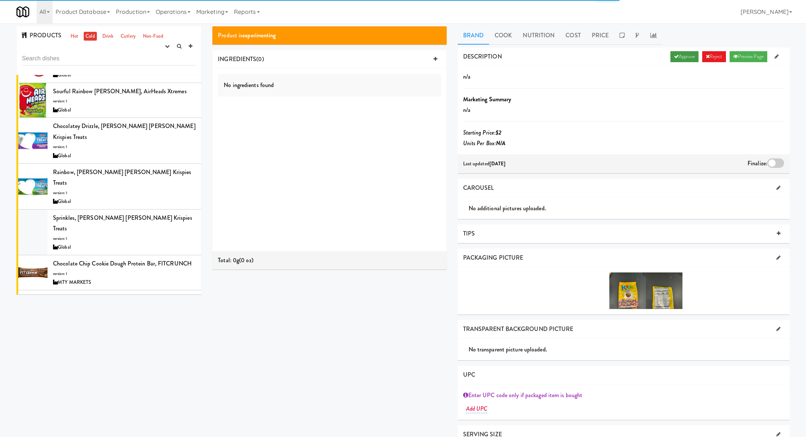
click at [681, 59] on link "Approve" at bounding box center [685, 56] width 28 height 11
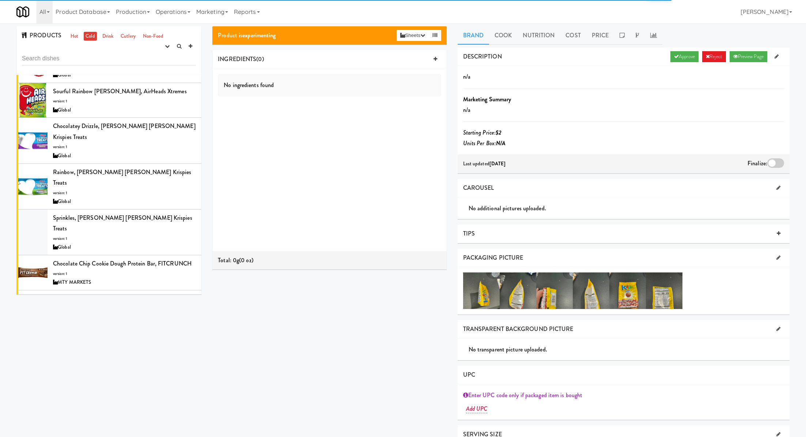
click at [775, 163] on div at bounding box center [775, 163] width 17 height 10
click at [0, 0] on input "checkbox" at bounding box center [0, 0] width 0 height 0
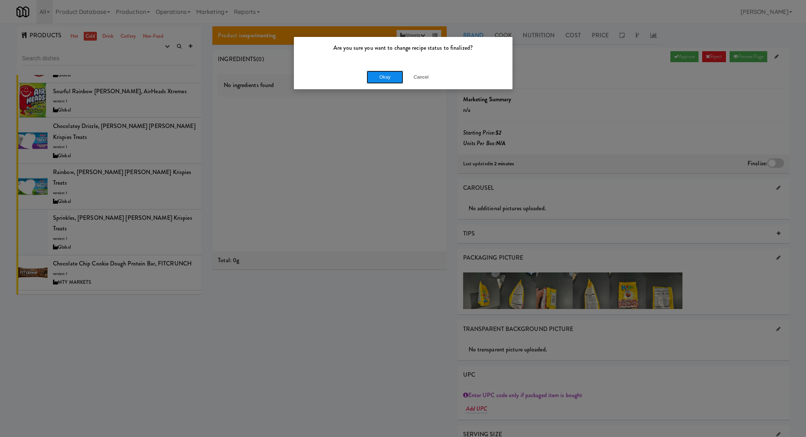
click at [383, 83] on button "Okay" at bounding box center [385, 77] width 37 height 13
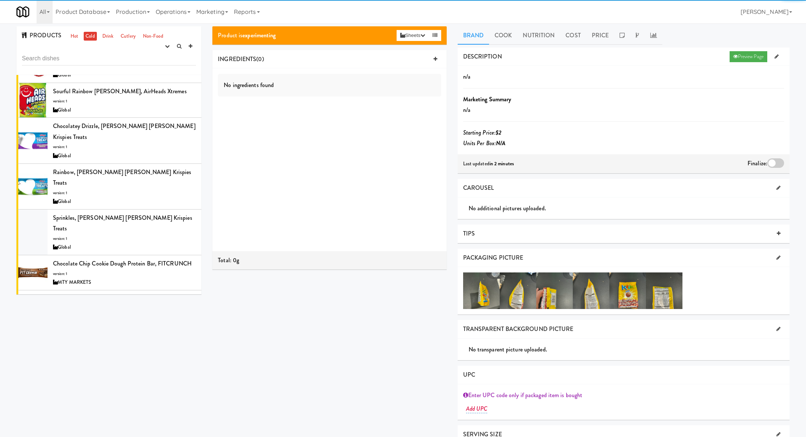
click at [142, 398] on div "Reismans Brownie Bar version: 1 Vendico Shop" at bounding box center [124, 412] width 143 height 29
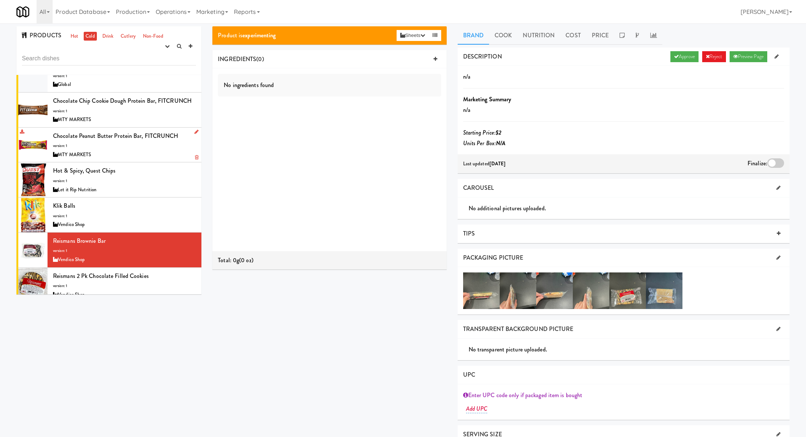
scroll to position [6368, 0]
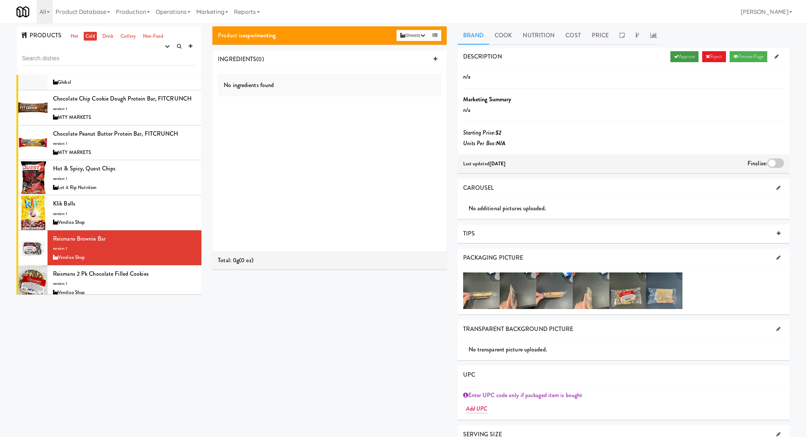
click at [687, 56] on link "Approve" at bounding box center [685, 56] width 28 height 11
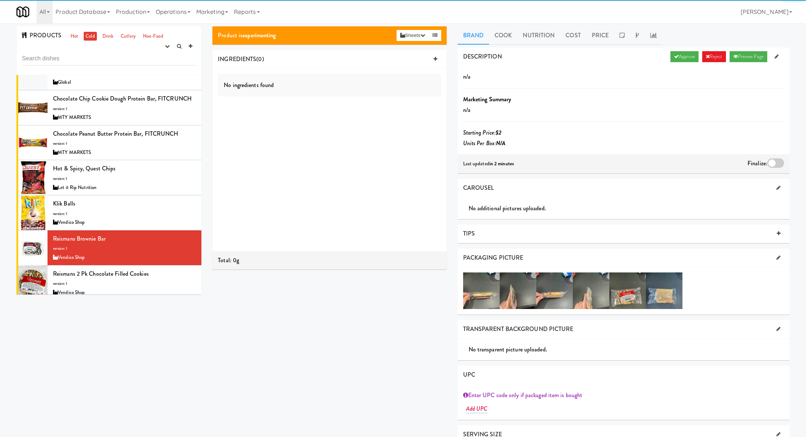
click at [778, 159] on div at bounding box center [775, 163] width 17 height 10
click at [0, 0] on input "checkbox" at bounding box center [0, 0] width 0 height 0
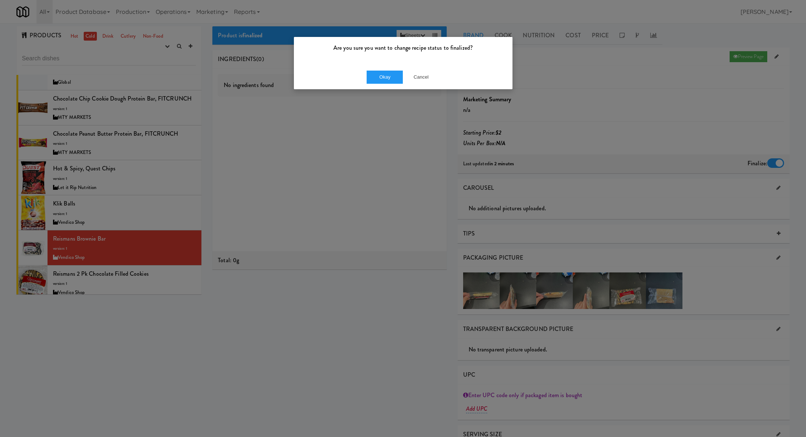
click at [381, 68] on div "Okay Cancel" at bounding box center [403, 77] width 219 height 24
click at [382, 74] on button "Okay" at bounding box center [385, 77] width 37 height 13
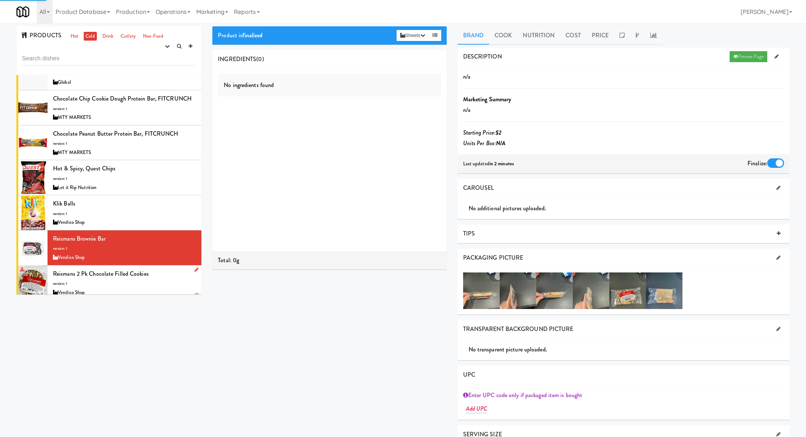
click at [166, 268] on div "Reismans 2 pk Chocolate Filled Cookies version: 1 Vendico Shop" at bounding box center [124, 282] width 143 height 29
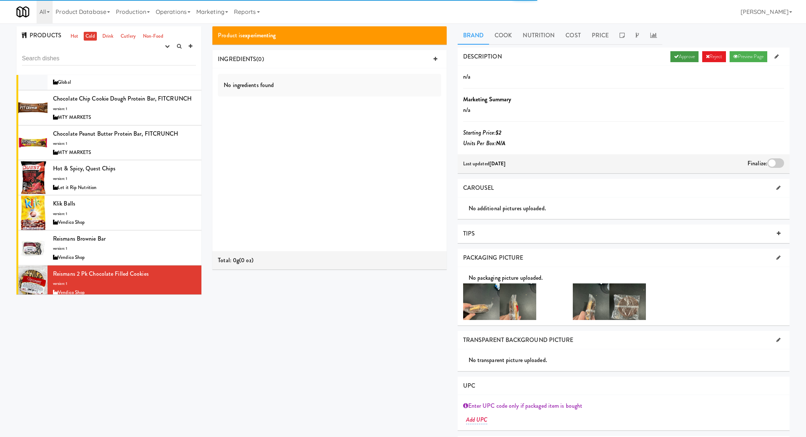
click at [679, 51] on link "Approve" at bounding box center [685, 56] width 28 height 11
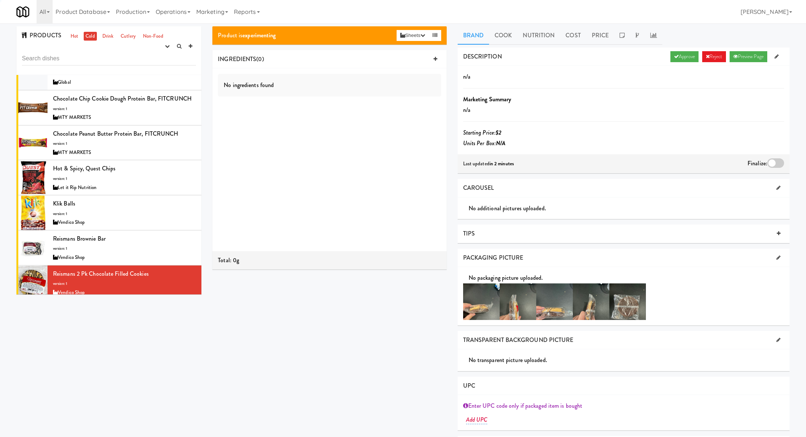
click at [774, 161] on div at bounding box center [775, 163] width 17 height 10
click at [0, 0] on input "checkbox" at bounding box center [0, 0] width 0 height 0
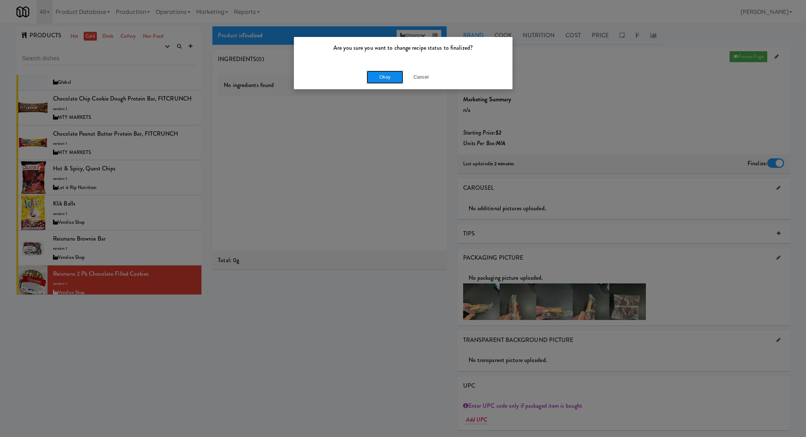
click at [392, 79] on button "Okay" at bounding box center [385, 77] width 37 height 13
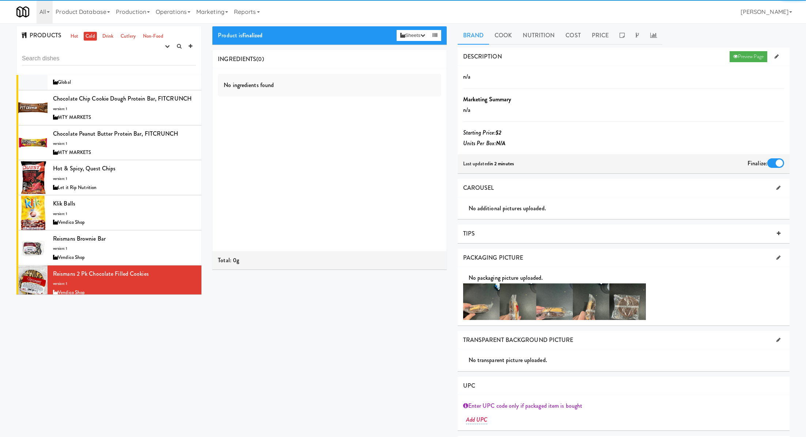
click at [126, 323] on div "Vendico Shop" at bounding box center [124, 327] width 143 height 9
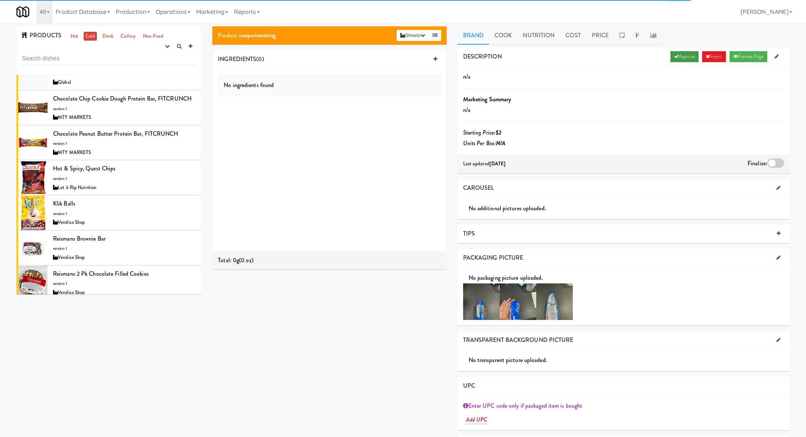
click at [689, 56] on link "Approve" at bounding box center [685, 56] width 28 height 11
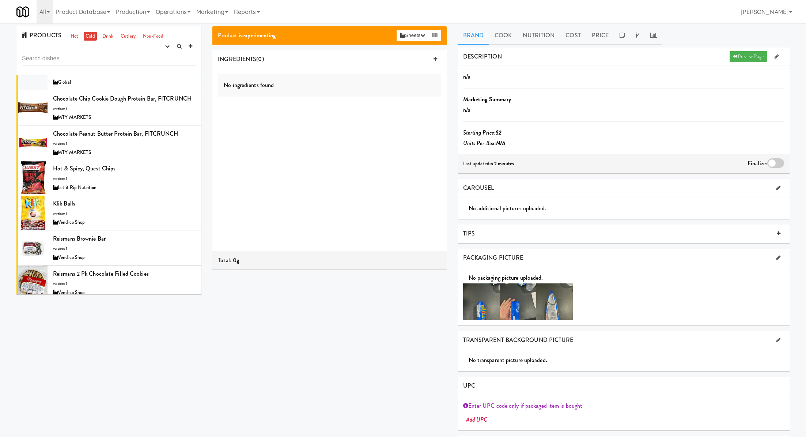
click at [777, 161] on div at bounding box center [775, 163] width 17 height 10
click at [0, 0] on input "checkbox" at bounding box center [0, 0] width 0 height 0
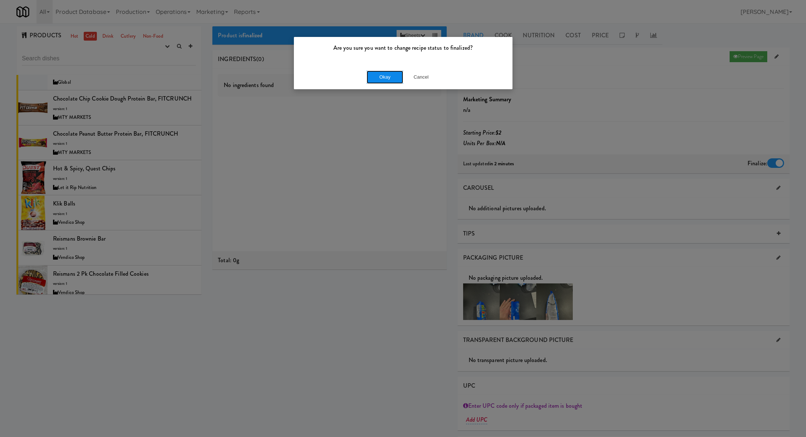
click at [390, 81] on button "Okay" at bounding box center [385, 77] width 37 height 13
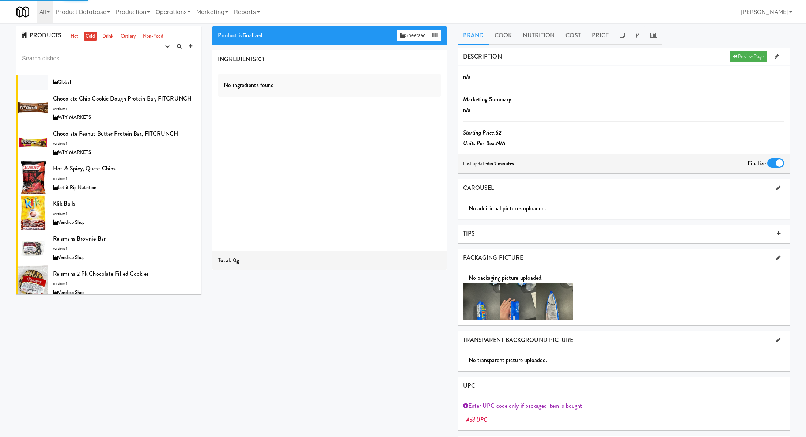
click at [167, 338] on div "Doritos BBQ Kosher version: 1 Vendico Shop" at bounding box center [124, 352] width 143 height 29
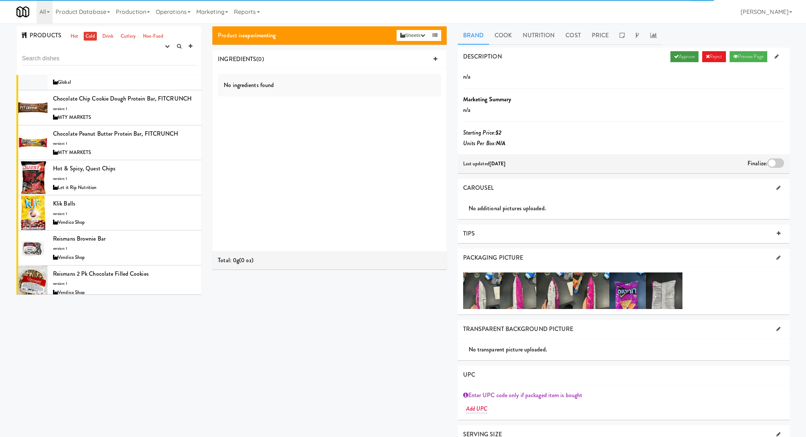
click at [683, 54] on link "Approve" at bounding box center [685, 56] width 28 height 11
click at [775, 159] on div at bounding box center [775, 163] width 17 height 10
click at [0, 0] on input "checkbox" at bounding box center [0, 0] width 0 height 0
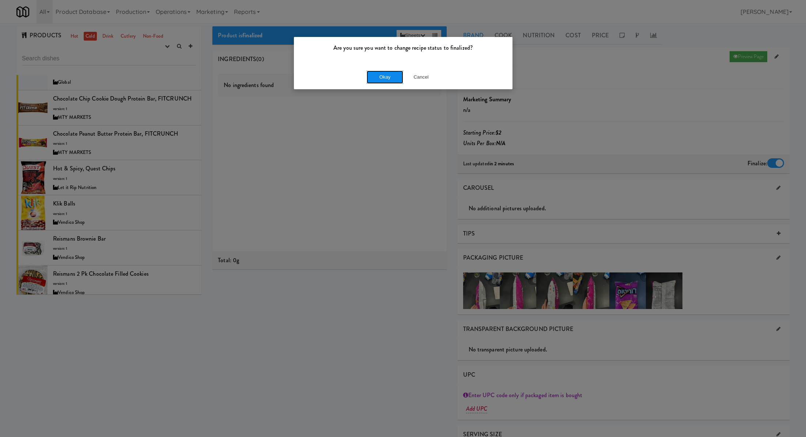
click at [382, 73] on button "Okay" at bounding box center [385, 77] width 37 height 13
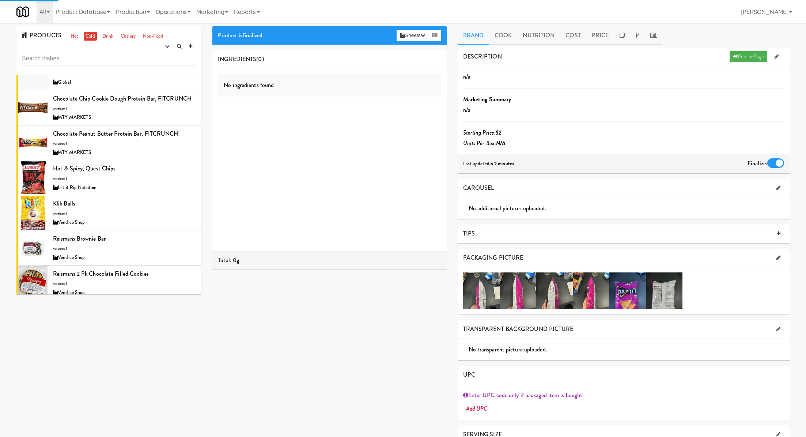
click at [167, 373] on div "Klik In Milk Cream version: 1 Vendico Shop" at bounding box center [124, 387] width 143 height 29
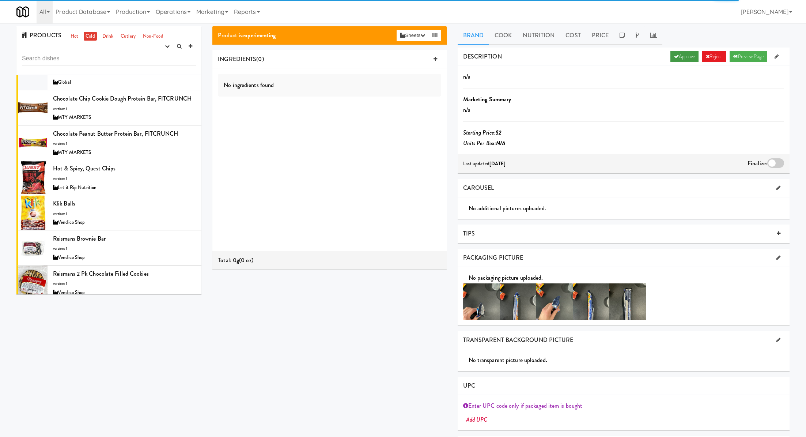
click at [682, 56] on link "Approve" at bounding box center [685, 56] width 28 height 11
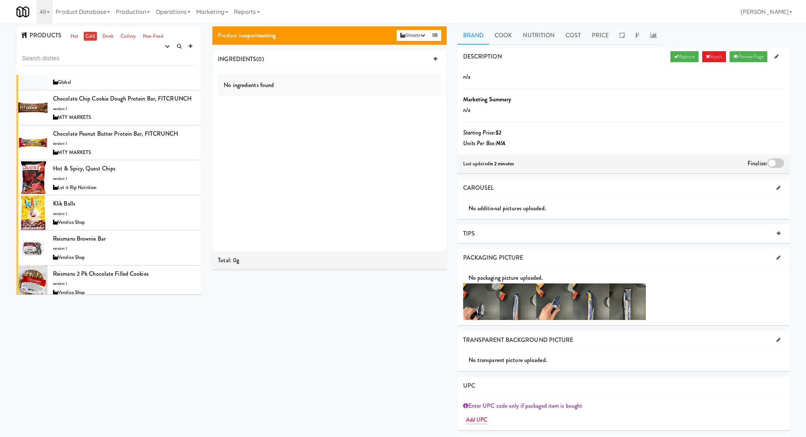
click at [778, 160] on div at bounding box center [775, 163] width 17 height 10
click at [0, 0] on input "checkbox" at bounding box center [0, 0] width 0 height 0
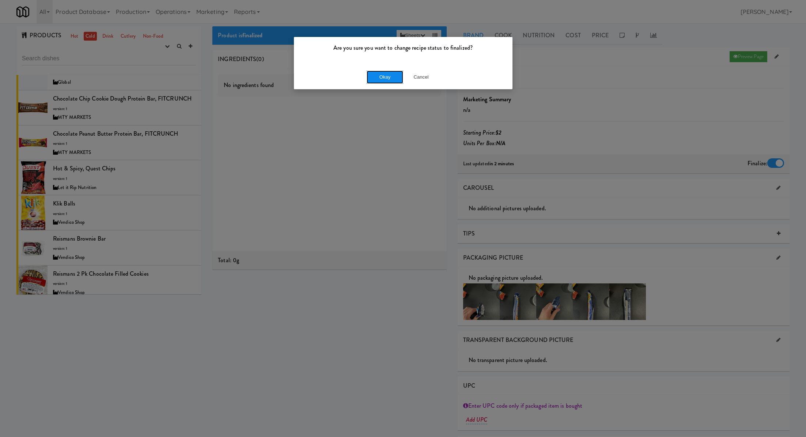
click at [379, 72] on button "Okay" at bounding box center [385, 77] width 37 height 13
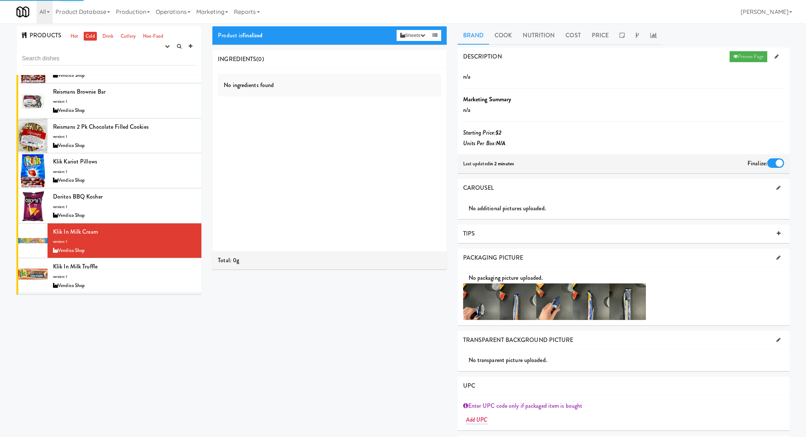
scroll to position [6521, 0]
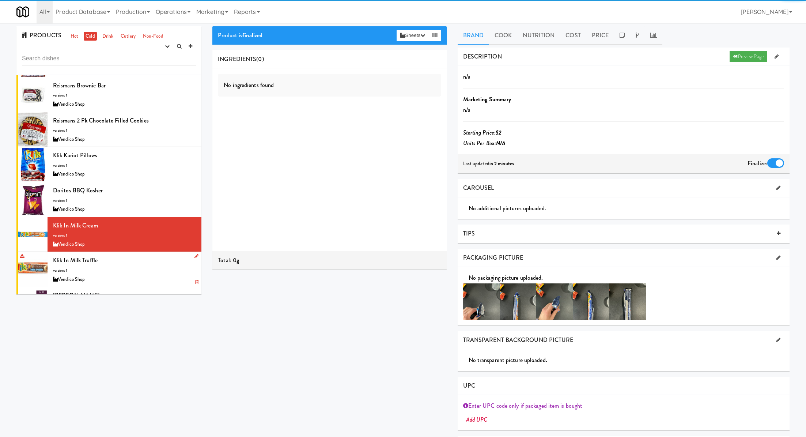
click at [150, 275] on div "Vendico Shop" at bounding box center [124, 279] width 143 height 9
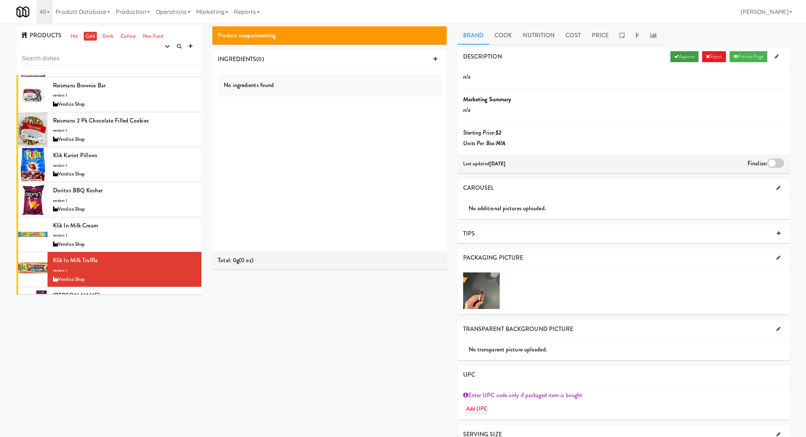
click at [676, 52] on link "Approve" at bounding box center [685, 56] width 28 height 11
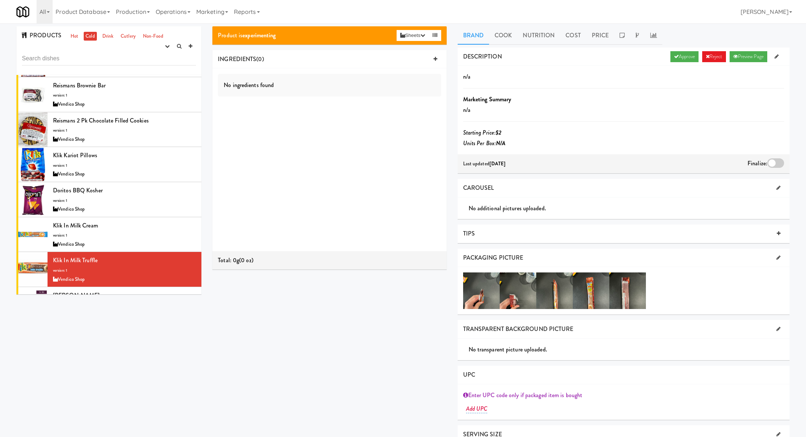
click at [770, 159] on div at bounding box center [775, 163] width 17 height 10
click at [0, 0] on input "checkbox" at bounding box center [0, 0] width 0 height 0
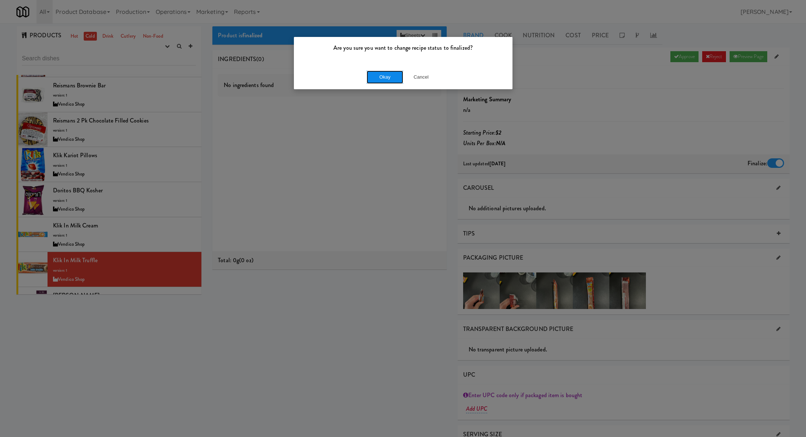
click at [396, 78] on button "Okay" at bounding box center [385, 77] width 37 height 13
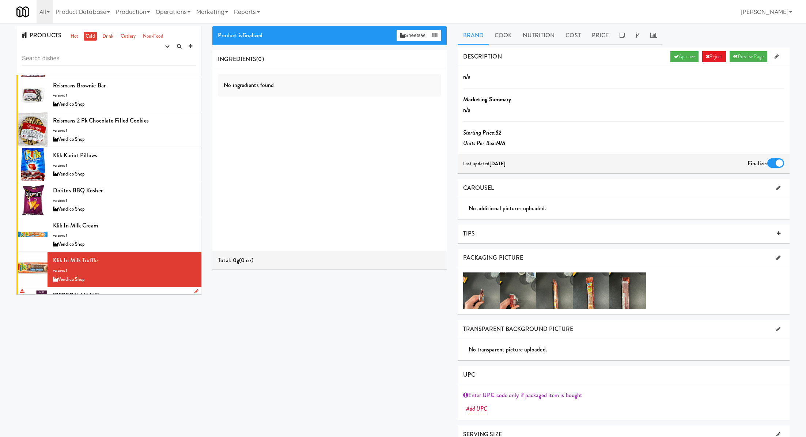
click at [142, 290] on div "Pesak Zman version: 1 Vendico Shop" at bounding box center [124, 304] width 143 height 29
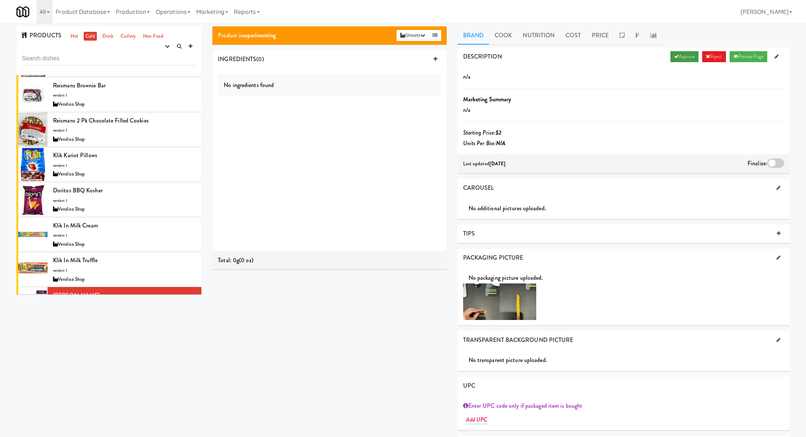
click at [671, 62] on link "Approve" at bounding box center [685, 56] width 28 height 11
click at [780, 161] on div at bounding box center [775, 163] width 17 height 10
click at [0, 0] on input "checkbox" at bounding box center [0, 0] width 0 height 0
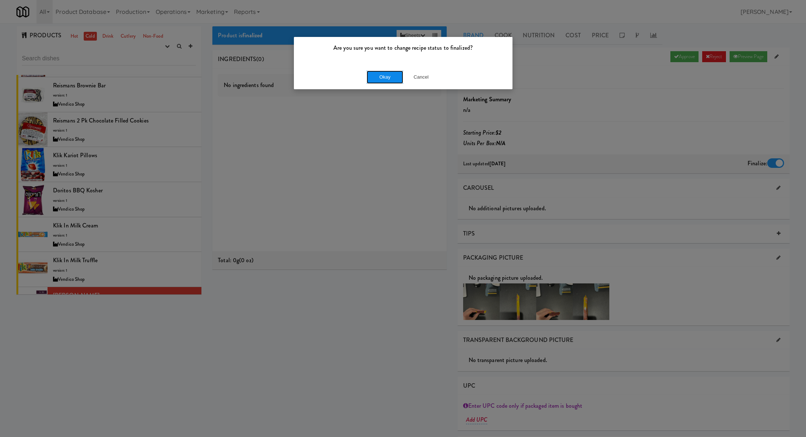
click at [392, 78] on button "Okay" at bounding box center [385, 77] width 37 height 13
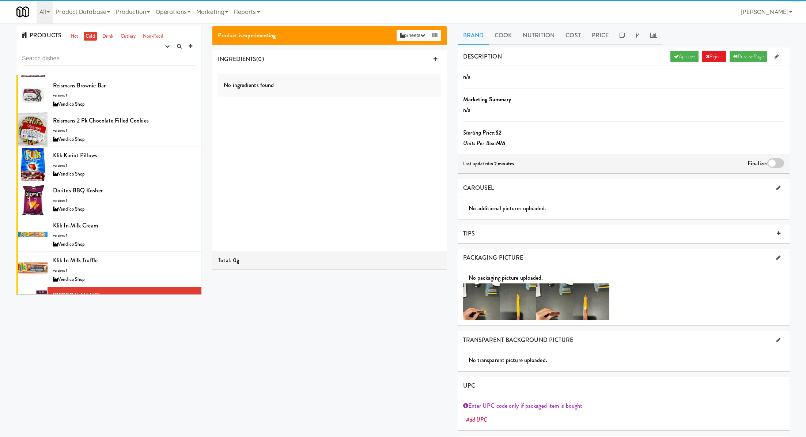
click at [145, 325] on div "Beef Jerky Minis, Archer version: 1 RozieWorks" at bounding box center [124, 339] width 143 height 29
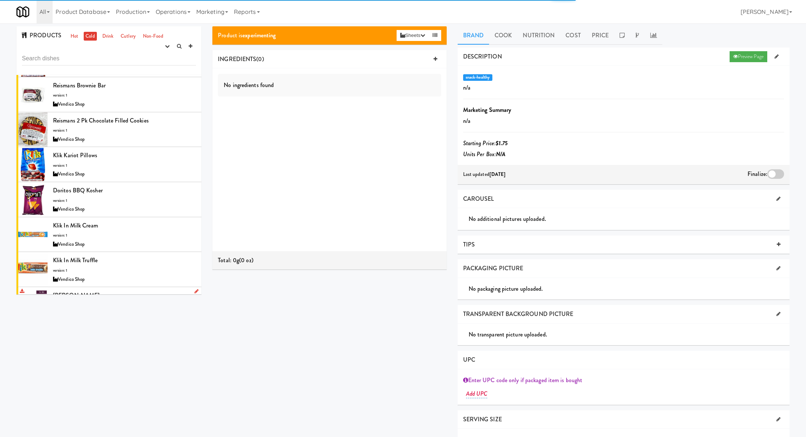
click at [145, 287] on li "Pesak Zman version: 1 Vendico Shop" at bounding box center [108, 304] width 185 height 35
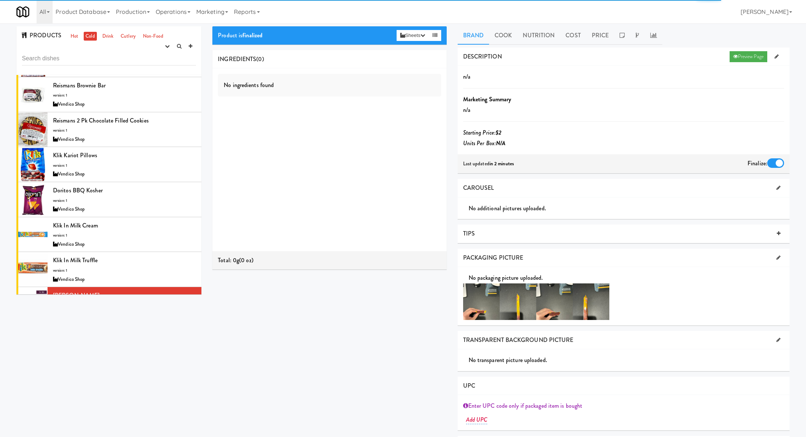
click at [143, 325] on div "Beef Jerky Minis, Archer version: 1 RozieWorks" at bounding box center [124, 339] width 143 height 29
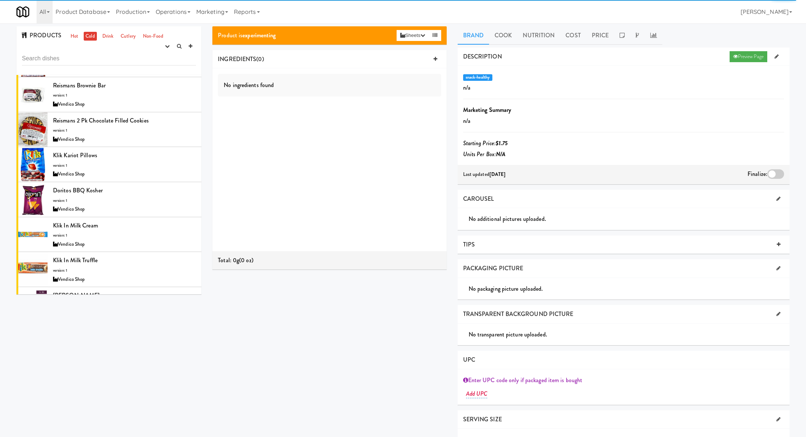
click at [141, 360] on div "Doritos Spicy Sour Kosher version: 1 Vendico Shop" at bounding box center [124, 374] width 143 height 29
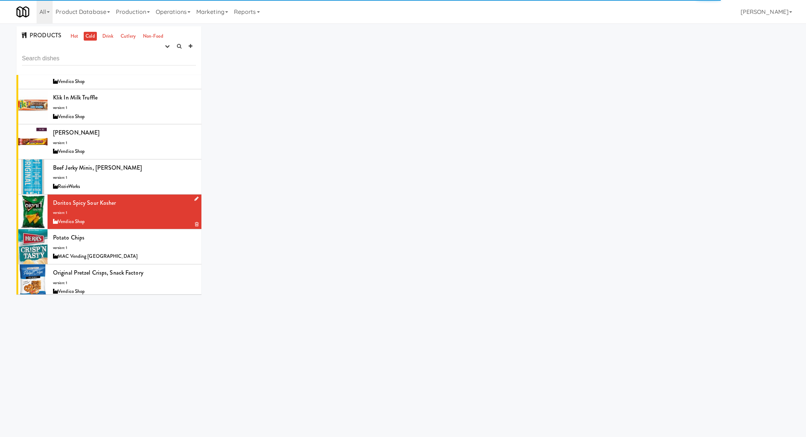
scroll to position [6686, 0]
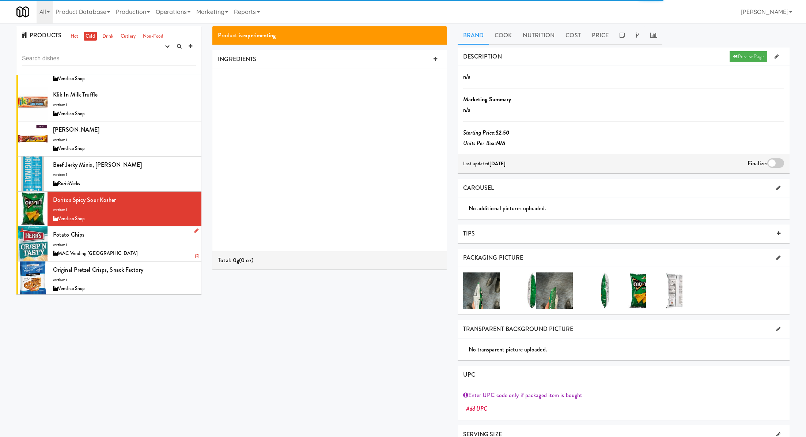
click at [139, 249] on div "MAC Vending [GEOGRAPHIC_DATA]" at bounding box center [124, 253] width 143 height 9
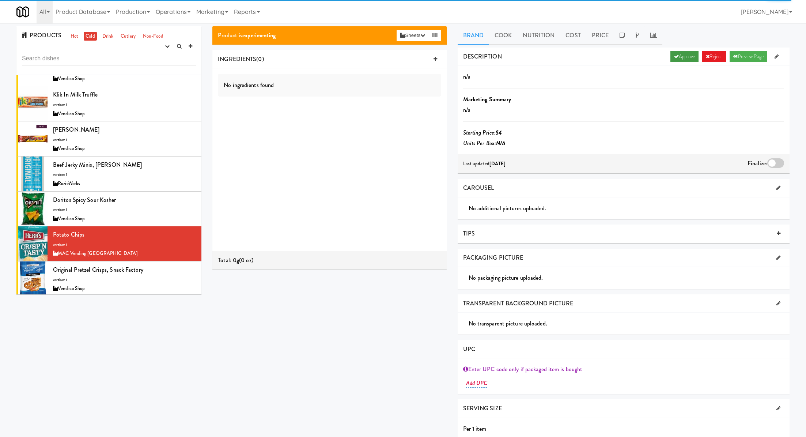
click at [676, 58] on link "Approve" at bounding box center [685, 56] width 28 height 11
click at [768, 159] on div at bounding box center [775, 163] width 17 height 10
click at [0, 0] on input "checkbox" at bounding box center [0, 0] width 0 height 0
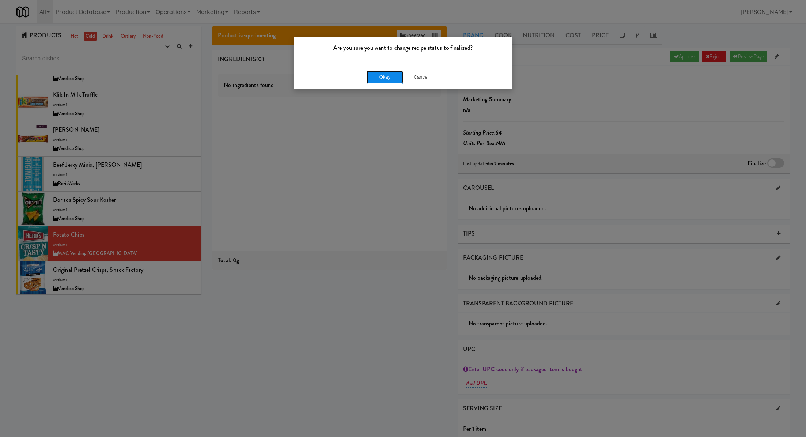
click at [387, 79] on button "Okay" at bounding box center [385, 77] width 37 height 13
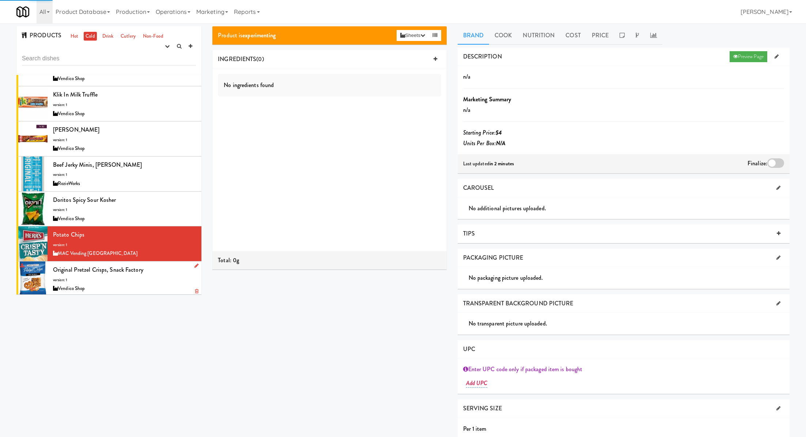
click at [155, 284] on div "Vendico Shop" at bounding box center [124, 288] width 143 height 9
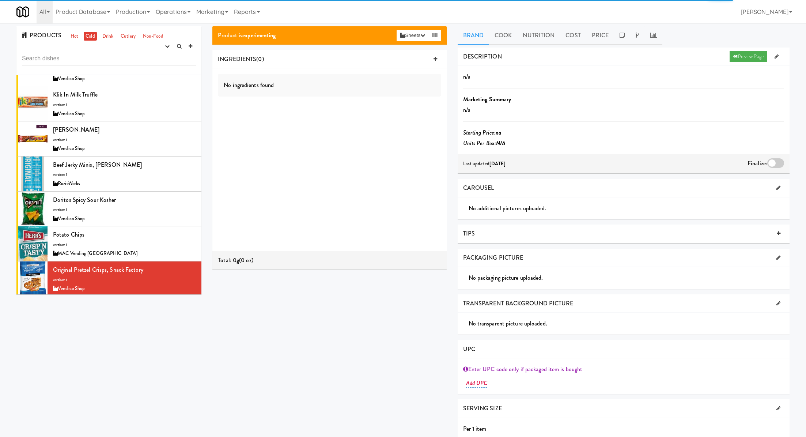
click at [158, 299] on div "Popcorners White Cheddar version: 1 Vendico Shop" at bounding box center [124, 313] width 143 height 29
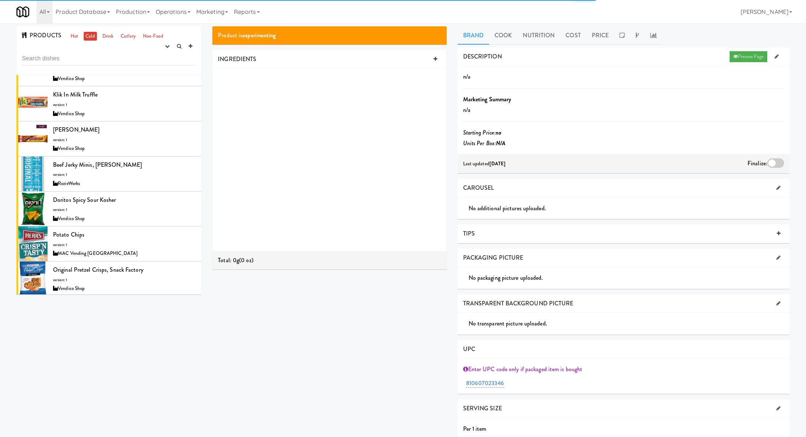
click at [160, 335] on div "PopCorners Sea Salt version: 1 Vendico Shop" at bounding box center [124, 349] width 143 height 29
click at [168, 369] on div "Cookies 'N' Cream King Size Candy Bar, Hershey's version: 1 Vendico Shop" at bounding box center [124, 383] width 143 height 29
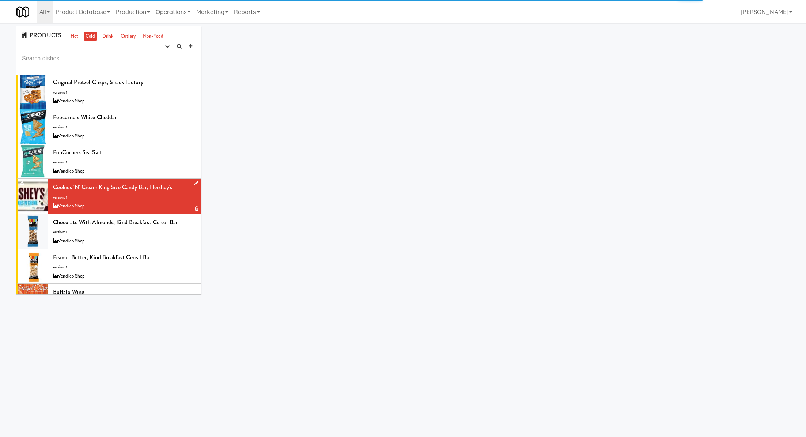
scroll to position [6873, 0]
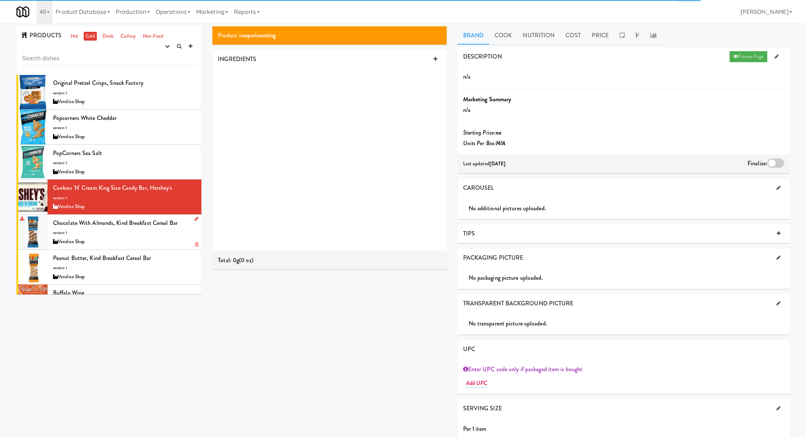
click at [156, 237] on div "Vendico Shop" at bounding box center [124, 241] width 143 height 9
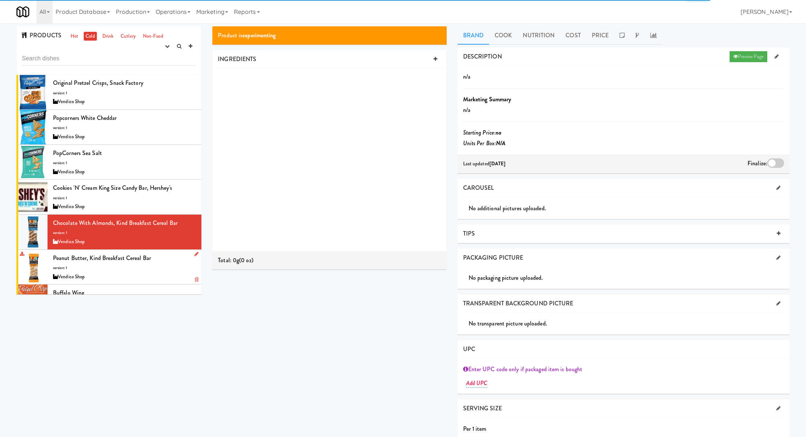
click at [157, 253] on div "Peanut Butter, Kind Breakfast Cereal Bar version: 1 Vendico Shop" at bounding box center [124, 267] width 143 height 29
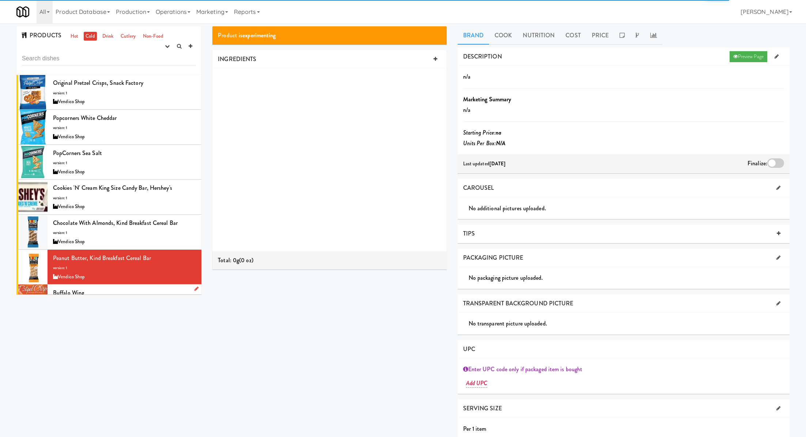
click at [155, 287] on div "Buffalo Wing version: 1 MAC Vending USA" at bounding box center [124, 301] width 143 height 29
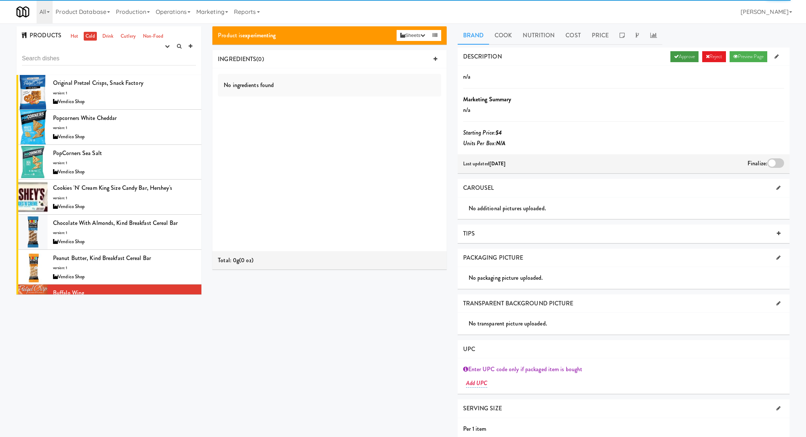
click at [674, 54] on icon at bounding box center [676, 56] width 5 height 5
click at [775, 164] on div at bounding box center [775, 163] width 17 height 10
click at [0, 0] on input "checkbox" at bounding box center [0, 0] width 0 height 0
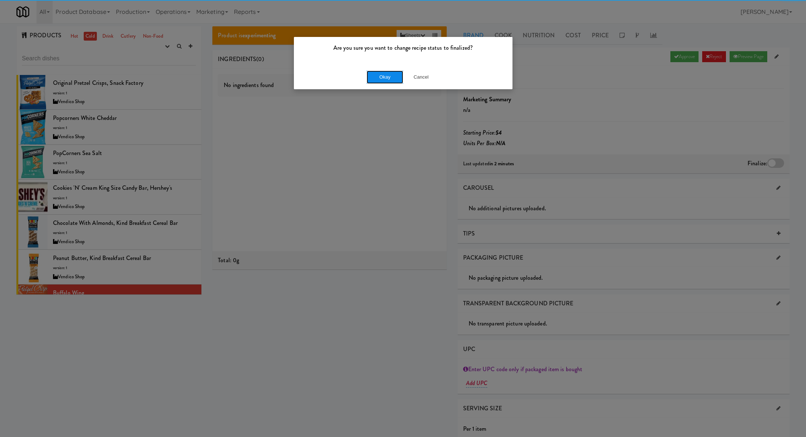
click at [380, 77] on button "Okay" at bounding box center [385, 77] width 37 height 13
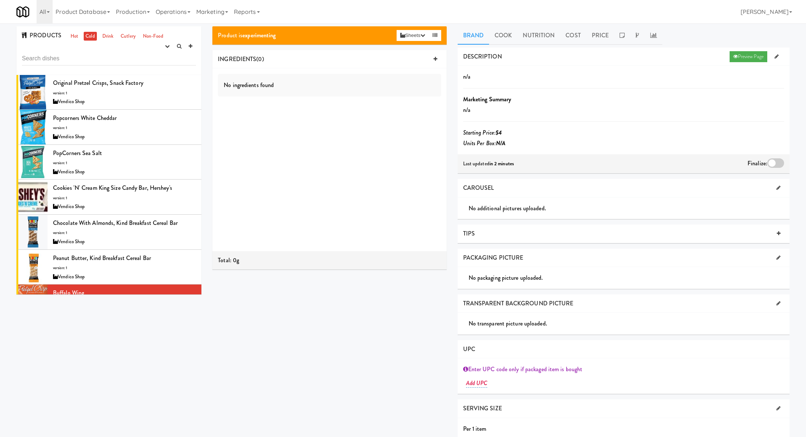
click at [115, 342] on div "MAC Vending [GEOGRAPHIC_DATA]" at bounding box center [124, 346] width 143 height 9
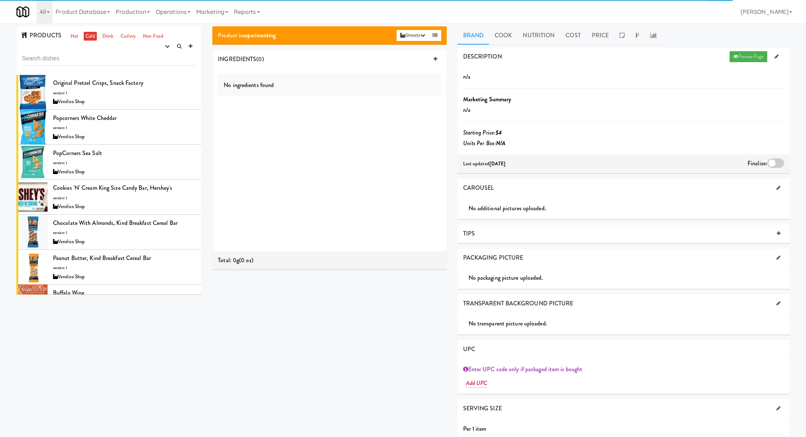
click at [129, 358] on div "Barbecue version: 1 MAC Vending USA" at bounding box center [124, 372] width 143 height 29
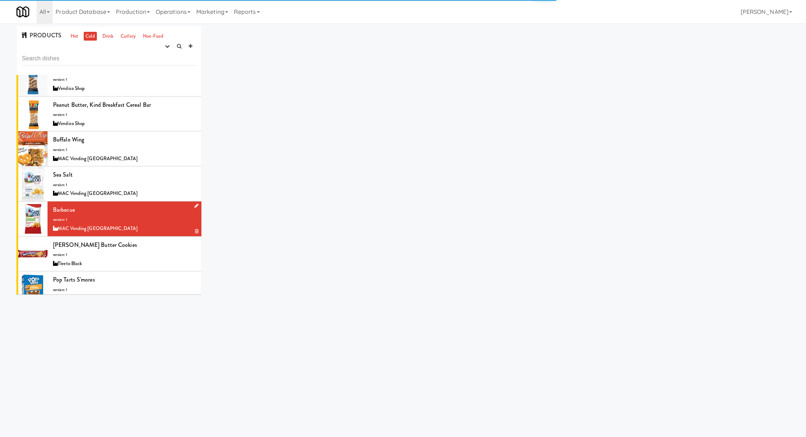
scroll to position [7035, 0]
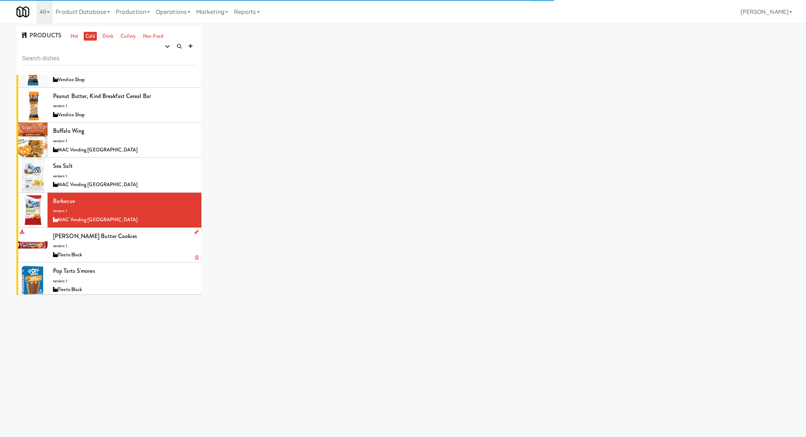
click at [124, 250] on div "Tleeto Black" at bounding box center [124, 254] width 143 height 9
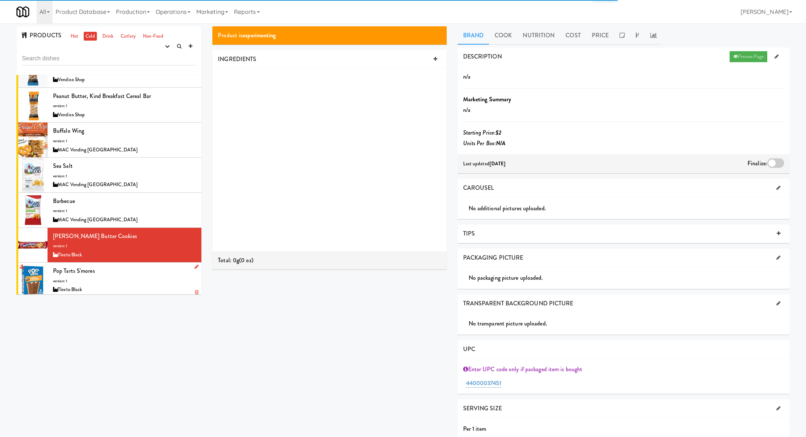
click at [134, 285] on div "Tleeto Black" at bounding box center [124, 289] width 143 height 9
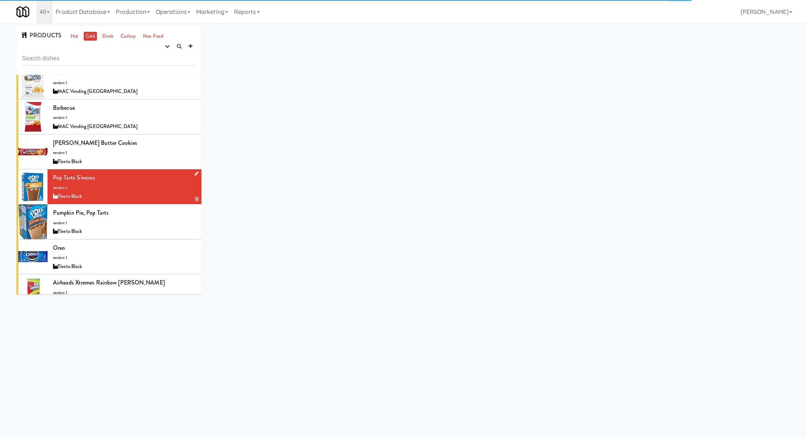
scroll to position [7165, 0]
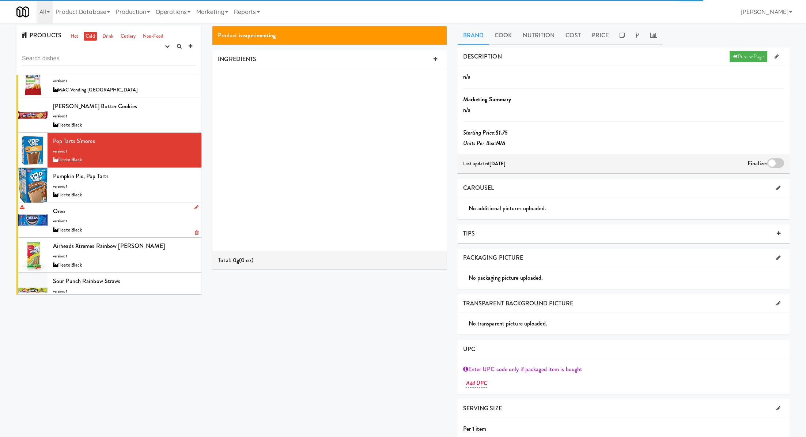
click at [152, 206] on div "Oreo version: 1 Tleeto Black" at bounding box center [124, 220] width 143 height 29
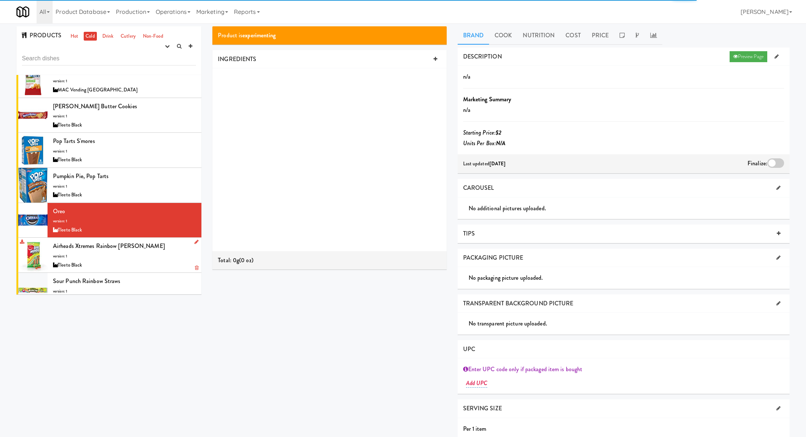
click at [164, 241] on div "Airheads Xtremes Rainbow Berry version: 1 Tleeto Black" at bounding box center [124, 255] width 143 height 29
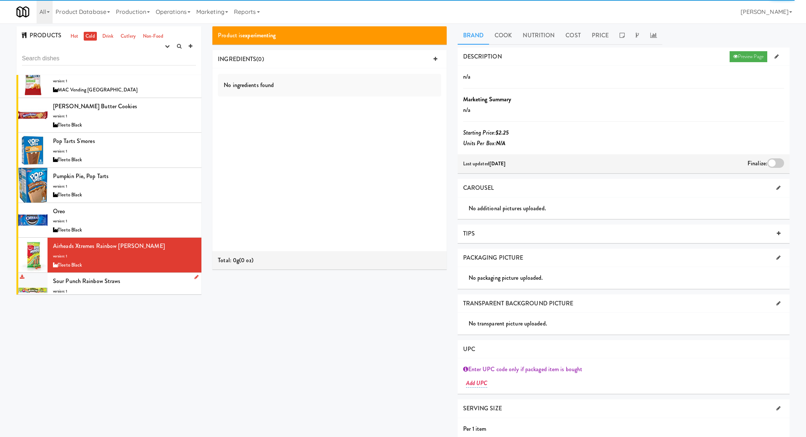
click at [152, 276] on div "Sour Punch Rainbow Straws version: 1 Tleeto Black" at bounding box center [124, 290] width 143 height 29
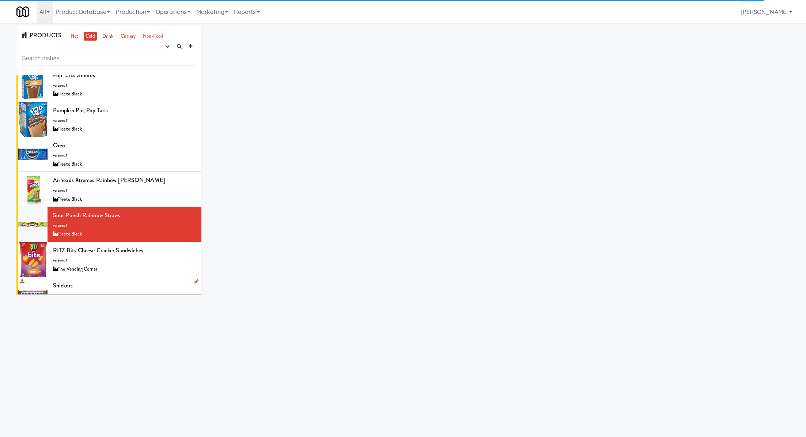
scroll to position [7238, 0]
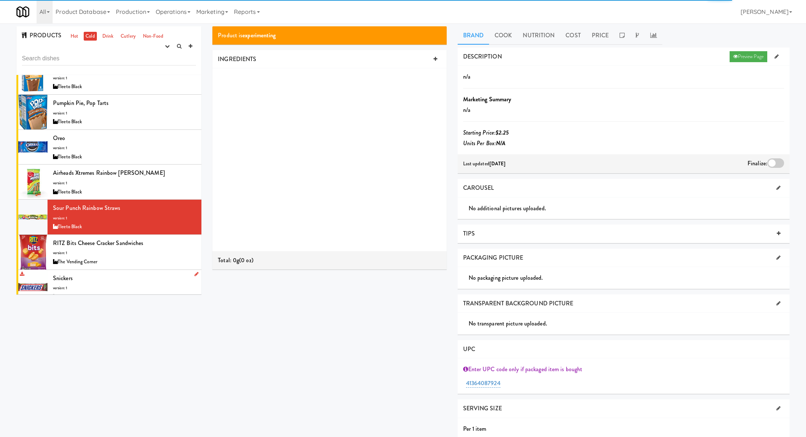
click at [146, 273] on div "Snickers version: 1 Holy Angels Ministries" at bounding box center [124, 287] width 143 height 29
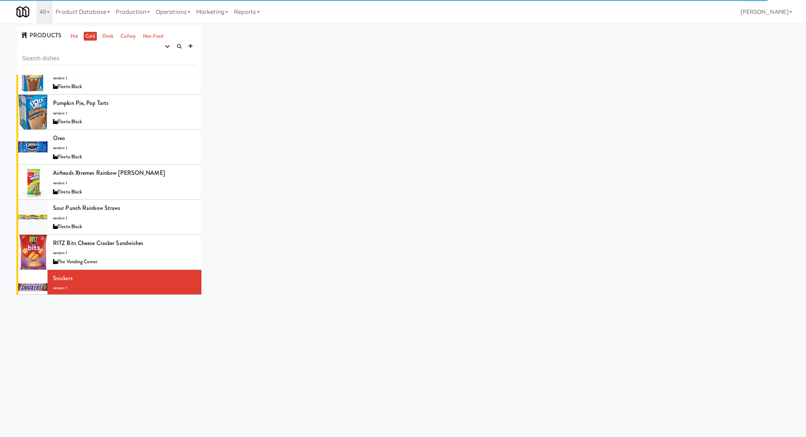
click at [150, 307] on div "Cheez-It version: 1 Chariot Vending" at bounding box center [124, 321] width 143 height 29
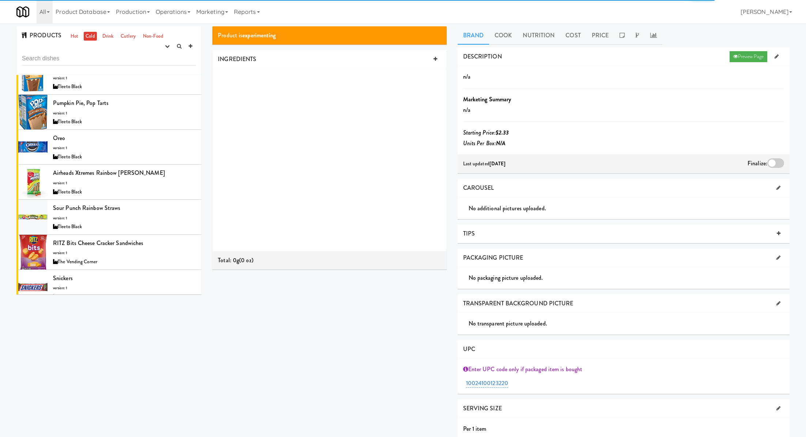
click at [165, 343] on div "Chocolate Chip Cookies, Famous Amos version: 1 Chariot Vending" at bounding box center [124, 357] width 143 height 29
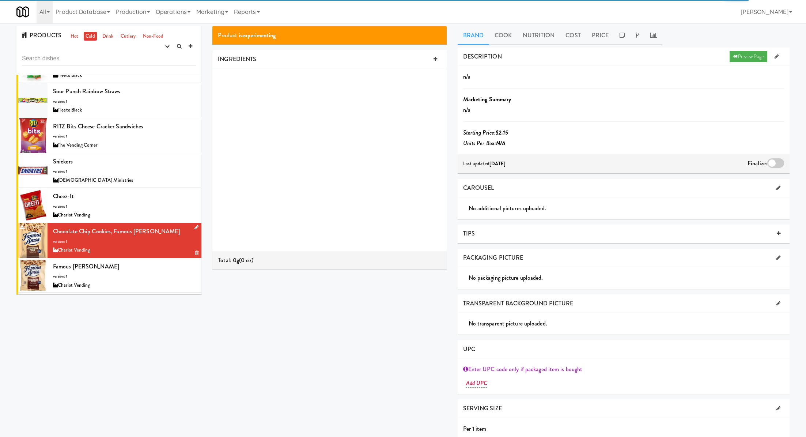
scroll to position [7355, 0]
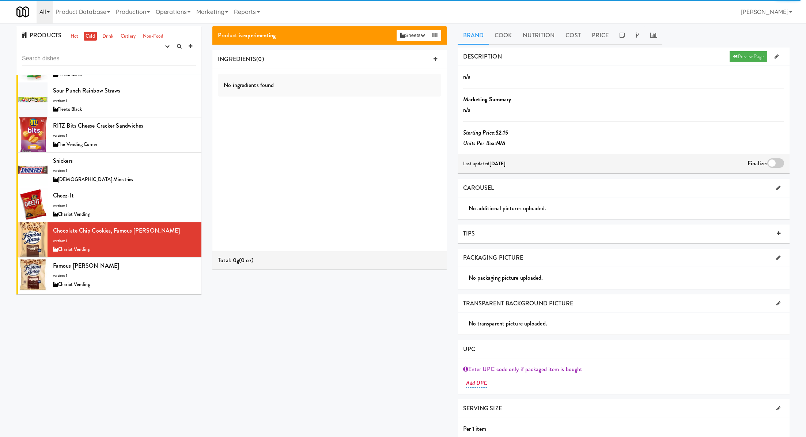
click at [48, 13] on link "All" at bounding box center [45, 11] width 16 height 23
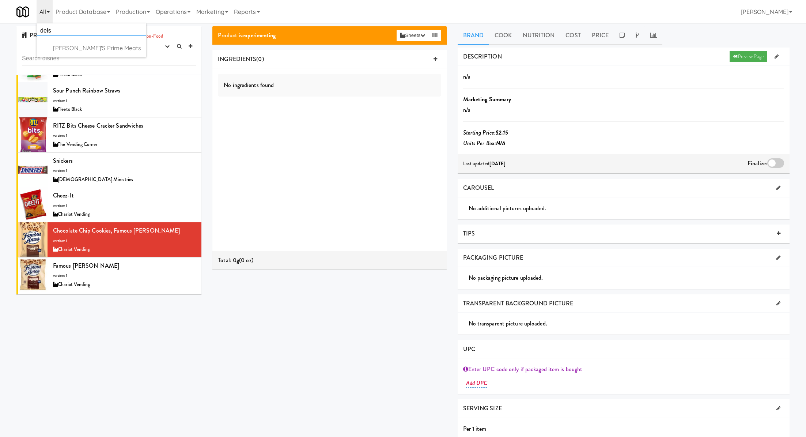
click at [58, 30] on input "dels" at bounding box center [92, 30] width 110 height 11
click at [70, 46] on div "[PERSON_NAME]'s Prime Meats" at bounding box center [98, 48] width 90 height 11
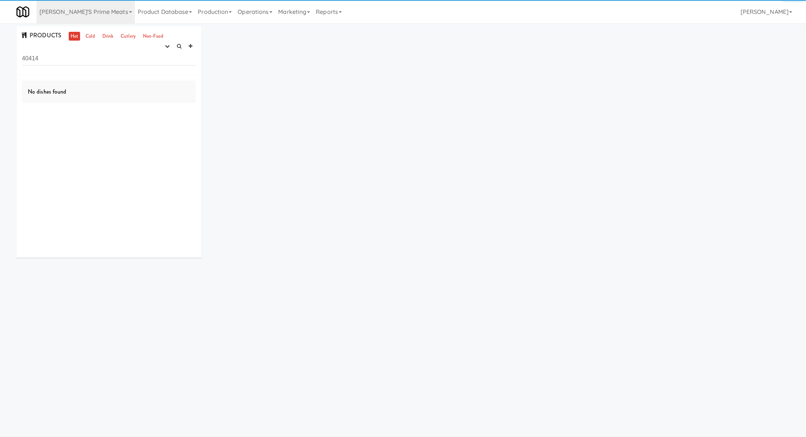
click at [54, 53] on input "40414" at bounding box center [109, 59] width 174 height 14
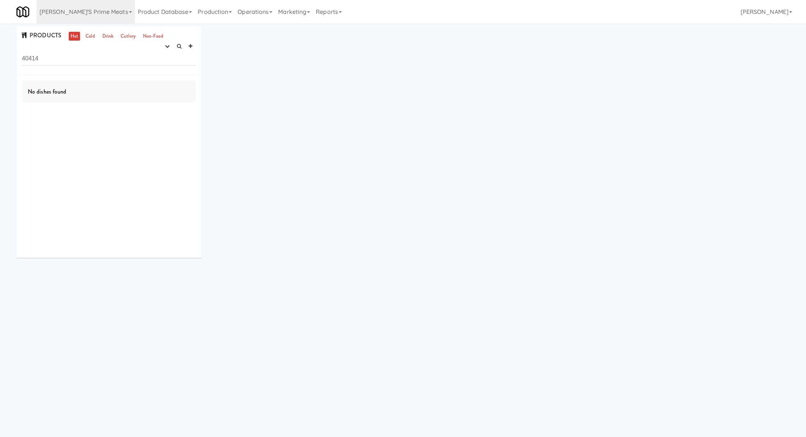
click at [54, 53] on input "40414" at bounding box center [109, 59] width 174 height 14
click at [90, 41] on div "PRODUCTS Hot Cold Drink Cutlery Non-Food experimenting finalized shipped discon…" at bounding box center [108, 50] width 185 height 49
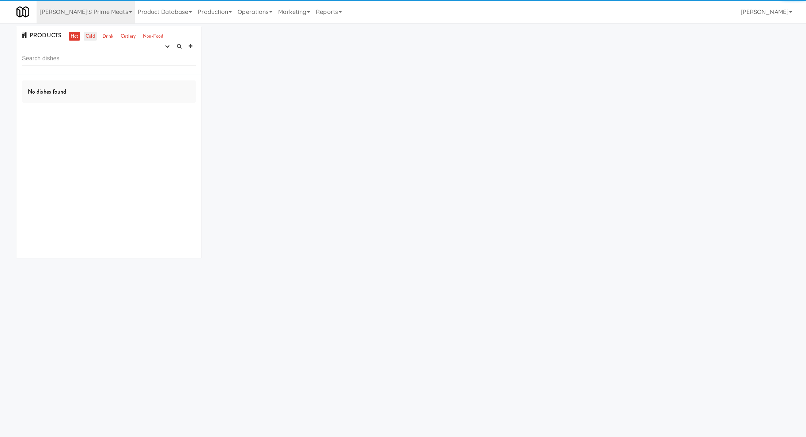
click at [90, 37] on link "Cold" at bounding box center [90, 36] width 13 height 9
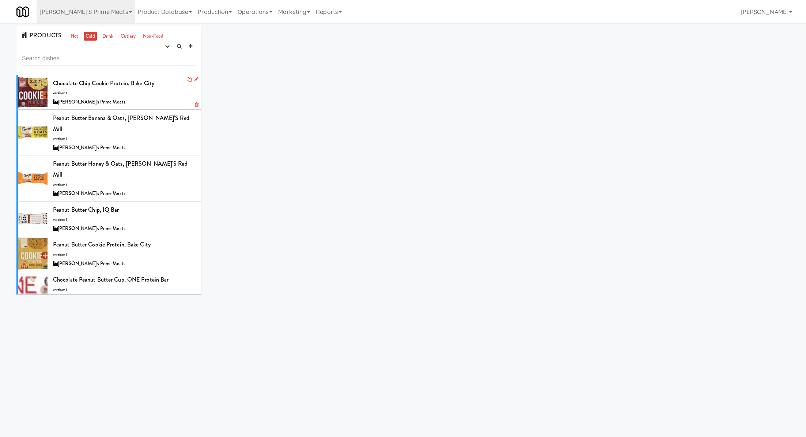
click at [169, 90] on div "Chocolate Chip Cookie Protein, Bake City version: 1 Delski's Prime Meats" at bounding box center [124, 92] width 143 height 29
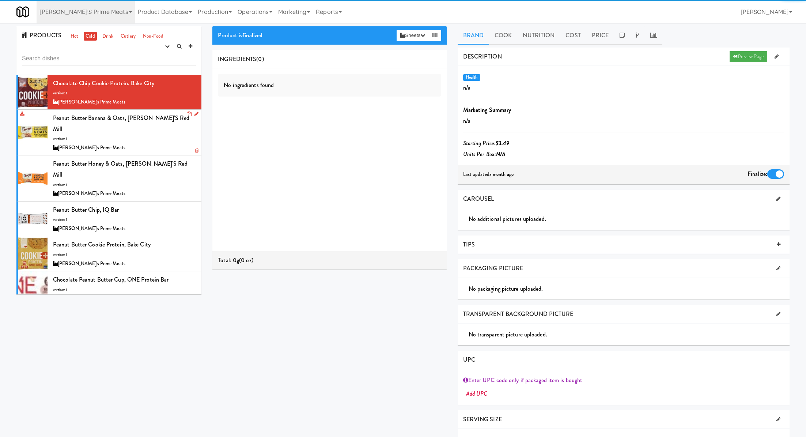
click at [167, 143] on div "[PERSON_NAME]'s Prime Meats" at bounding box center [124, 147] width 143 height 9
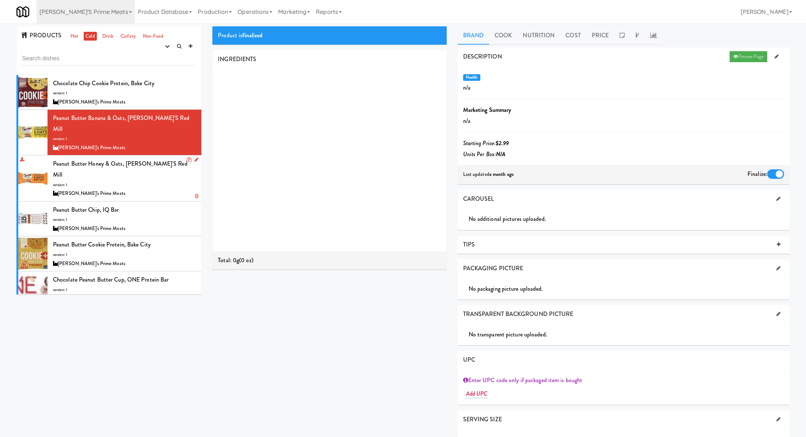
click at [167, 164] on div "Peanut Butter Honey & Oats, Bob's Red Mill version: 1 Delski's Prime Meats" at bounding box center [124, 177] width 143 height 39
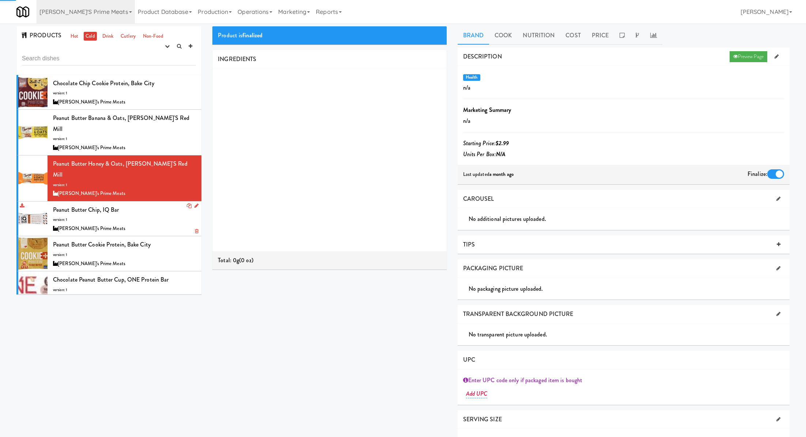
click at [166, 204] on div "Peanut Butter Chip, IQ Bar version: 1 Delski's Prime Meats" at bounding box center [124, 218] width 143 height 29
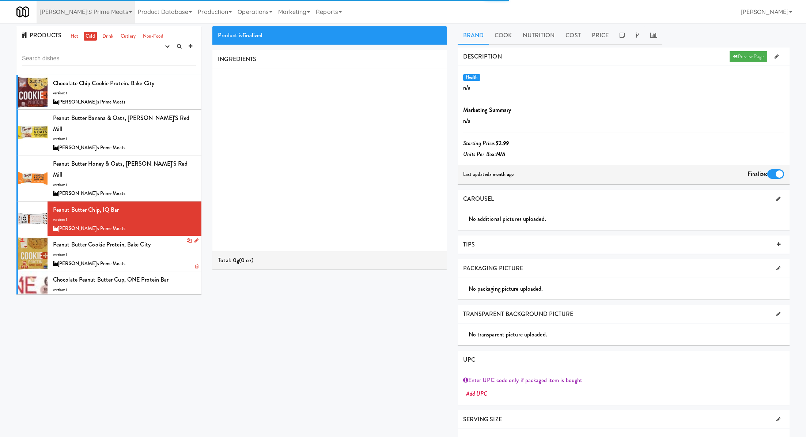
click at [167, 239] on div "Peanut Butter Cookie Protein, Bake City version: 1 Delski's Prime Meats" at bounding box center [124, 253] width 143 height 29
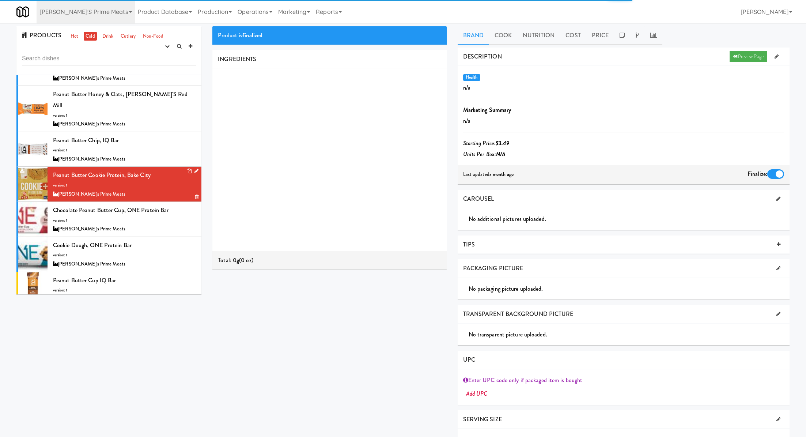
scroll to position [94, 0]
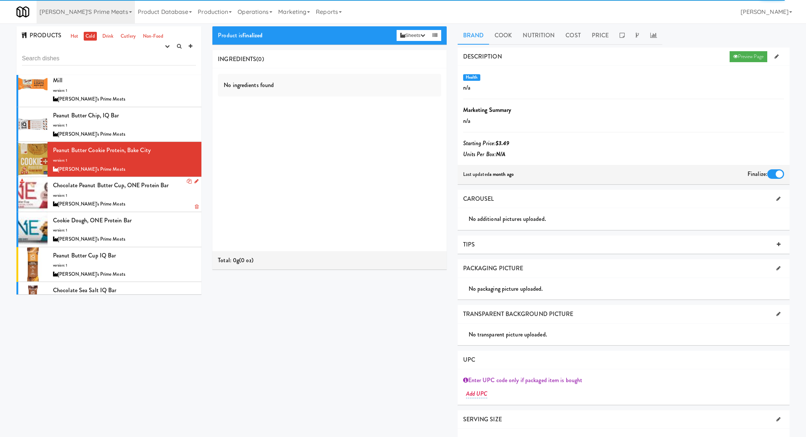
click at [161, 200] on div "[PERSON_NAME]'s Prime Meats" at bounding box center [124, 204] width 143 height 9
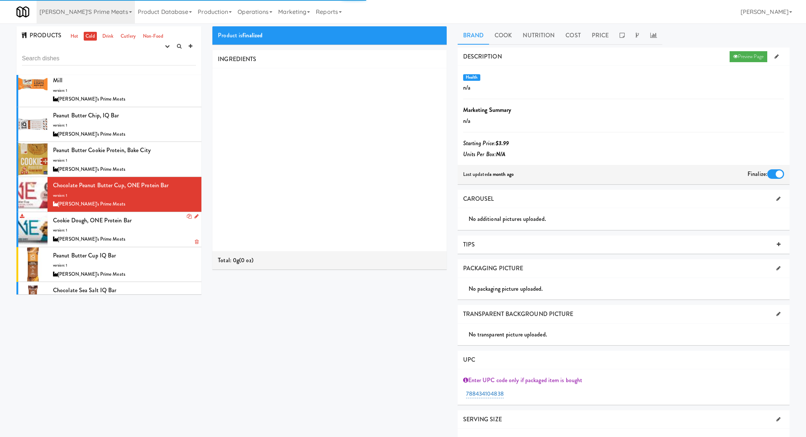
click at [159, 215] on div "Cookie Dough, ONE Protein Bar version: 1 Delski's Prime Meats" at bounding box center [124, 229] width 143 height 29
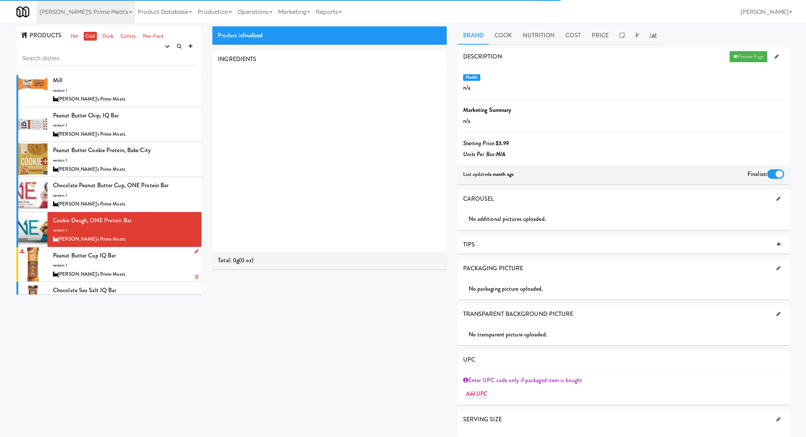
click at [155, 250] on div "Peanut Butter Cup IQ Bar version: 1 Delski's Prime Meats" at bounding box center [124, 264] width 143 height 29
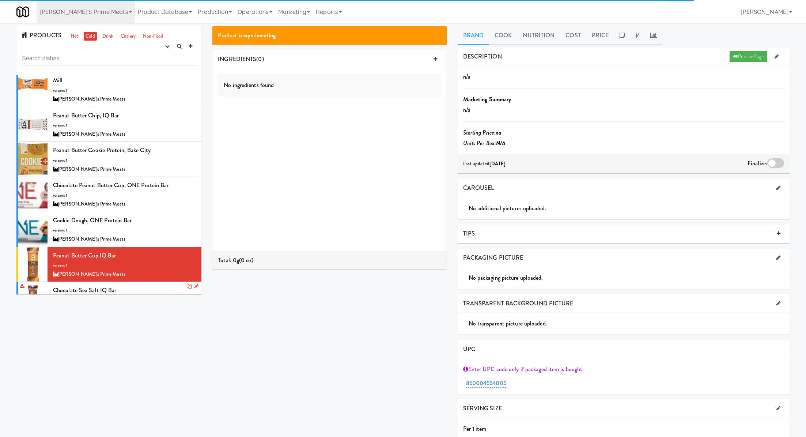
click at [152, 285] on div "Chocolate Sea Salt IQ Bar version: 1 Delski's Prime Meats" at bounding box center [124, 299] width 143 height 29
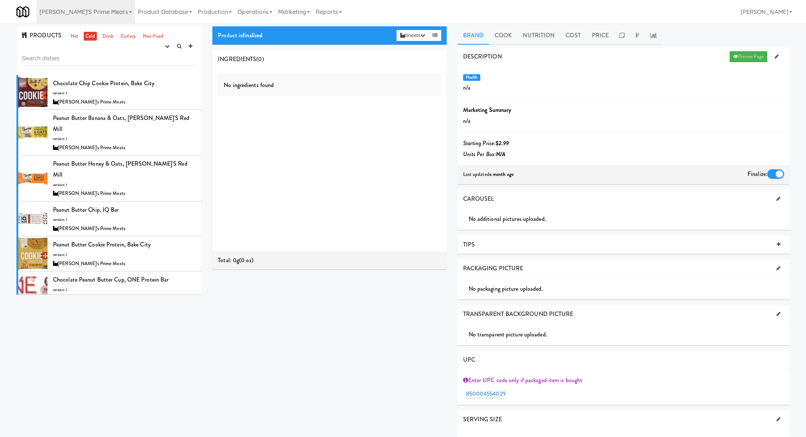
click at [105, 40] on div "PRODUCTS Hot Cold Drink Cutlery Non-Food experimenting finalized shipped discon…" at bounding box center [108, 50] width 185 height 49
click at [105, 38] on link "Drink" at bounding box center [108, 36] width 15 height 9
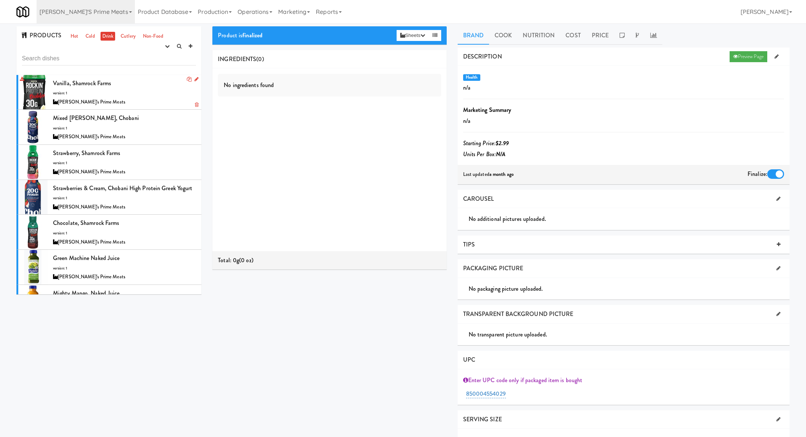
click at [140, 85] on div "Vanilla, Shamrock Farms version: 1 Delski's Prime Meats" at bounding box center [124, 92] width 143 height 29
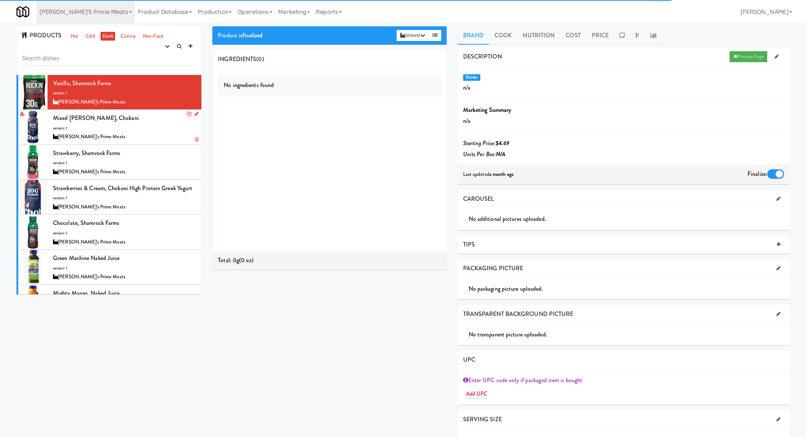
click at [154, 122] on div "Mixed Berry Vanilla, Chobani version: 1 Delski's Prime Meats" at bounding box center [124, 127] width 143 height 29
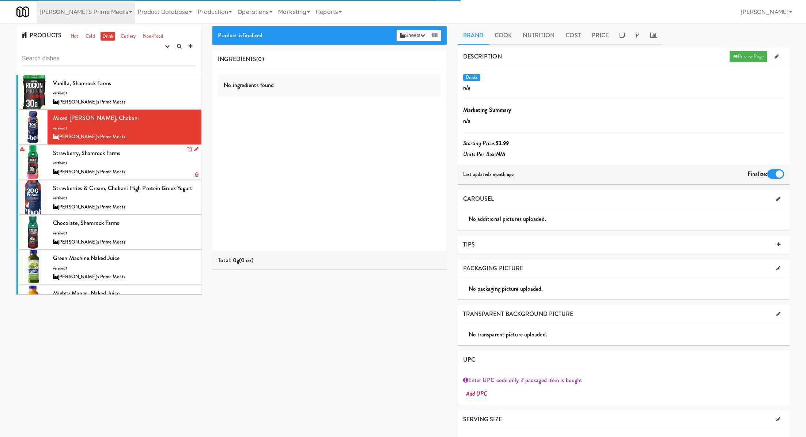
click at [155, 162] on div "Strawberry, Shamrock Farms version: 1 Delski's Prime Meats" at bounding box center [124, 162] width 143 height 29
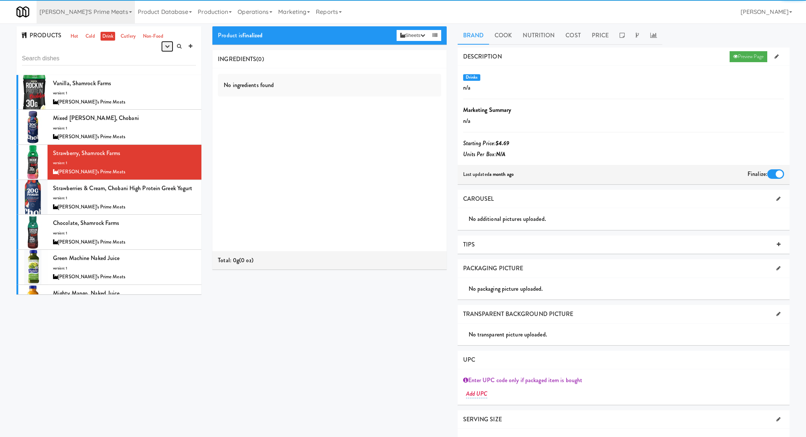
click at [167, 47] on icon "button" at bounding box center [167, 46] width 5 height 5
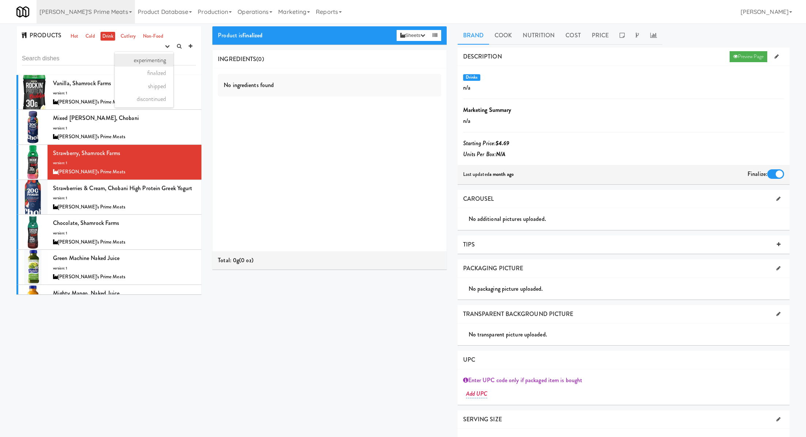
click at [162, 57] on link "experimenting" at bounding box center [144, 60] width 58 height 13
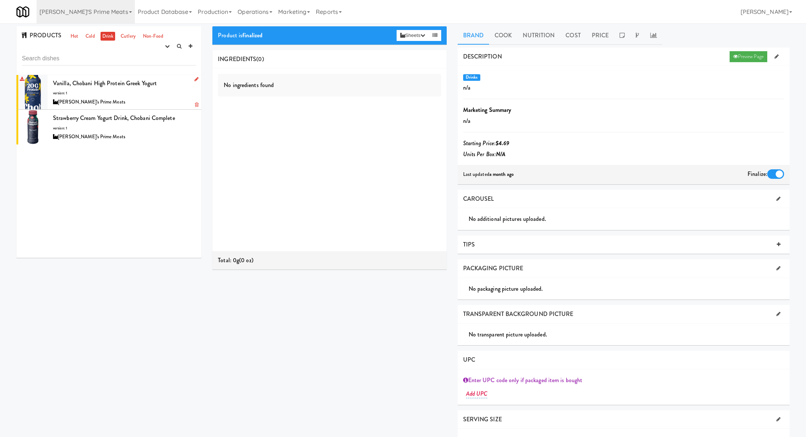
click at [166, 79] on div "Vanilla, Chobani High Protein Greek Yogurt version: 1 Delski's Prime Meats" at bounding box center [124, 92] width 143 height 29
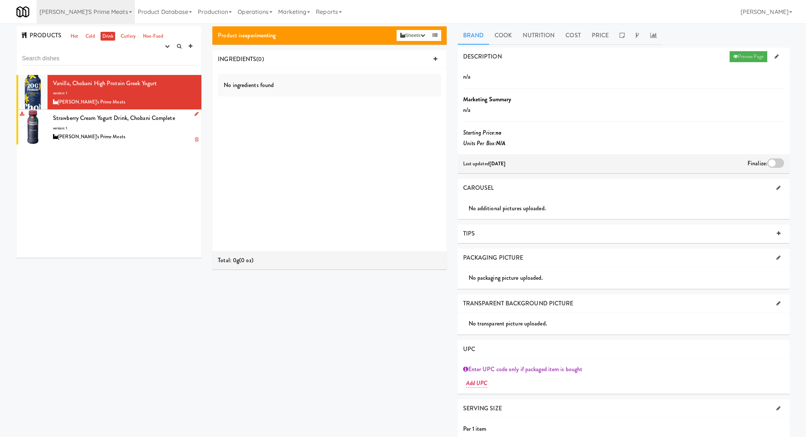
click at [176, 136] on div "[PERSON_NAME]'s Prime Meats" at bounding box center [124, 136] width 143 height 9
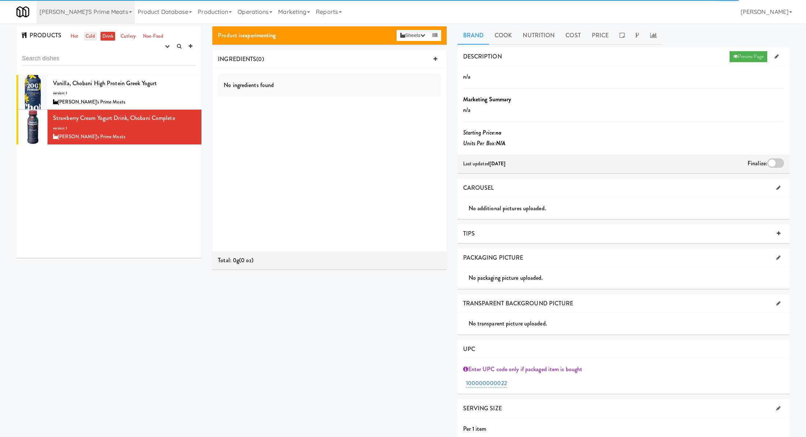
click at [87, 35] on link "Cold" at bounding box center [90, 36] width 13 height 9
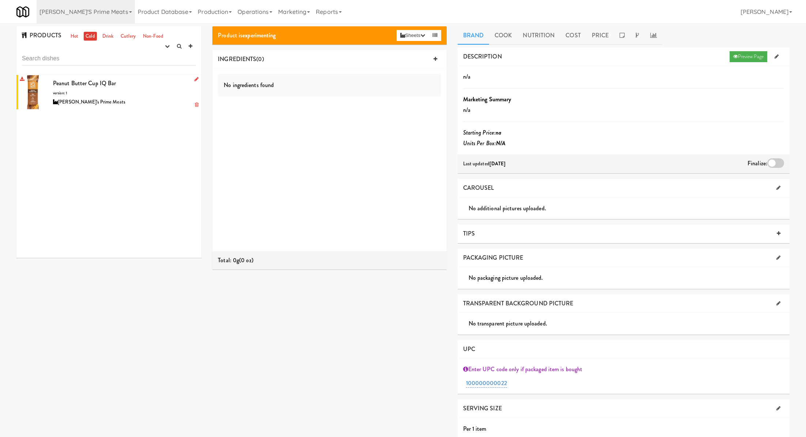
click at [138, 80] on div "Peanut Butter Cup IQ Bar version: 1 Delski's Prime Meats" at bounding box center [124, 92] width 143 height 29
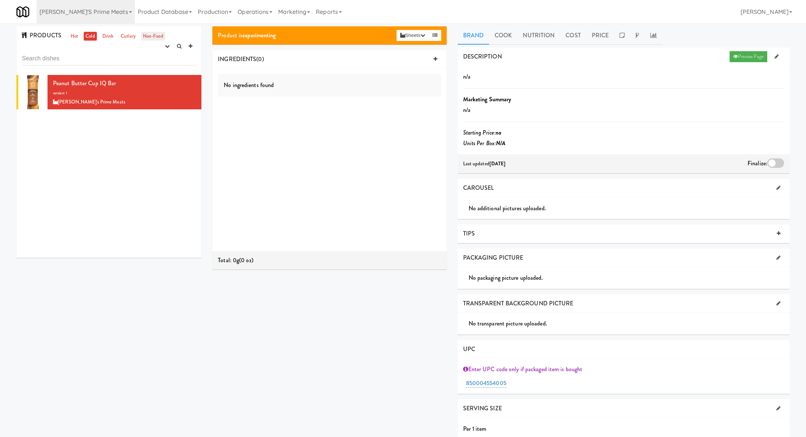
click at [151, 36] on link "Non-Food" at bounding box center [153, 36] width 24 height 9
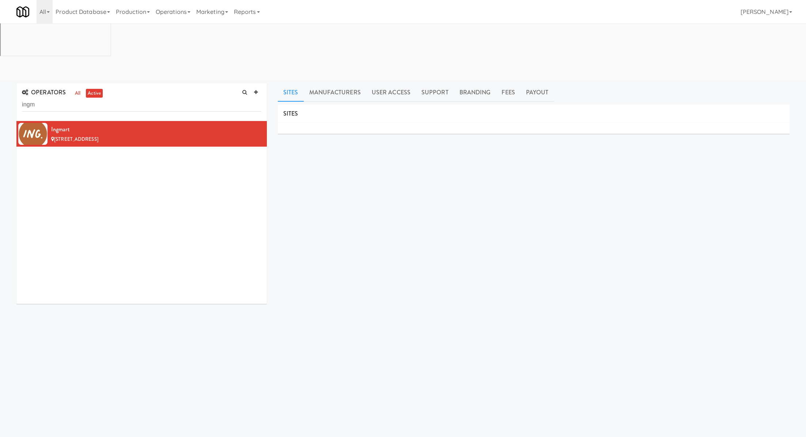
scroll to position [1, 0]
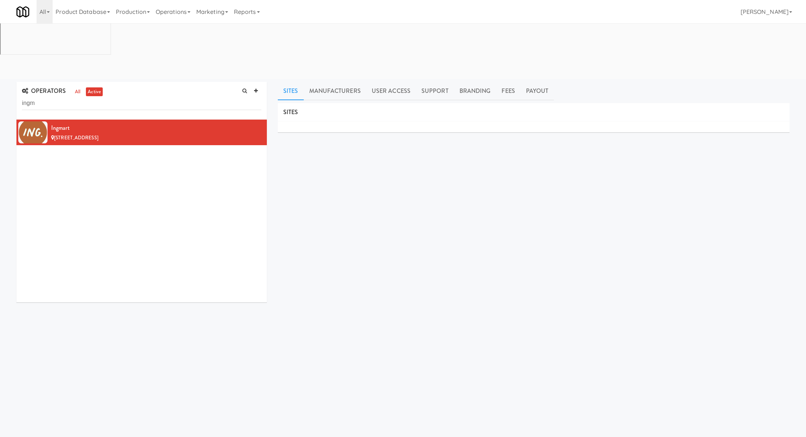
click at [151, 97] on input "ingm" at bounding box center [141, 104] width 239 height 14
click at [151, 97] on input "ingmPacific" at bounding box center [141, 104] width 239 height 14
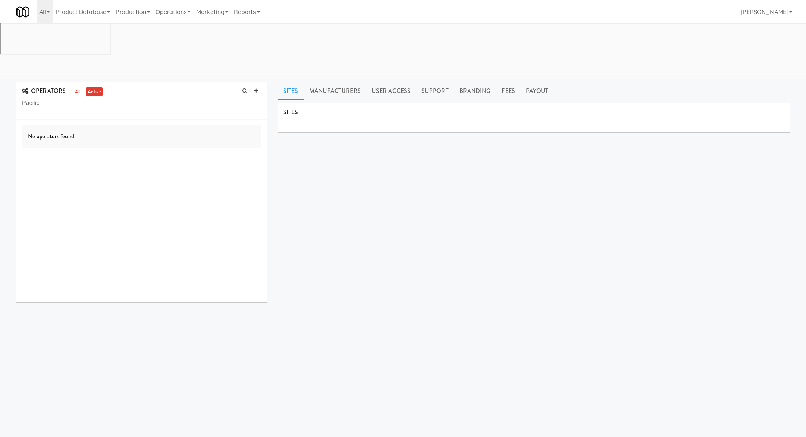
click at [151, 97] on input "Pacific" at bounding box center [141, 104] width 239 height 14
type input "rose"
